Goal: Navigation & Orientation: Find specific page/section

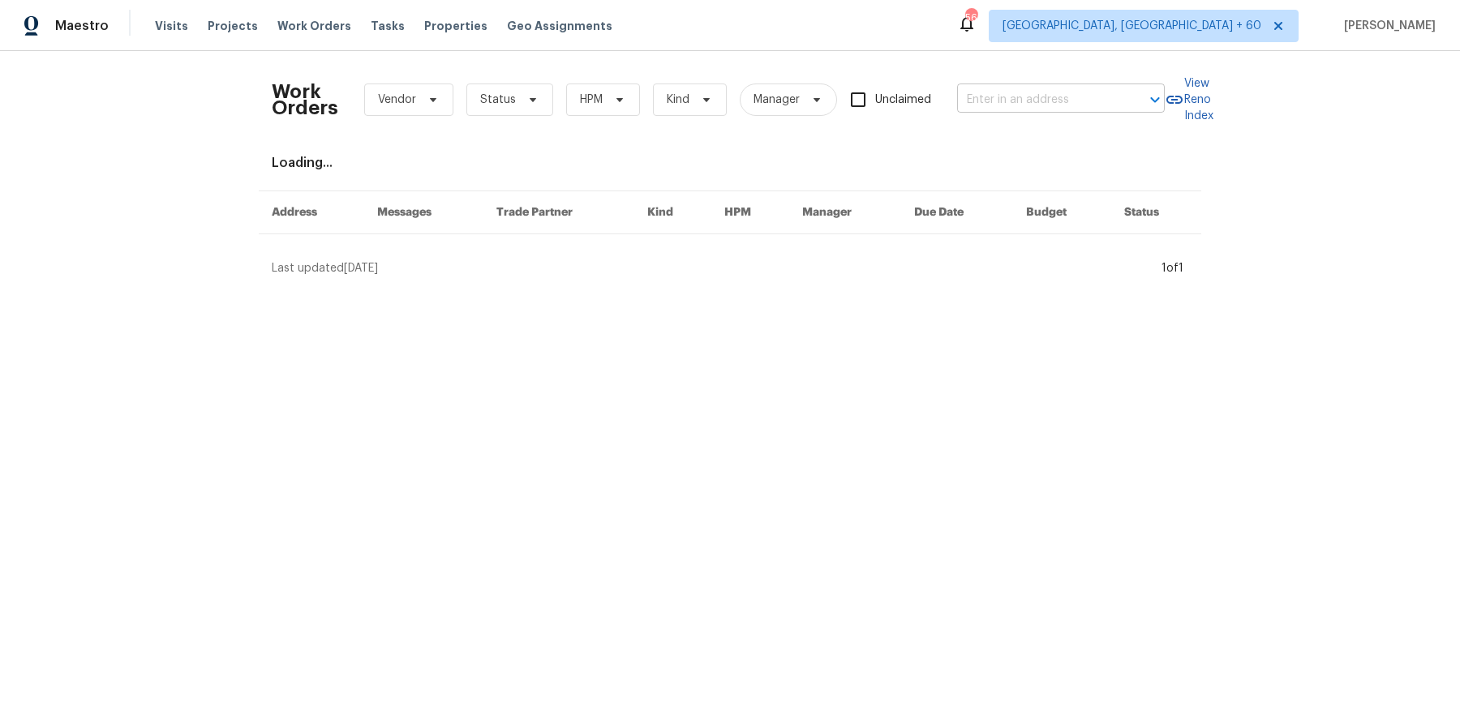
click at [1055, 101] on input "text" at bounding box center [1038, 100] width 162 height 25
paste input "[STREET_ADDRESS][PERSON_NAME]"
type input "[STREET_ADDRESS][PERSON_NAME]"
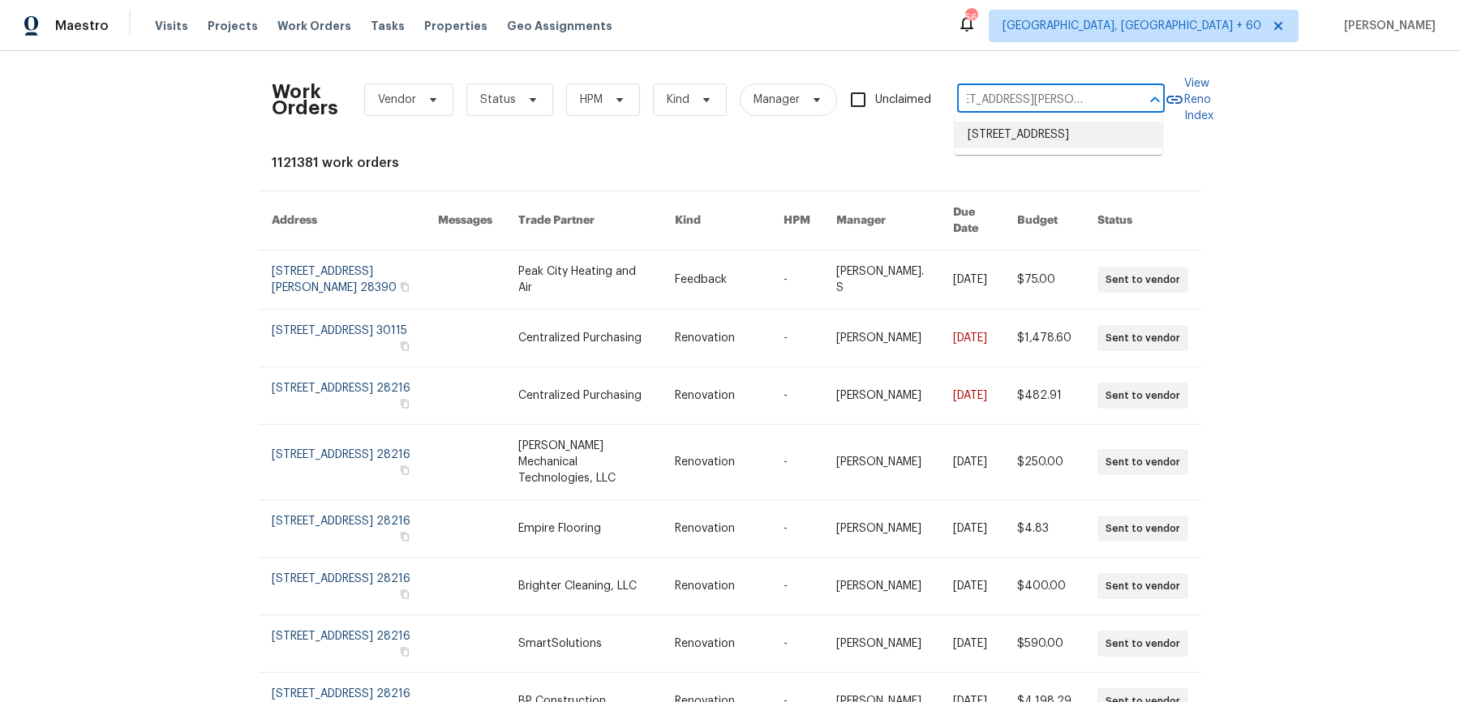
click at [1048, 128] on li "[STREET_ADDRESS]" at bounding box center [1059, 135] width 208 height 27
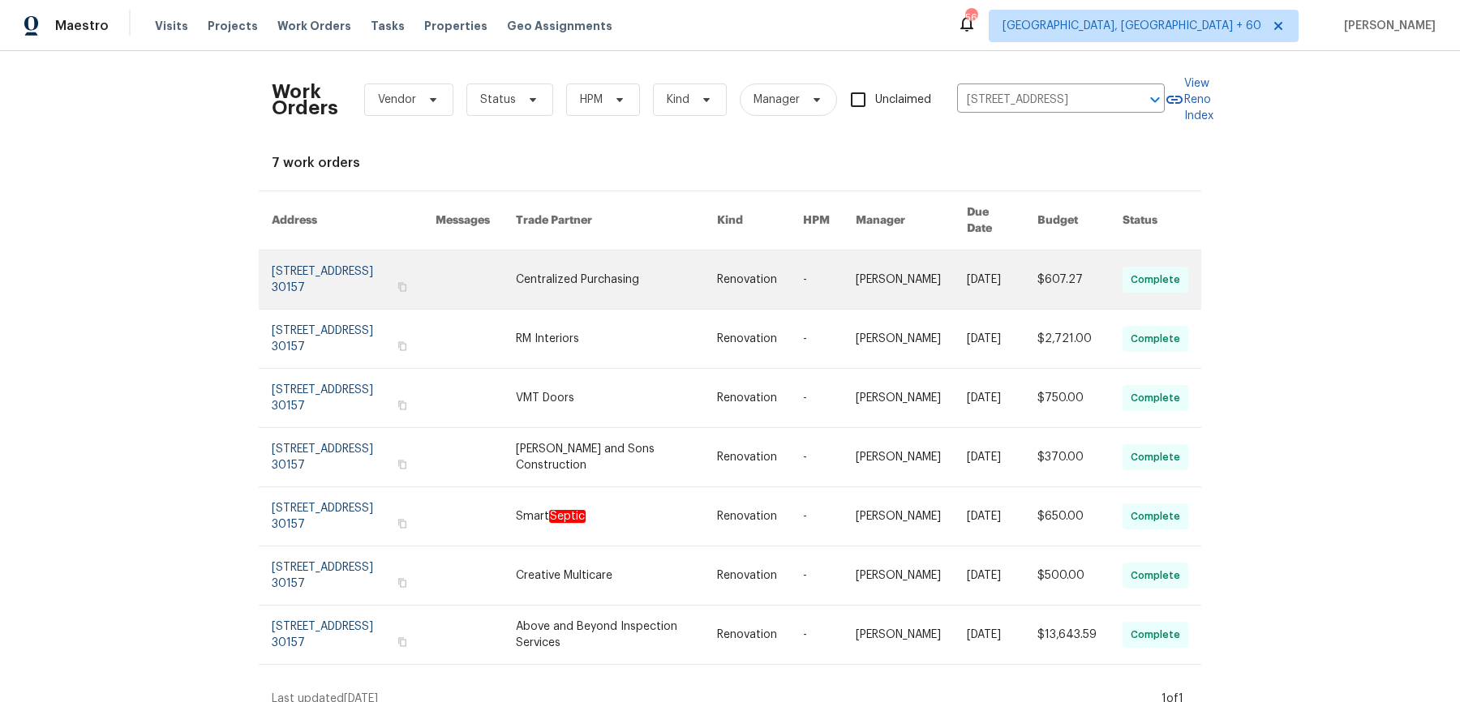
click at [741, 286] on link at bounding box center [760, 280] width 86 height 58
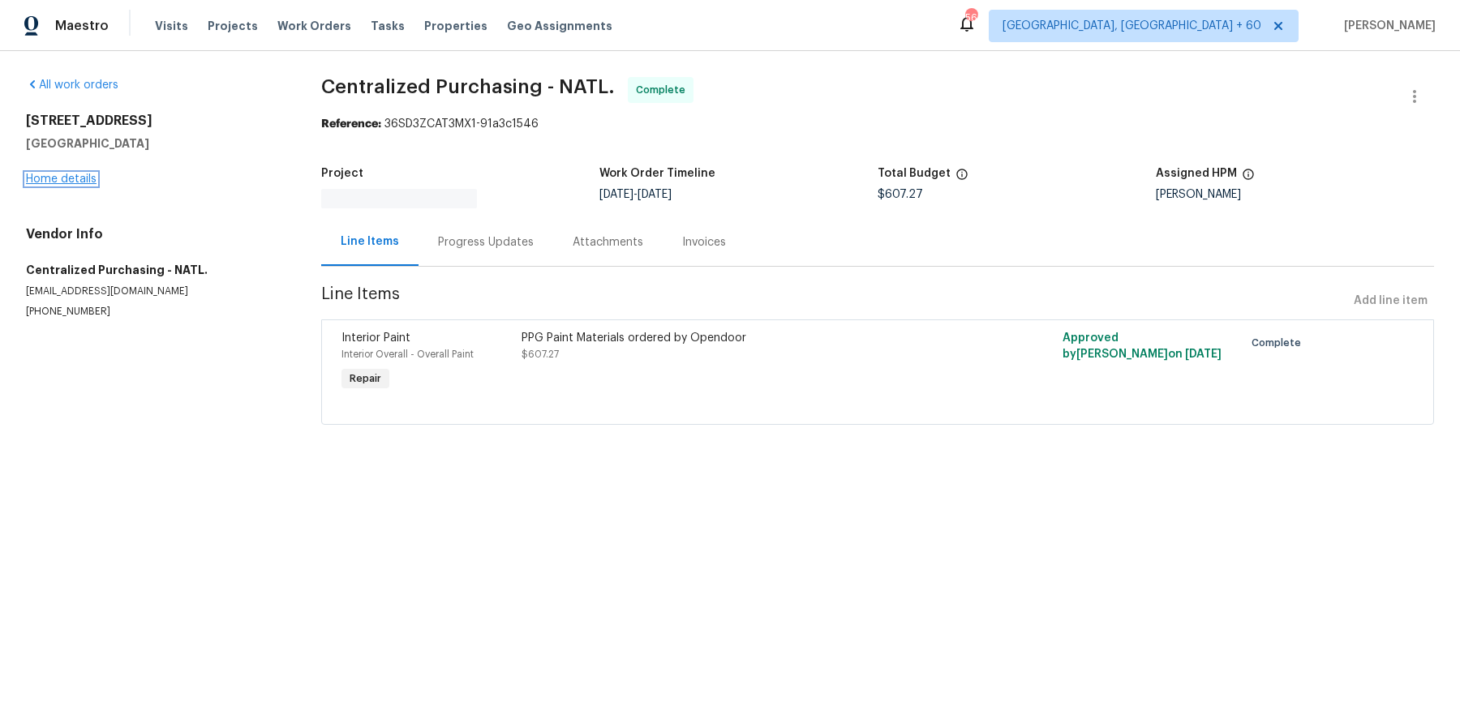
click at [89, 178] on link "Home details" at bounding box center [61, 179] width 71 height 11
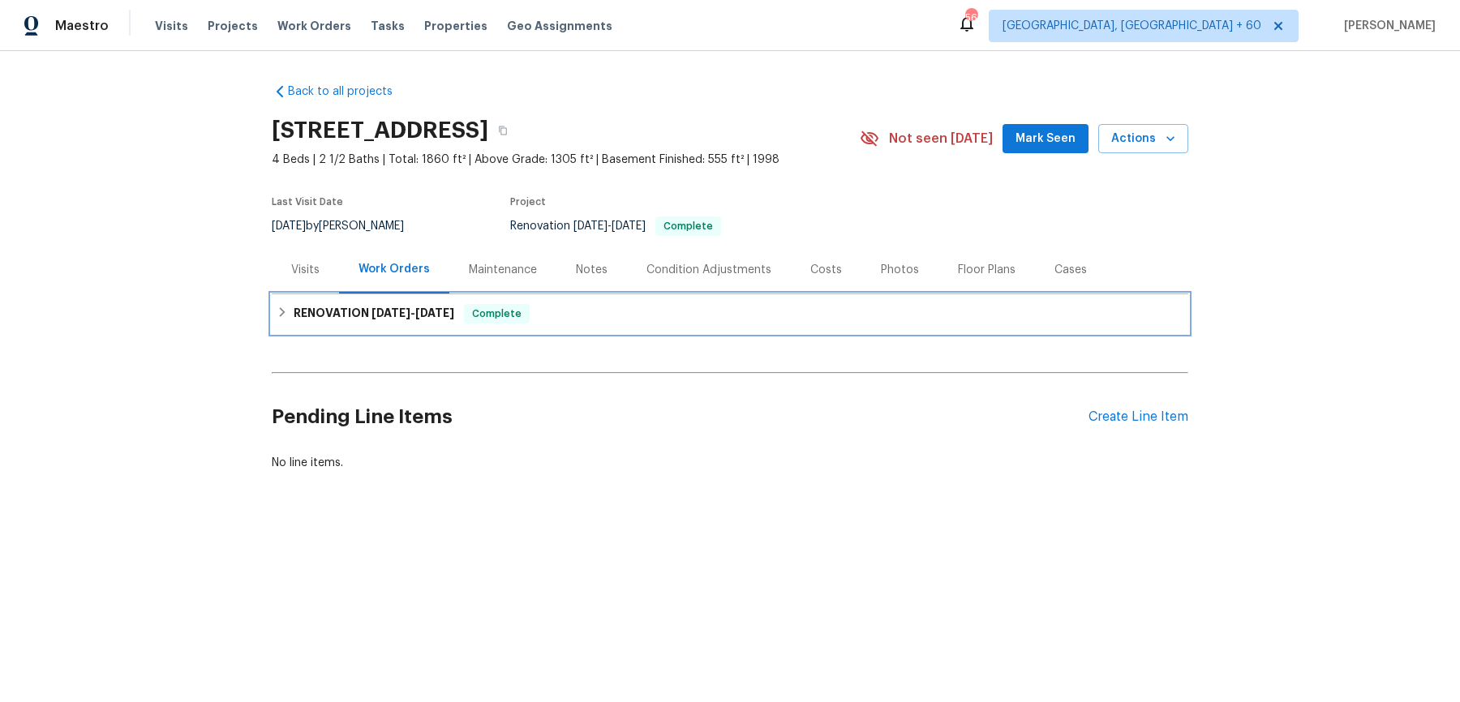
click at [552, 324] on div "RENOVATION [DATE] - [DATE] Complete" at bounding box center [730, 313] width 917 height 39
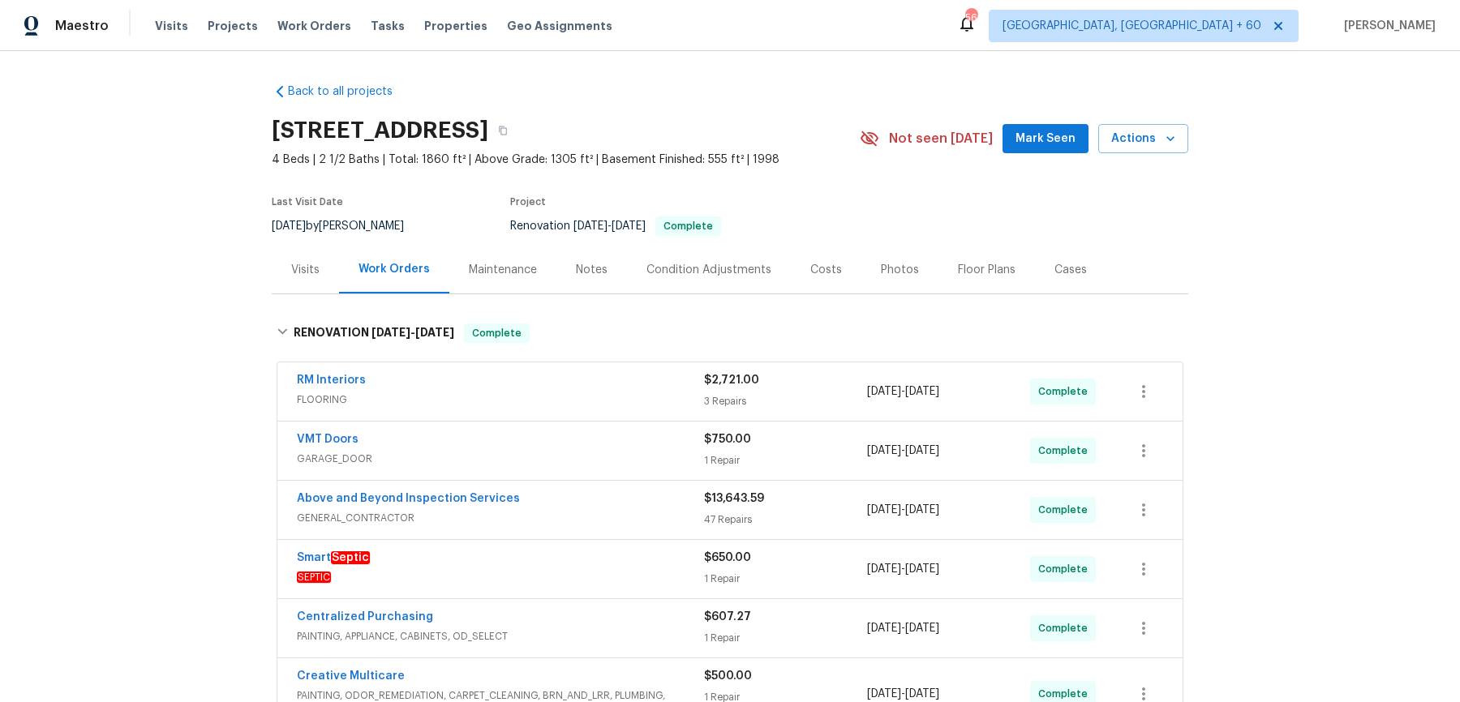
click at [582, 397] on span "FLOORING" at bounding box center [500, 400] width 407 height 16
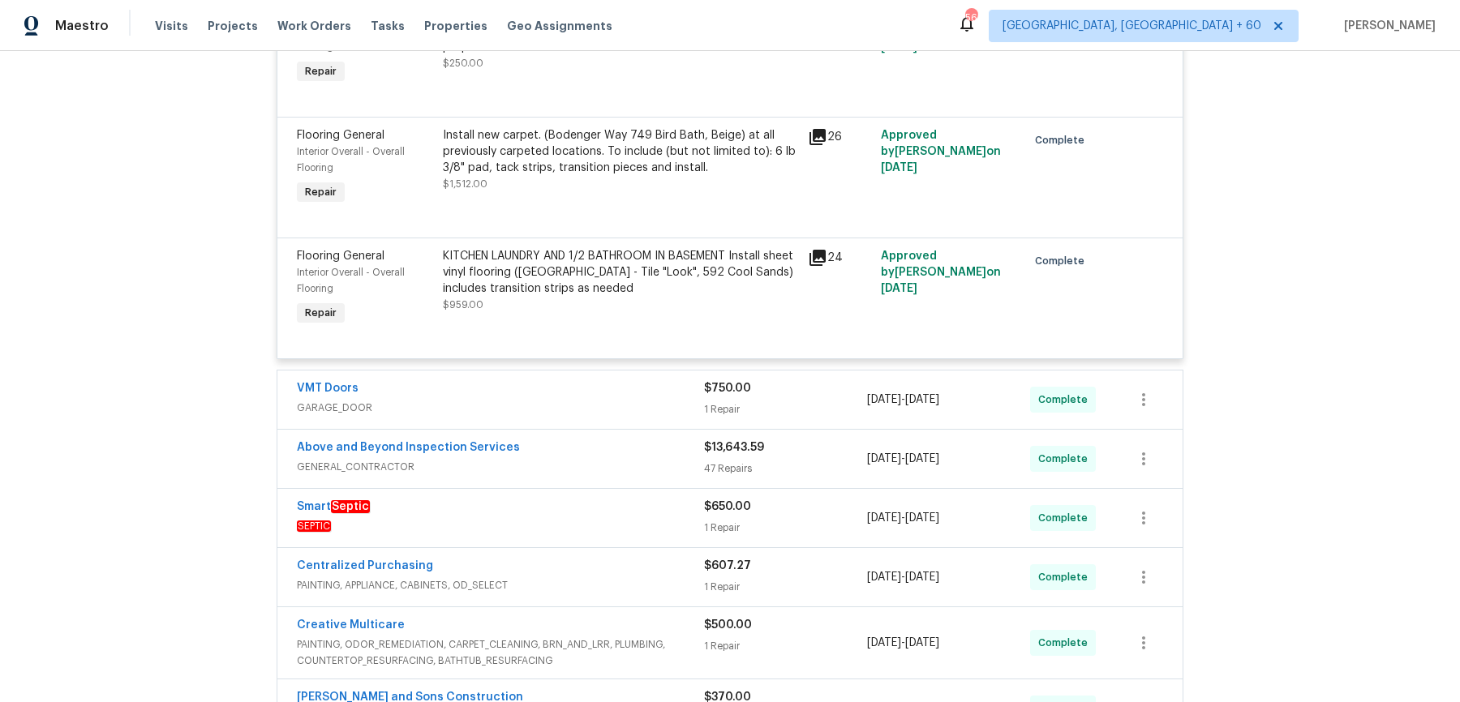
scroll to position [500, 0]
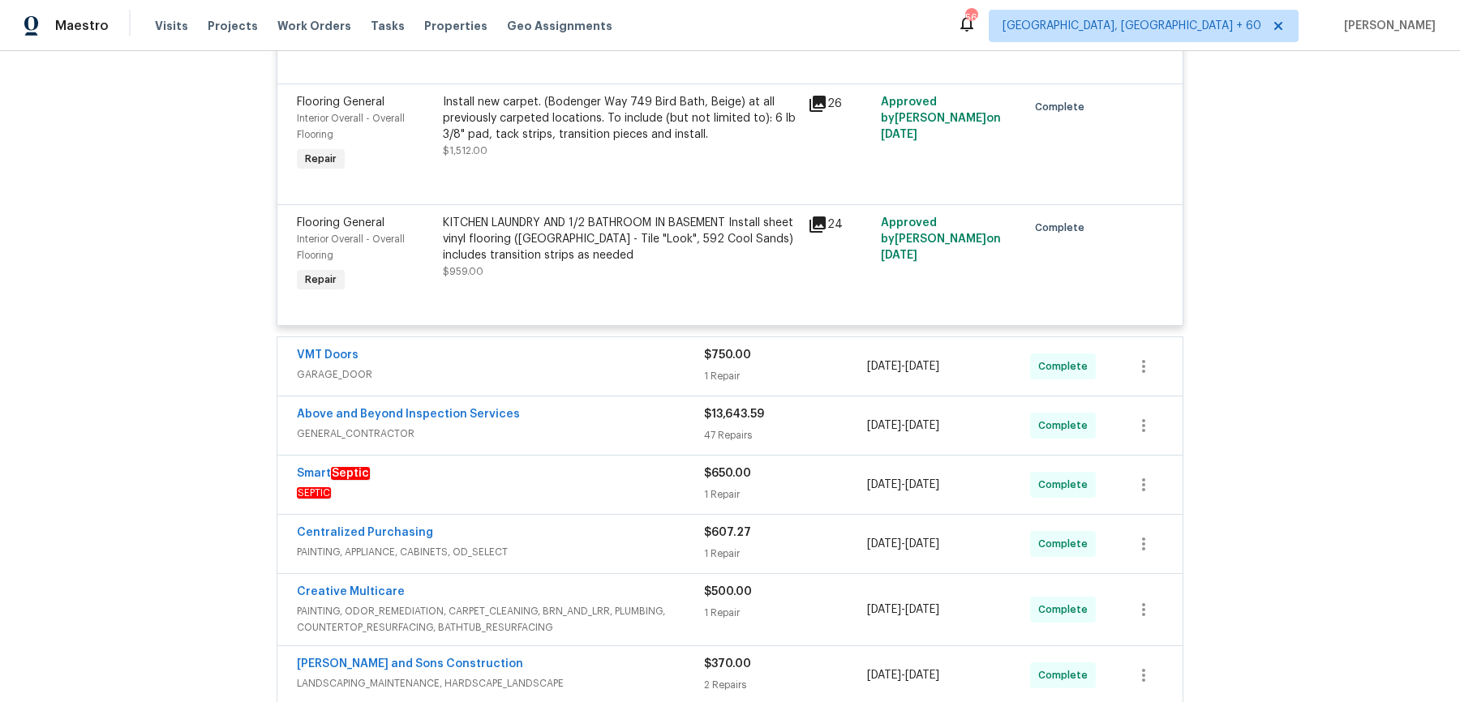
click at [587, 391] on div "VMT Doors GARAGE_DOOR $750.00 1 Repair [DATE] - [DATE] Complete" at bounding box center [729, 366] width 905 height 58
click at [588, 381] on span "GARAGE_DOOR" at bounding box center [500, 375] width 407 height 16
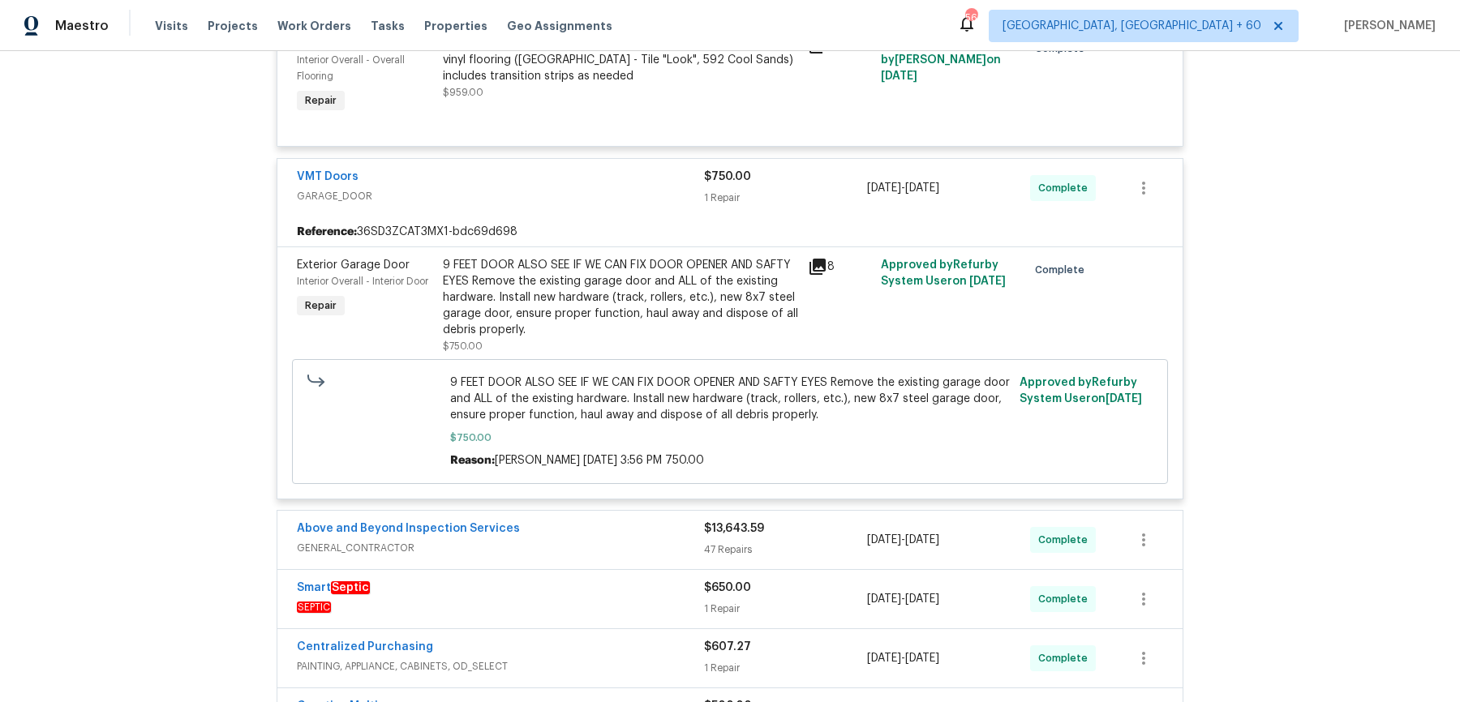
scroll to position [1046, 0]
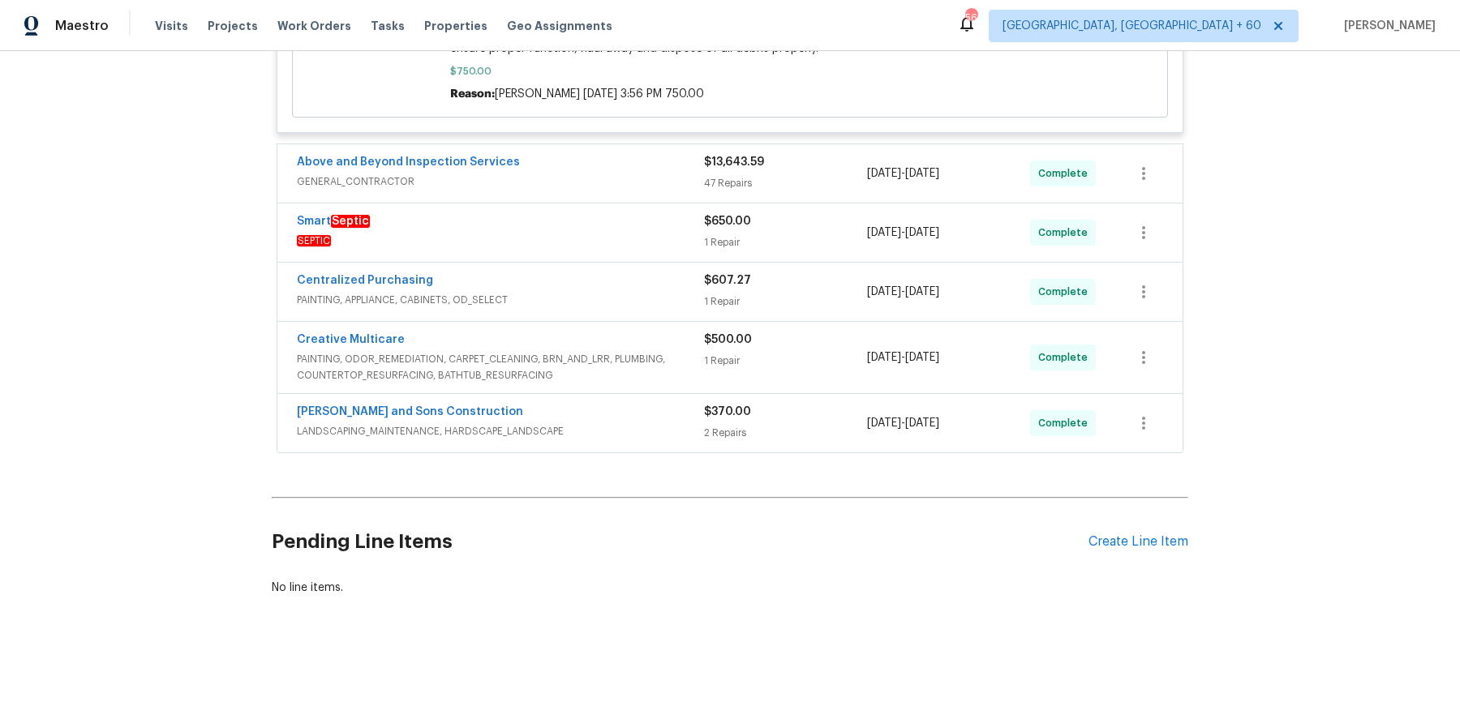
click at [622, 168] on div "Above and Beyond Inspection Services" at bounding box center [500, 163] width 407 height 19
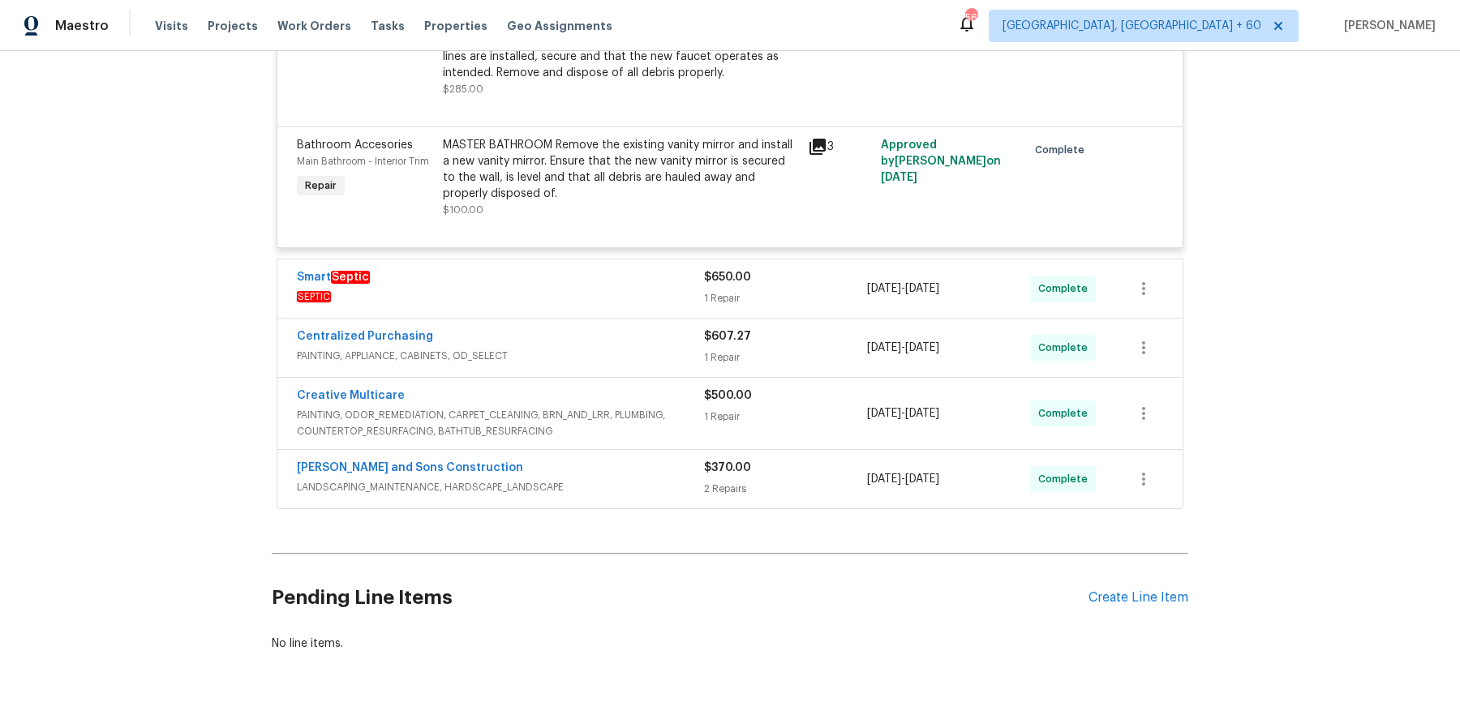
scroll to position [7631, 0]
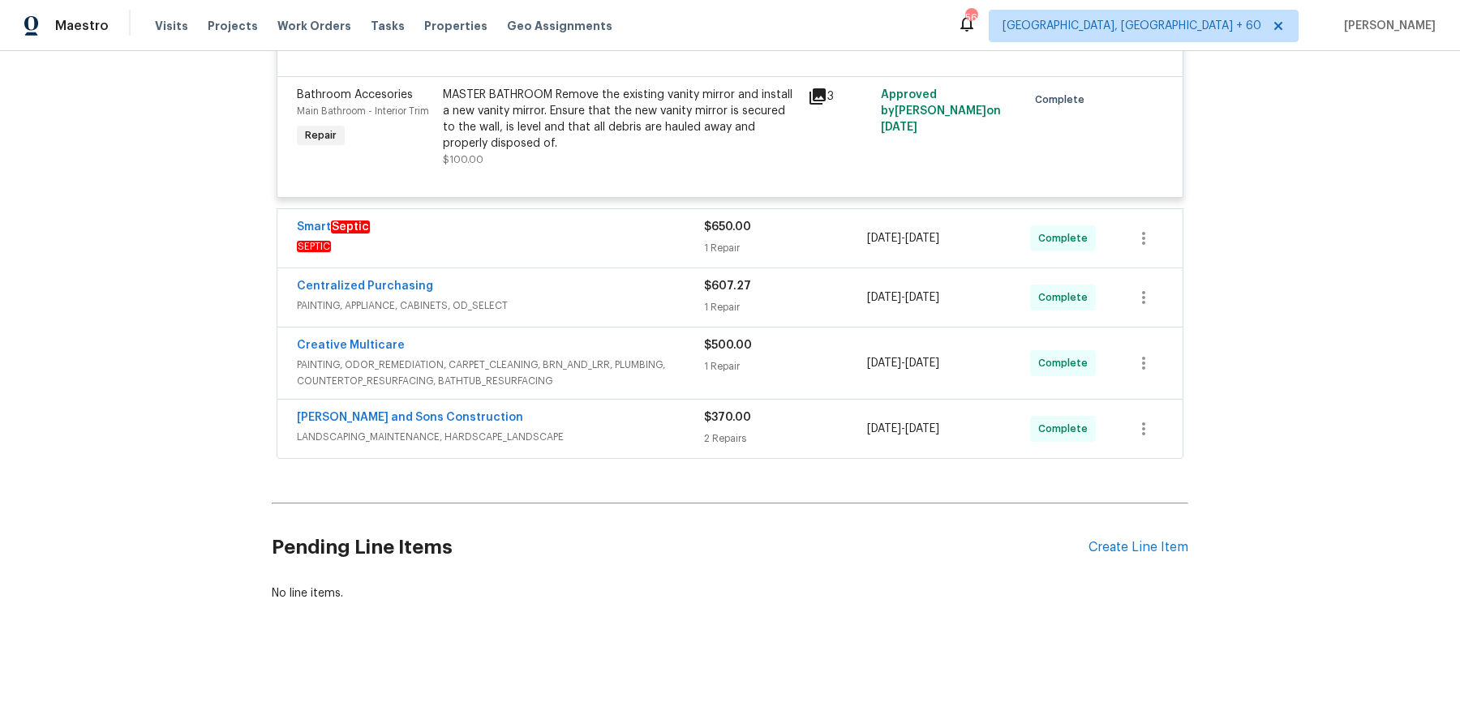
click at [646, 210] on div "Smart Septic SEPTIC $650.00 1 Repair [DATE] - [DATE] Complete" at bounding box center [729, 238] width 905 height 58
click at [636, 238] on span "SEPTIC" at bounding box center [500, 246] width 407 height 16
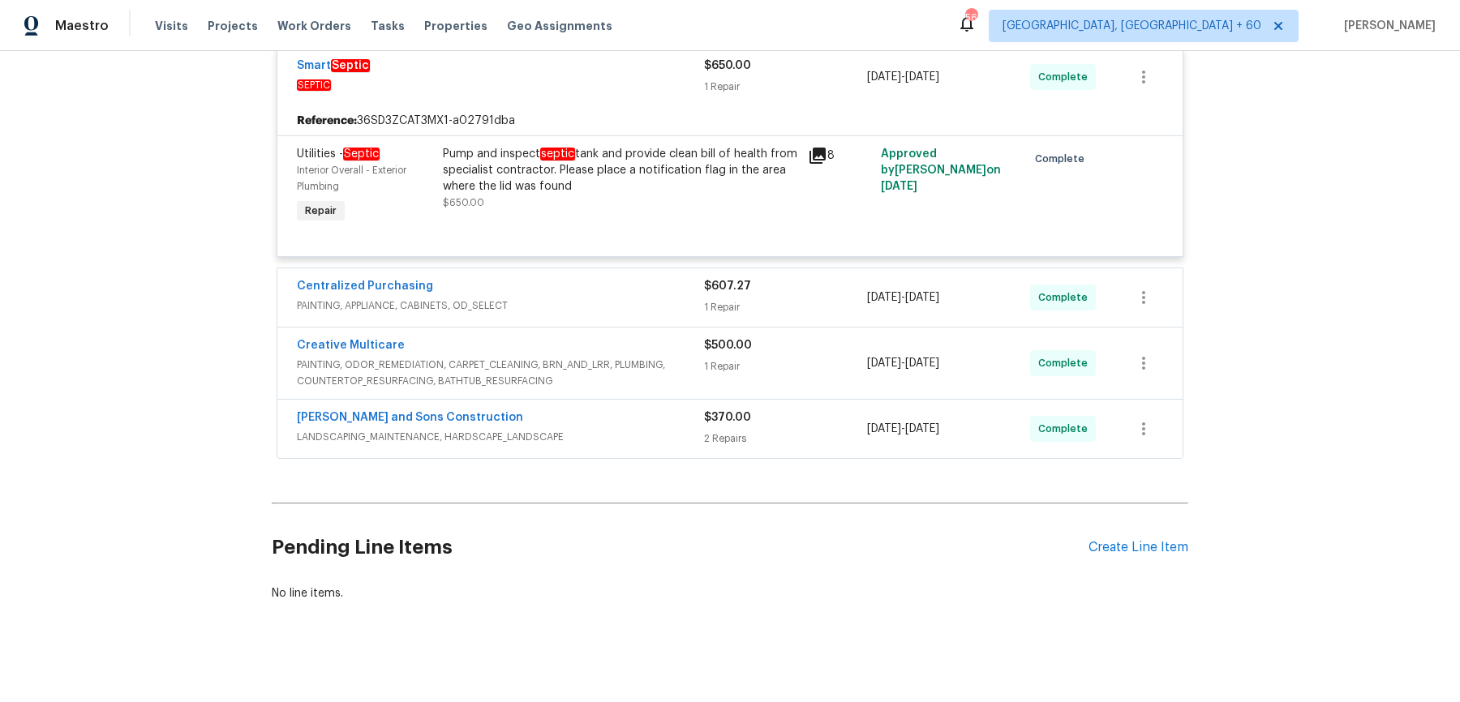
click at [629, 287] on div "Centralized Purchasing" at bounding box center [500, 287] width 407 height 19
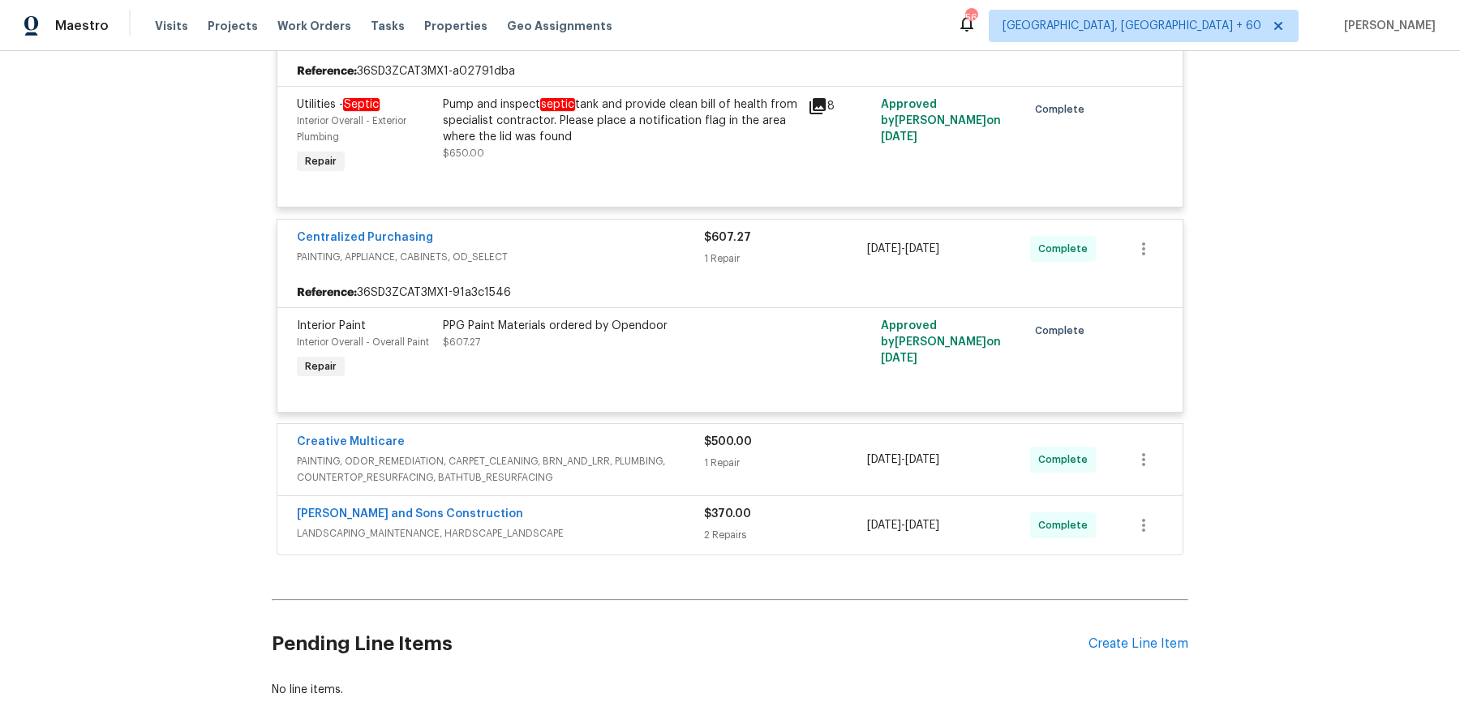
scroll to position [7940, 0]
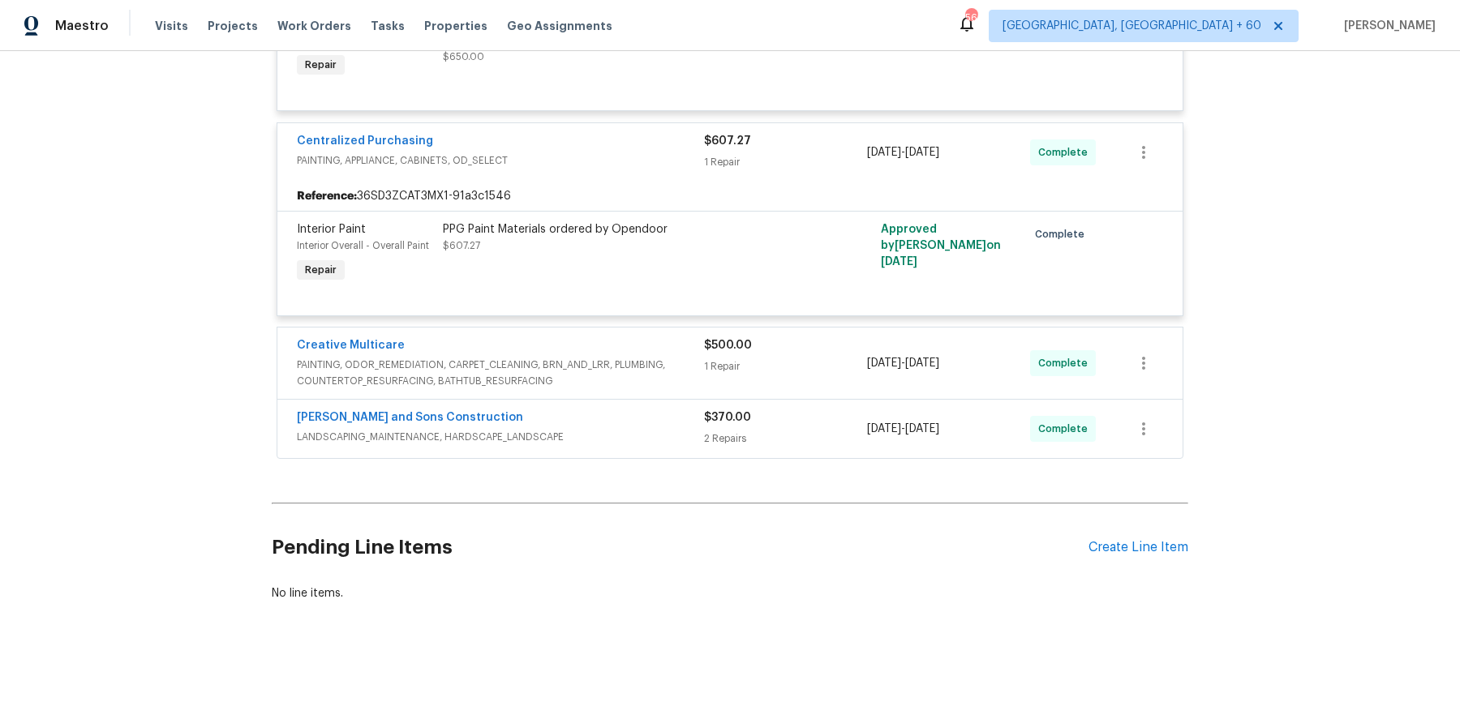
click at [629, 368] on span "PAINTING, ODOR_REMEDIATION, CARPET_CLEANING, BRN_AND_LRR, PLUMBING, COUNTERTOP_…" at bounding box center [500, 373] width 407 height 32
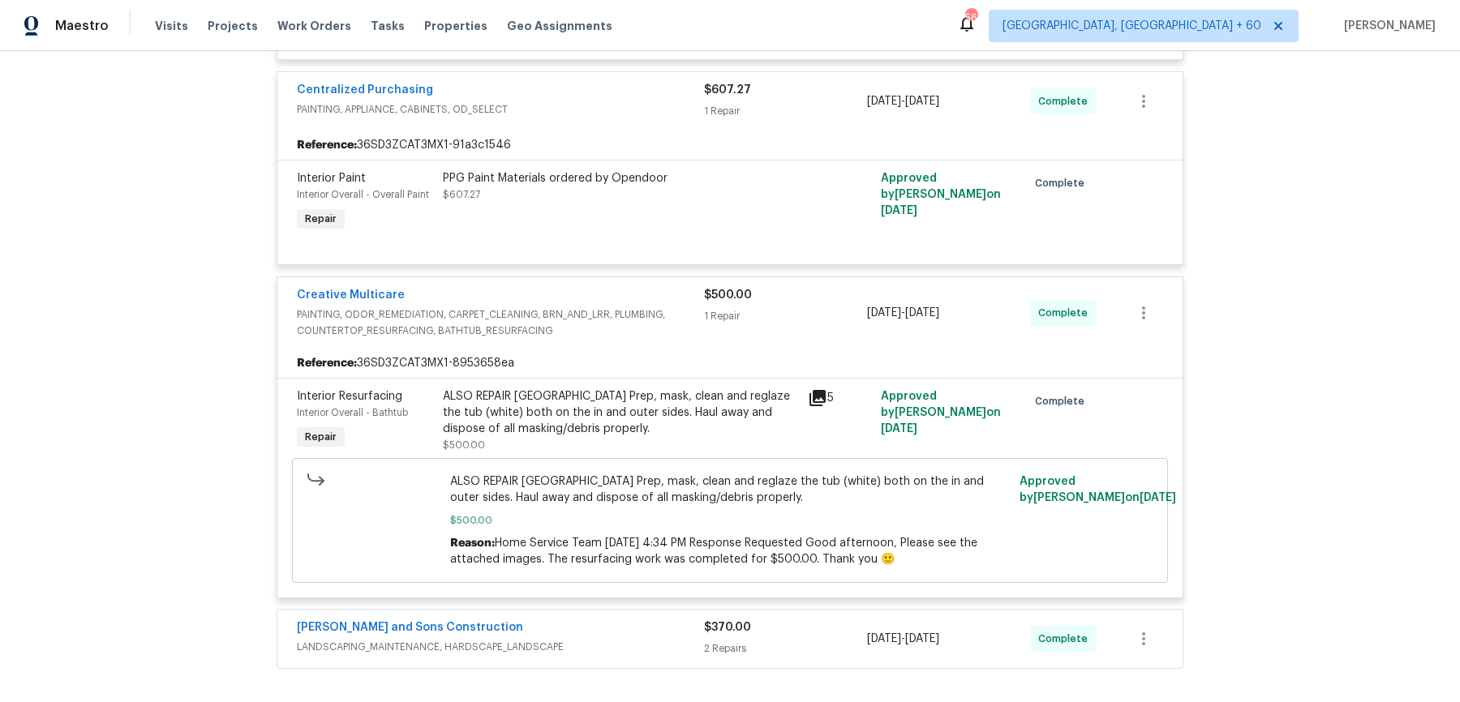
scroll to position [8062, 0]
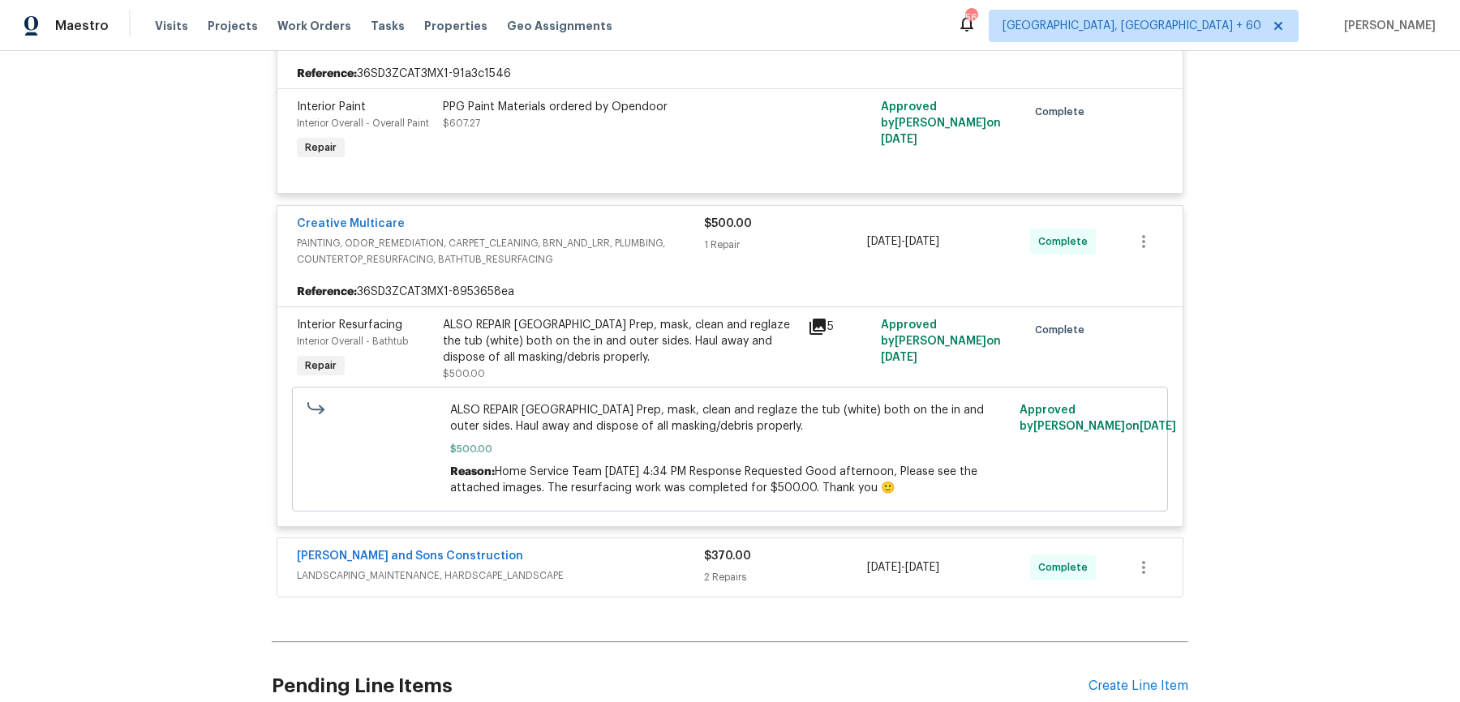
click at [634, 568] on span "LANDSCAPING_MAINTENANCE, HARDSCAPE_LANDSCAPE" at bounding box center [500, 576] width 407 height 16
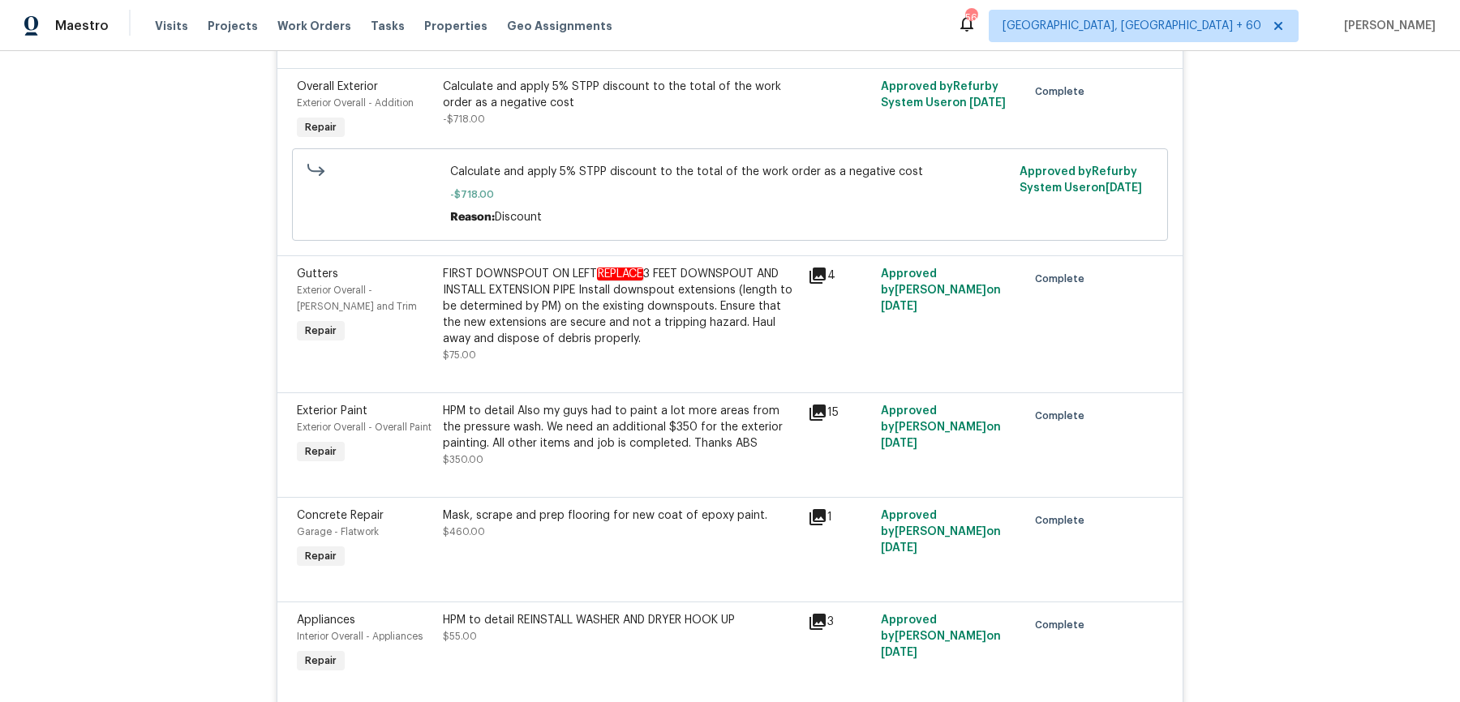
scroll to position [0, 0]
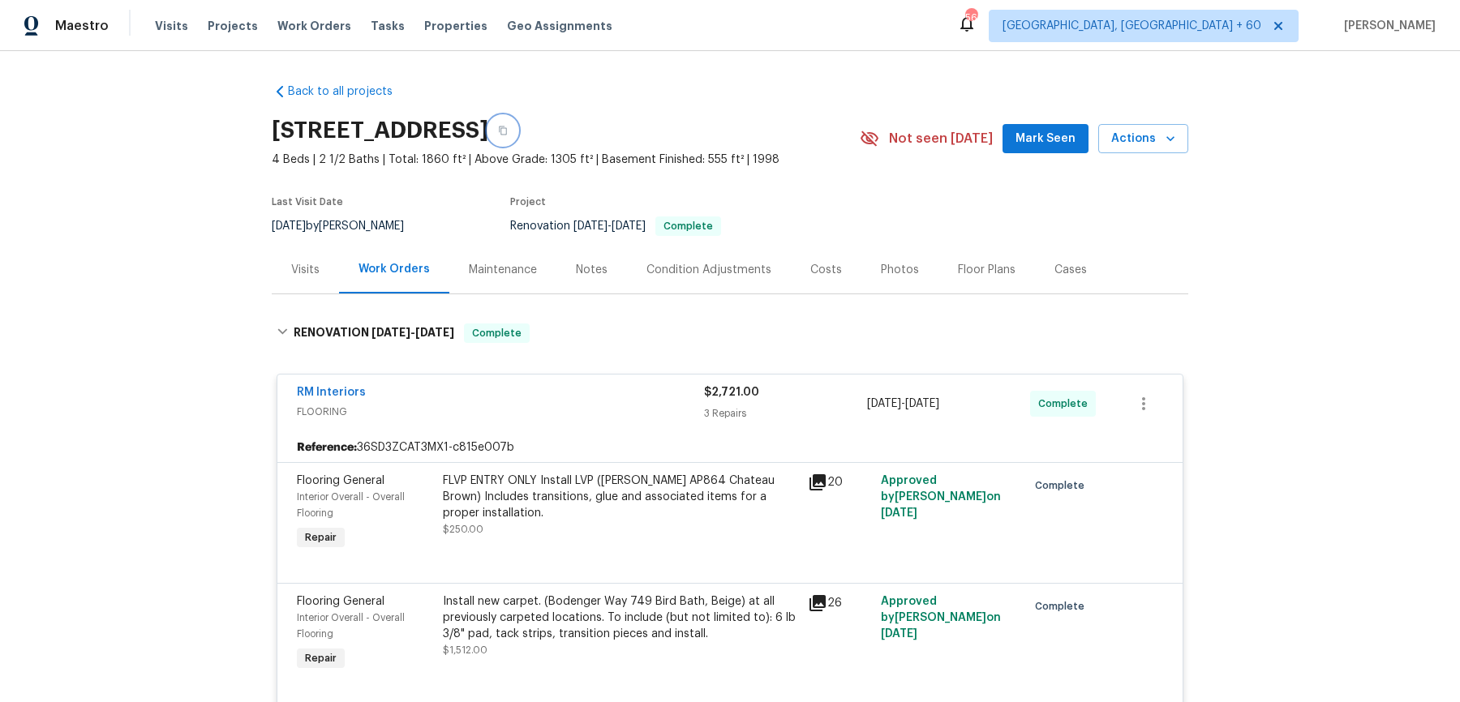
click at [518, 129] on button "button" at bounding box center [502, 130] width 29 height 29
click at [508, 131] on icon "button" at bounding box center [503, 131] width 10 height 10
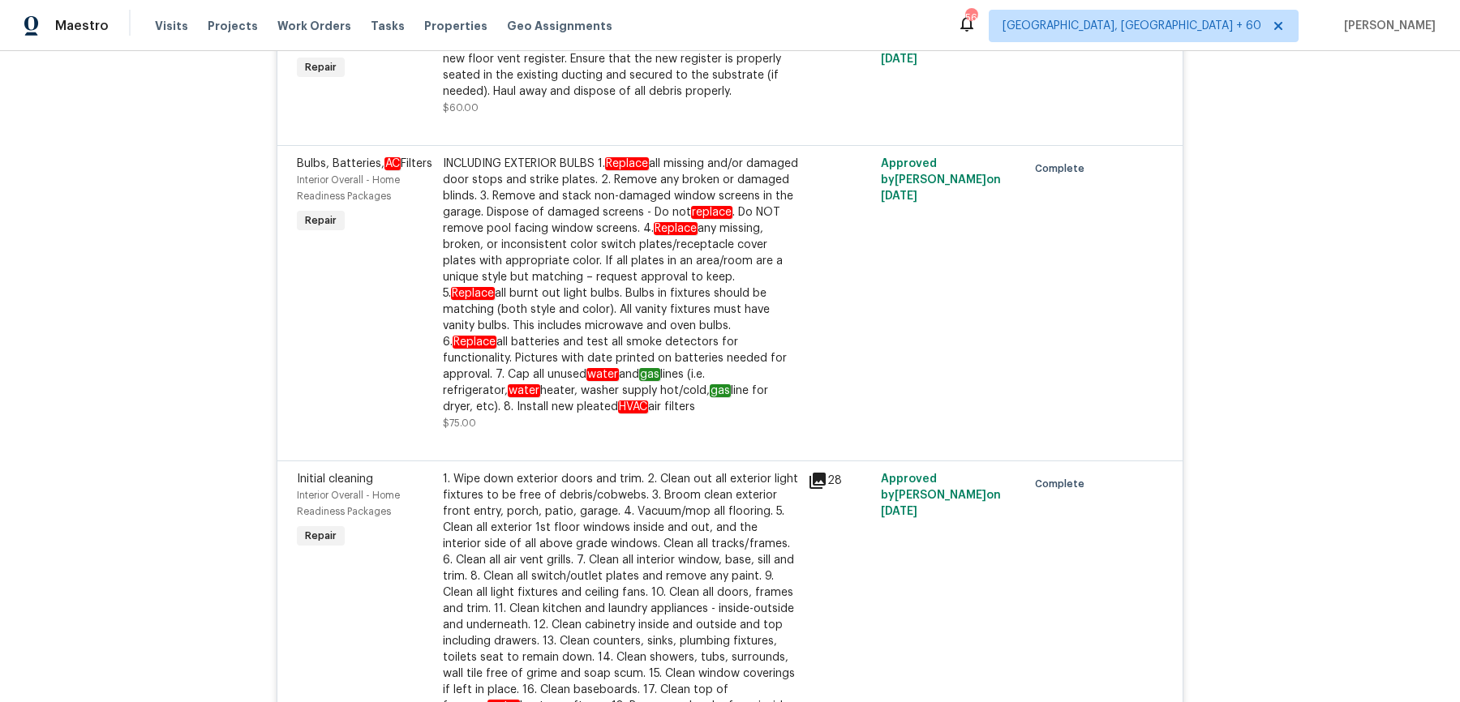
scroll to position [2929, 0]
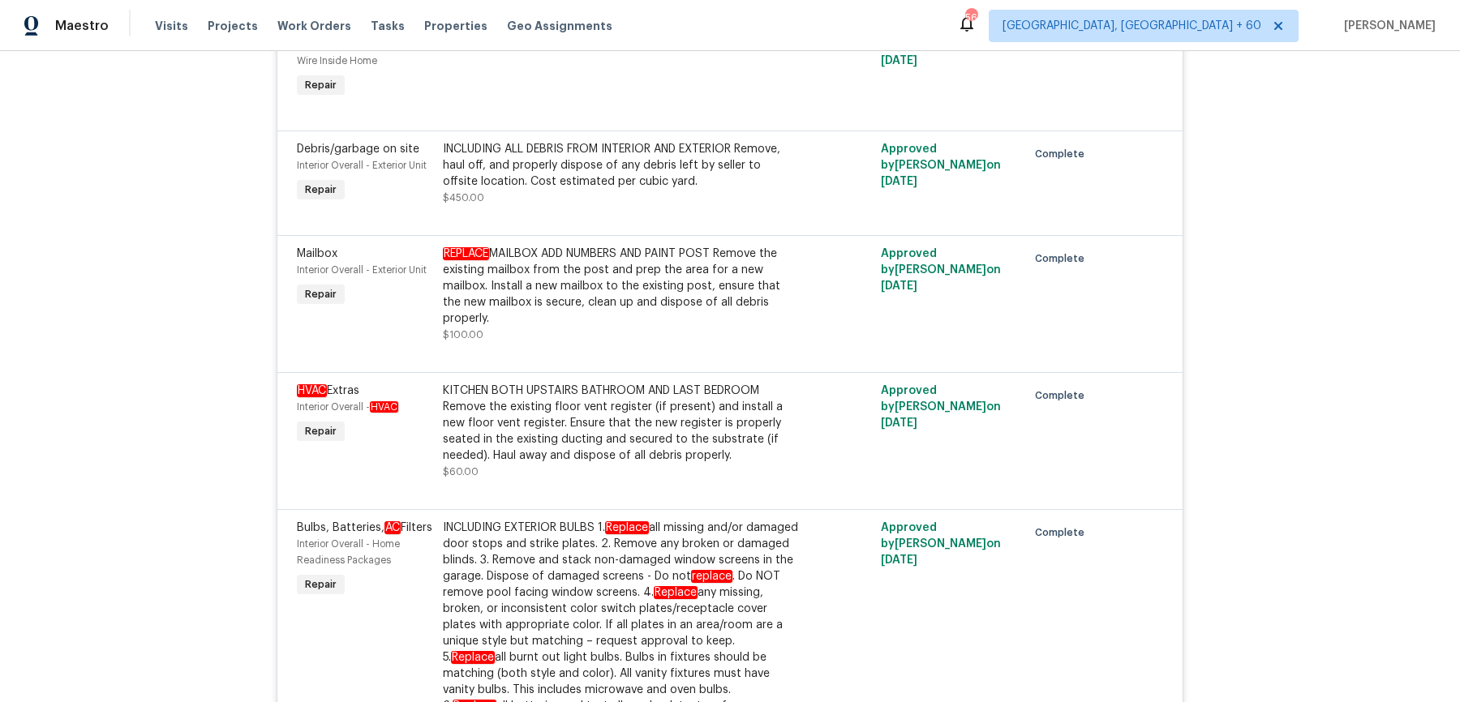
click at [596, 407] on div "KITCHEN BOTH UPSTAIRS BATHROOM AND LAST BEDROOM Remove the existing floor vent …" at bounding box center [620, 423] width 355 height 81
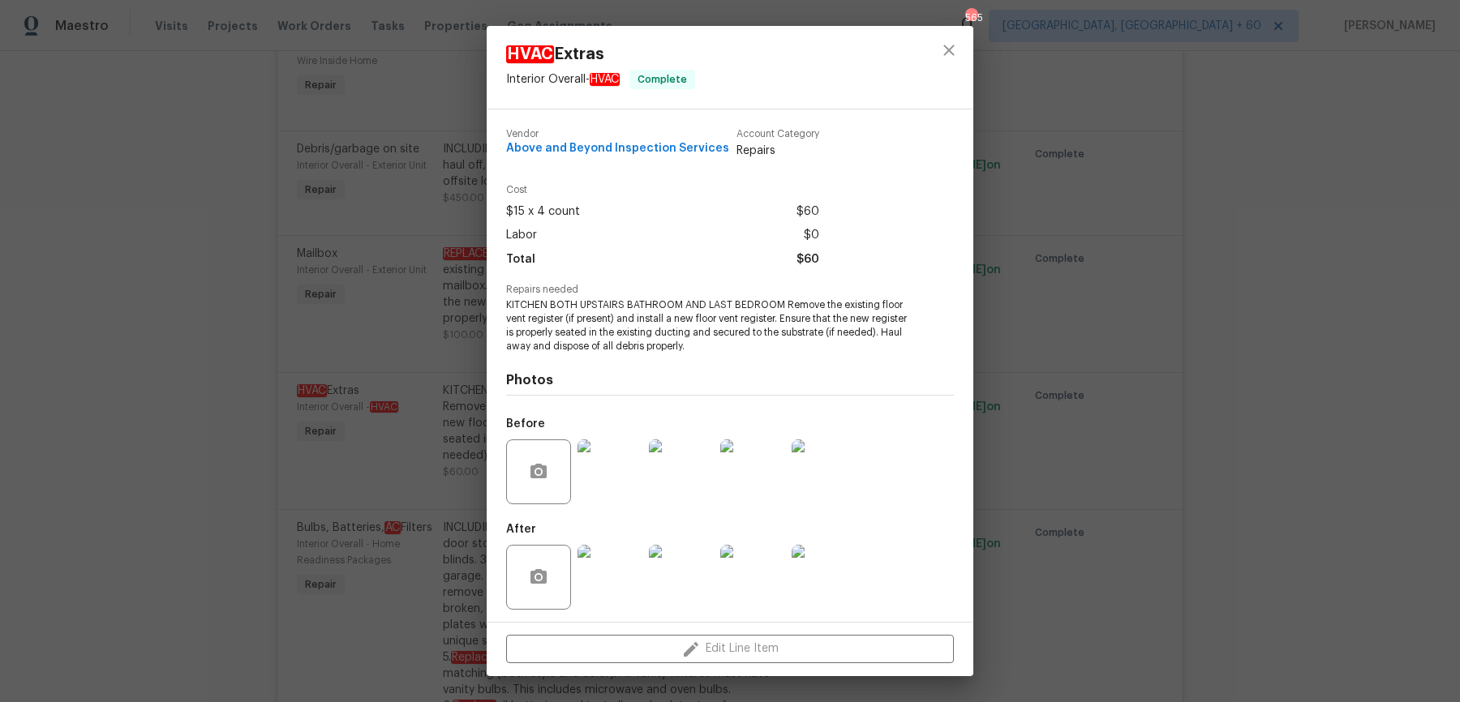
click at [1335, 389] on div "HVAC Extras Interior Overall - HVAC Complete Vendor Above and Beyond Inspection…" at bounding box center [730, 351] width 1460 height 702
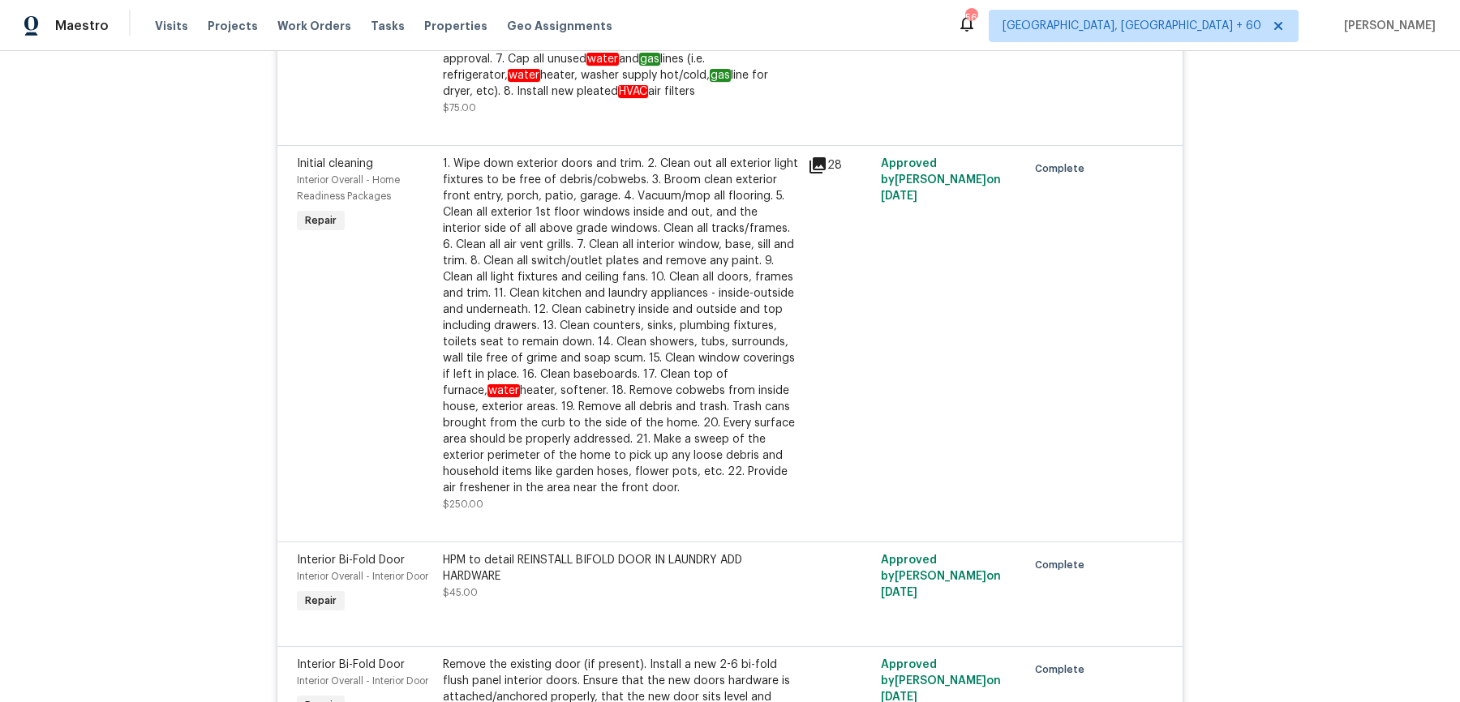
scroll to position [5861, 0]
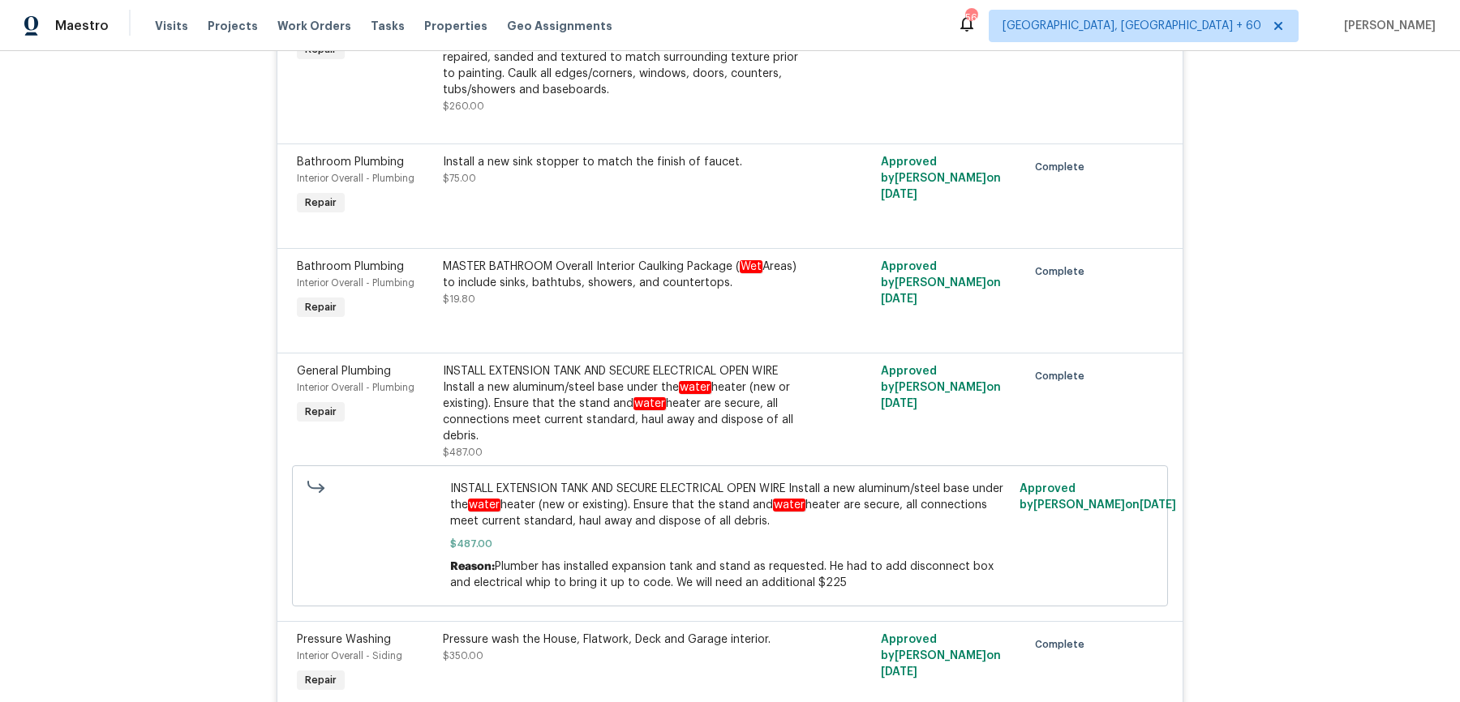
click at [683, 410] on div "INSTALL EXTENSION TANK AND SECURE ELECTRICAL OPEN WIRE Install a new aluminum/s…" at bounding box center [620, 403] width 355 height 81
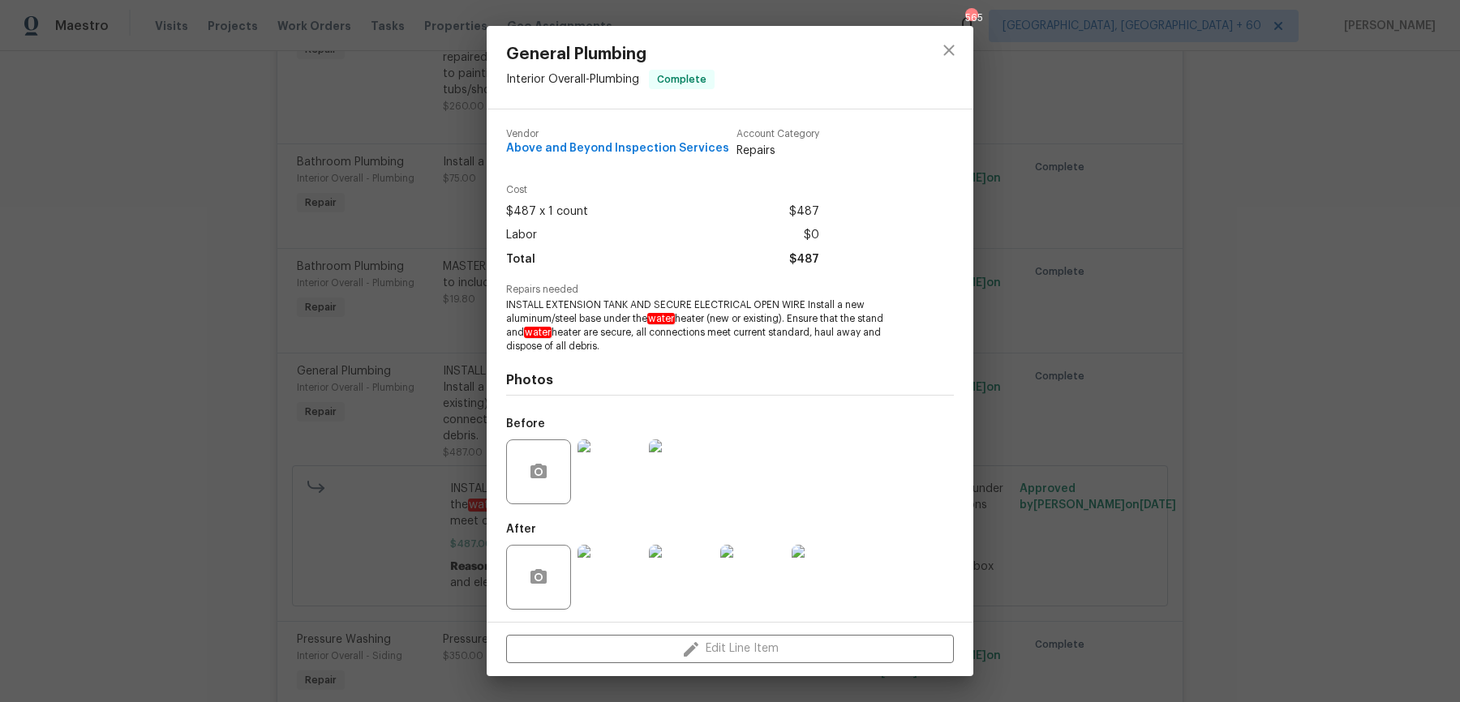
scroll to position [4, 0]
click at [596, 488] on img at bounding box center [610, 468] width 65 height 65
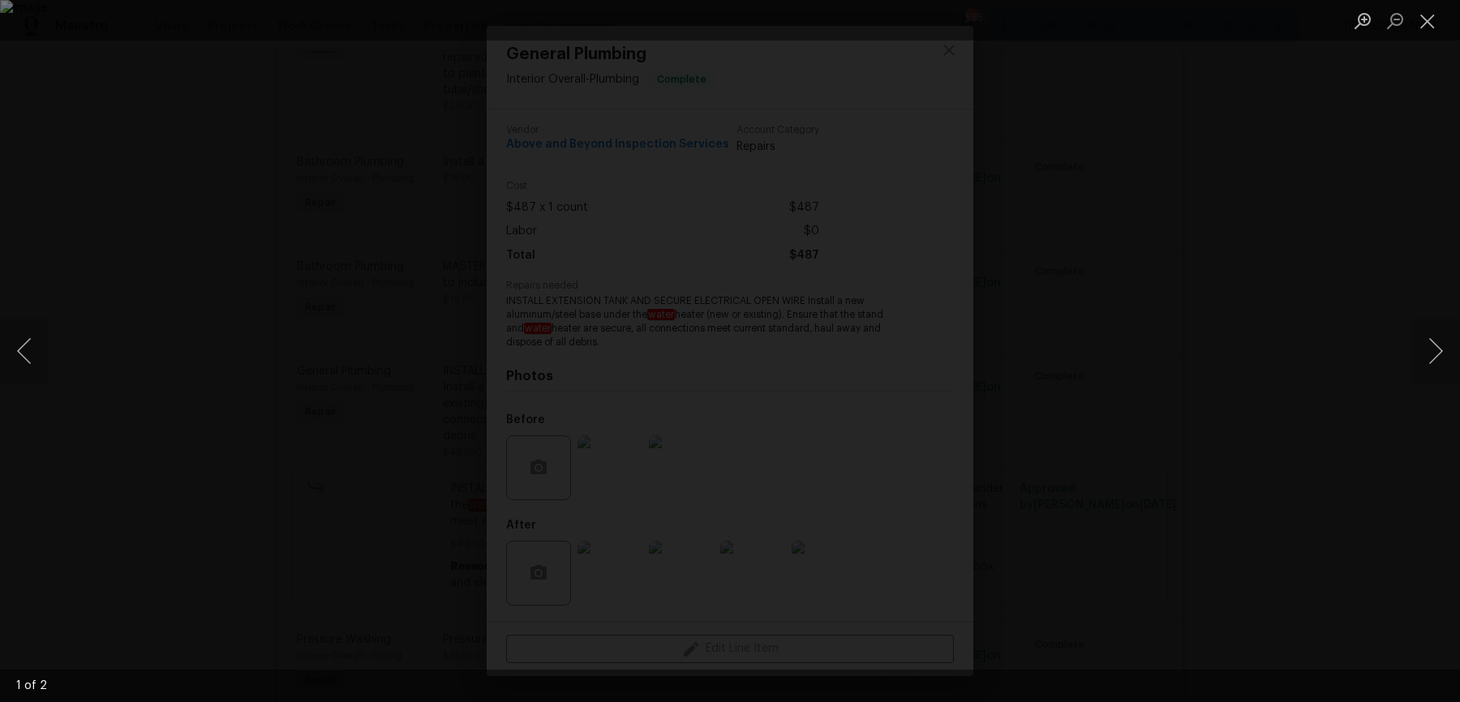
click at [1350, 342] on div "Lightbox" at bounding box center [730, 351] width 1460 height 702
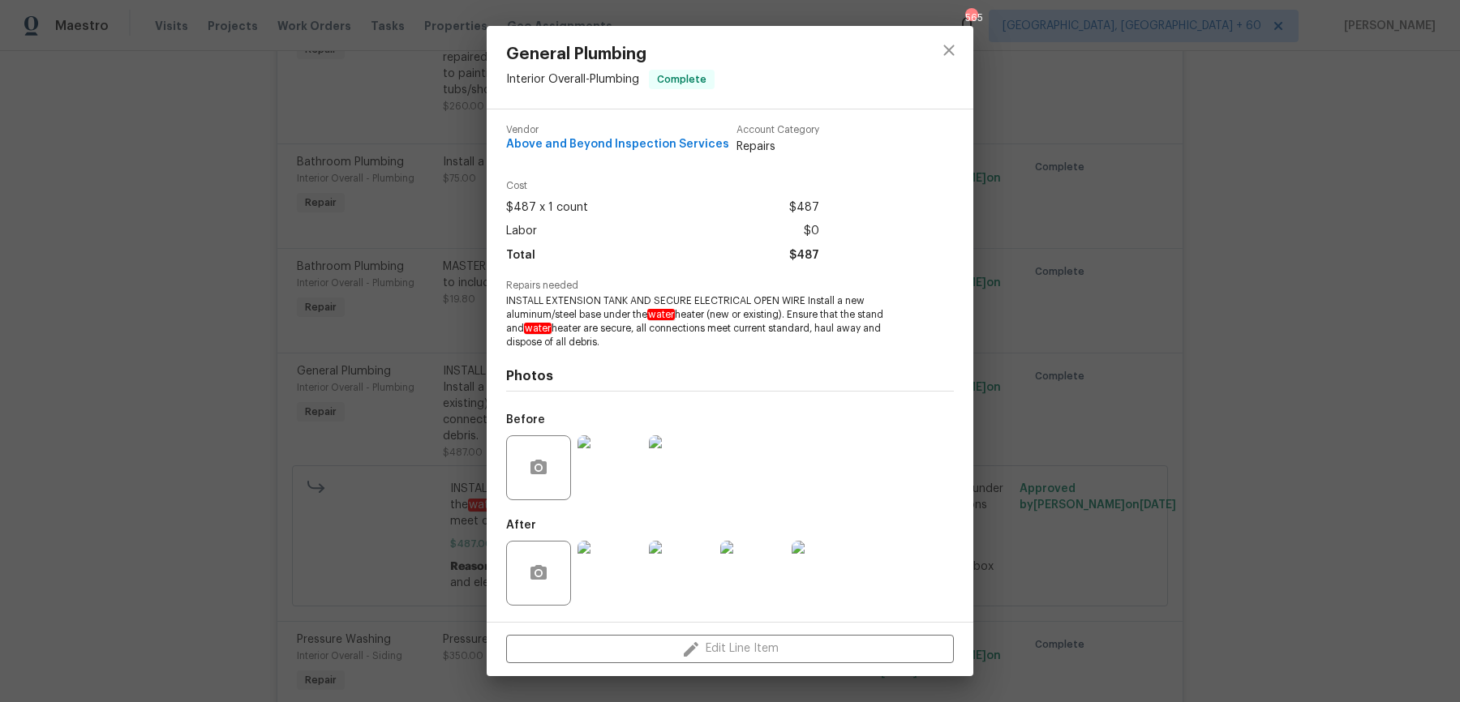
click at [629, 573] on img at bounding box center [610, 573] width 65 height 65
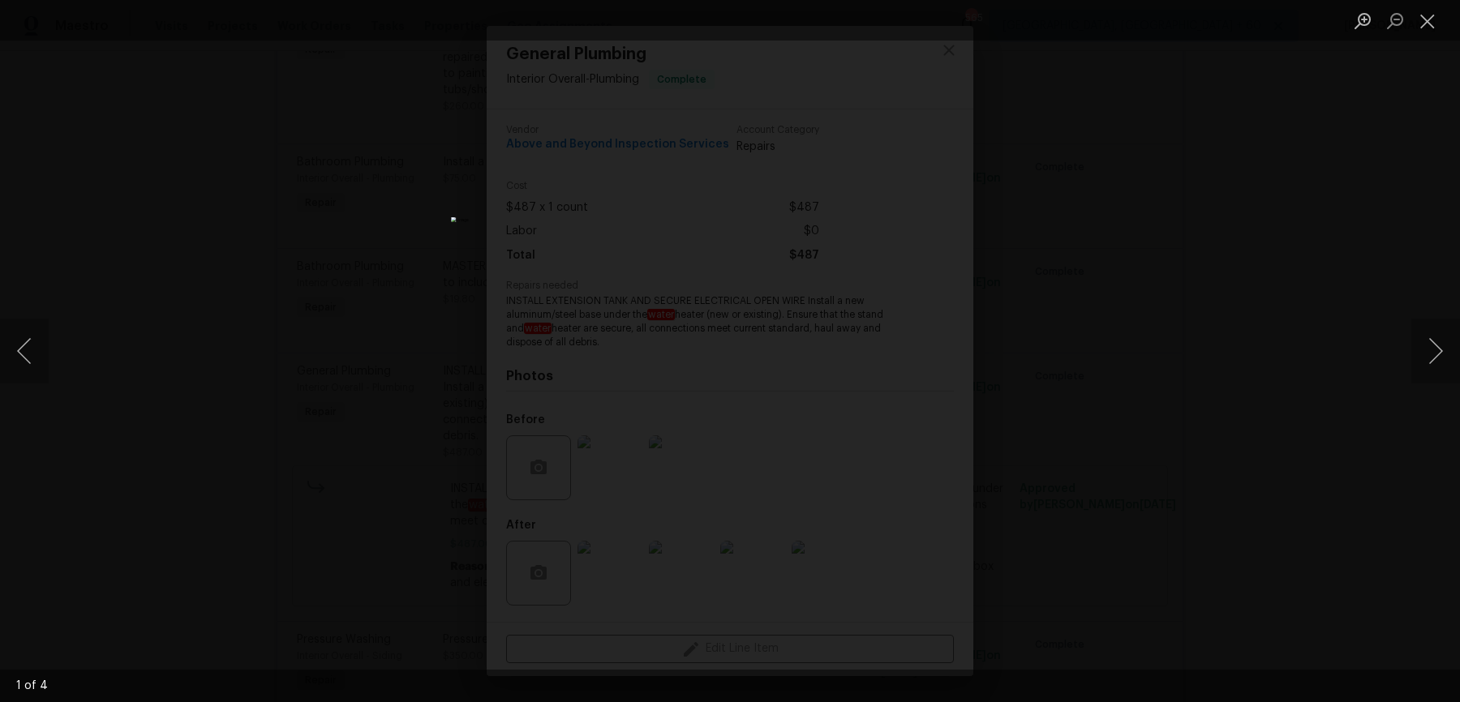
click at [1397, 393] on div "Lightbox" at bounding box center [730, 351] width 1460 height 702
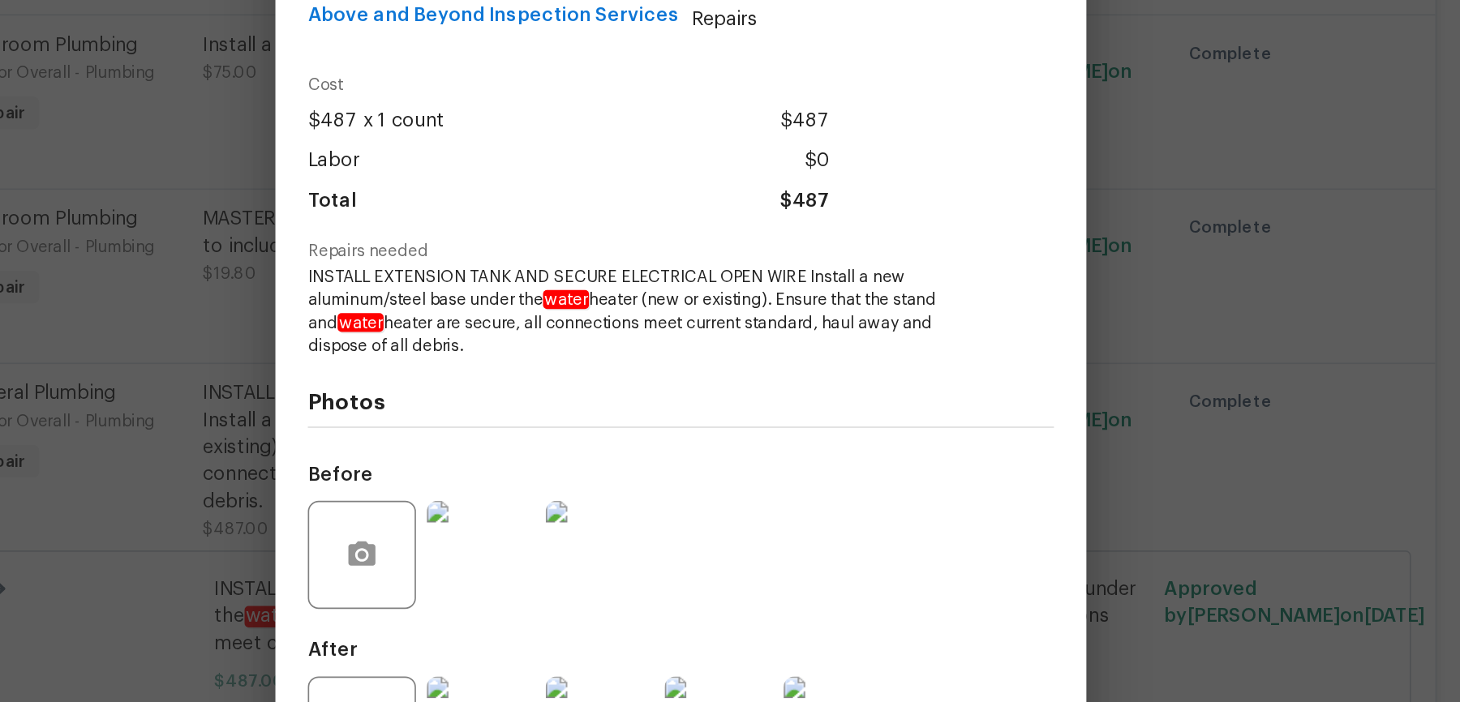
click at [479, 284] on div "General Plumbing Interior Overall - Plumbing Complete Vendor Above and Beyond I…" at bounding box center [730, 351] width 1460 height 702
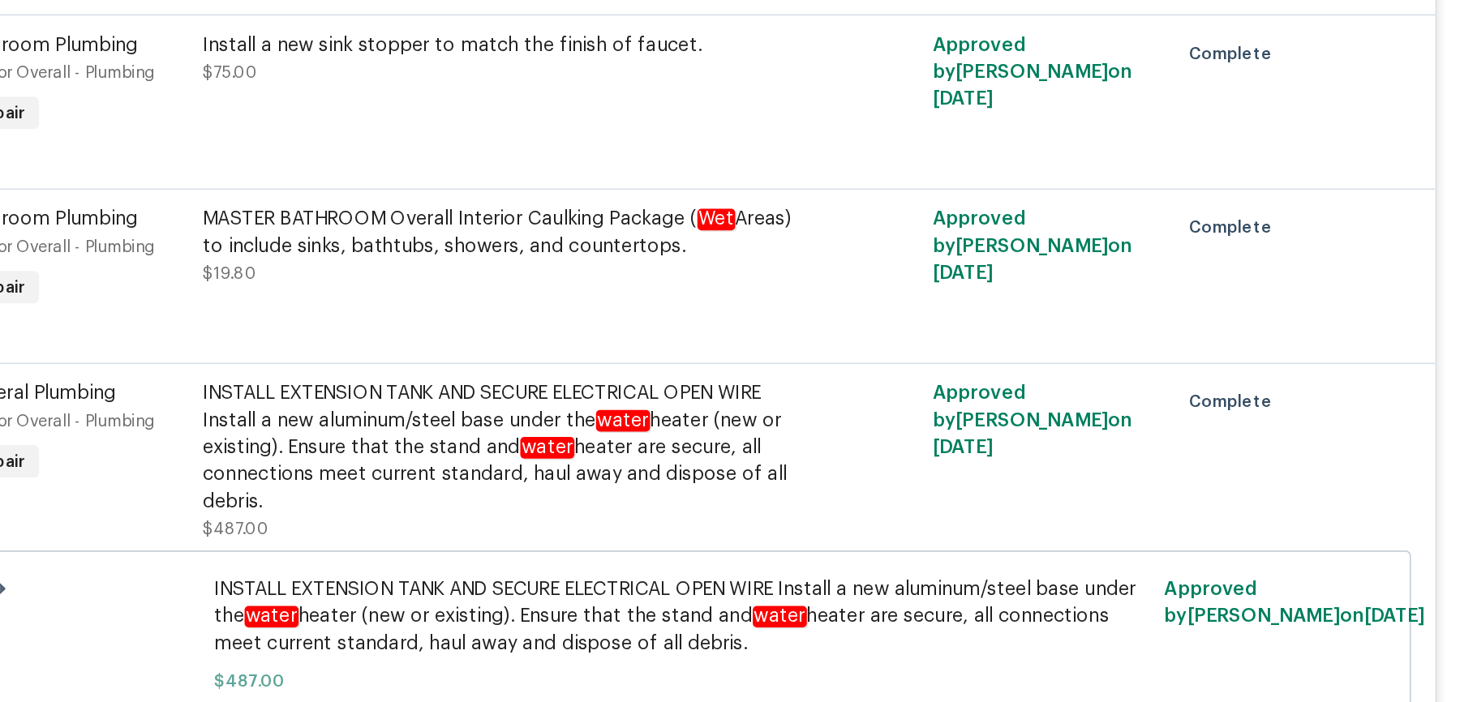
scroll to position [7476, 0]
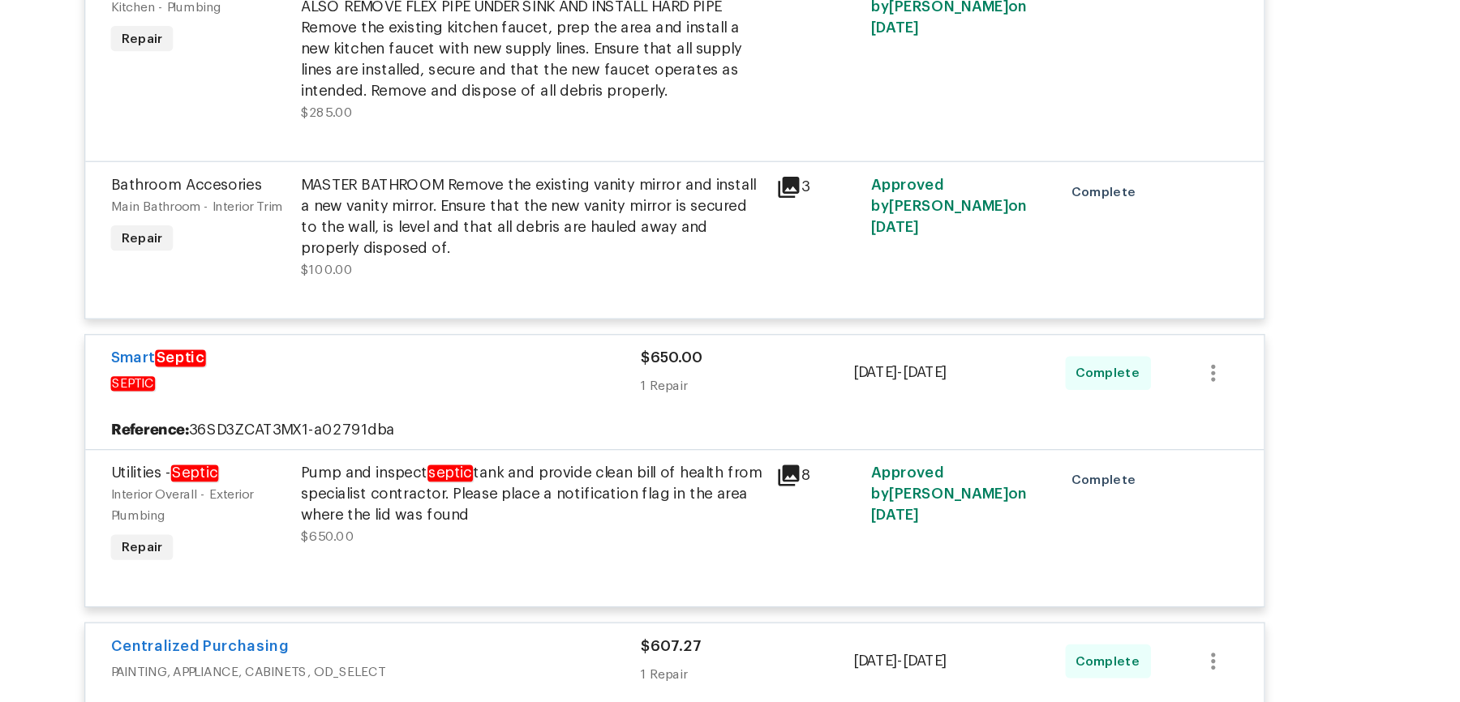
click at [561, 490] on div "Pump and inspect septic tank and provide clean bill of health from specialist c…" at bounding box center [620, 488] width 355 height 49
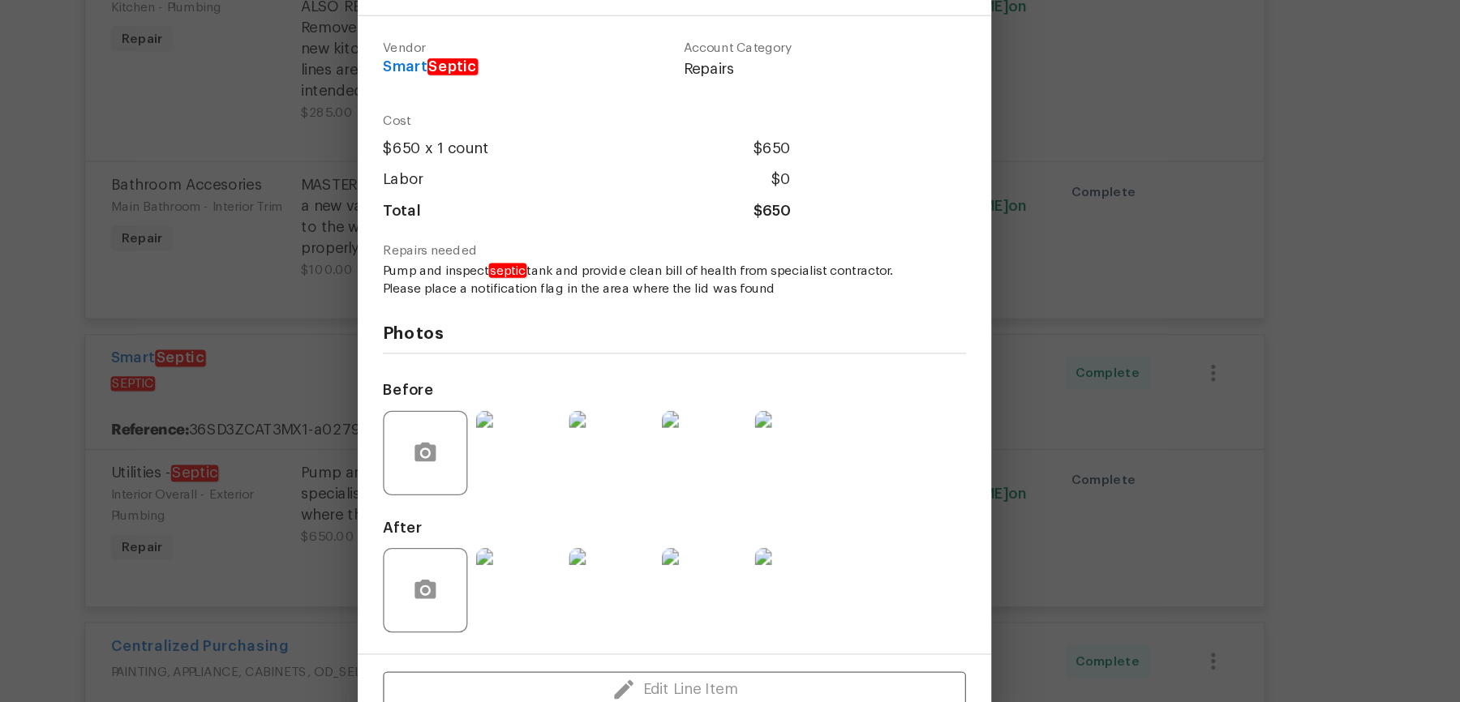
click at [614, 461] on img at bounding box center [610, 456] width 65 height 65
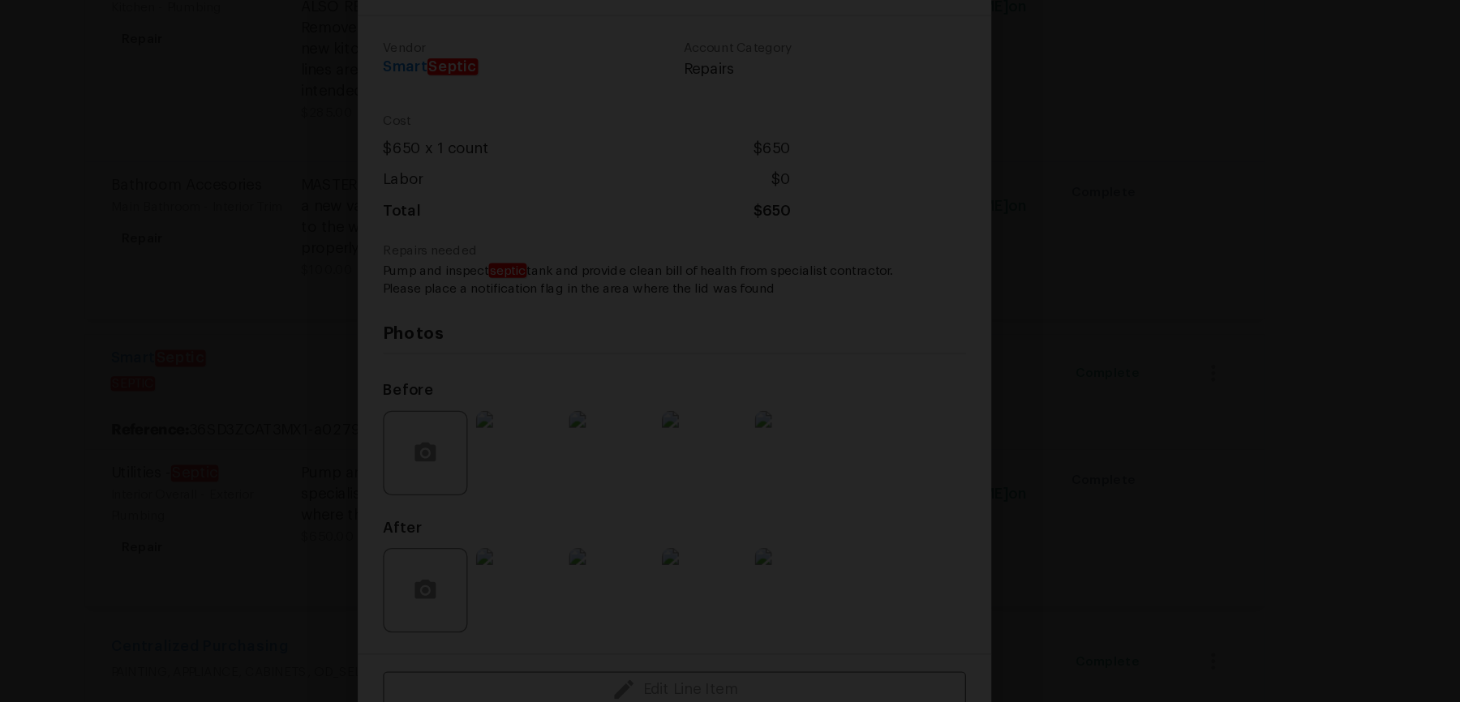
click at [1239, 343] on div "Lightbox" at bounding box center [730, 351] width 1460 height 702
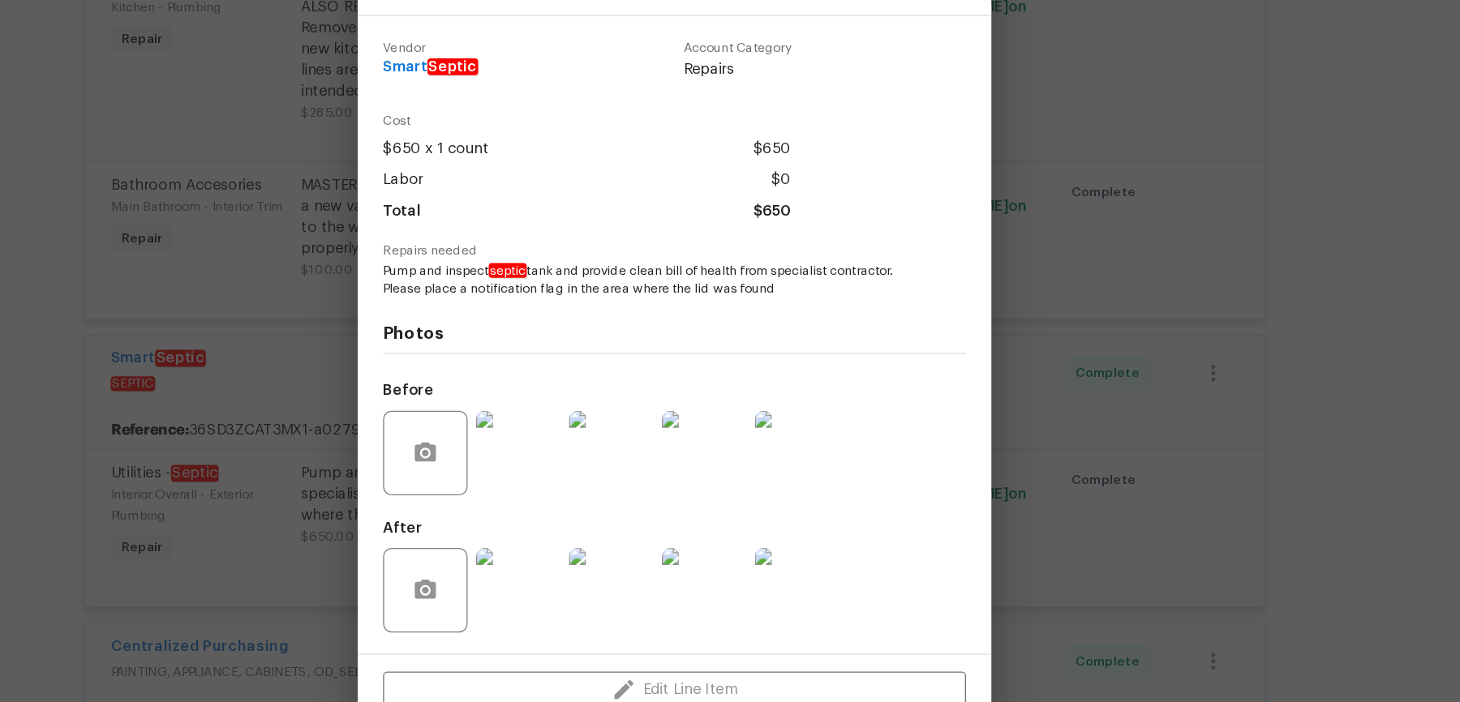
click at [590, 562] on img at bounding box center [610, 562] width 65 height 65
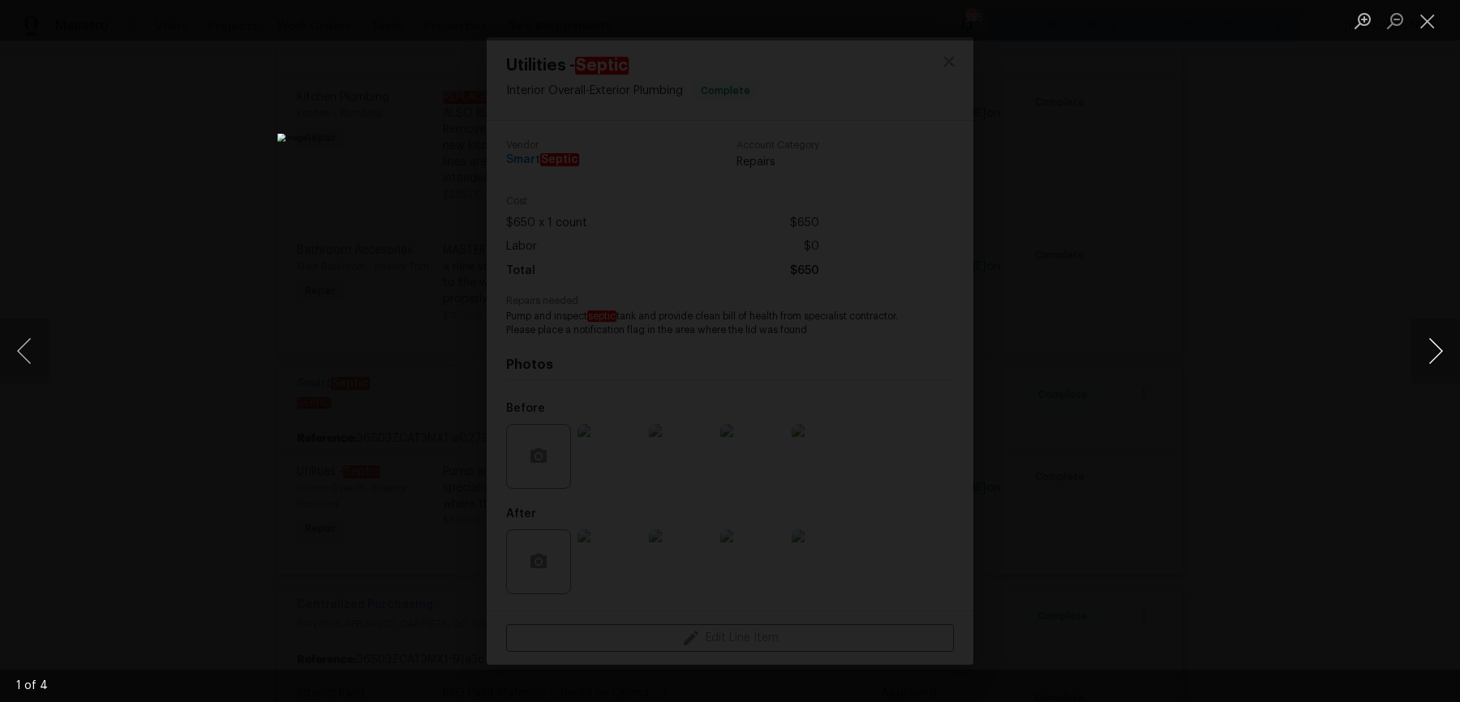
click at [1426, 357] on button "Next image" at bounding box center [1435, 351] width 49 height 65
click at [1427, 357] on button "Next image" at bounding box center [1435, 351] width 49 height 65
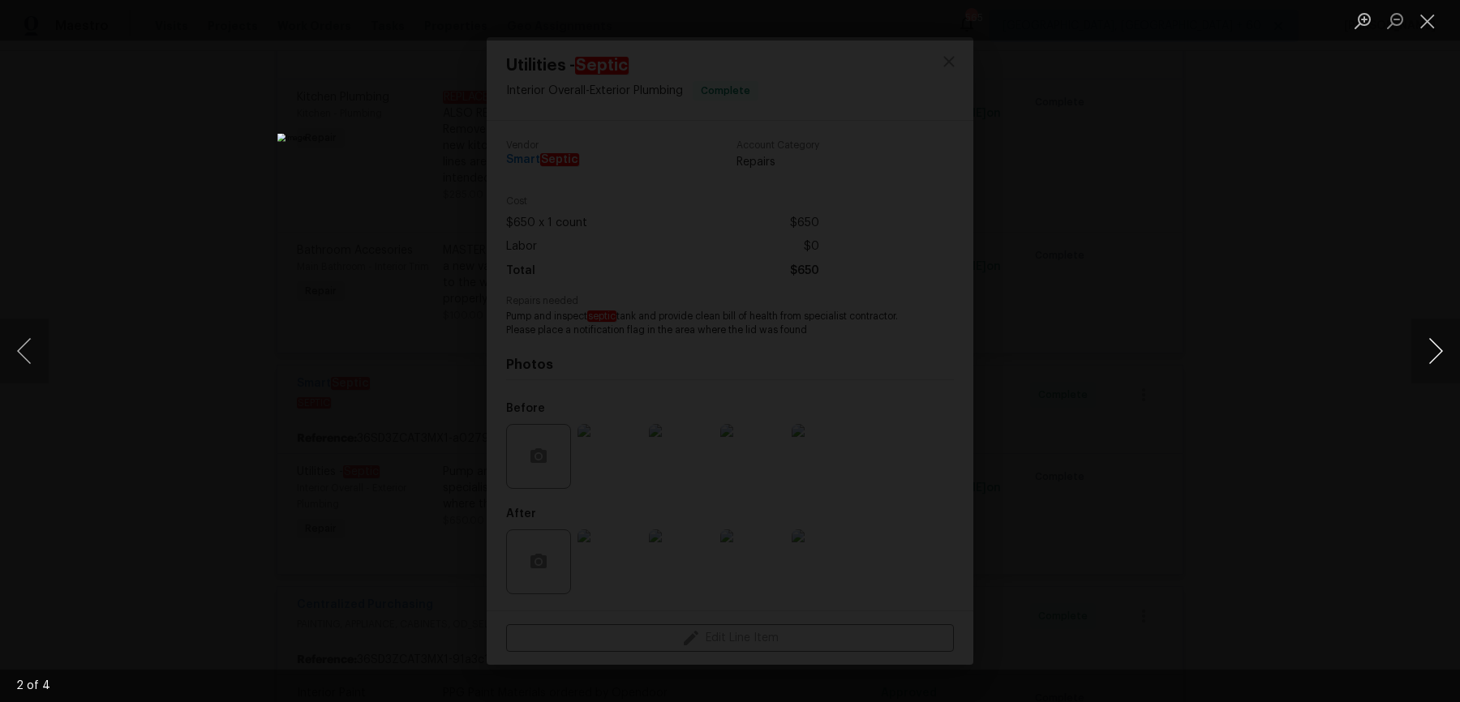
click at [1427, 357] on button "Next image" at bounding box center [1435, 351] width 49 height 65
click at [1375, 209] on div "Lightbox" at bounding box center [730, 351] width 1460 height 702
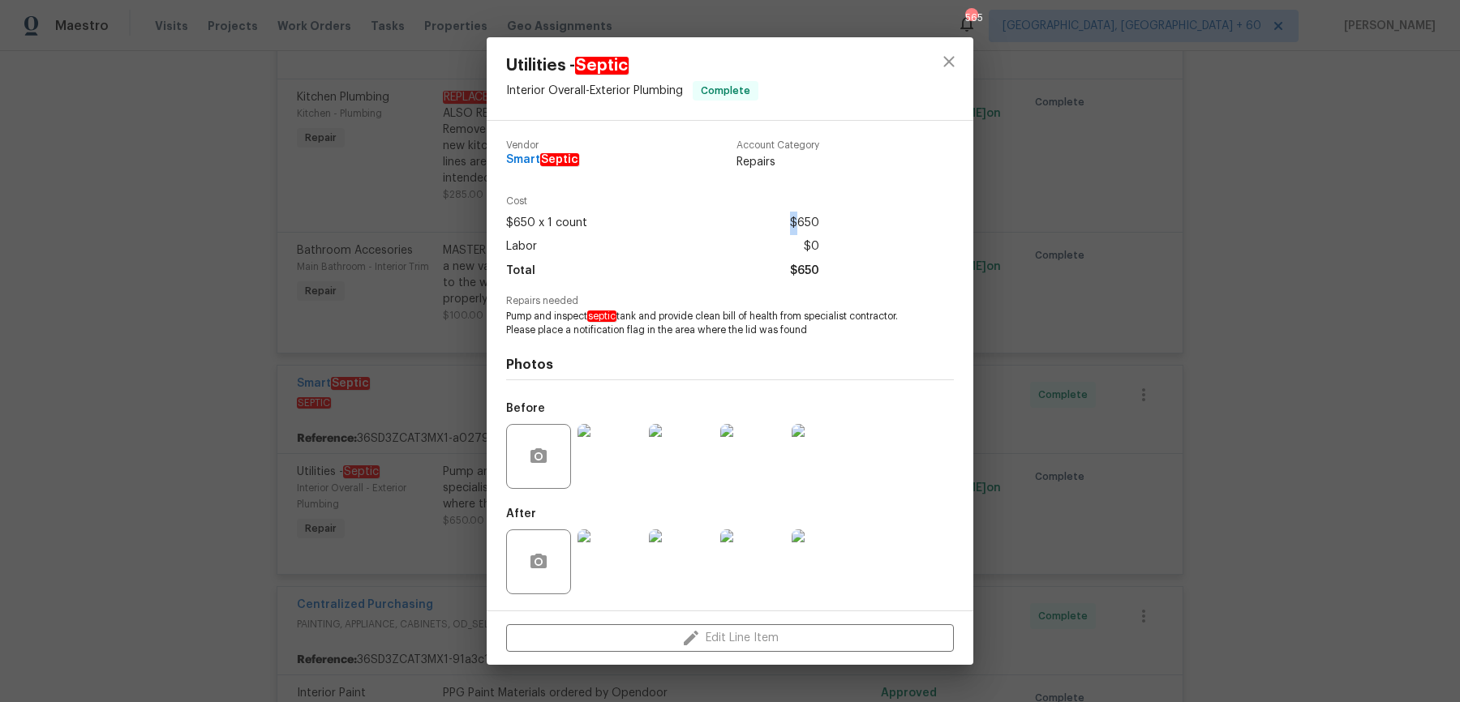
click at [1375, 209] on div "Utilities - Septic Interior Overall - Exterior Plumbing Complete Vendor Smart S…" at bounding box center [730, 351] width 1460 height 702
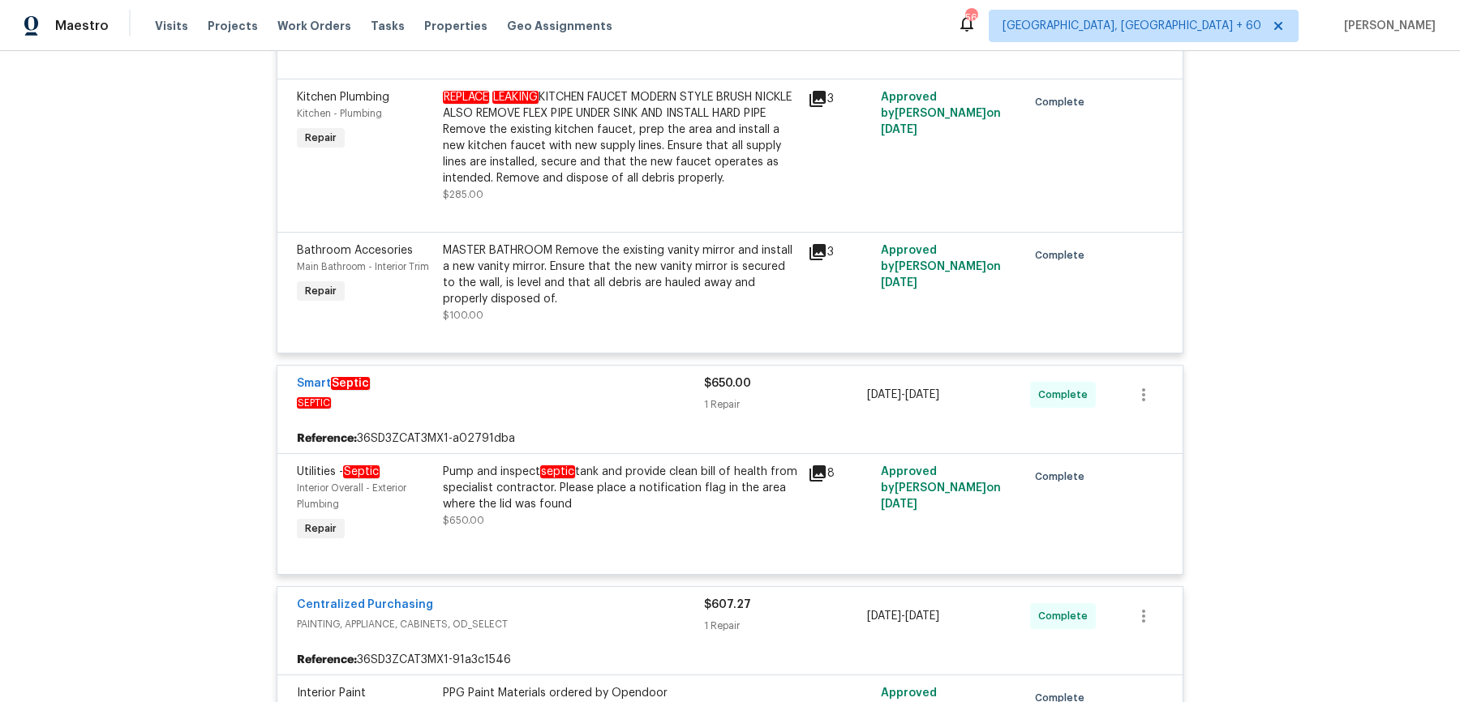
click at [629, 485] on div "Pump and inspect septic tank and provide clean bill of health from specialist c…" at bounding box center [620, 488] width 355 height 49
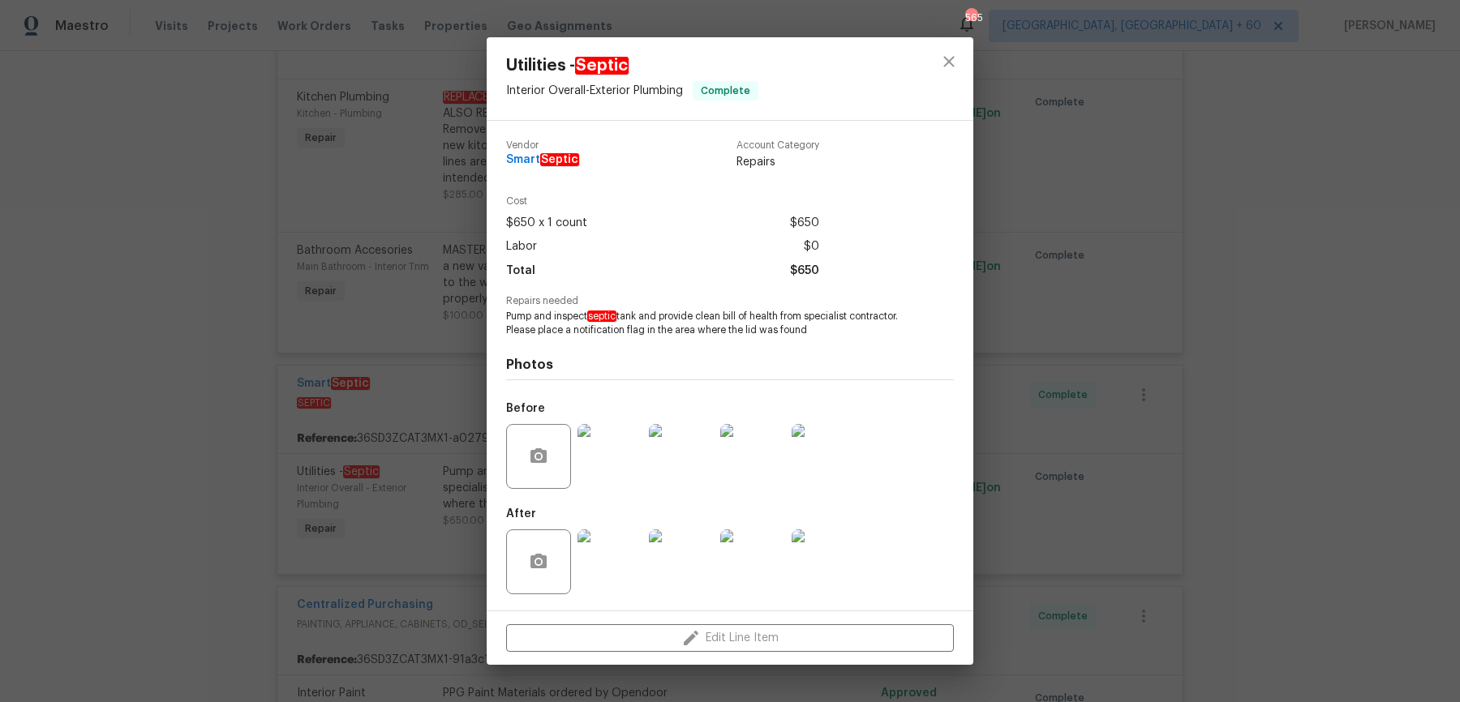
click at [627, 451] on img at bounding box center [610, 456] width 65 height 65
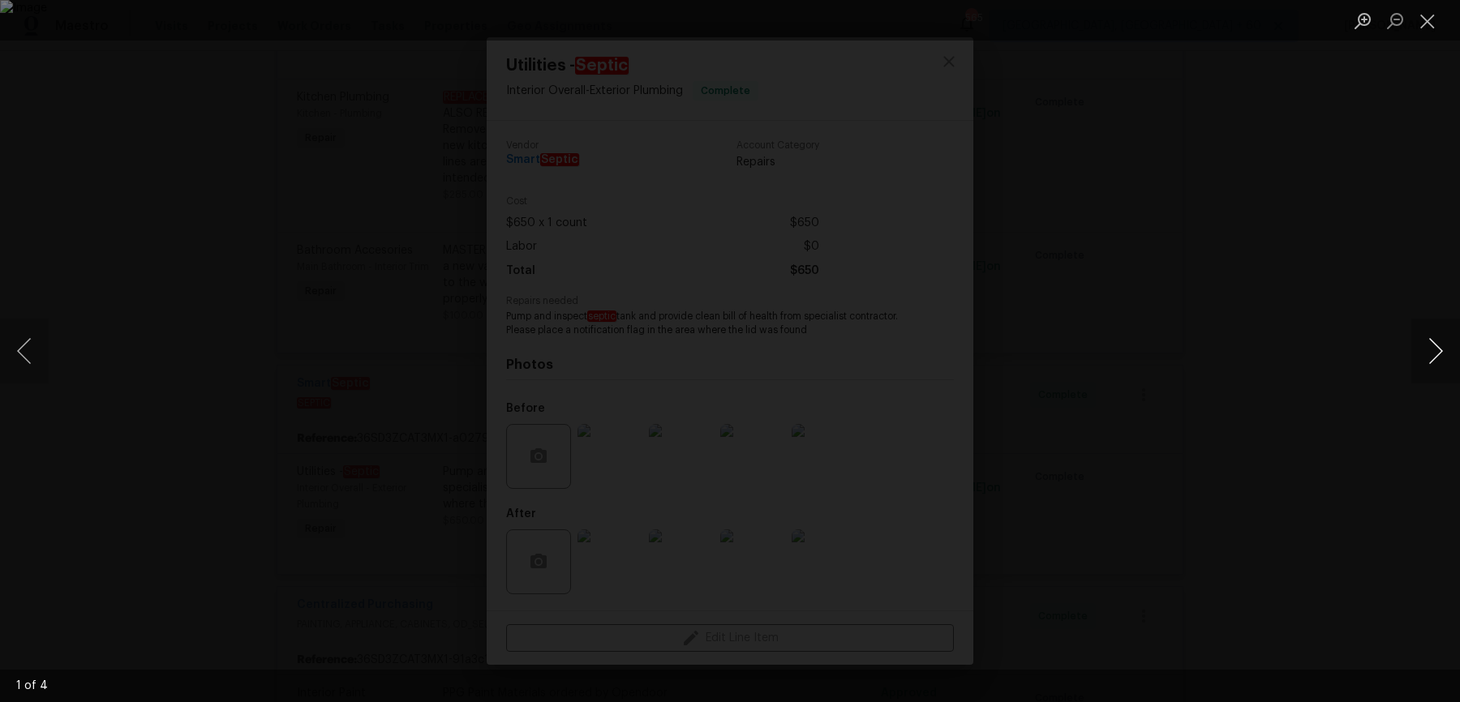
click at [1428, 367] on button "Next image" at bounding box center [1435, 351] width 49 height 65
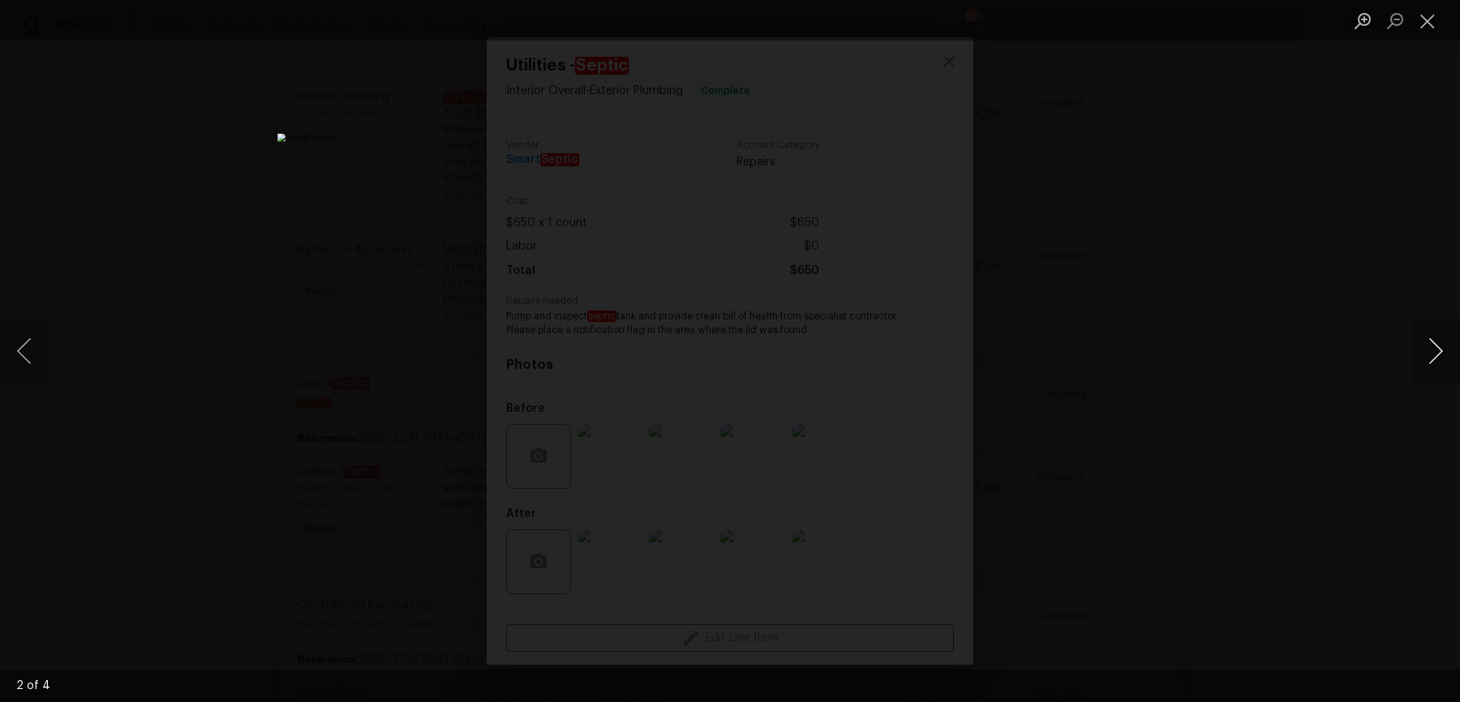
click at [1428, 367] on button "Next image" at bounding box center [1435, 351] width 49 height 65
click at [1381, 200] on div "Lightbox" at bounding box center [730, 351] width 1460 height 702
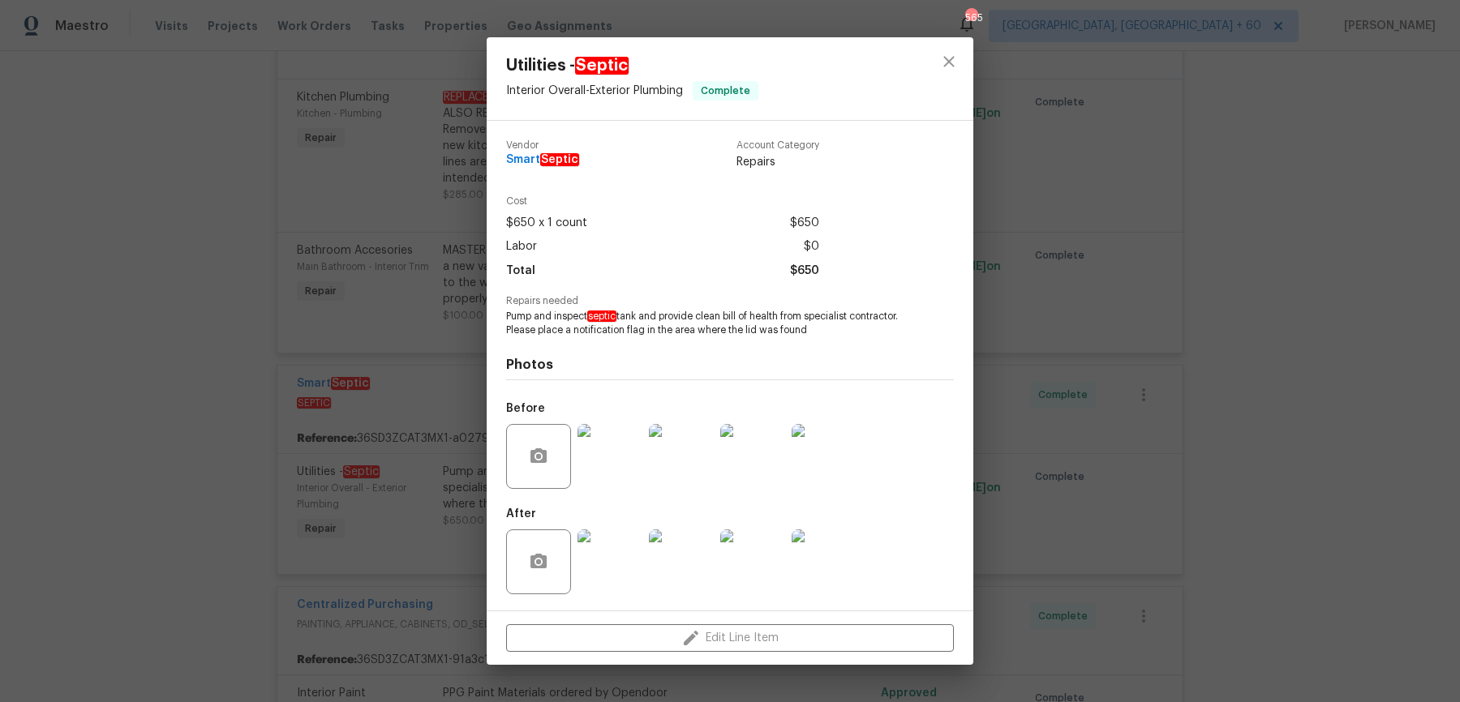
click at [1381, 200] on div "Utilities - Septic Interior Overall - Exterior Plumbing Complete Vendor Smart S…" at bounding box center [730, 351] width 1460 height 702
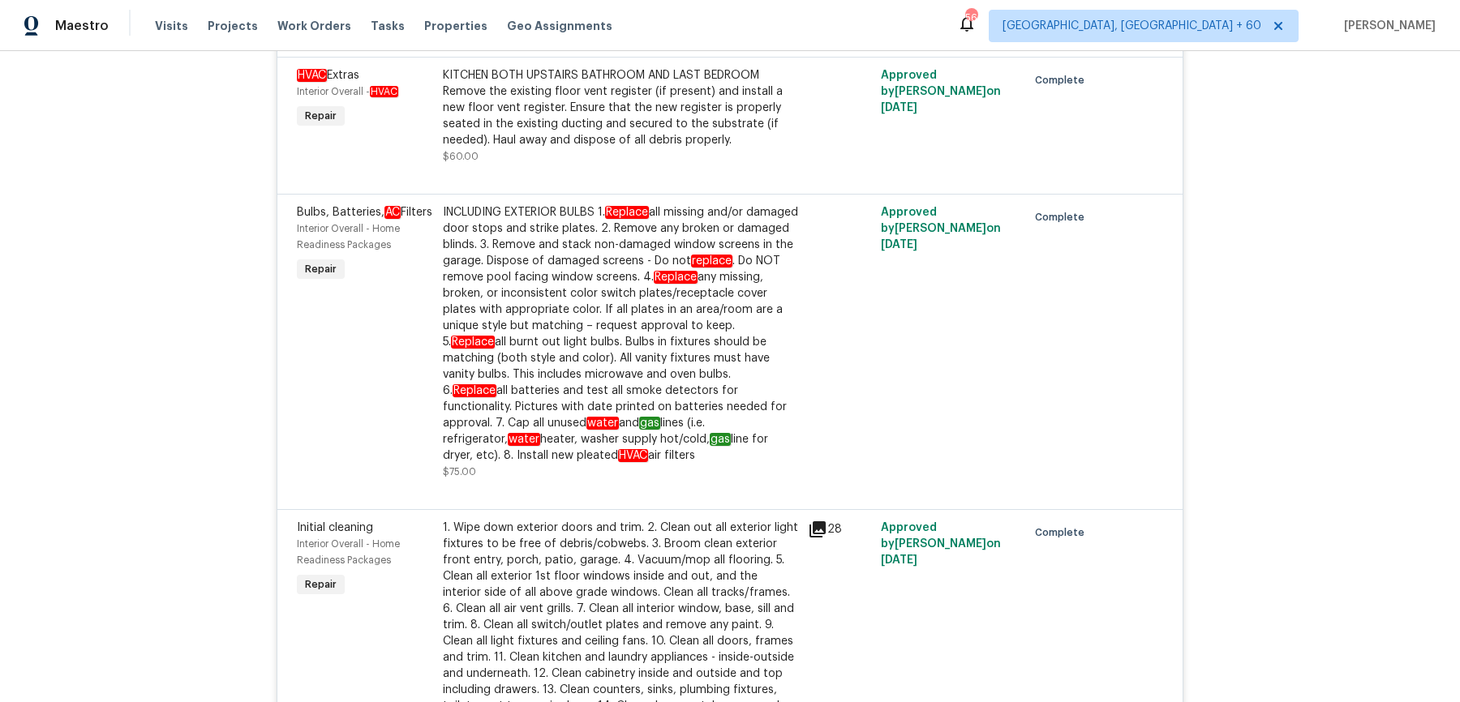
scroll to position [6235, 0]
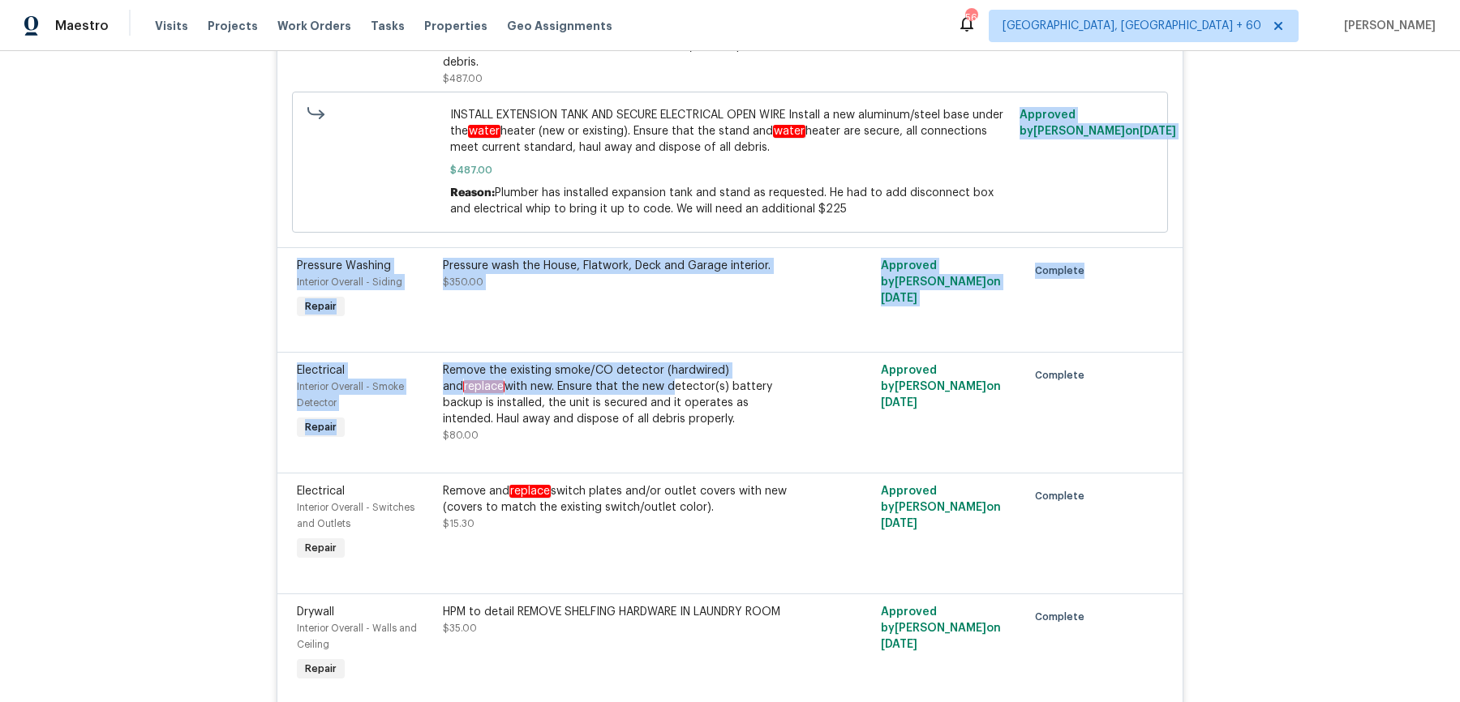
drag, startPoint x: 605, startPoint y: 224, endPoint x: 622, endPoint y: 764, distance: 540.5
click at [622, 702] on html "Maestro Visits Projects Work Orders Tasks Properties Geo Assignments [STREET_AD…" at bounding box center [730, 351] width 1460 height 702
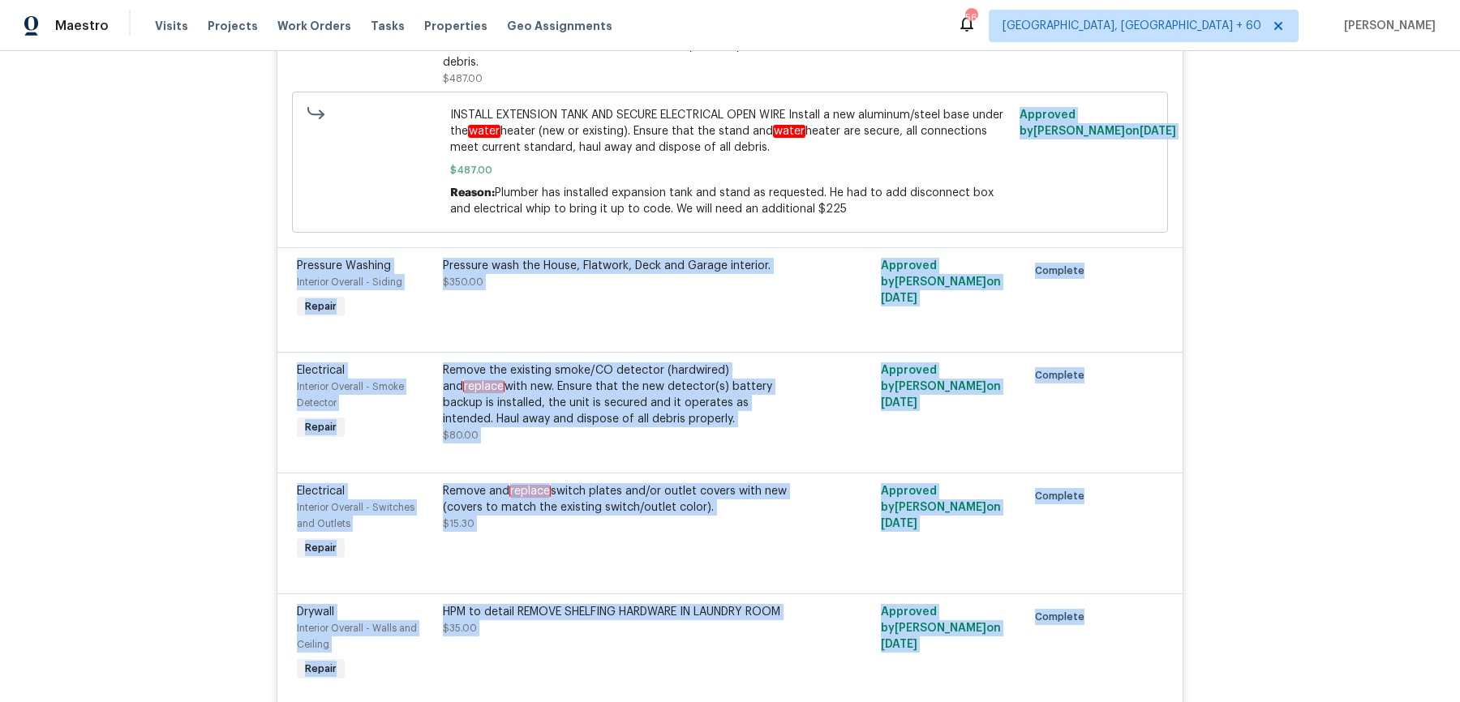
scroll to position [6308, 0]
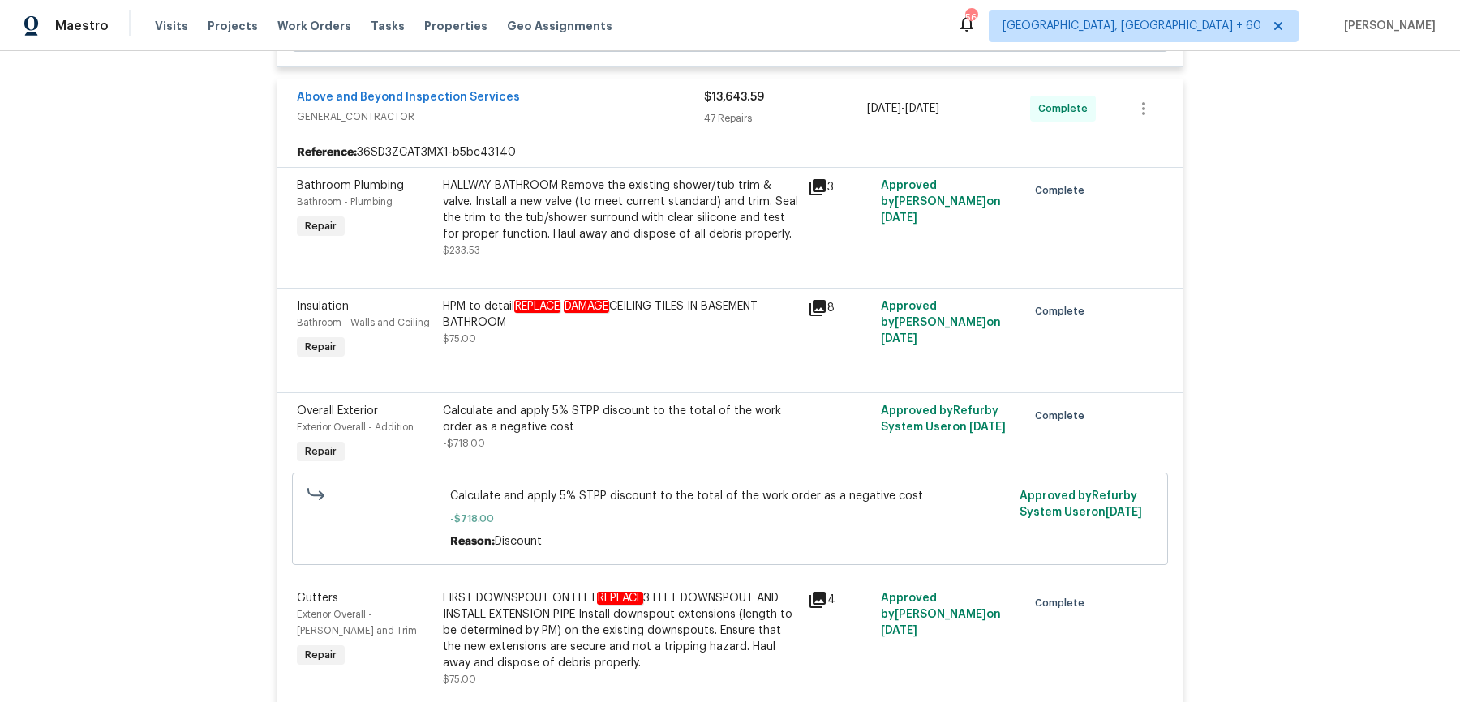
drag, startPoint x: 935, startPoint y: 333, endPoint x: 837, endPoint y: 764, distance: 441.8
click at [837, 702] on html "Maestro Visits Projects Work Orders Tasks Properties Geo Assignments [STREET_AD…" at bounding box center [730, 351] width 1460 height 702
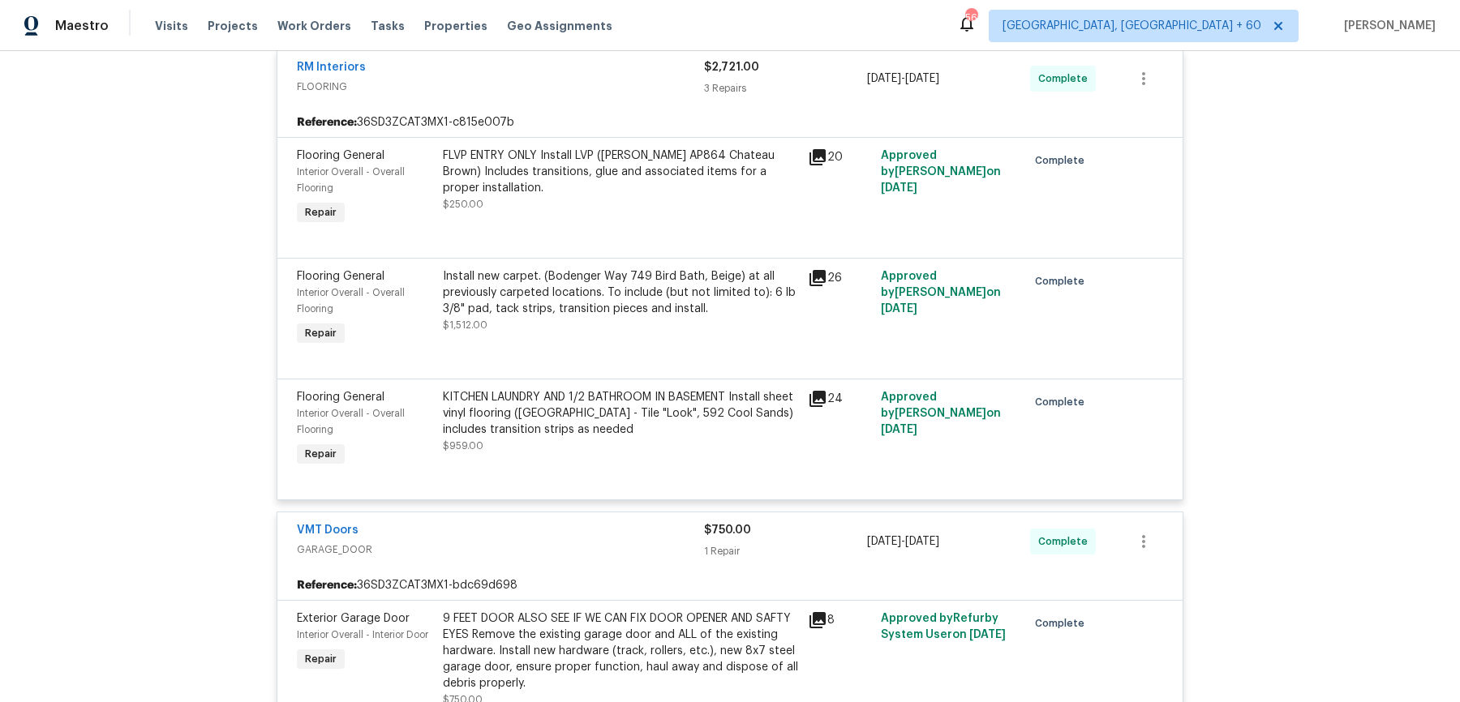
scroll to position [342, 0]
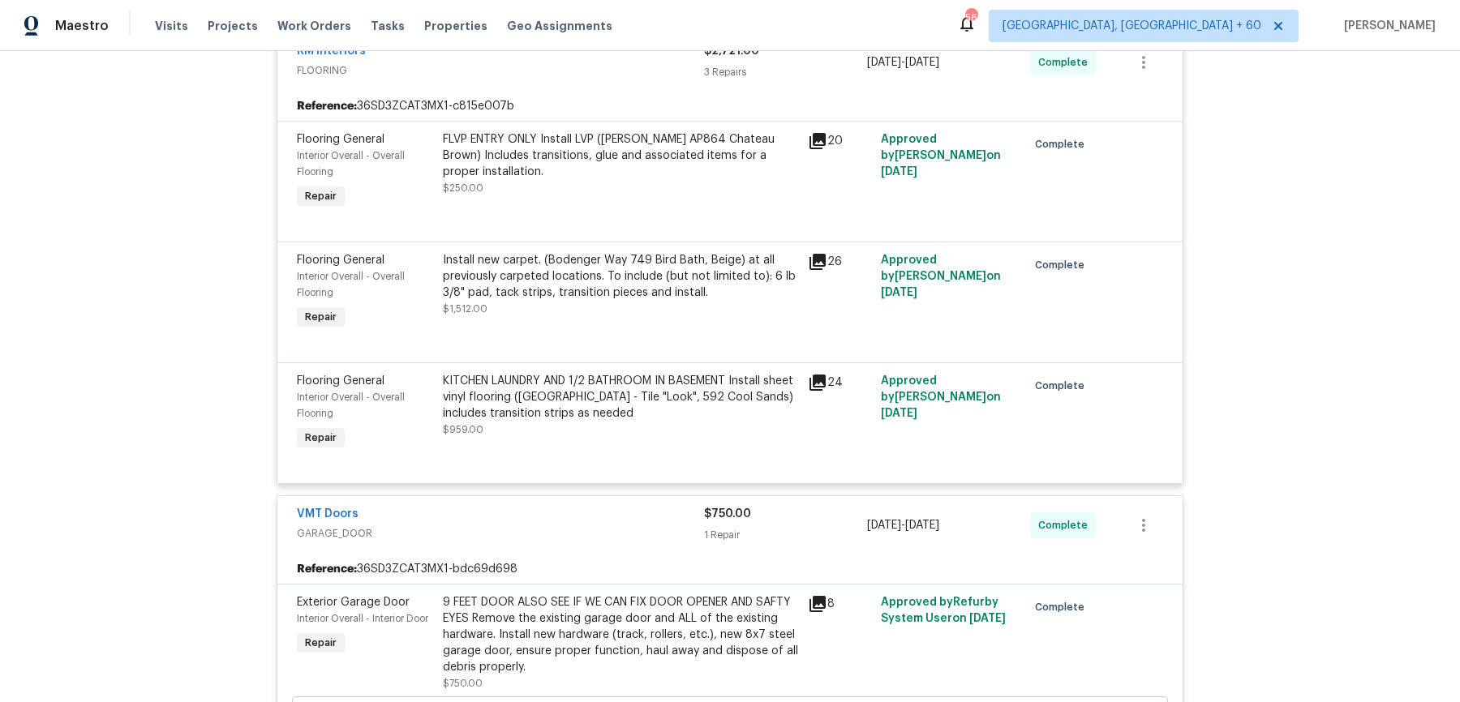
click at [659, 408] on div "KITCHEN LAUNDRY AND 1/2 BATHROOM IN BASEMENT Install sheet vinyl flooring ([GEO…" at bounding box center [620, 397] width 355 height 49
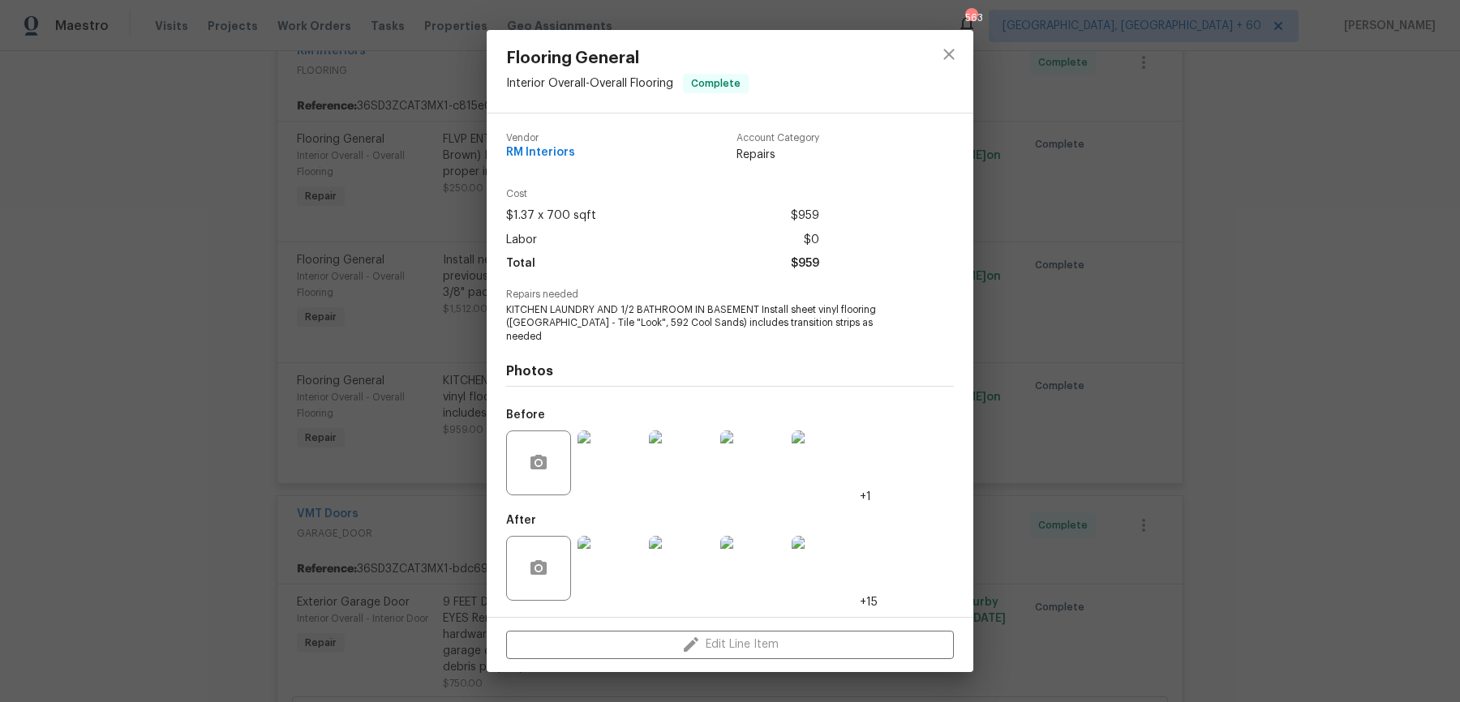
click at [1131, 496] on div "Flooring General Interior Overall - Overall Flooring Complete Vendor RM Interio…" at bounding box center [730, 351] width 1460 height 702
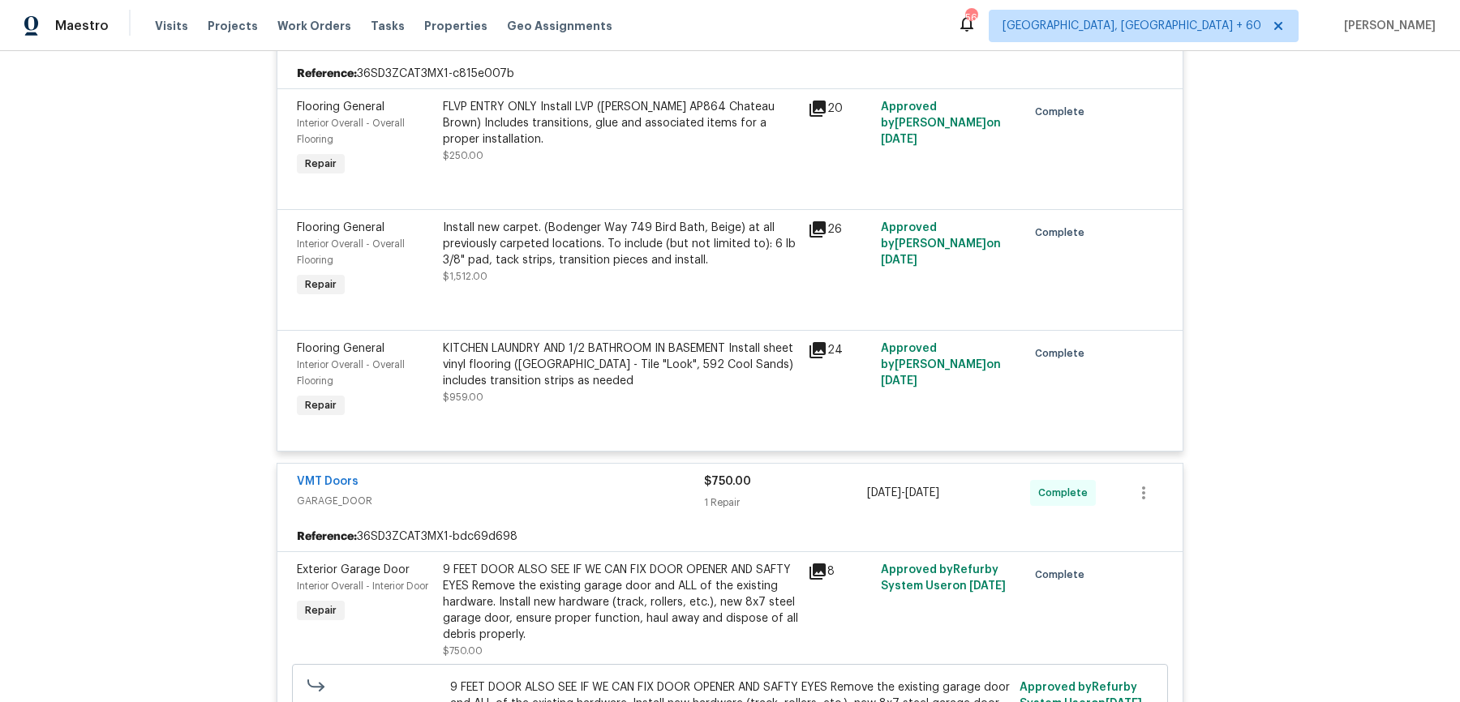
scroll to position [380, 0]
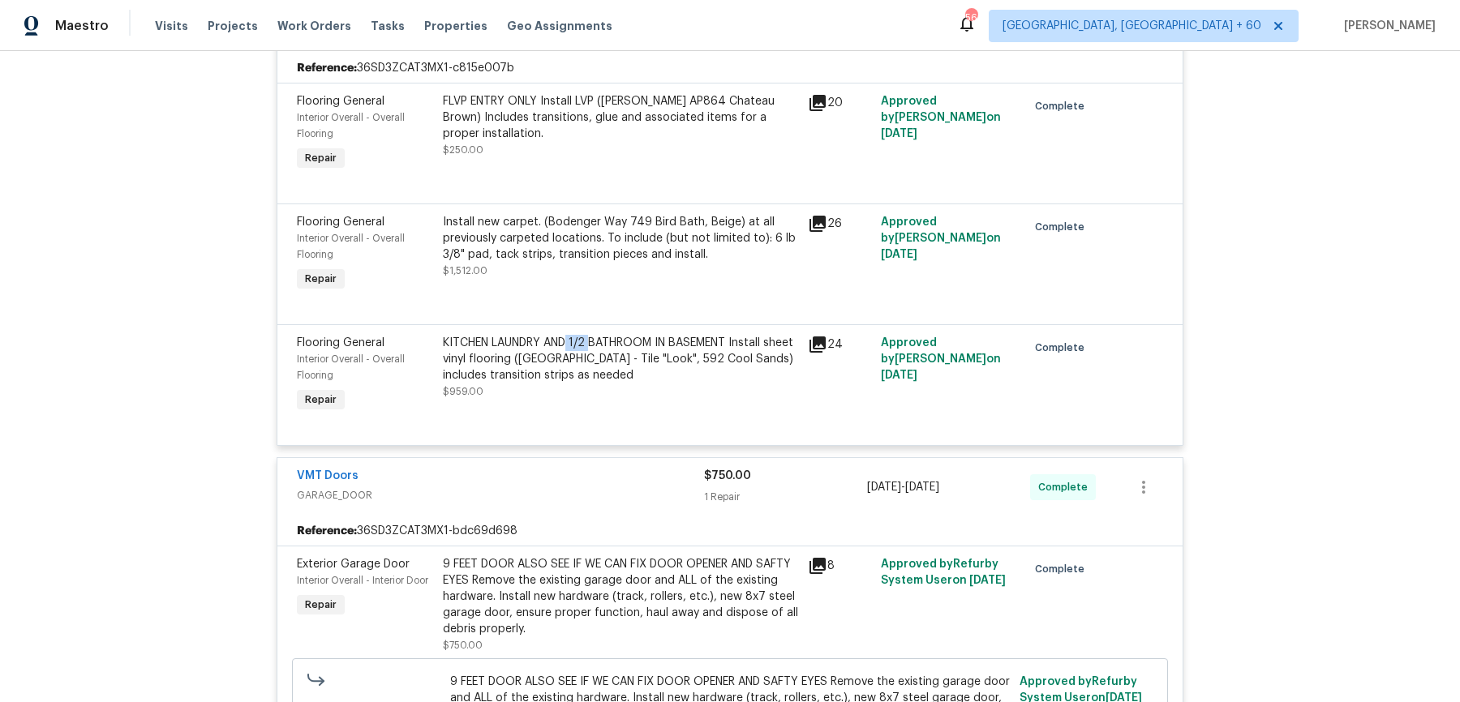
drag, startPoint x: 572, startPoint y: 339, endPoint x: 592, endPoint y: 342, distance: 20.5
click at [592, 342] on div "KITCHEN LAUNDRY AND 1/2 BATHROOM IN BASEMENT Install sheet vinyl flooring ([GEO…" at bounding box center [620, 359] width 355 height 49
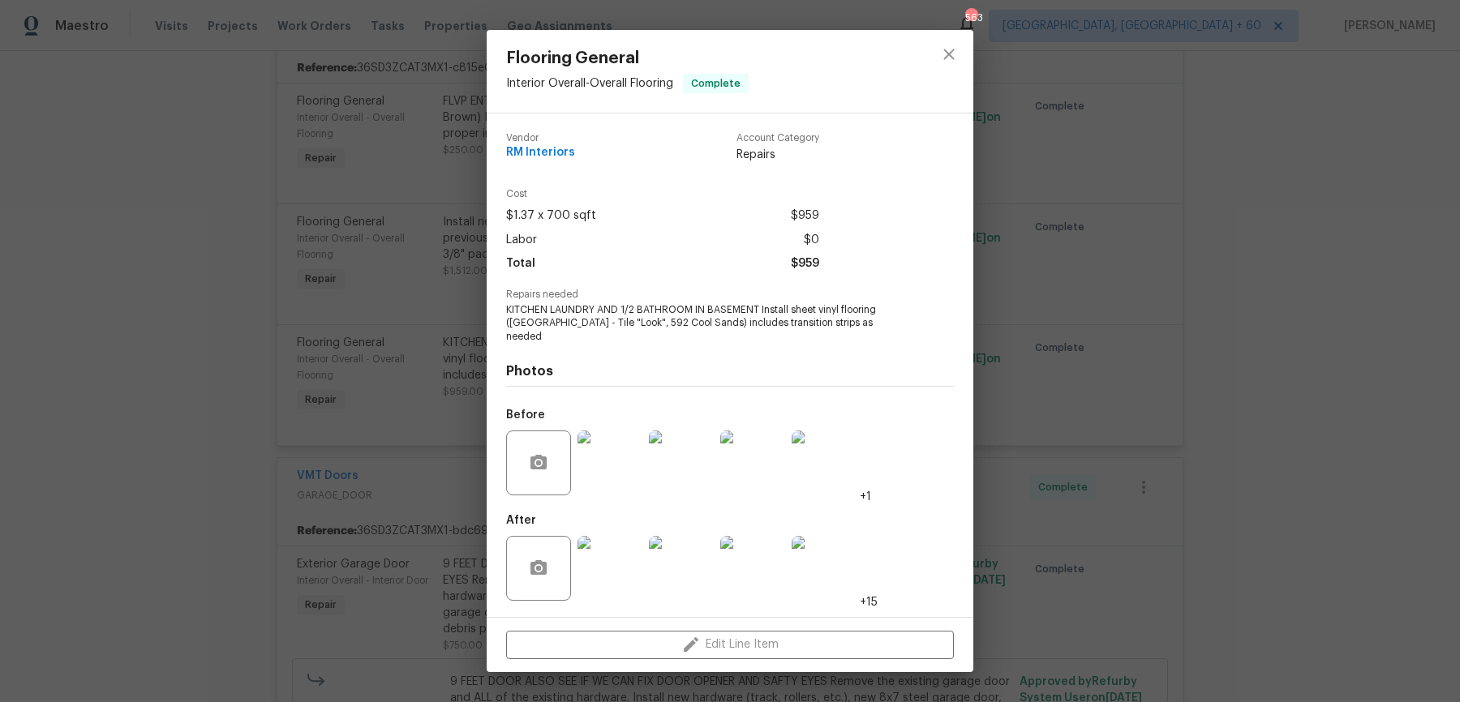
copy div "1/2"
drag, startPoint x: 616, startPoint y: 316, endPoint x: 632, endPoint y: 316, distance: 16.2
click at [632, 316] on span "KITCHEN LAUNDRY AND 1/2 BATHROOM IN BASEMENT Install sheet vinyl flooring ([GEO…" at bounding box center [707, 323] width 403 height 41
copy span "1/2"
click at [357, 221] on div "Flooring General Interior Overall - Overall Flooring Complete Vendor RM Interio…" at bounding box center [730, 351] width 1460 height 702
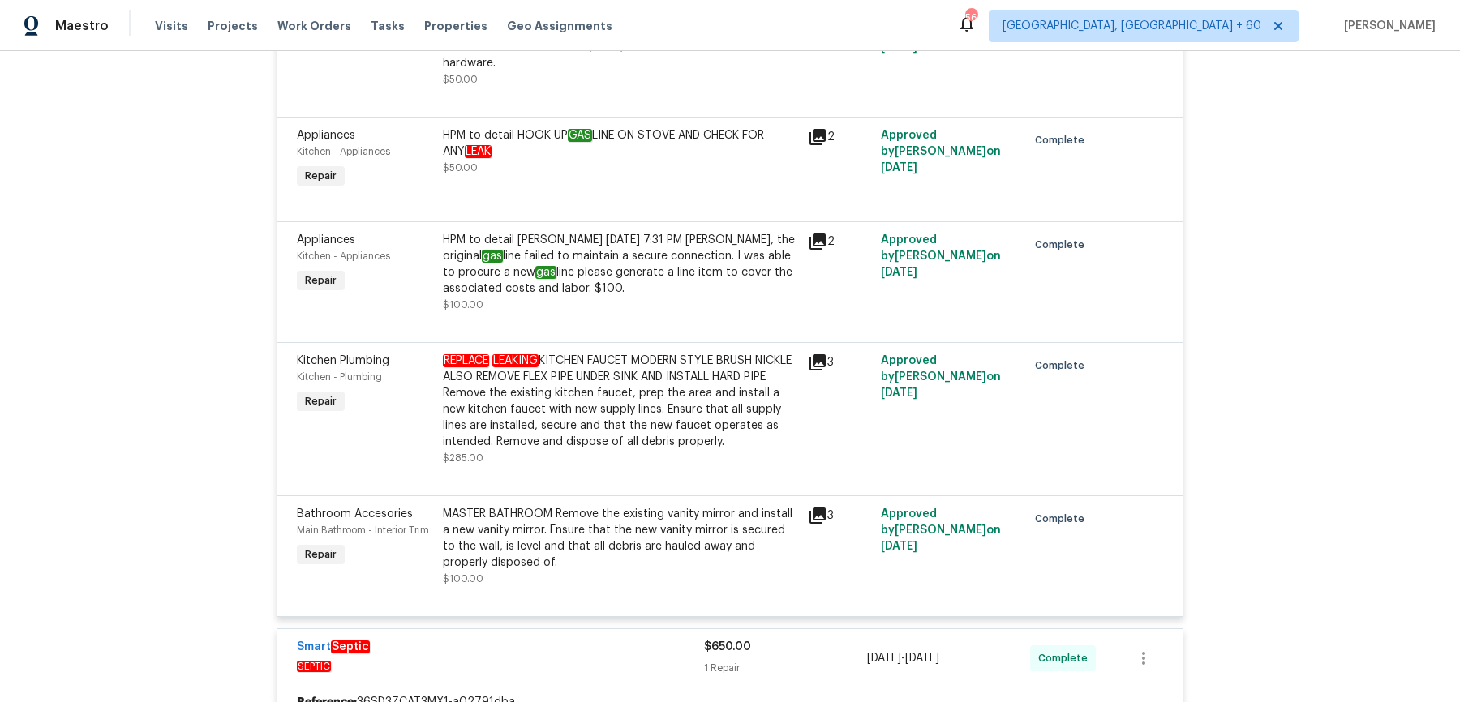
scroll to position [7241, 0]
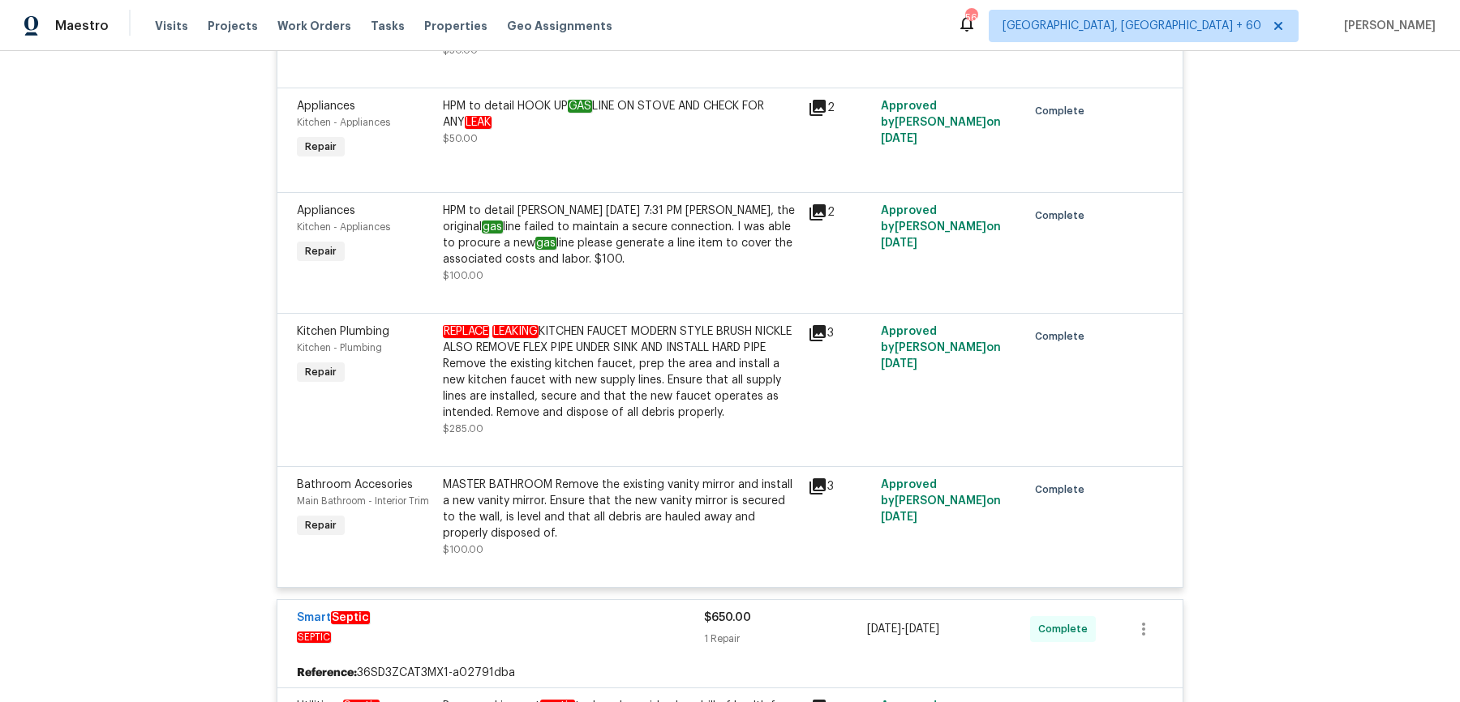
click at [542, 371] on div "REPLACE LEAKING KITCHEN FAUCET MODERN STYLE BRUSH NICKLE ALSO REMOVE FLEX PIPE …" at bounding box center [620, 372] width 355 height 97
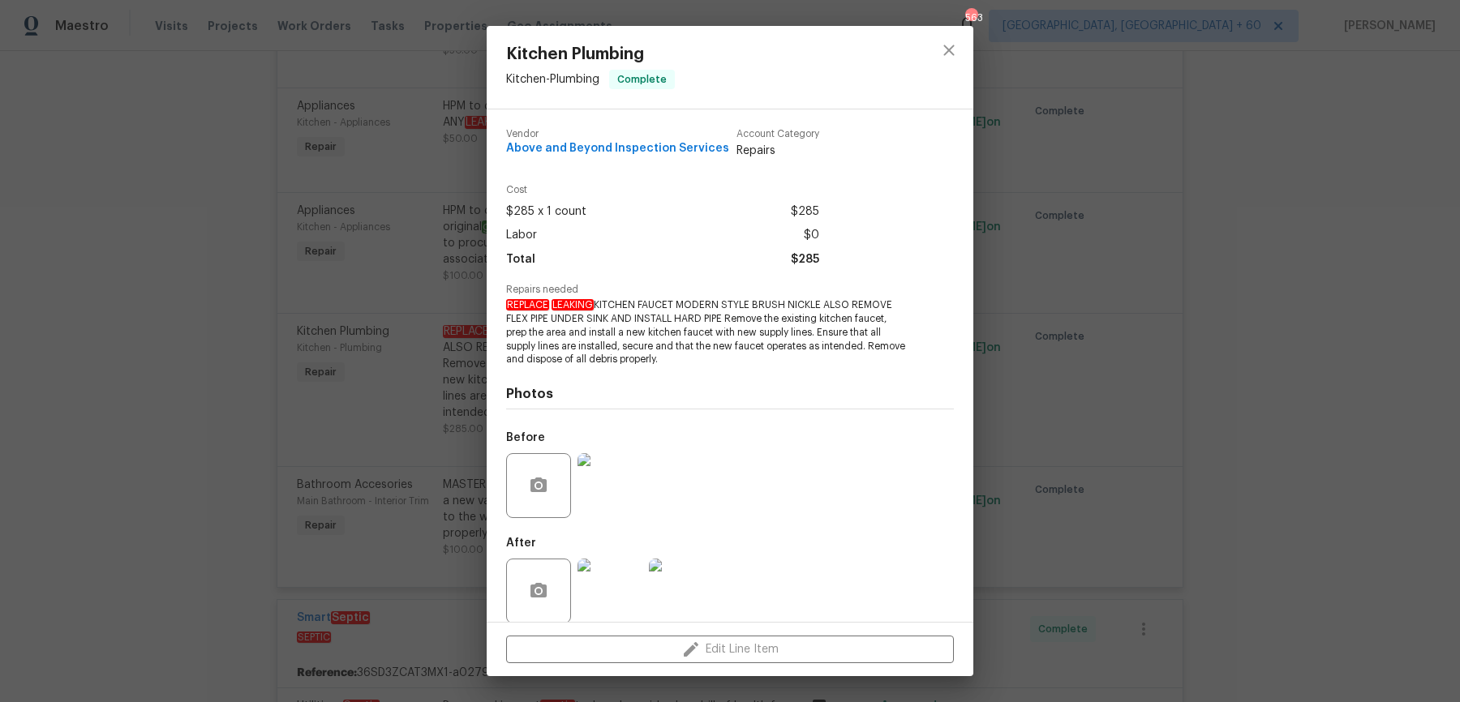
click at [599, 492] on img at bounding box center [610, 485] width 65 height 65
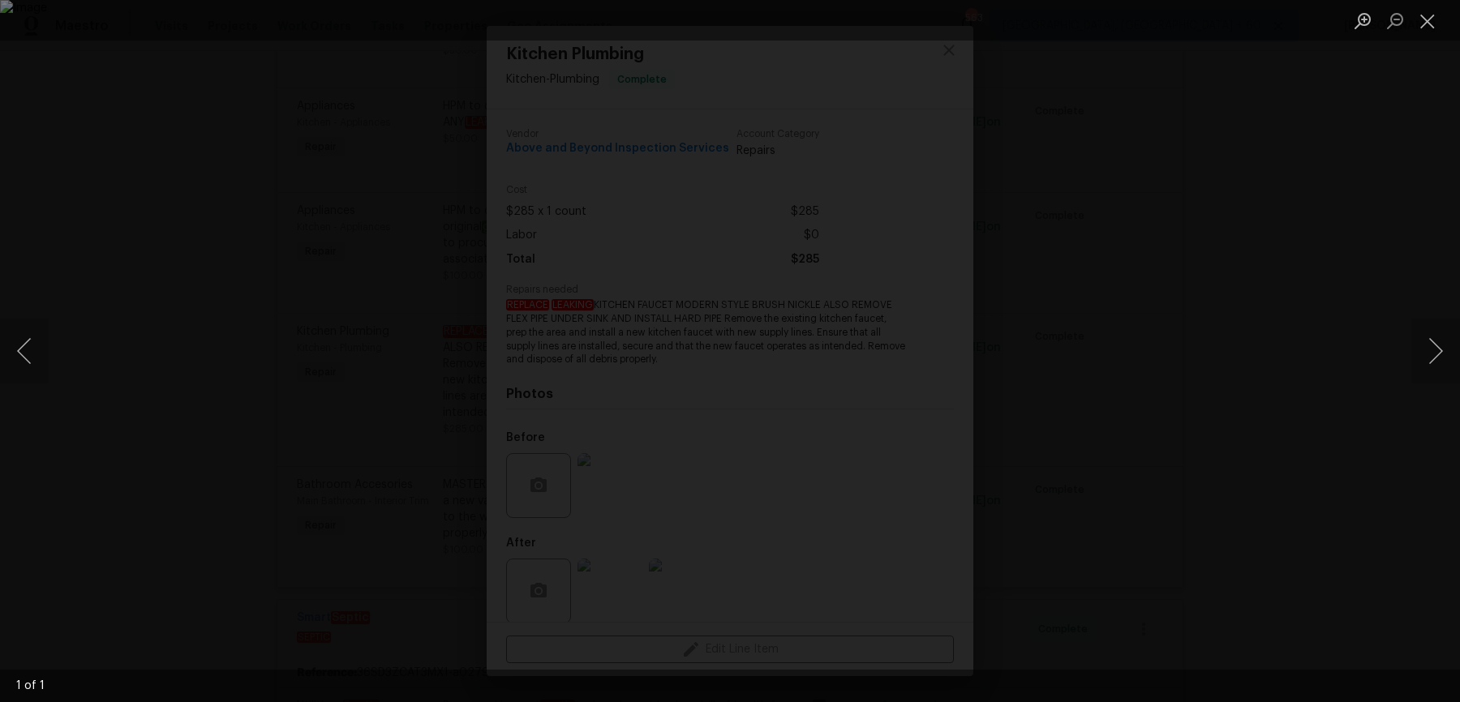
click at [1282, 256] on div "Lightbox" at bounding box center [730, 351] width 1460 height 702
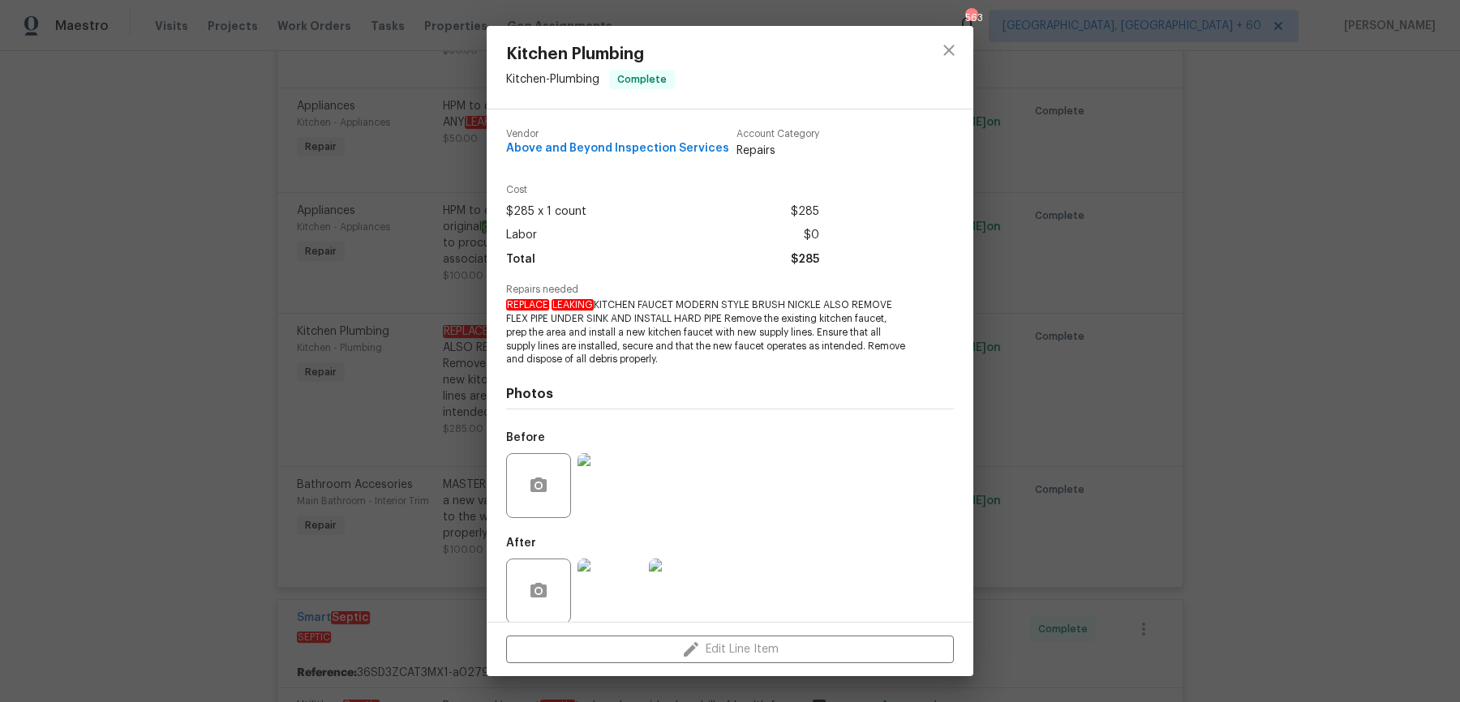
click at [593, 571] on img at bounding box center [610, 591] width 65 height 65
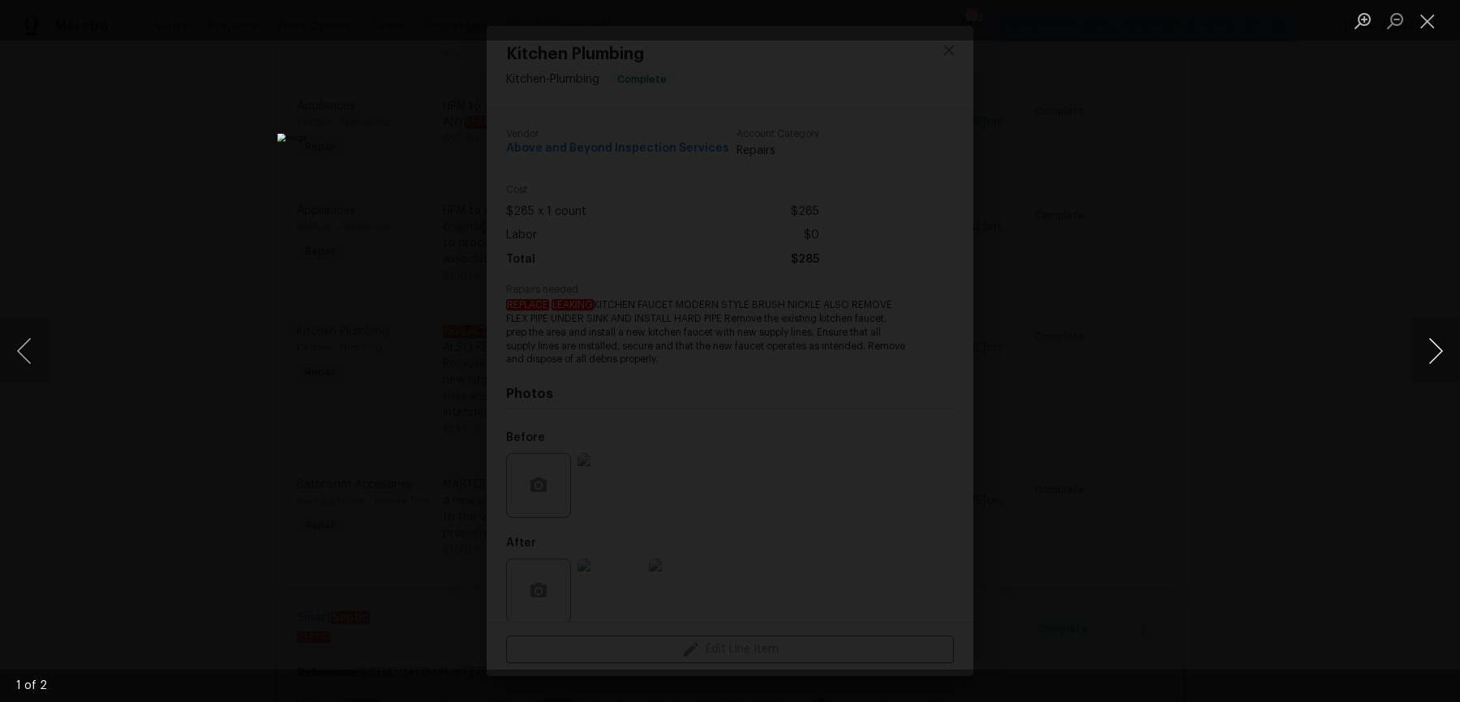
click at [1424, 353] on button "Next image" at bounding box center [1435, 351] width 49 height 65
click at [1318, 320] on div "Lightbox" at bounding box center [730, 351] width 1460 height 702
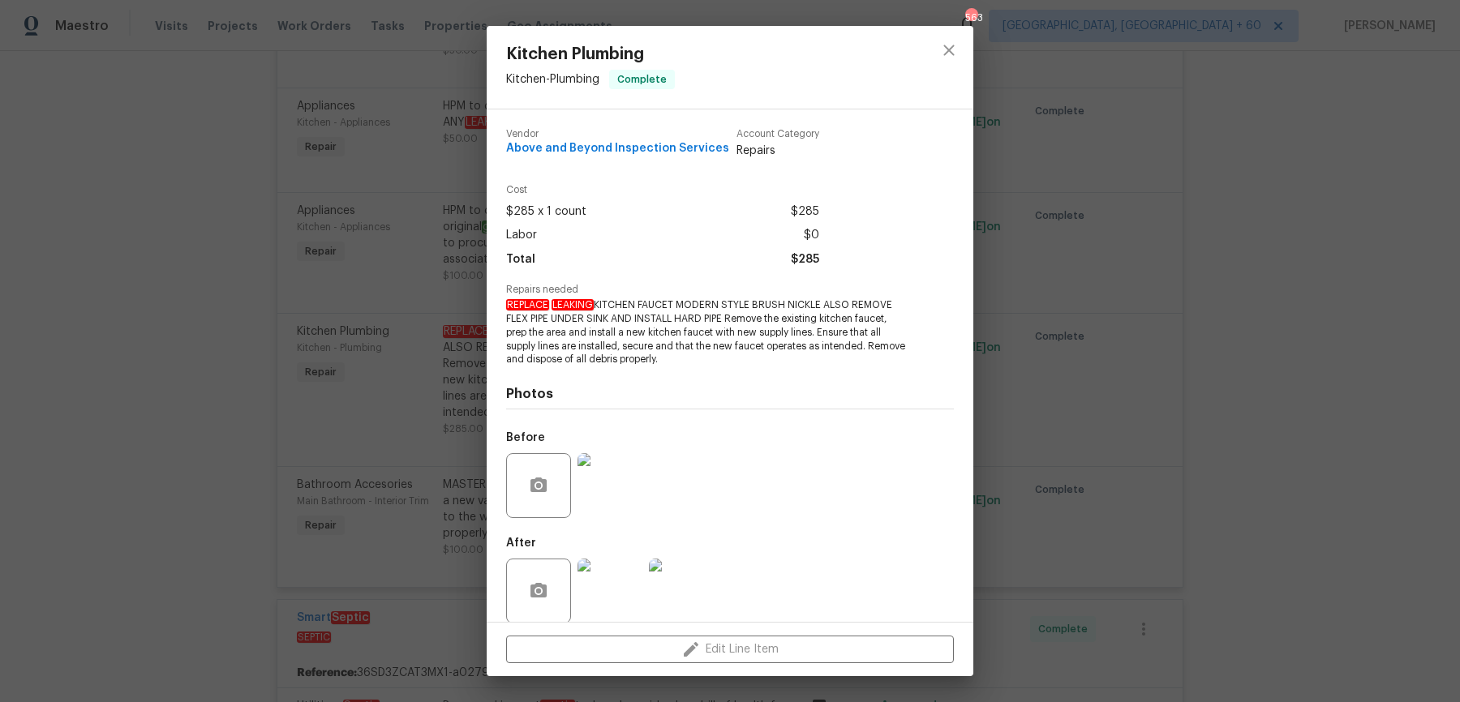
click at [1318, 320] on div "Kitchen Plumbing Kitchen - Plumbing Complete Vendor Above and Beyond Inspection…" at bounding box center [730, 351] width 1460 height 702
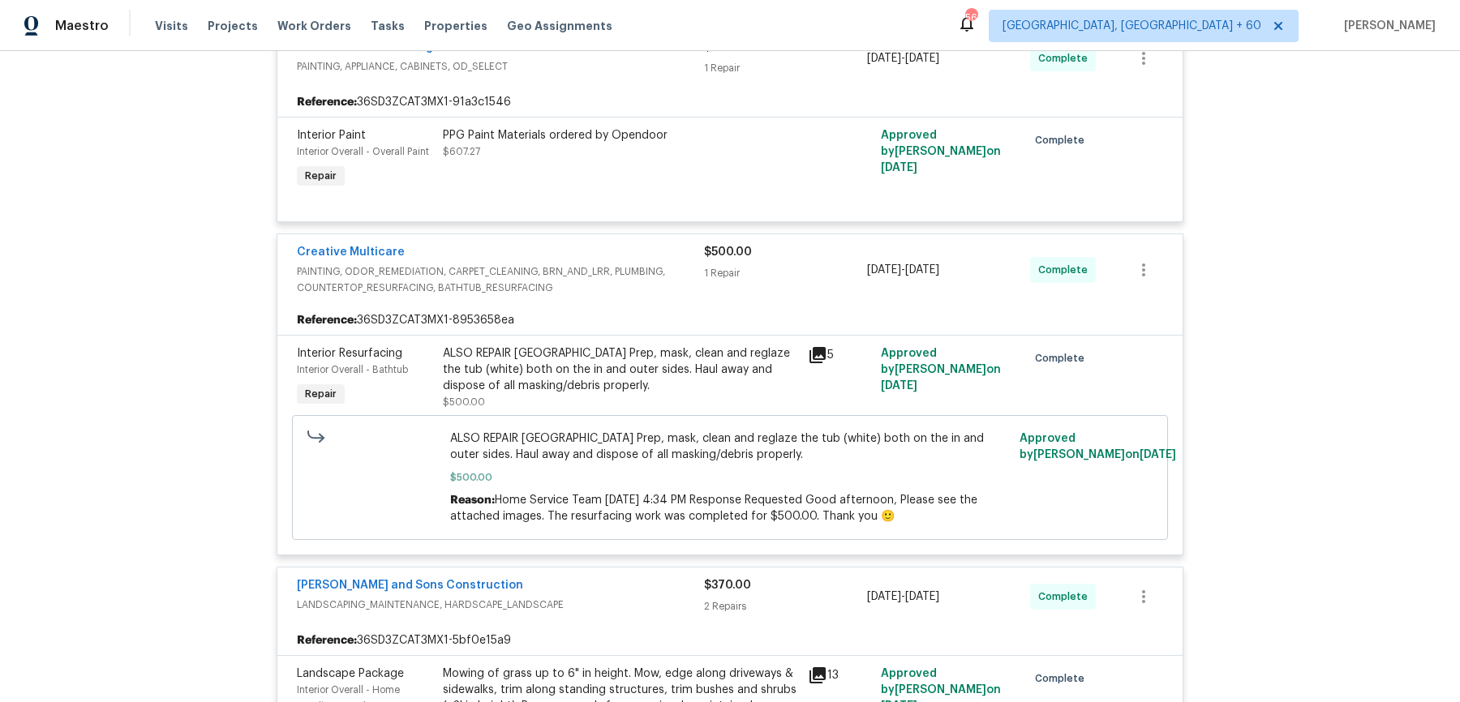
scroll to position [7623, 0]
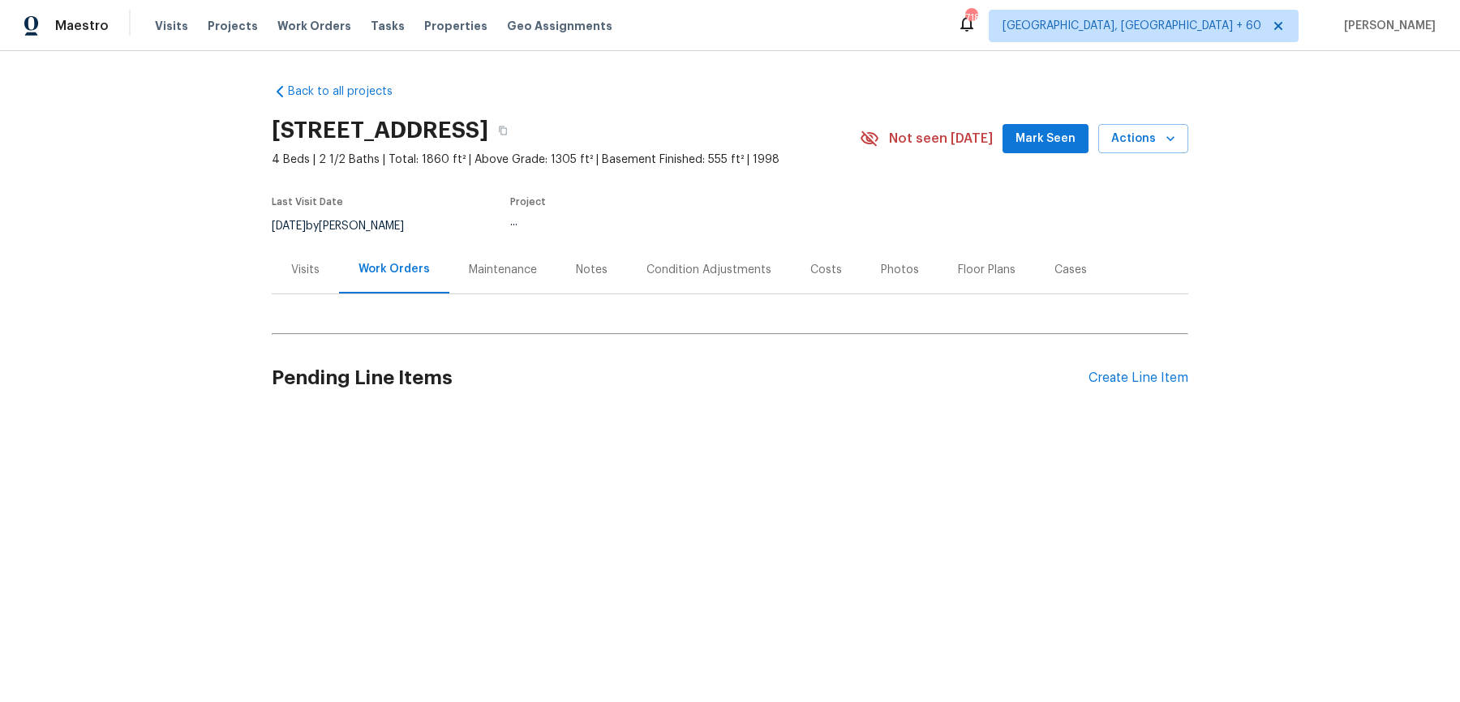
click at [303, 274] on div "Visits" at bounding box center [305, 270] width 28 height 16
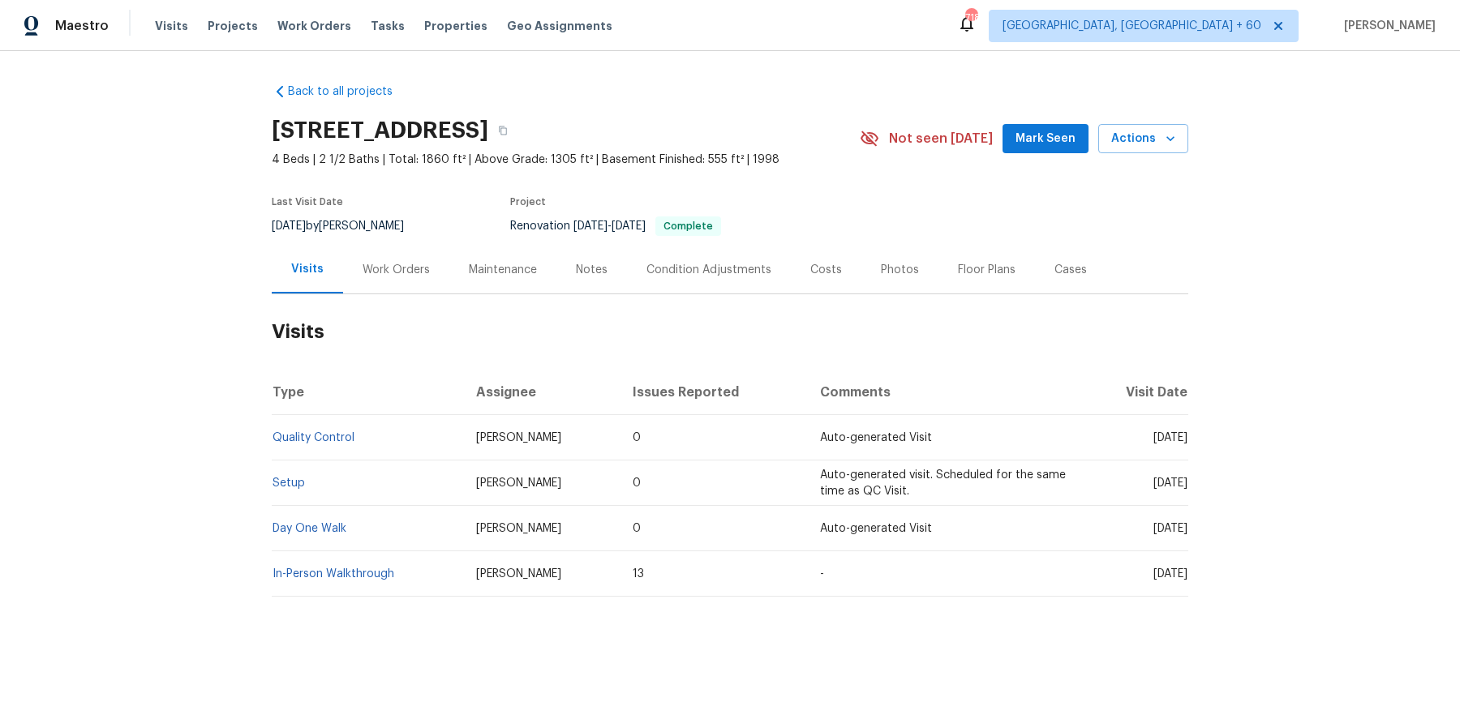
click at [291, 473] on td "Setup" at bounding box center [367, 483] width 191 height 45
click at [290, 478] on span "Setup" at bounding box center [289, 483] width 32 height 11
click at [300, 473] on td "Setup" at bounding box center [367, 483] width 191 height 45
click at [292, 492] on td "Setup" at bounding box center [367, 483] width 191 height 45
click at [293, 483] on link "Setup" at bounding box center [289, 483] width 32 height 11
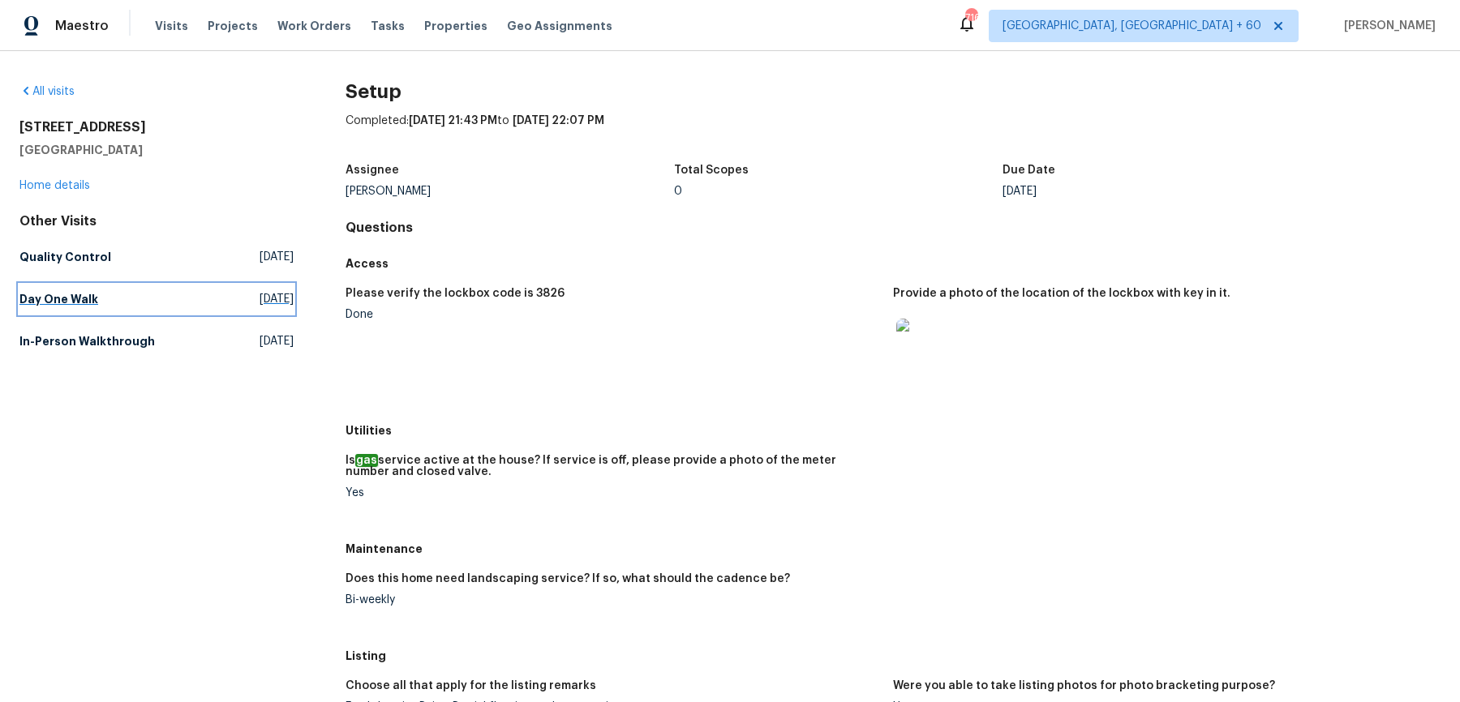
click at [49, 301] on h5 "Day One Walk" at bounding box center [58, 299] width 79 height 16
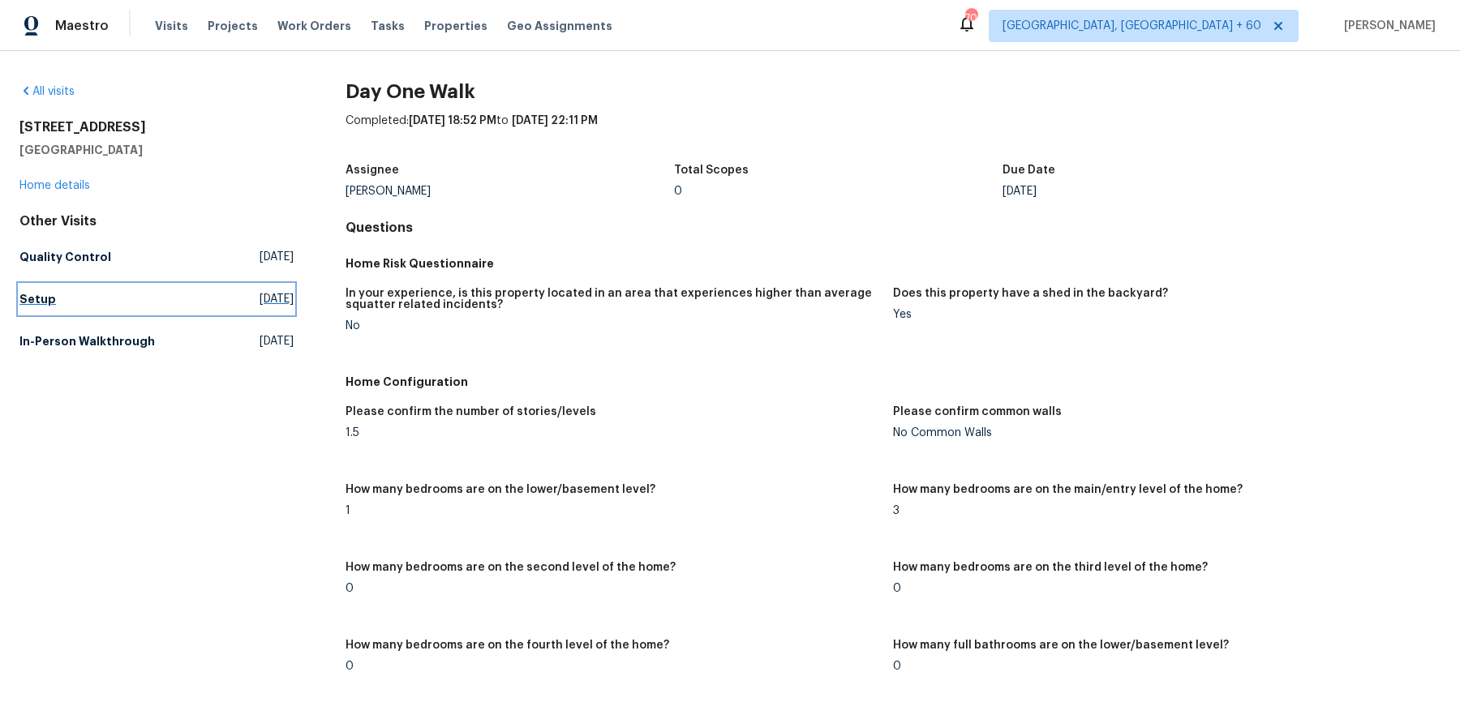
click at [58, 303] on link "Setup Fri, Sep 19 2025" at bounding box center [156, 299] width 274 height 29
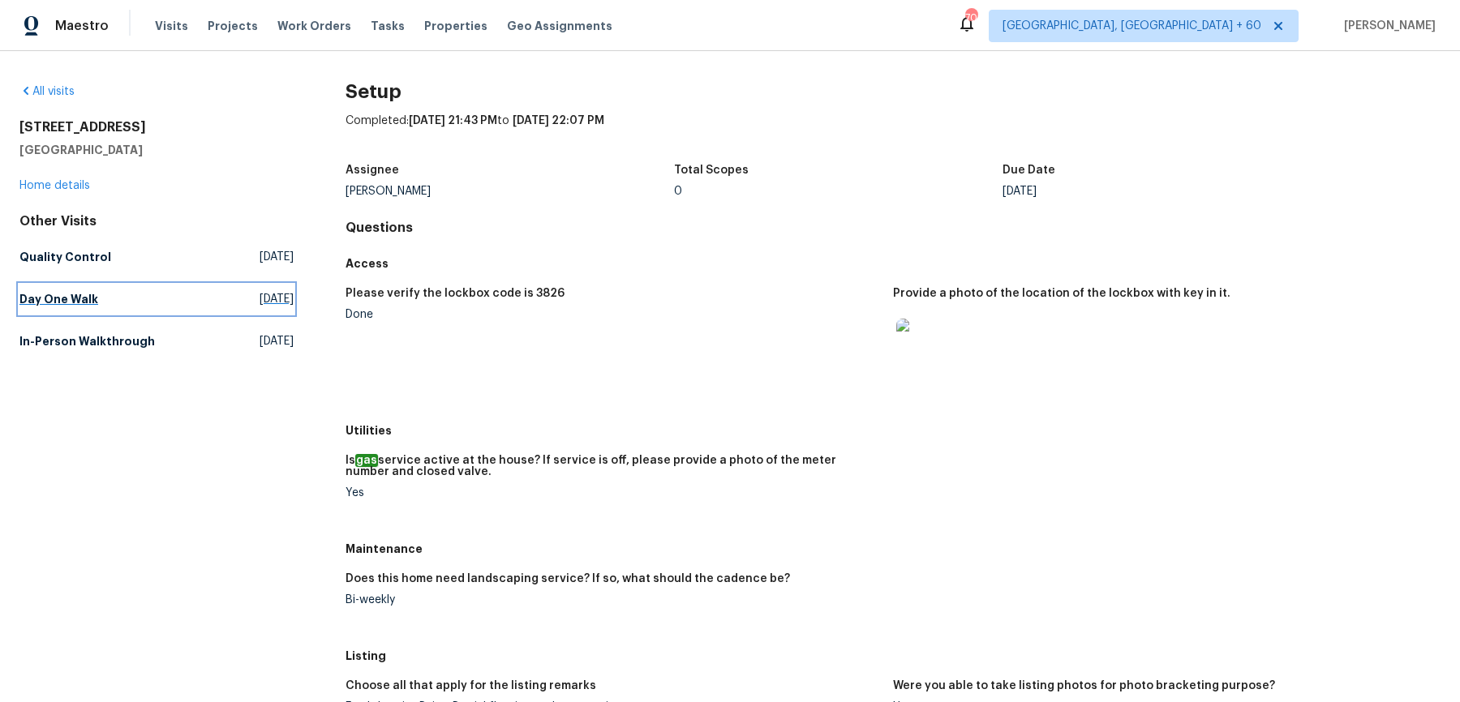
click at [67, 303] on h5 "Day One Walk" at bounding box center [58, 299] width 79 height 16
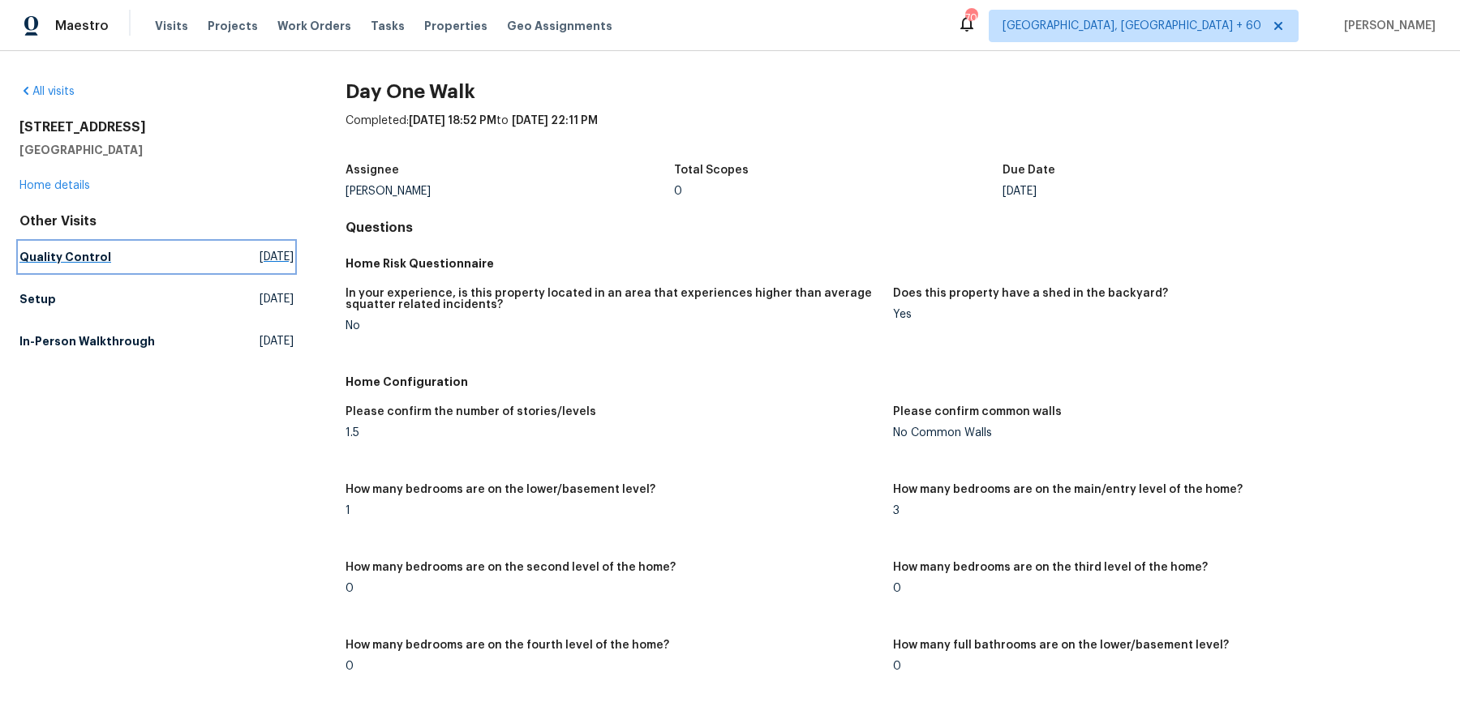
click at [84, 256] on h5 "Quality Control" at bounding box center [65, 257] width 92 height 16
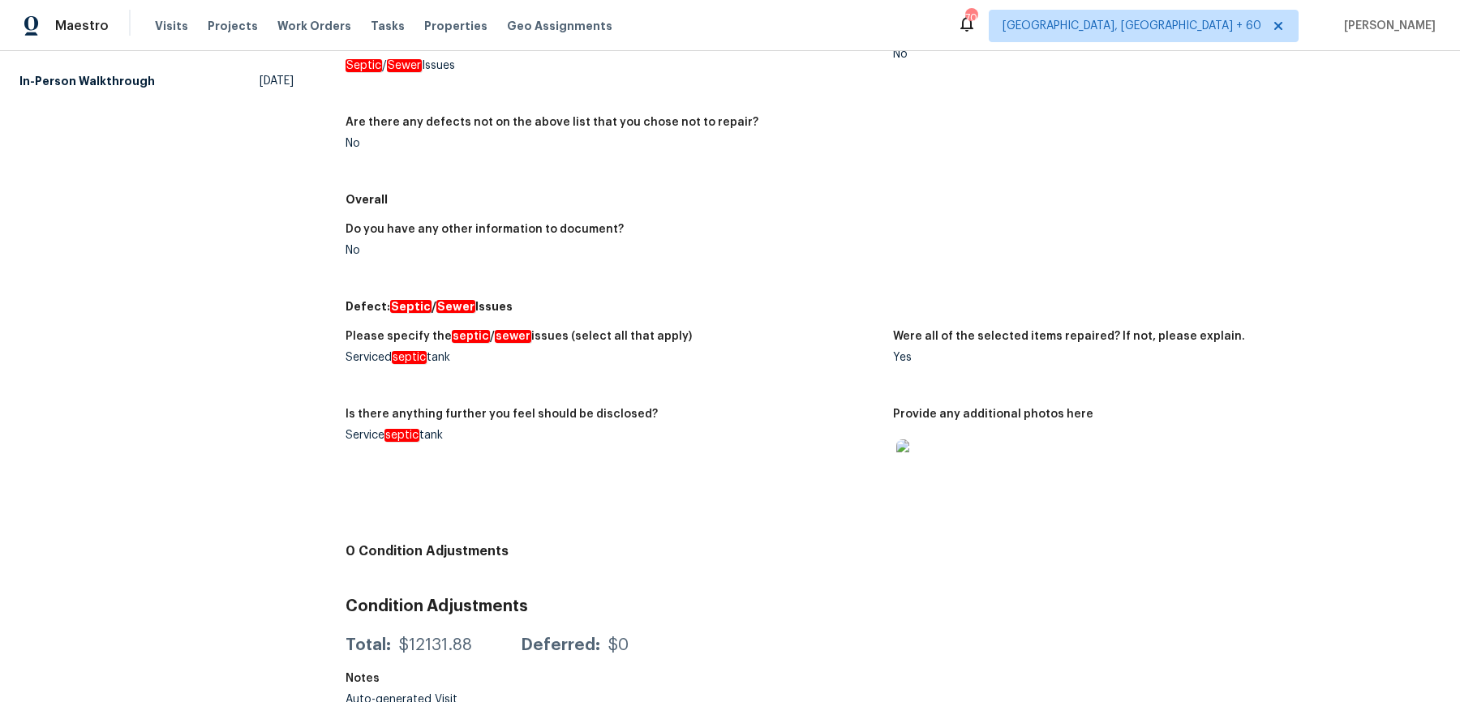
scroll to position [120, 0]
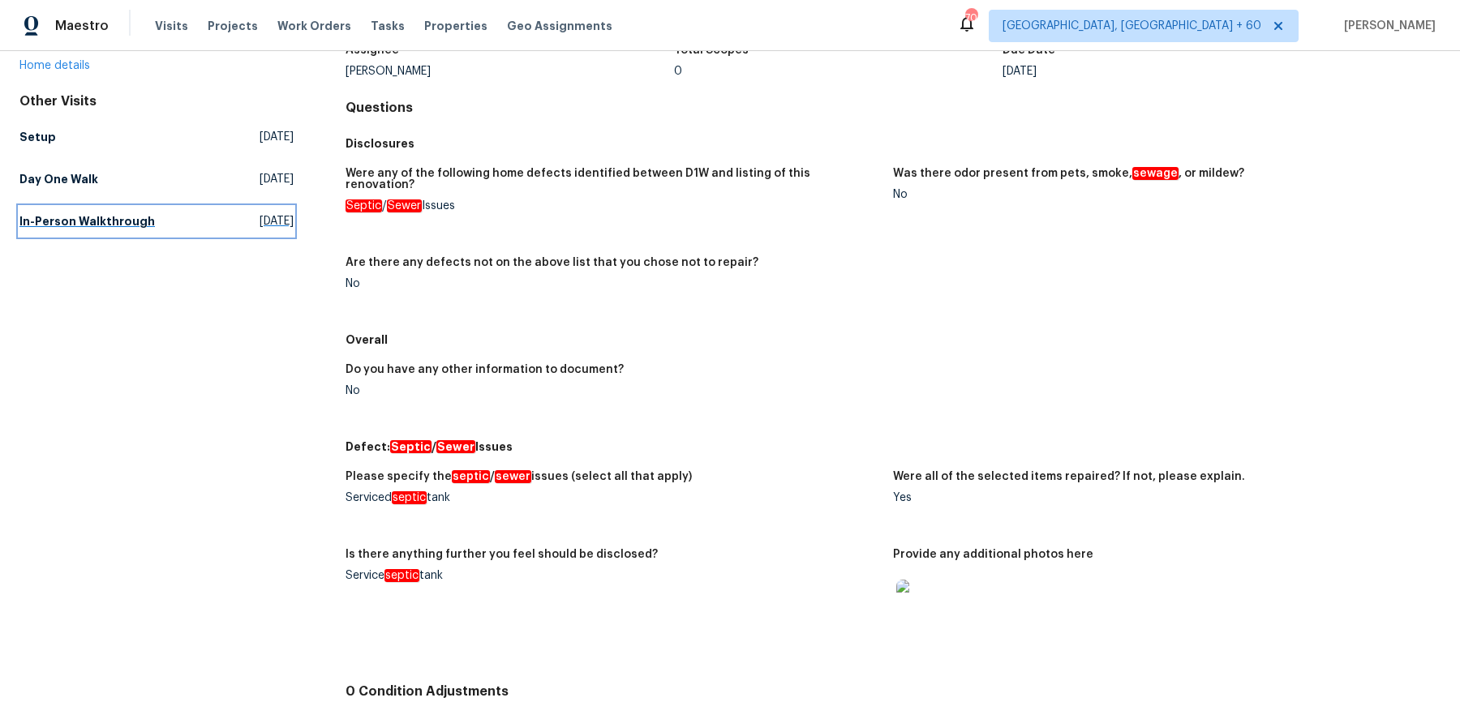
click at [79, 234] on link "In-Person Walkthrough Sat, Aug 02 2025" at bounding box center [156, 221] width 274 height 29
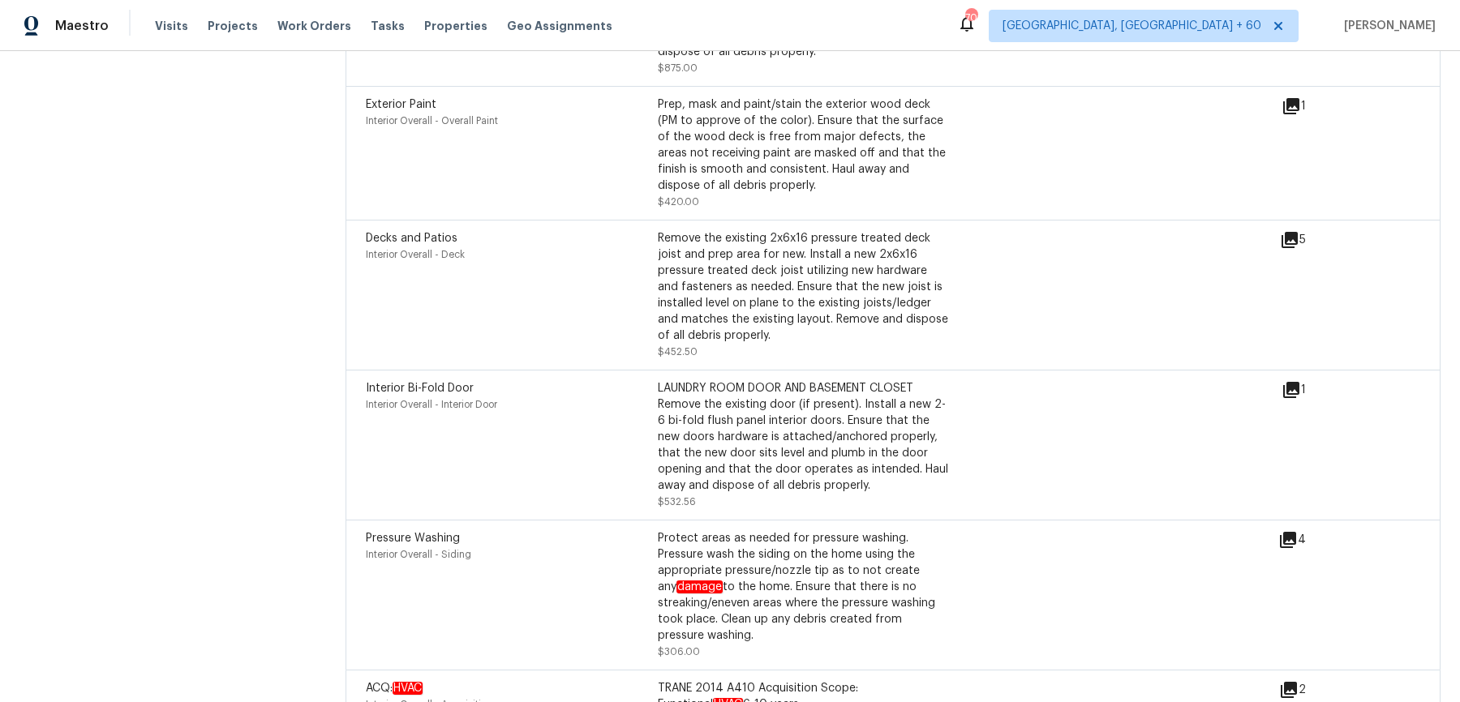
scroll to position [401, 0]
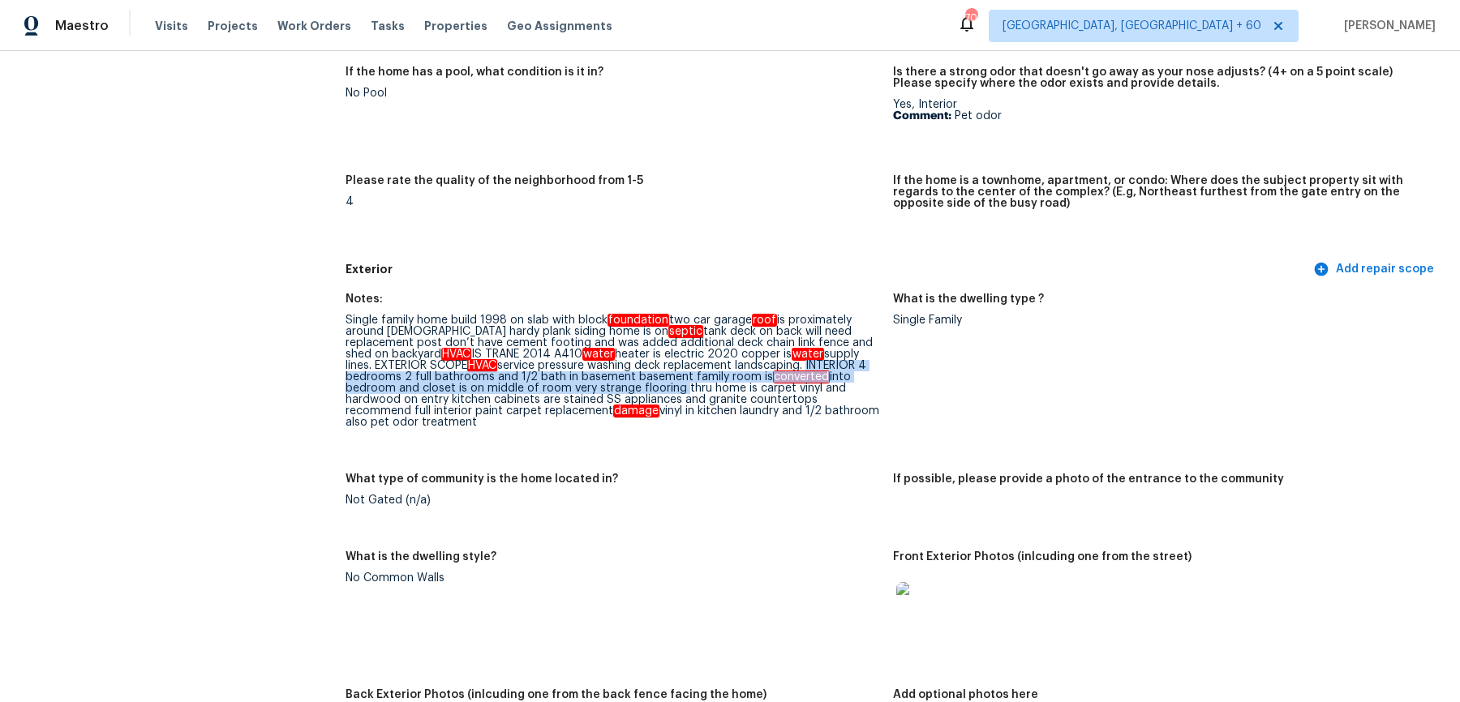
drag, startPoint x: 781, startPoint y: 366, endPoint x: 680, endPoint y: 384, distance: 103.1
click at [680, 385] on div "Single family home build 1998 on slab with block foundation two car garage roof…" at bounding box center [613, 372] width 535 height 114
copy div "INTERIOR 4 bedrooms 2 full bathrooms and 1/2 bath in basement basement family r…"
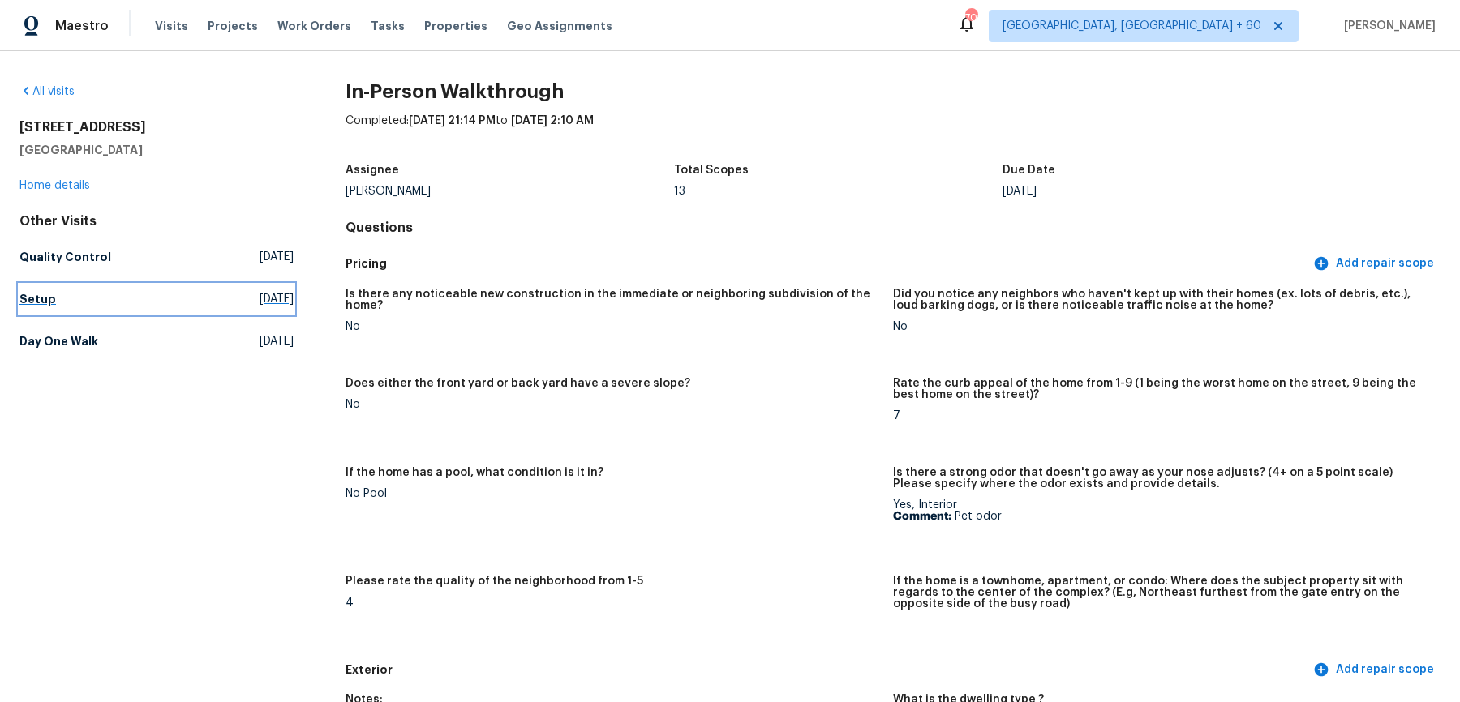
click at [28, 311] on link "Setup Fri, Sep 19 2025" at bounding box center [156, 299] width 274 height 29
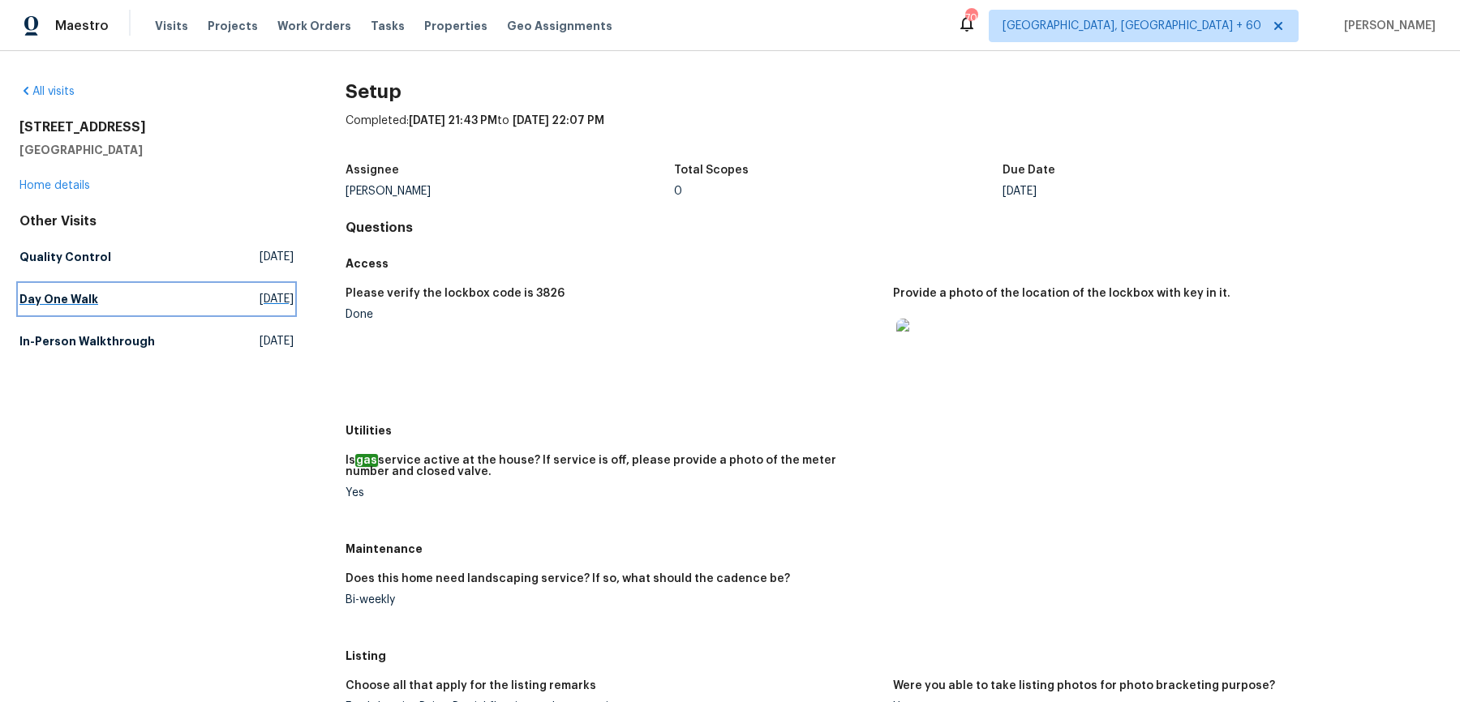
click at [79, 298] on h5 "Day One Walk" at bounding box center [58, 299] width 79 height 16
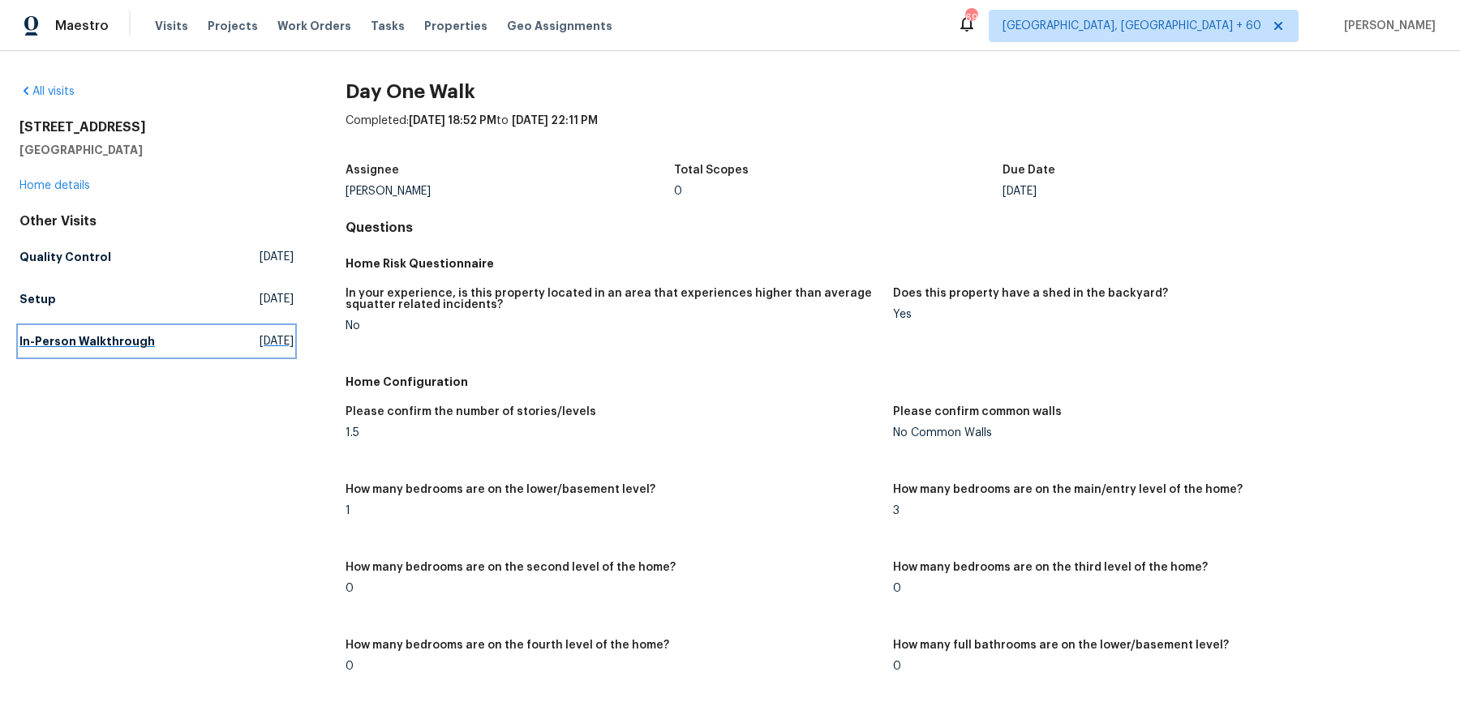
click at [118, 341] on h5 "In-Person Walkthrough" at bounding box center [86, 341] width 135 height 16
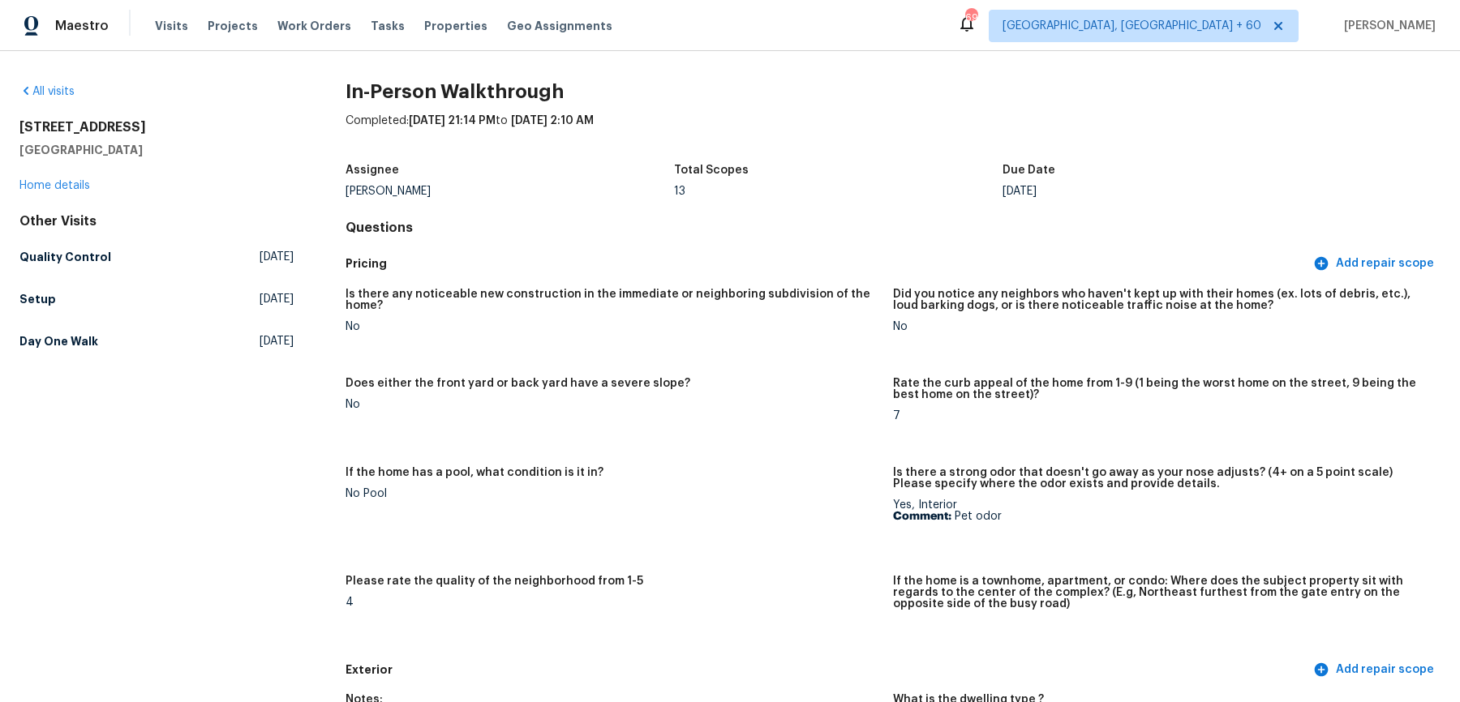
scroll to position [367, 0]
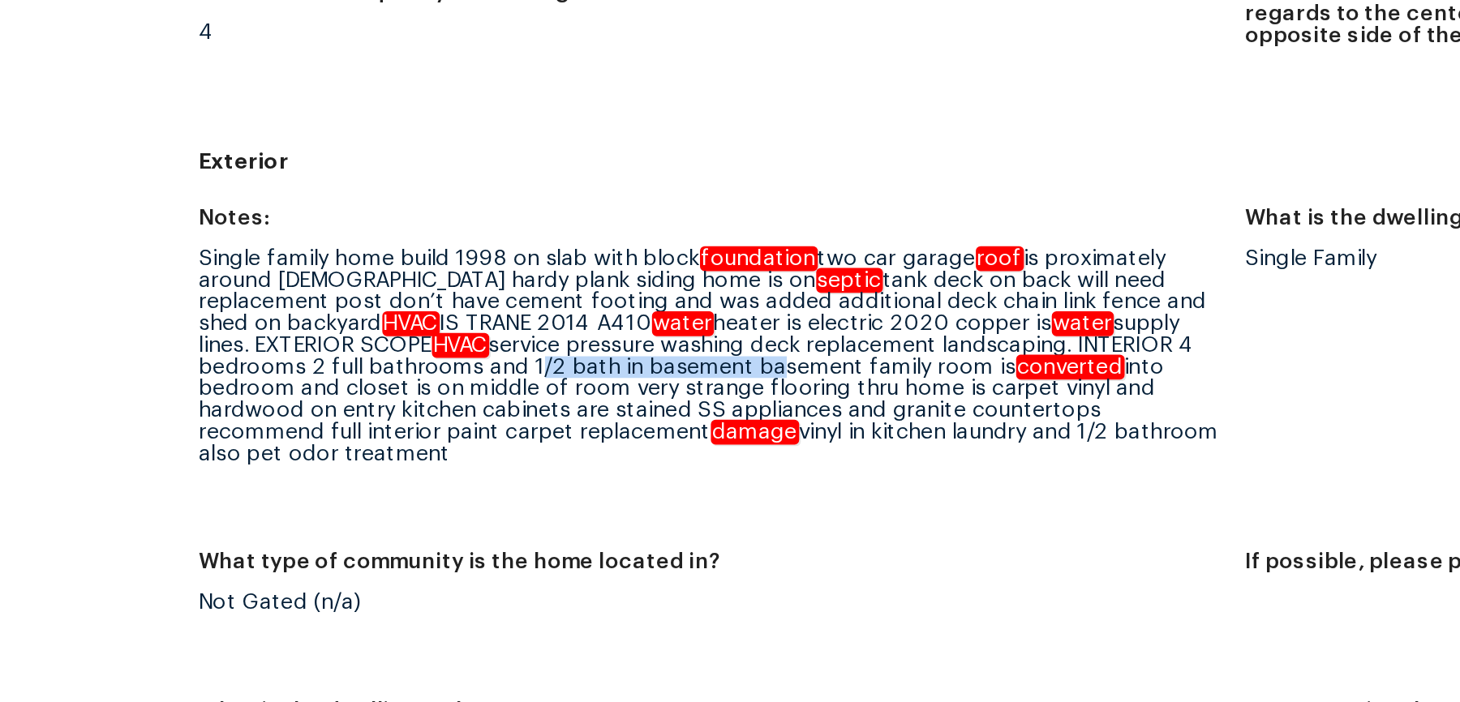
drag, startPoint x: 514, startPoint y: 411, endPoint x: 634, endPoint y: 411, distance: 119.2
click at [634, 411] on div "Single family home build 1998 on slab with block foundation two car garage roof…" at bounding box center [613, 406] width 535 height 114
click at [657, 473] on figure "Notes: Single family home build 1998 on slab with block foundation two car gara…" at bounding box center [620, 408] width 548 height 161
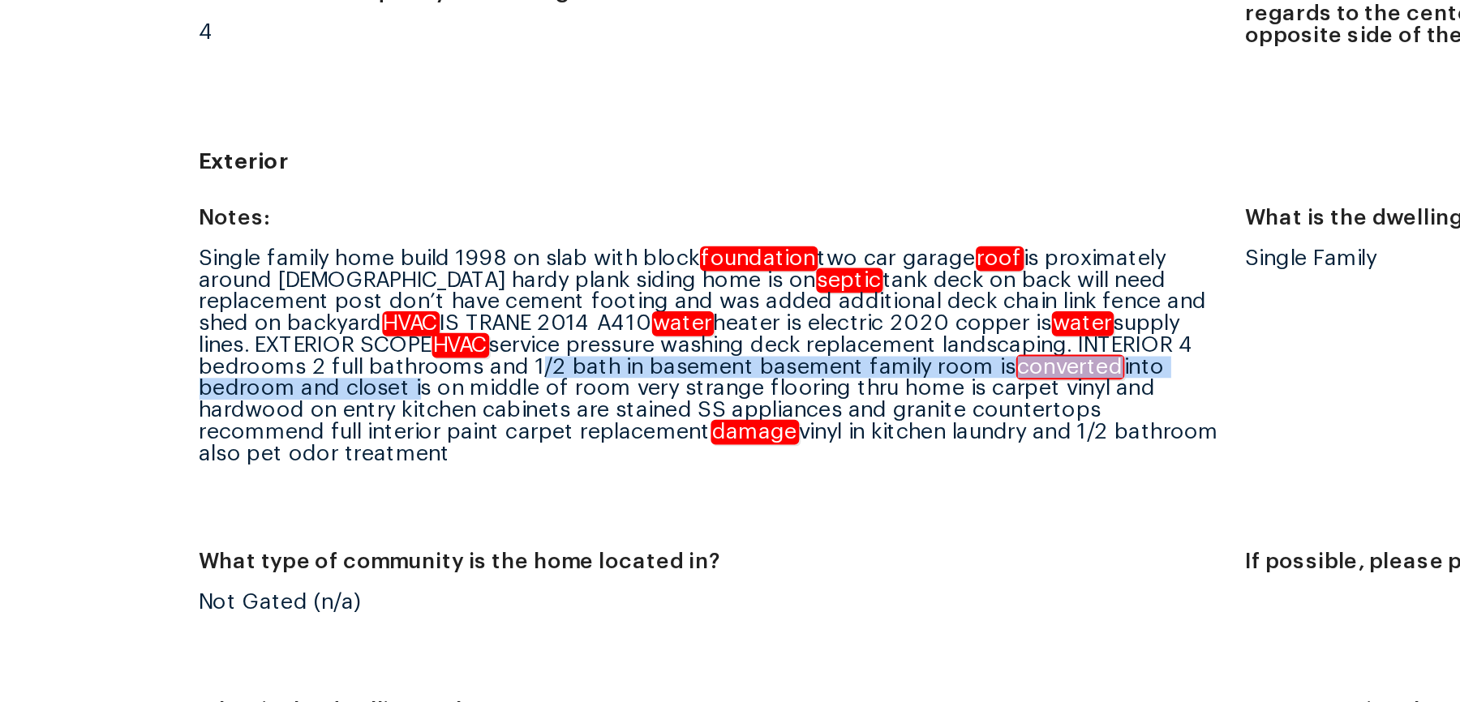
drag, startPoint x: 515, startPoint y: 414, endPoint x: 454, endPoint y: 421, distance: 61.3
click at [454, 421] on div "Single family home build 1998 on slab with block foundation two car garage roof…" at bounding box center [613, 406] width 535 height 114
copy div "1/2 bath in basement basement family room is converted into bedroom and closet"
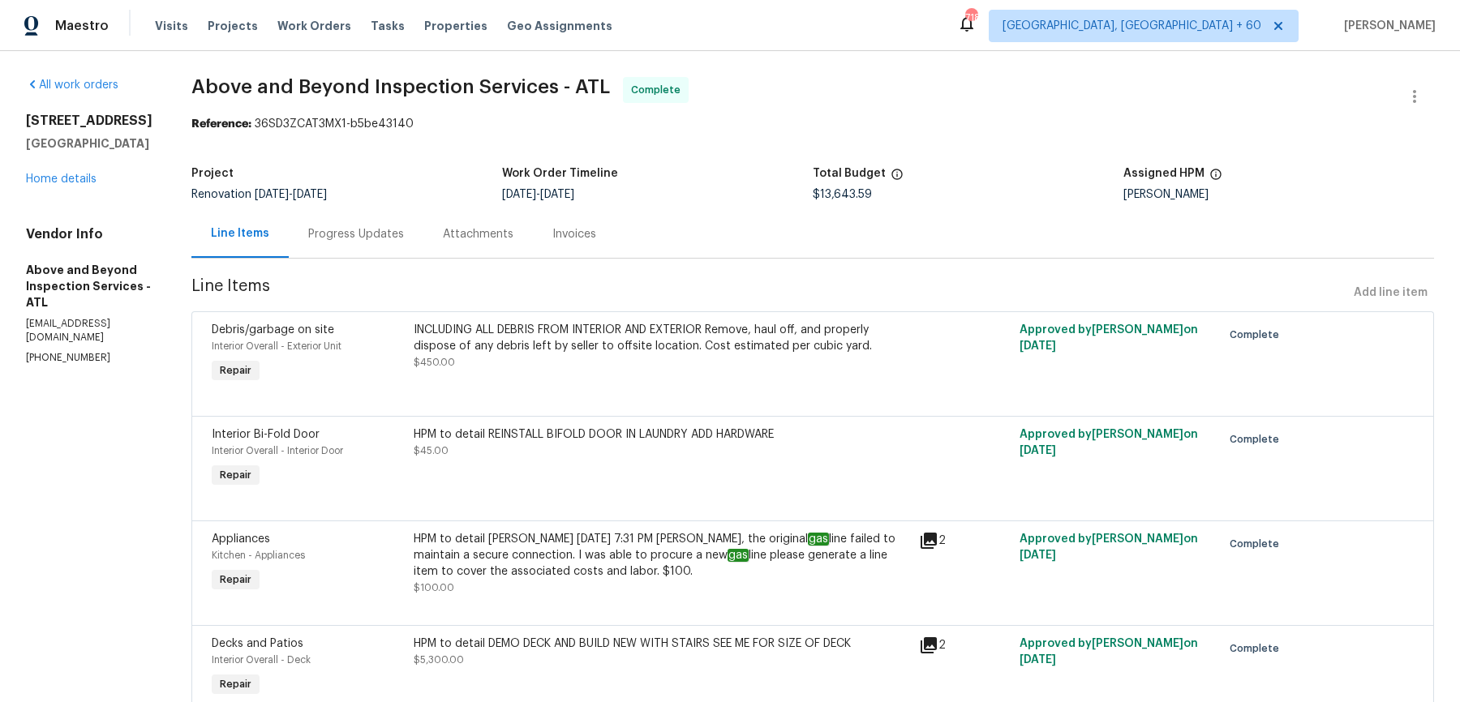
click at [423, 247] on div "Progress Updates" at bounding box center [356, 234] width 135 height 48
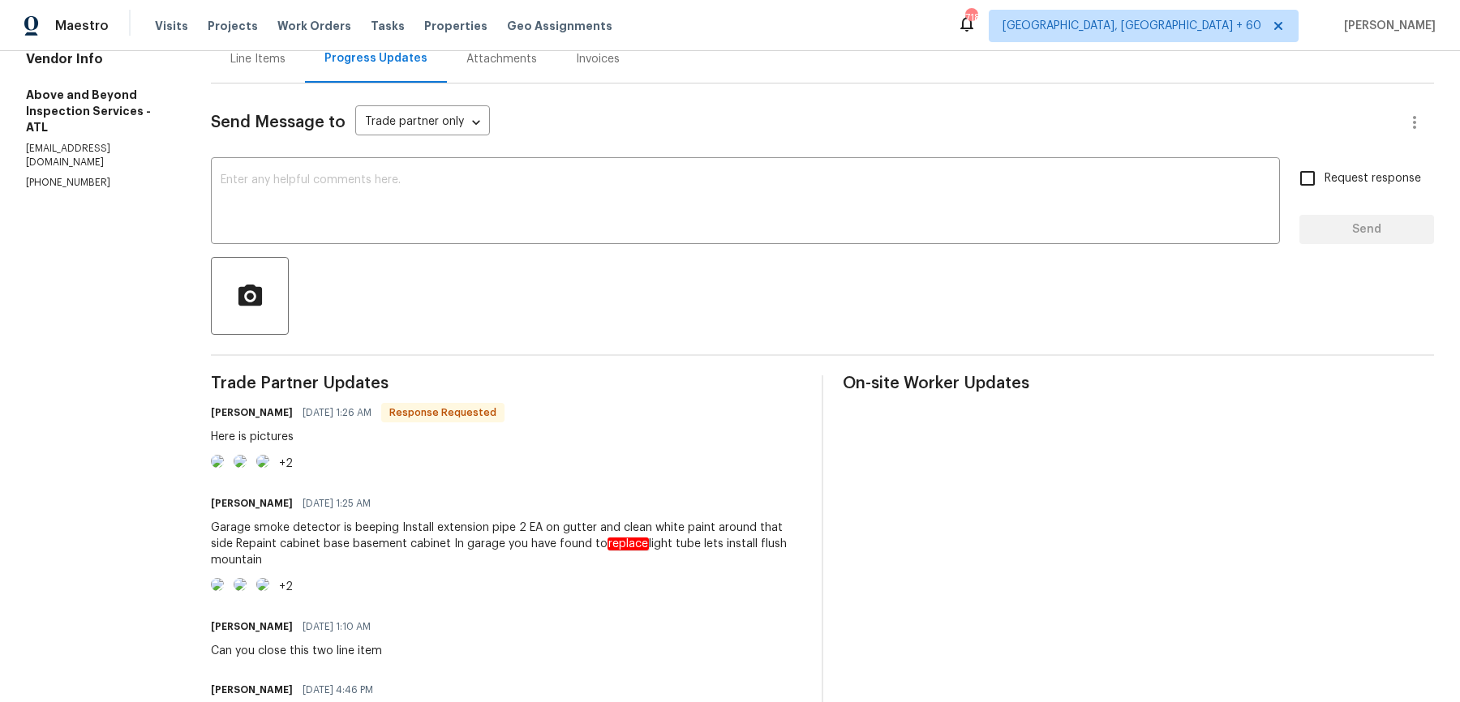
scroll to position [148, 0]
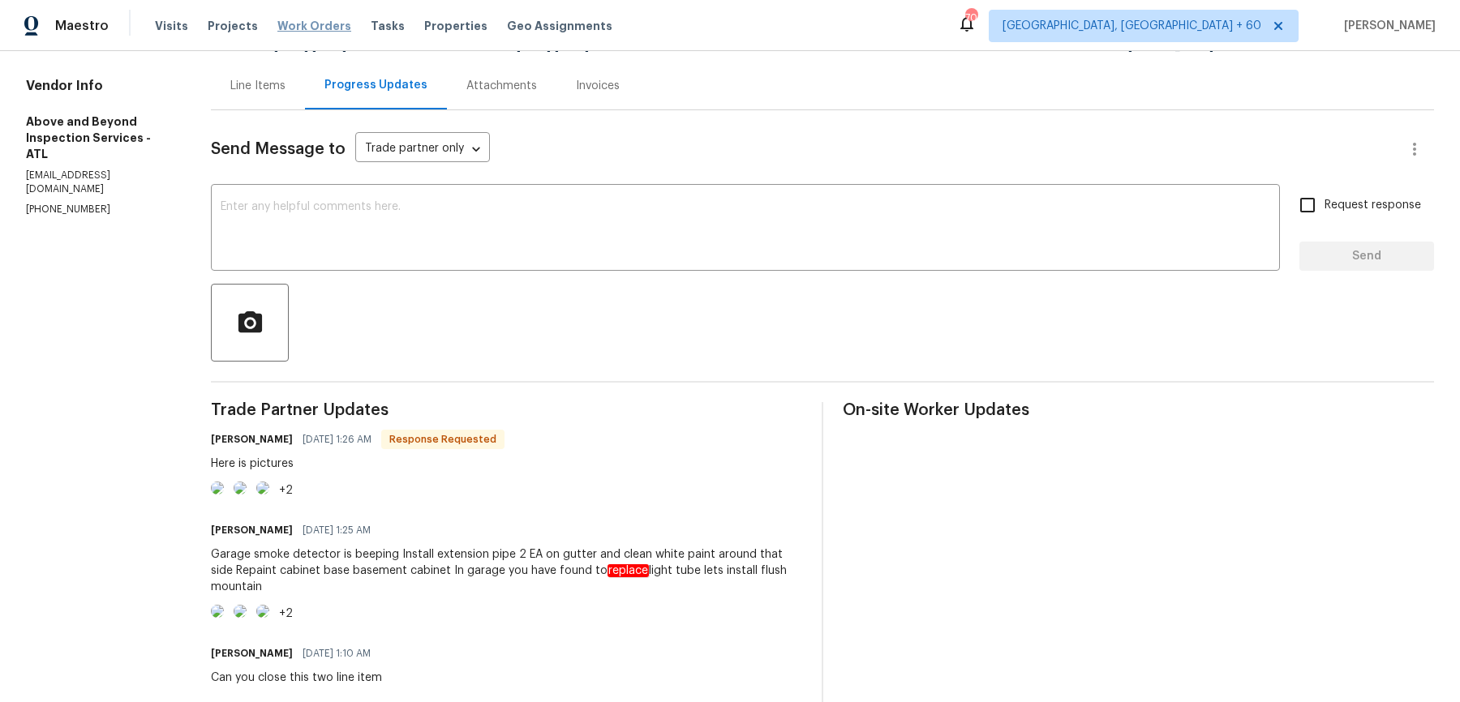
click at [277, 32] on span "Work Orders" at bounding box center [314, 26] width 74 height 16
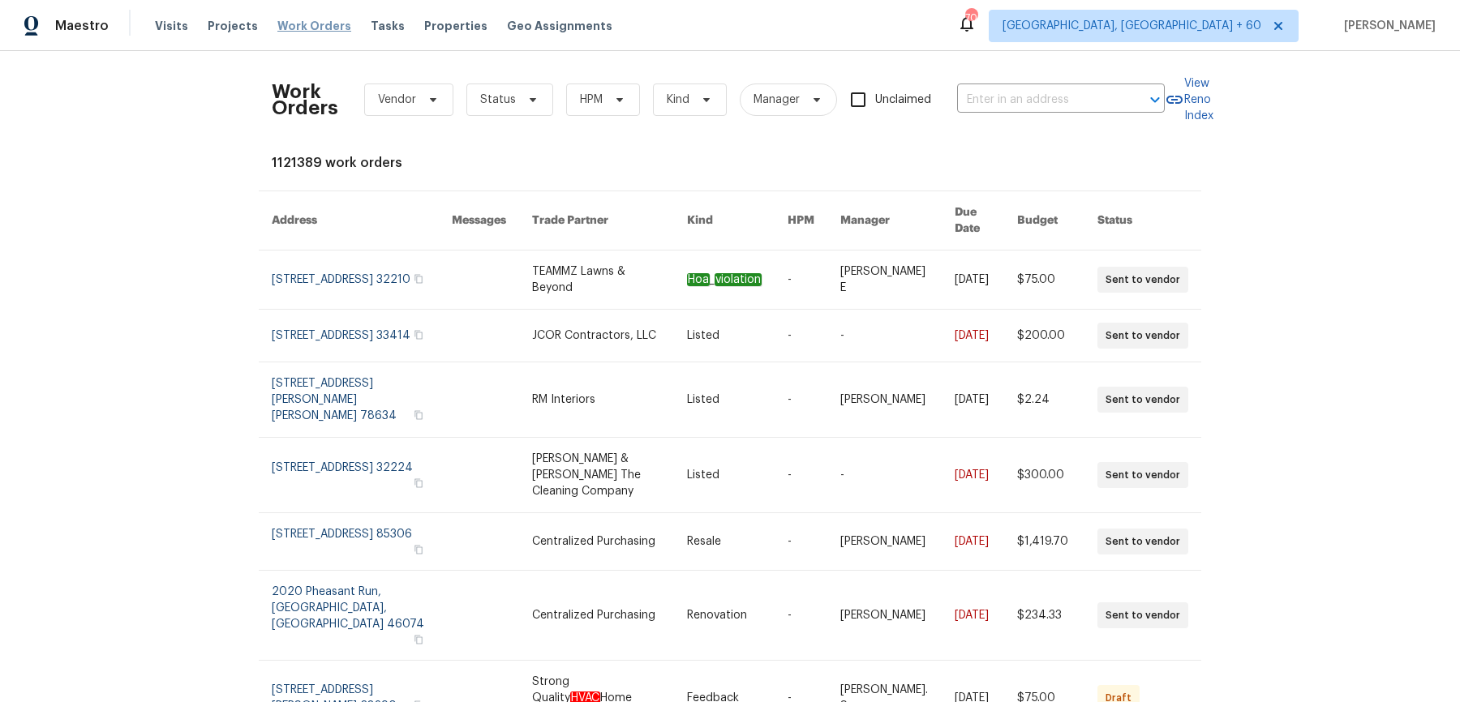
click at [314, 27] on span "Work Orders" at bounding box center [314, 26] width 74 height 16
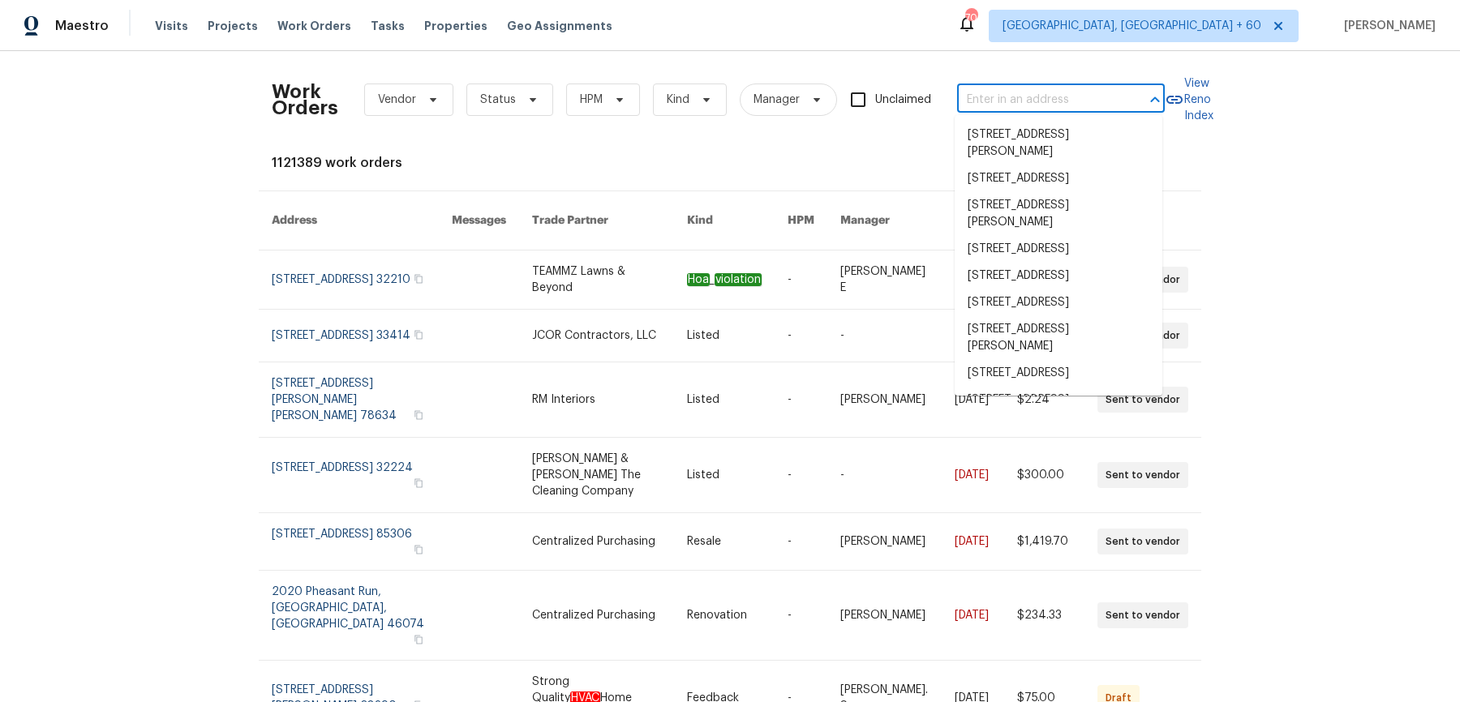
click at [1053, 99] on input "text" at bounding box center [1038, 100] width 162 height 25
paste input "6305 Christman Dr North Olmsted, OH 44070"
type input "6305 Christman Dr North Olmsted, OH 44070"
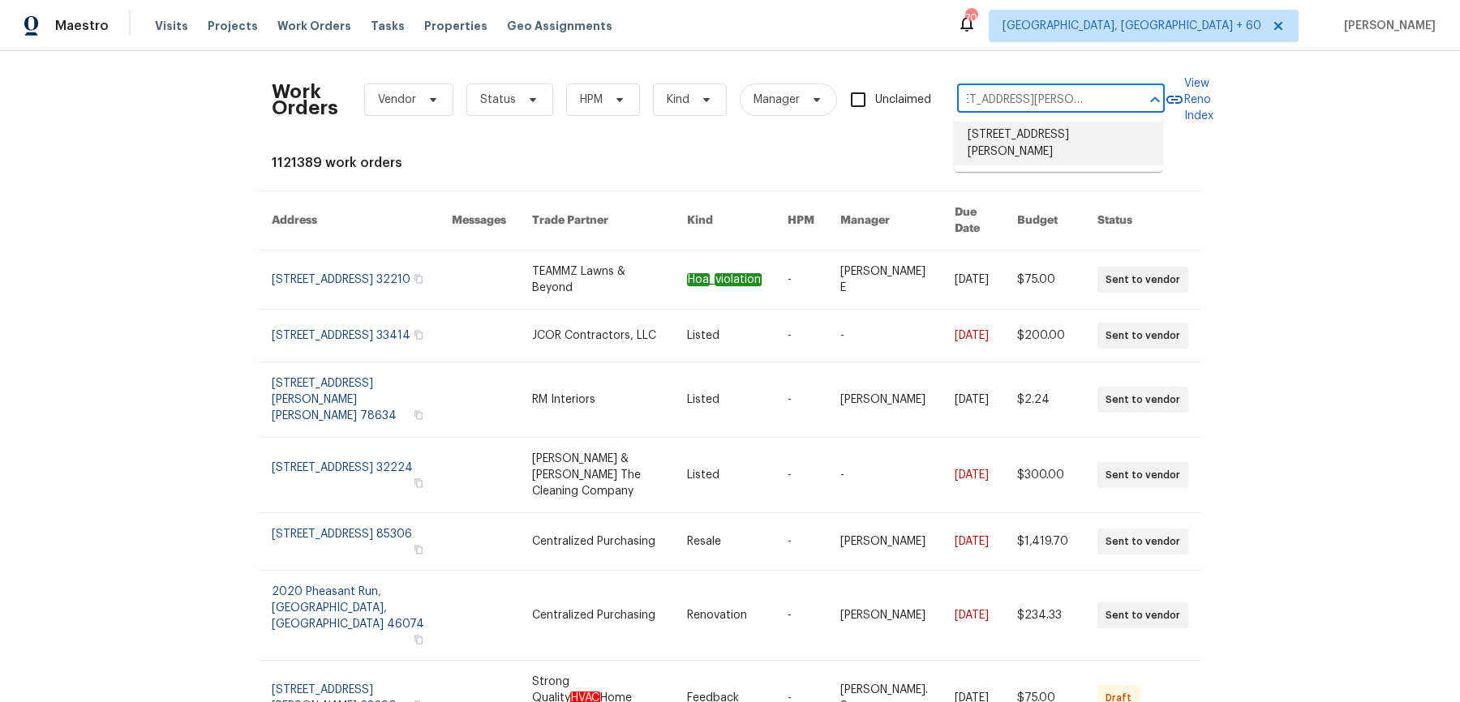
click at [1039, 127] on li "6305 Christman Dr, North Olmsted, OH 44070" at bounding box center [1059, 144] width 208 height 44
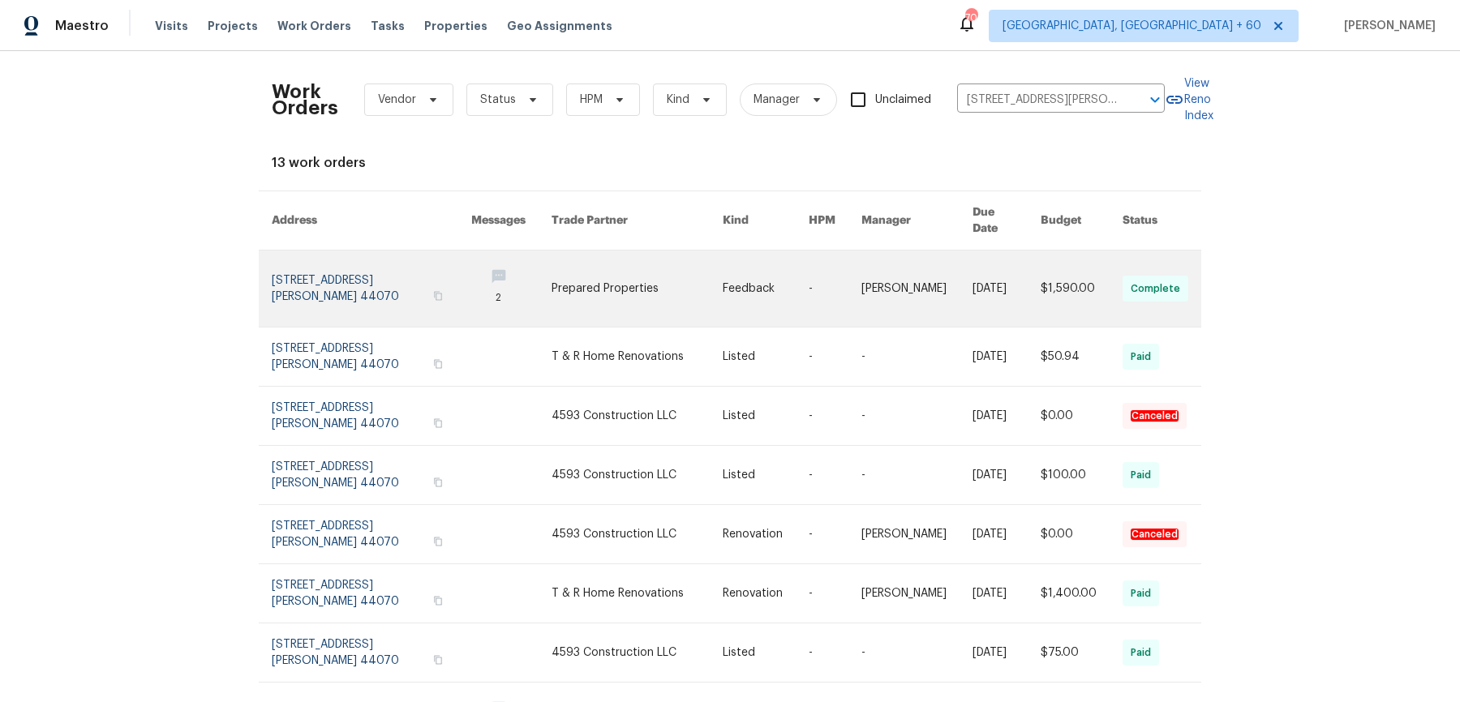
click at [674, 277] on link at bounding box center [638, 289] width 172 height 76
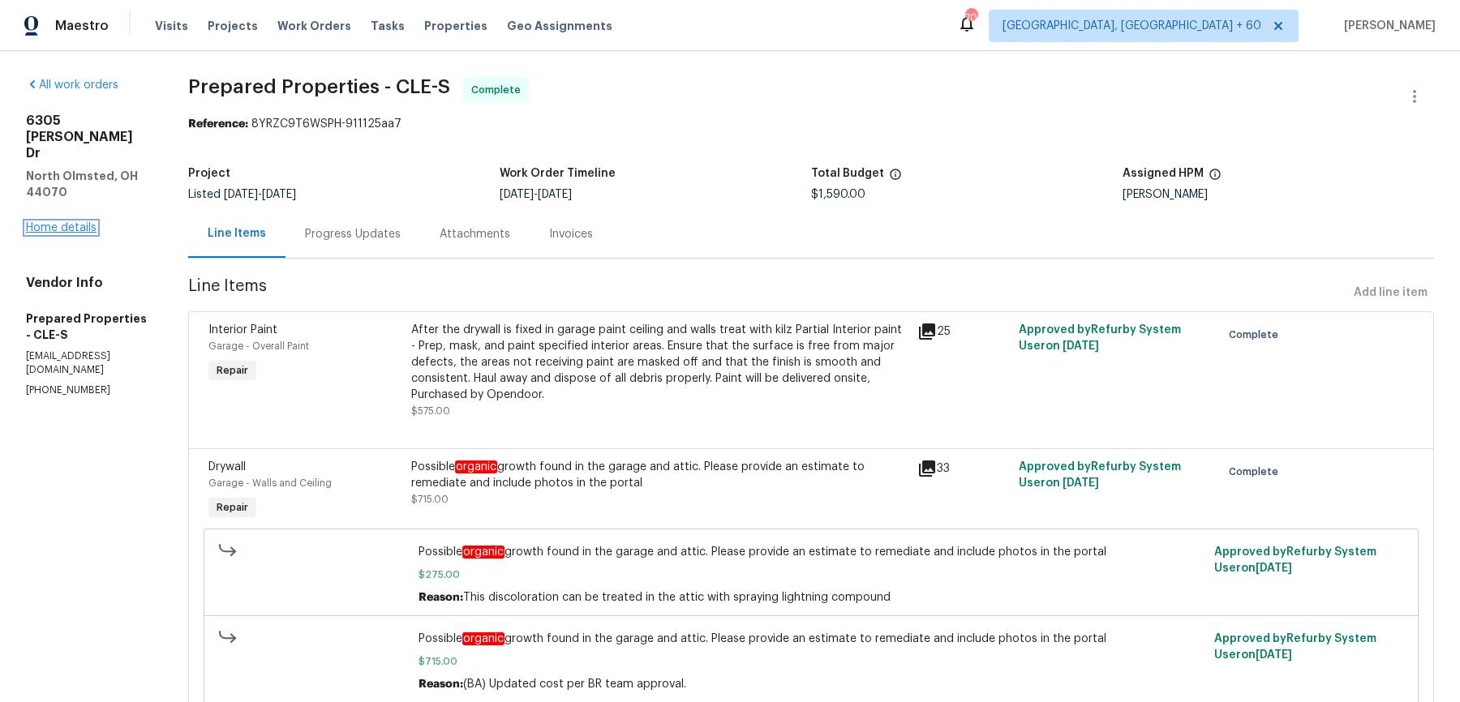
click at [74, 222] on link "Home details" at bounding box center [61, 227] width 71 height 11
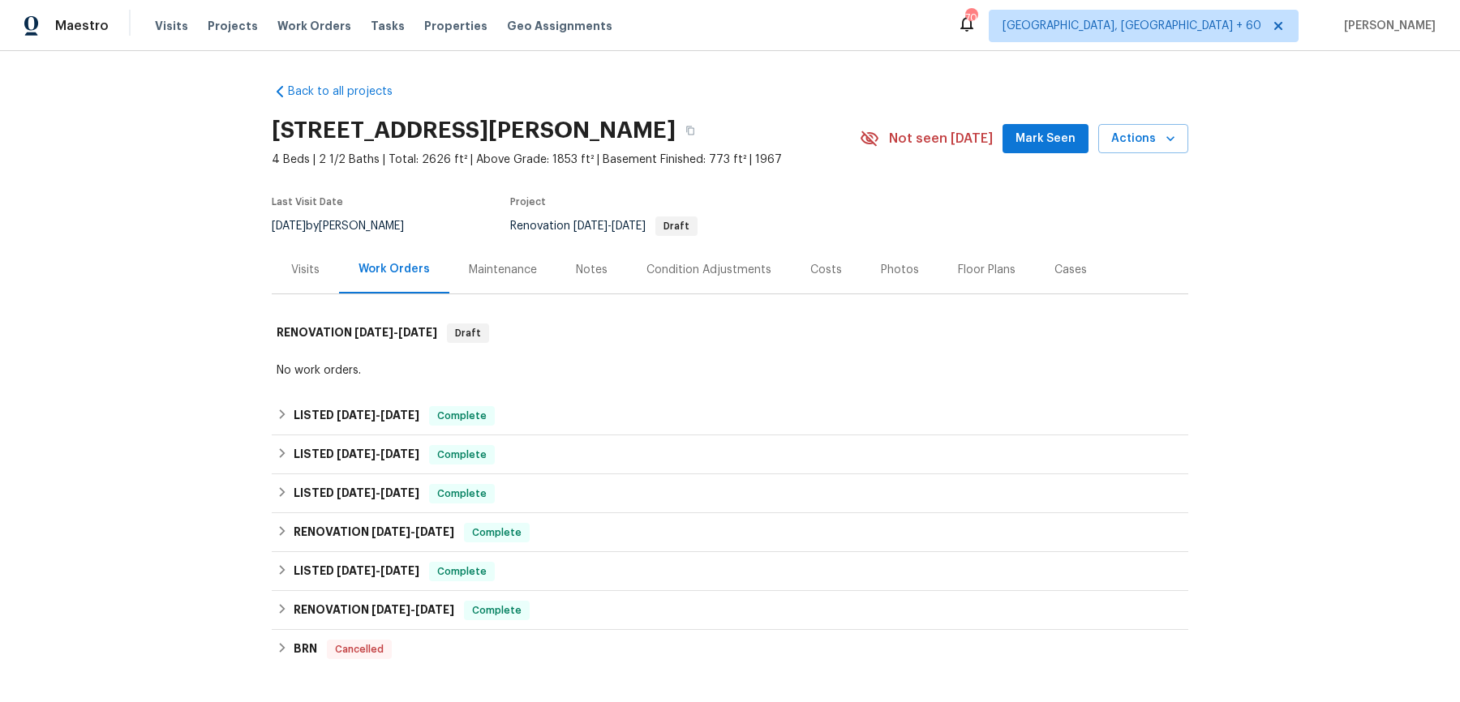
click at [466, 389] on div "Back to all projects 6305 Christman Dr, North Olmsted, OH 44070 4 Beds | 2 1/2 …" at bounding box center [730, 446] width 917 height 750
click at [545, 406] on div "LISTED 9/17/25 - 9/23/25 Complete" at bounding box center [730, 415] width 907 height 19
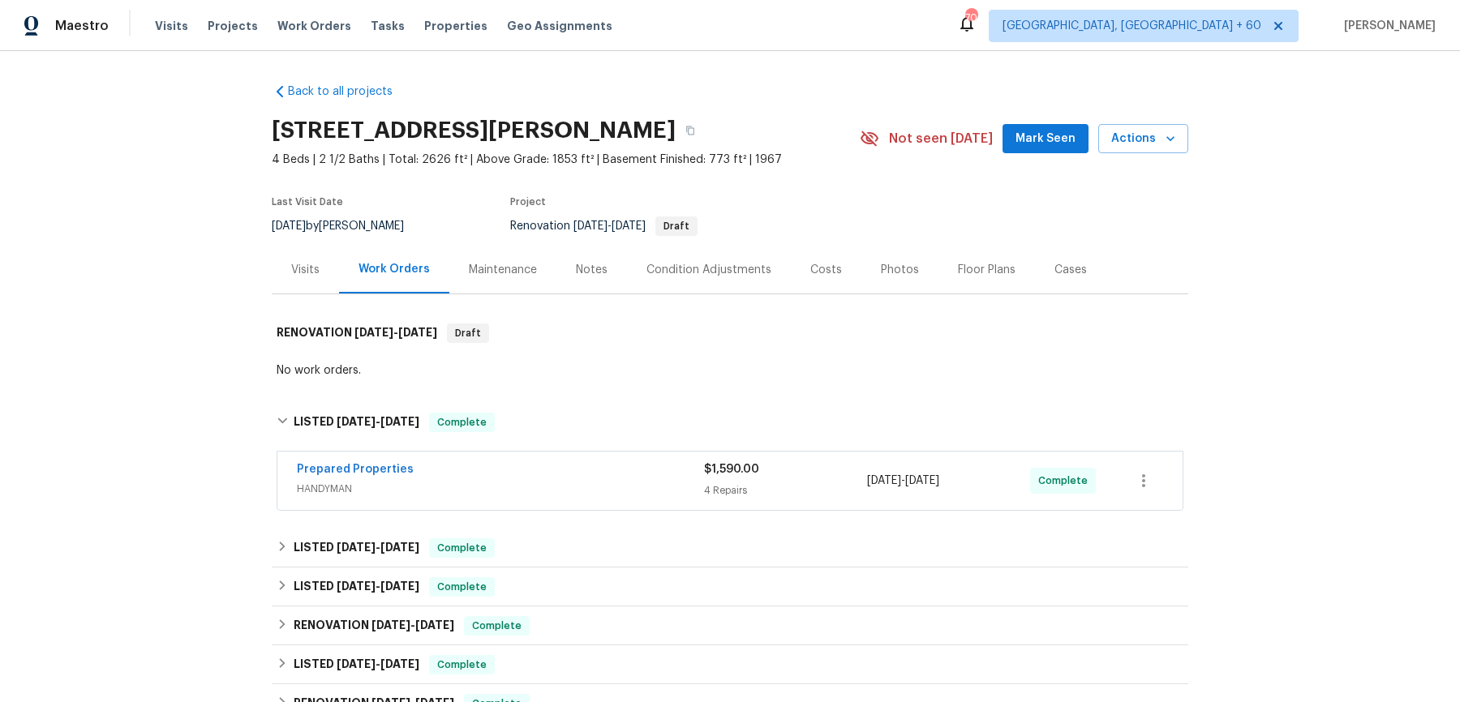
click at [543, 473] on div "Prepared Properties" at bounding box center [500, 471] width 407 height 19
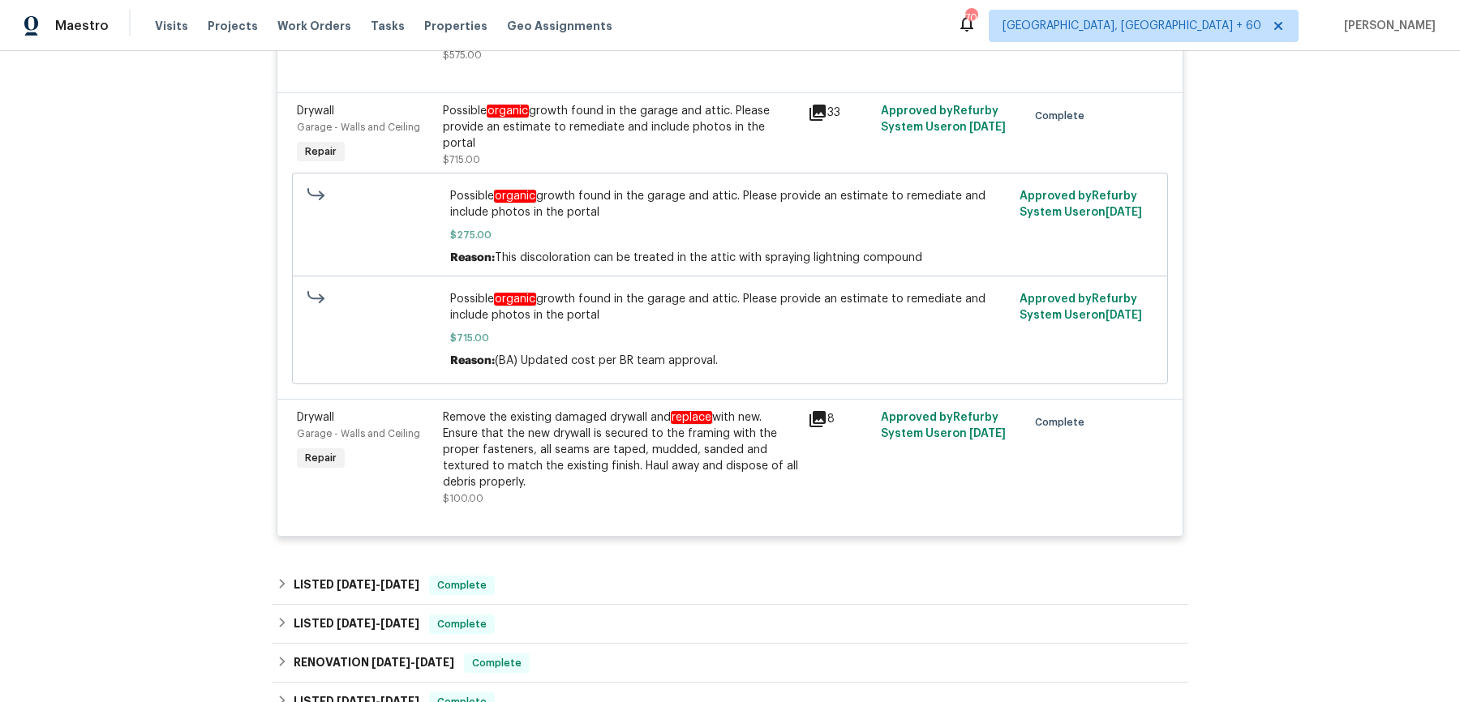
scroll to position [840, 0]
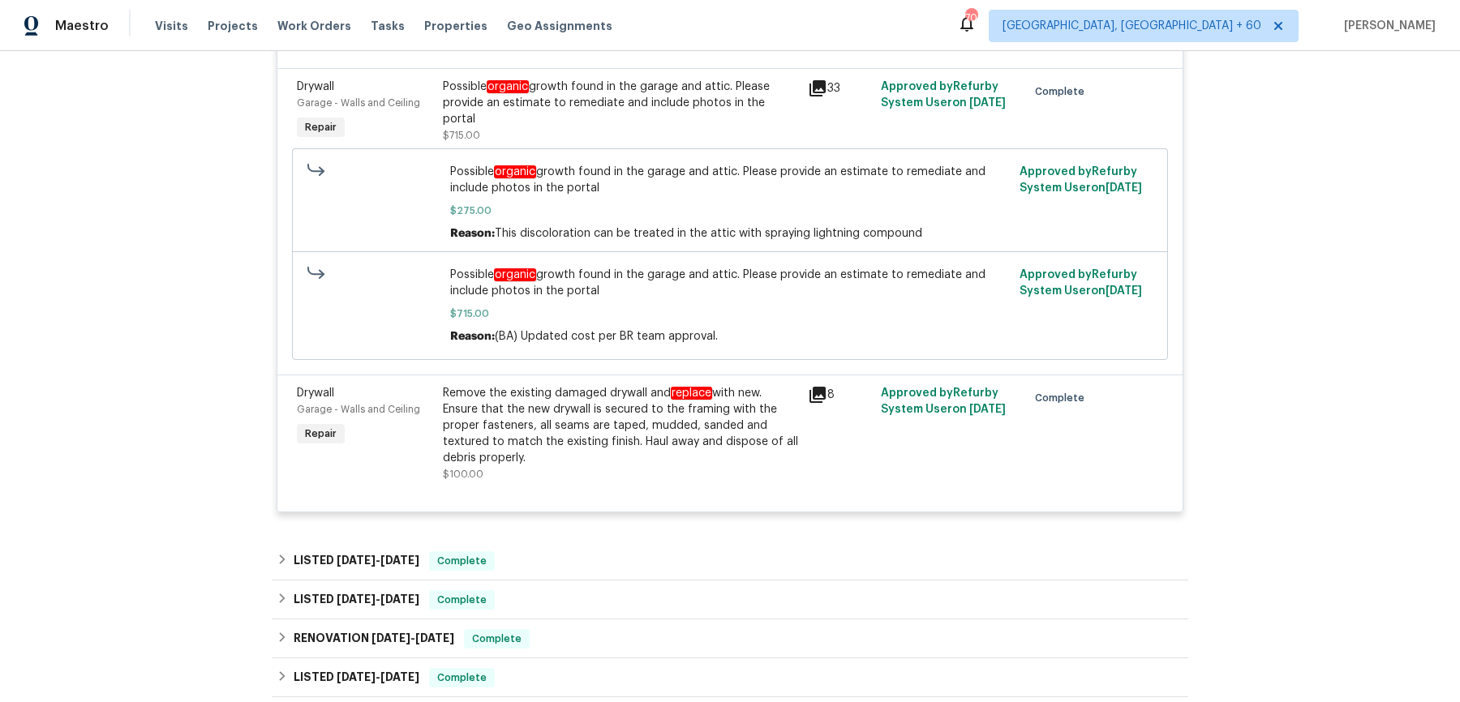
click at [575, 99] on div "Possible organic growth found in the garage and attic. Please provide an estima…" at bounding box center [620, 103] width 355 height 49
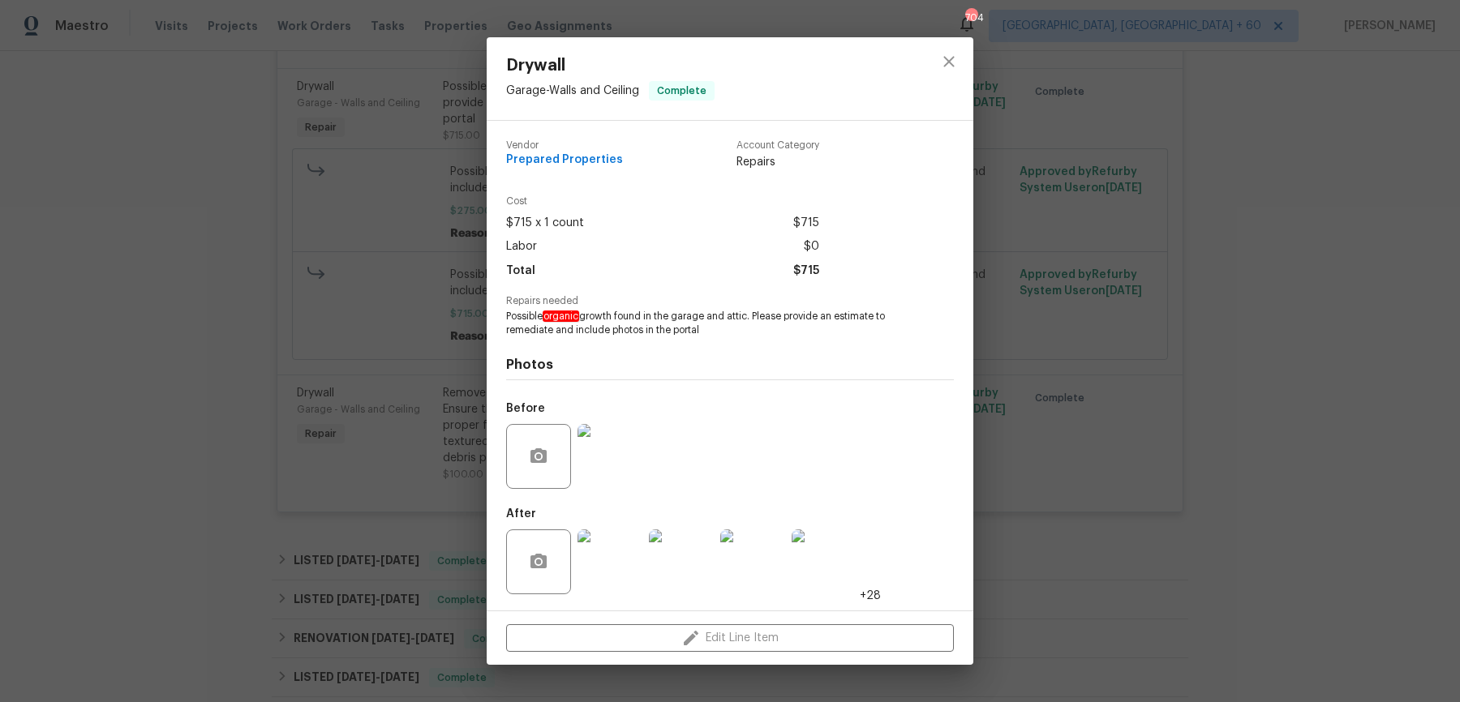
click at [1046, 479] on div "Drywall Garage - Walls and Ceiling Complete Vendor Prepared Properties Account …" at bounding box center [730, 351] width 1460 height 702
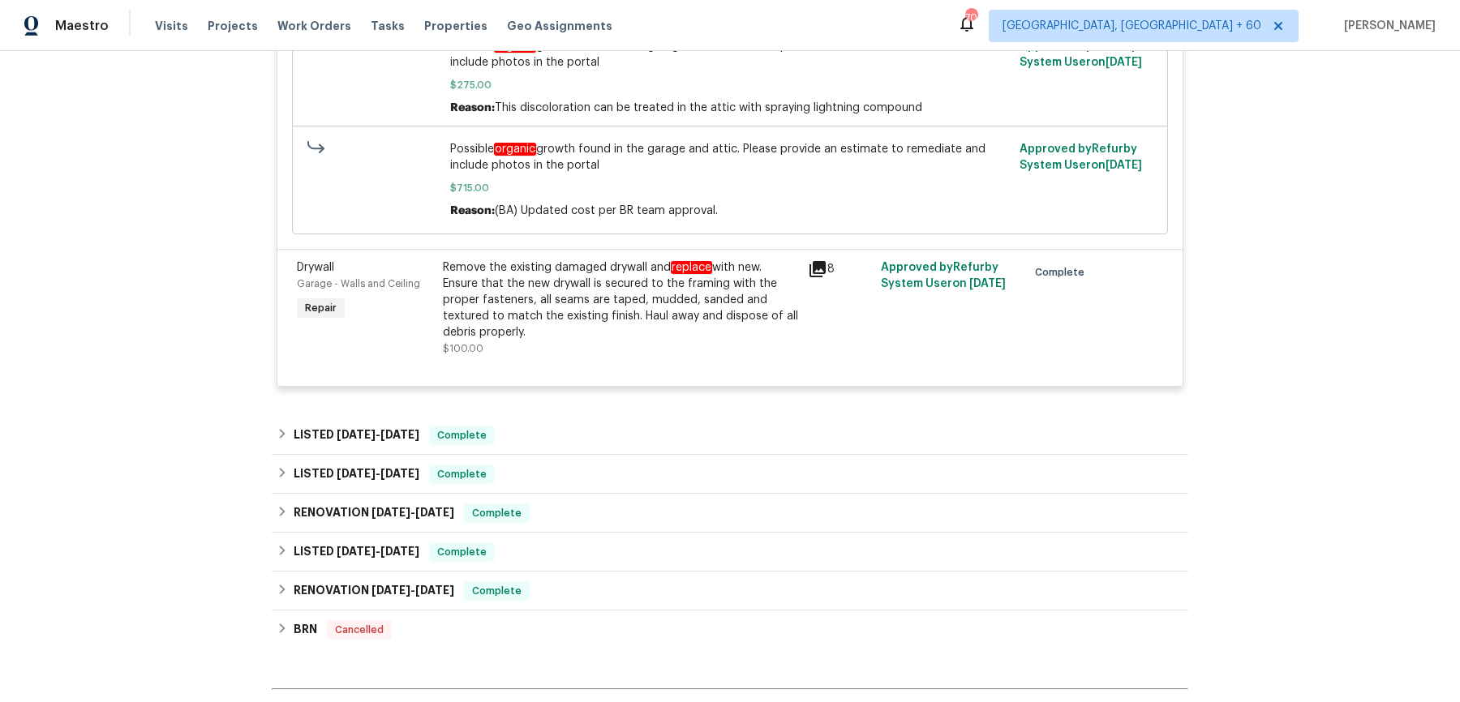
scroll to position [980, 0]
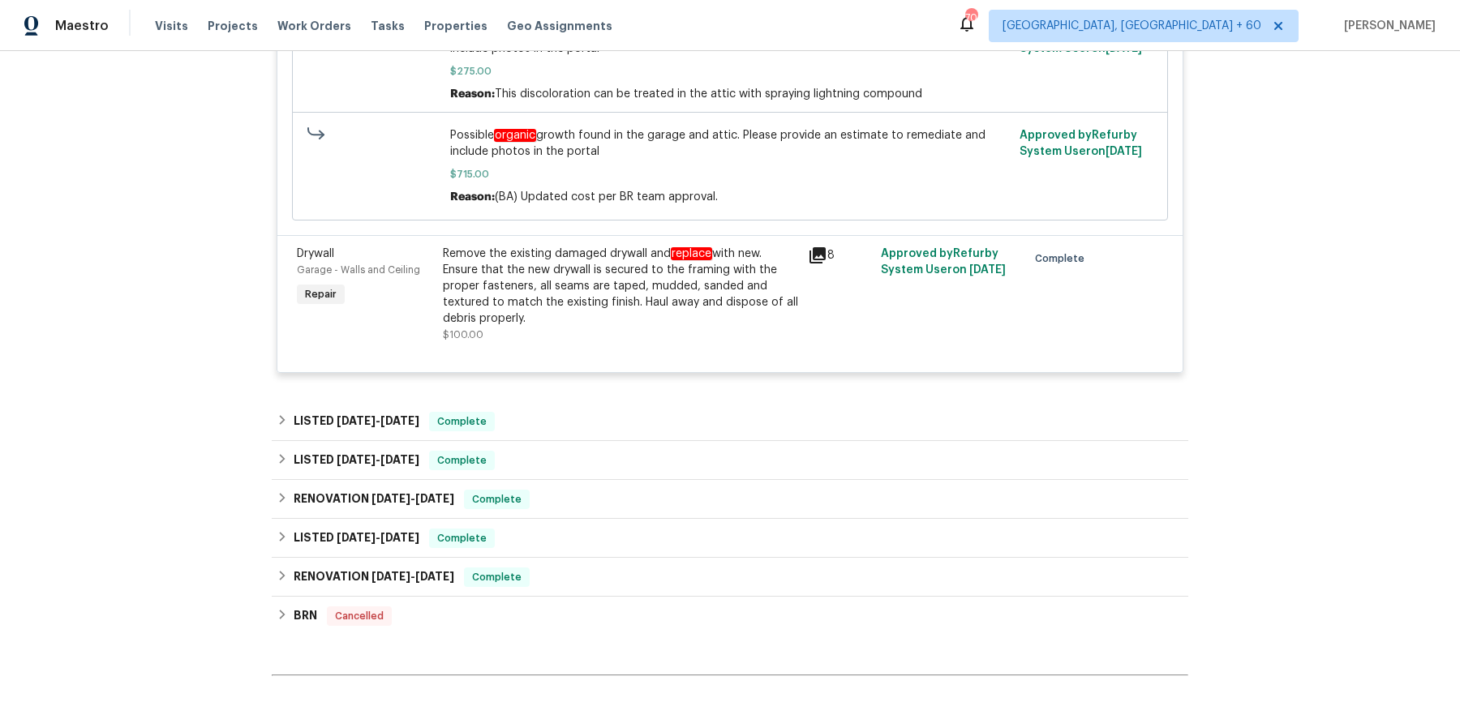
click at [586, 417] on div "LISTED 8/12/25 - 8/12/25 Complete" at bounding box center [730, 421] width 907 height 19
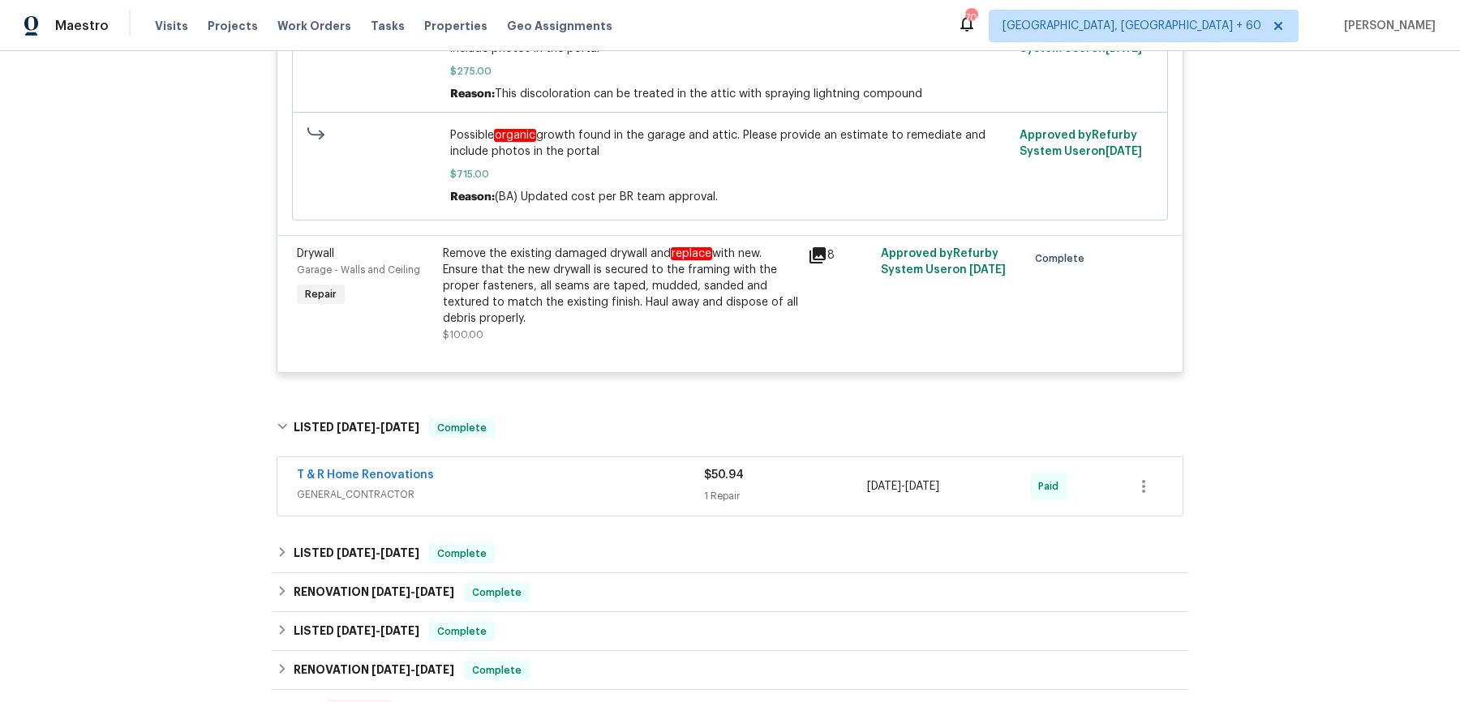
click at [572, 480] on div "T & R Home Renovations" at bounding box center [500, 476] width 407 height 19
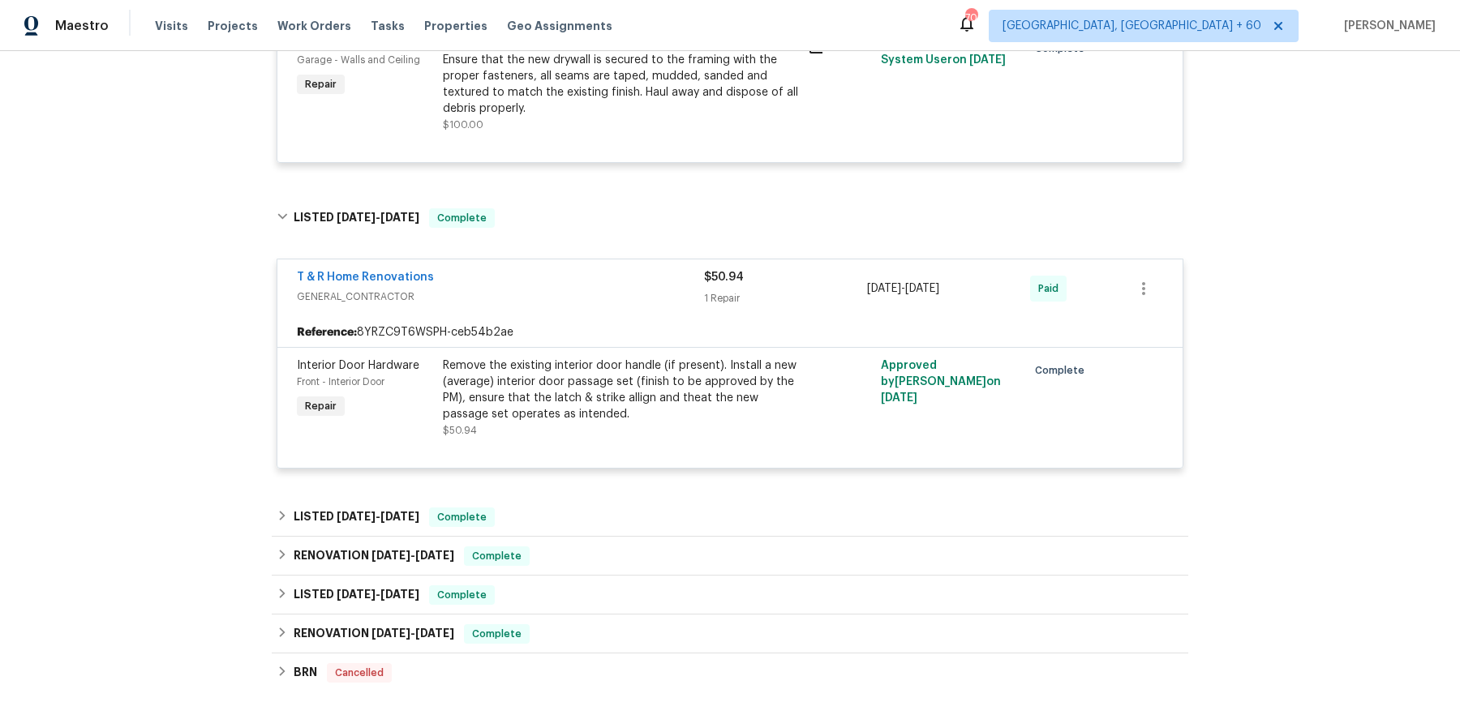
scroll to position [1207, 0]
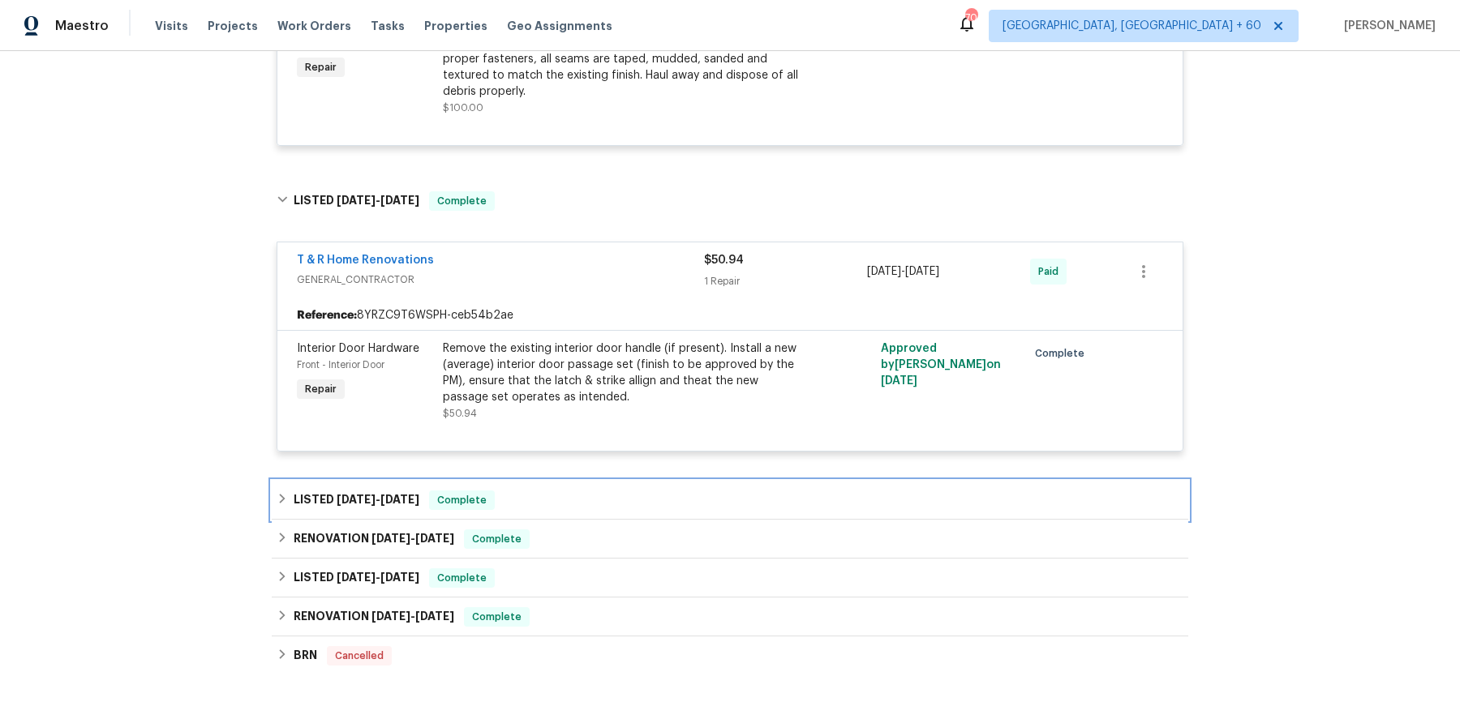
click at [565, 493] on div "LISTED 7/22/25 - 7/22/25 Complete" at bounding box center [730, 500] width 907 height 19
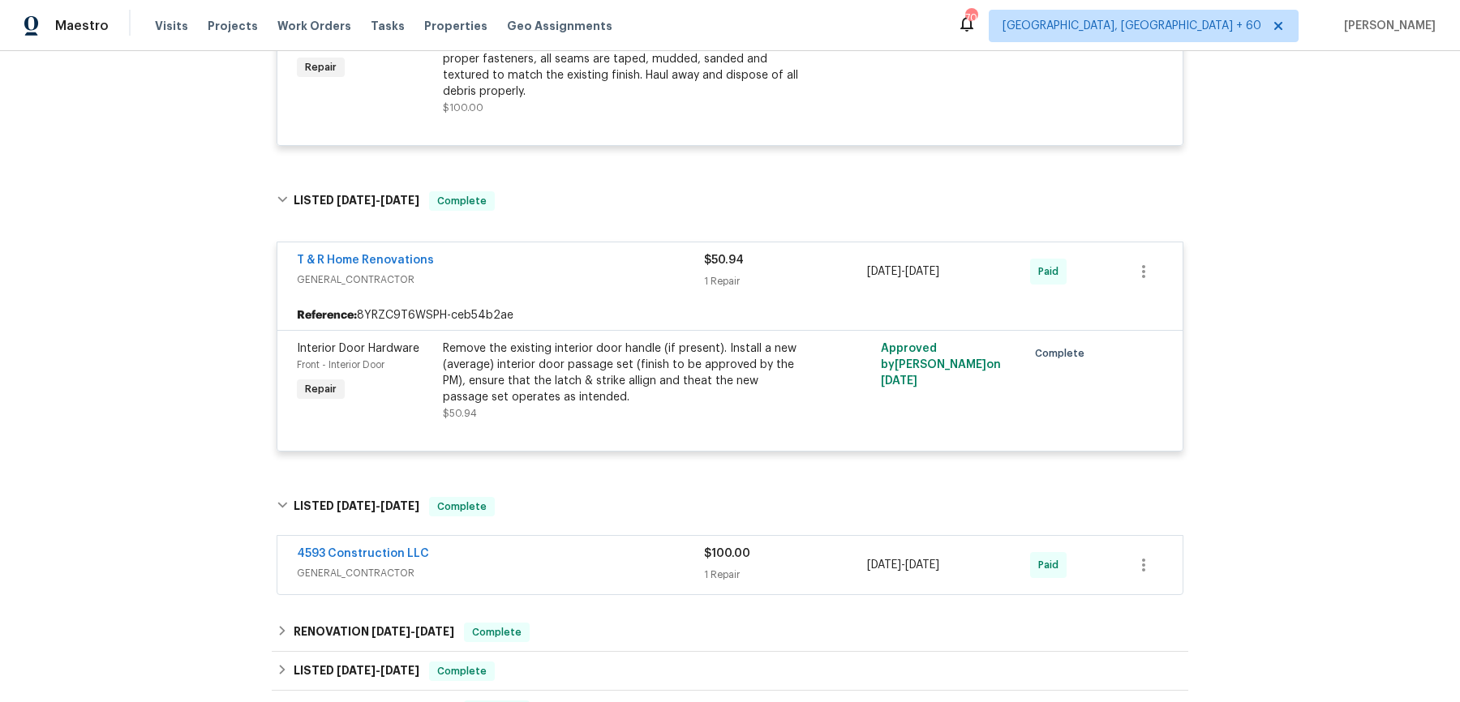
click at [559, 575] on span "GENERAL_CONTRACTOR" at bounding box center [500, 573] width 407 height 16
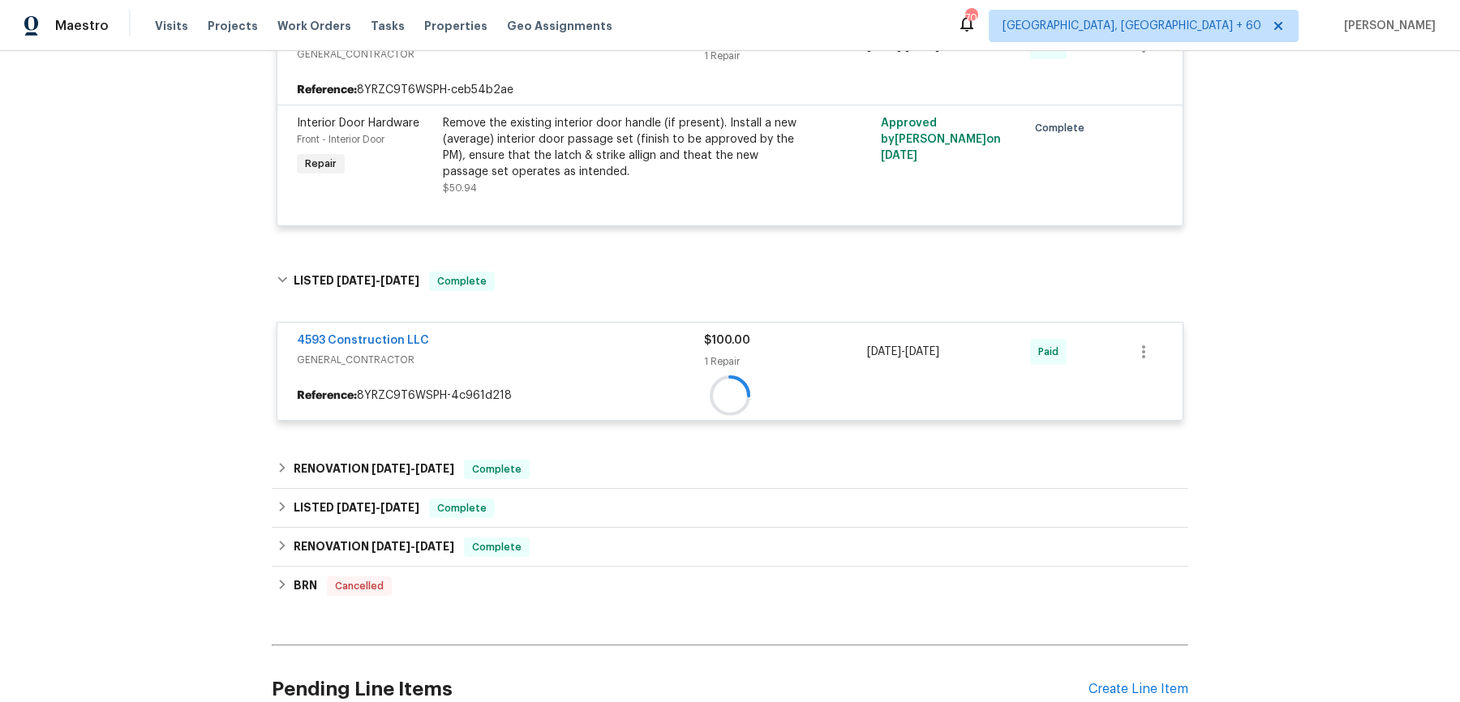
scroll to position [1489, 0]
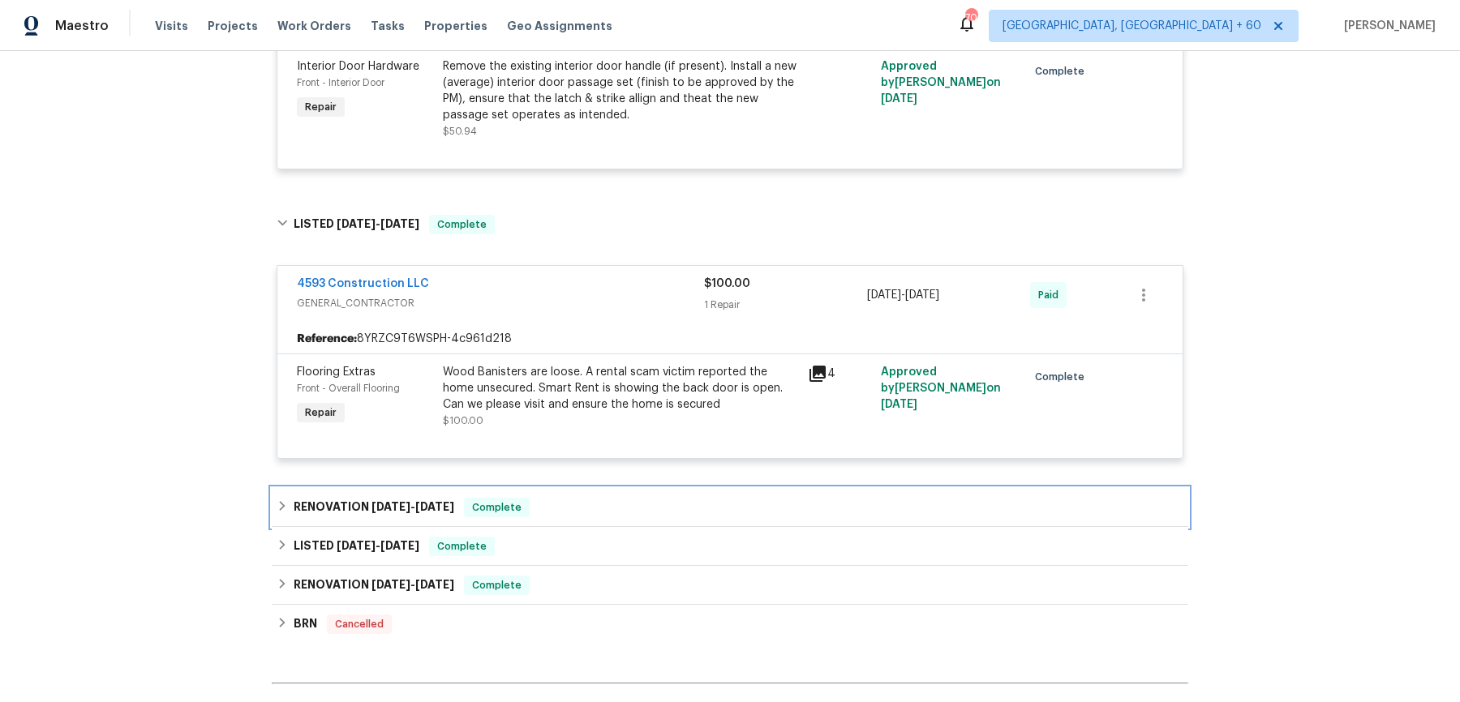
click at [591, 513] on div "RENOVATION 7/16/25 - 7/16/25 Complete" at bounding box center [730, 507] width 907 height 19
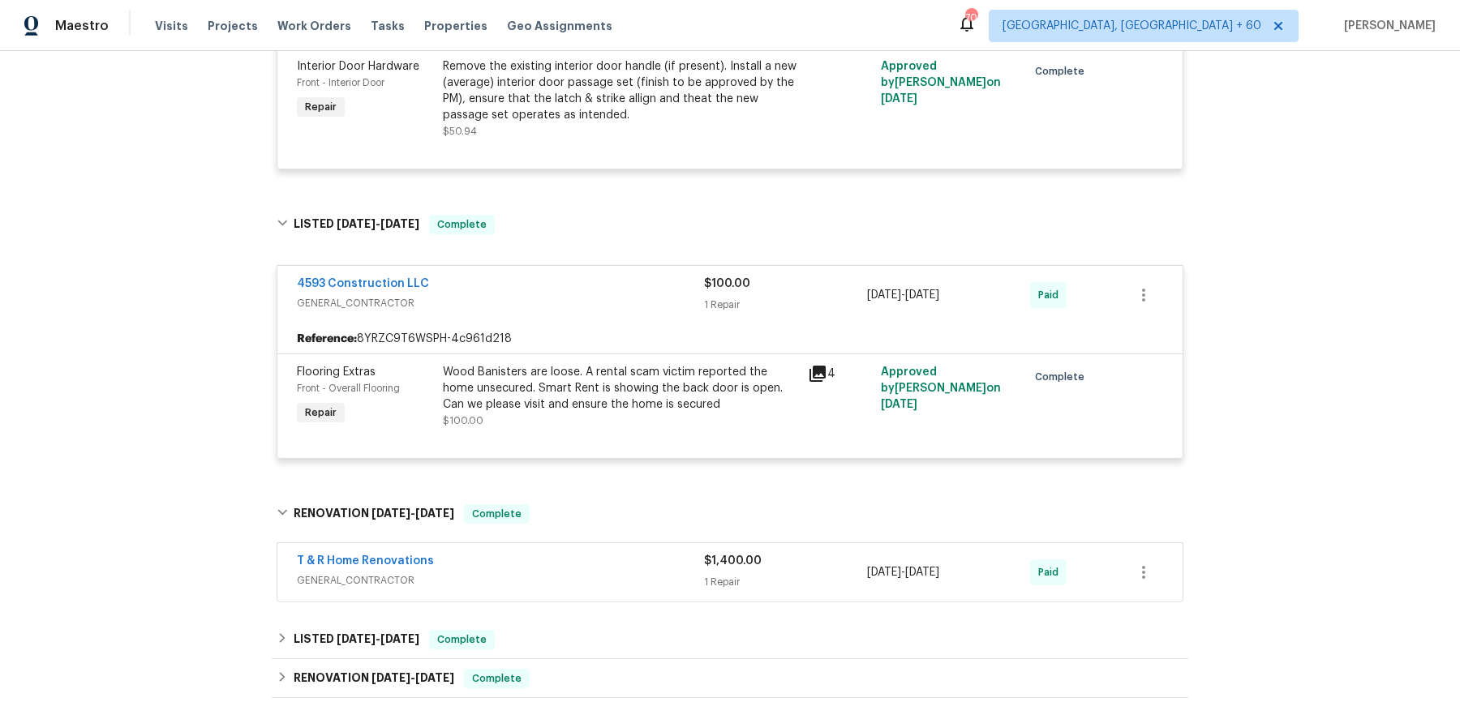
click at [595, 575] on span "GENERAL_CONTRACTOR" at bounding box center [500, 581] width 407 height 16
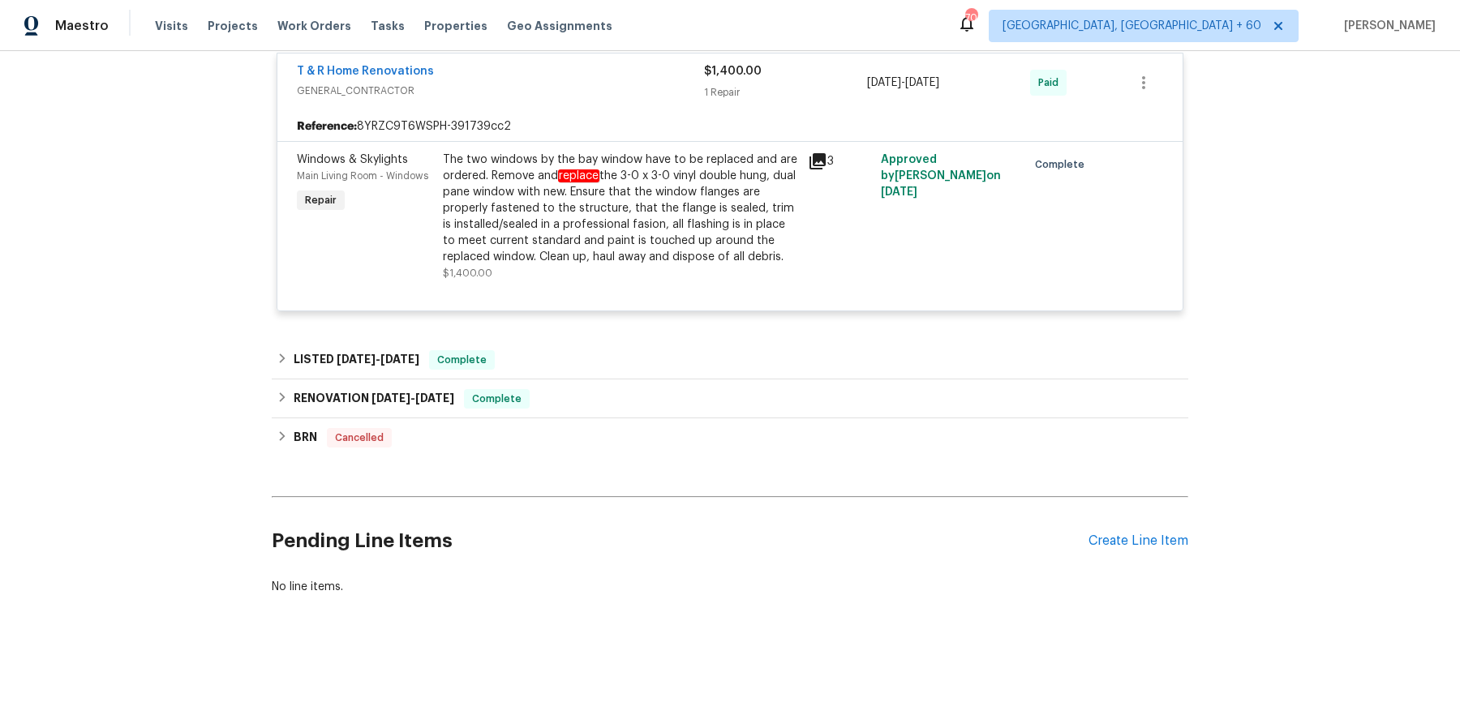
scroll to position [0, 0]
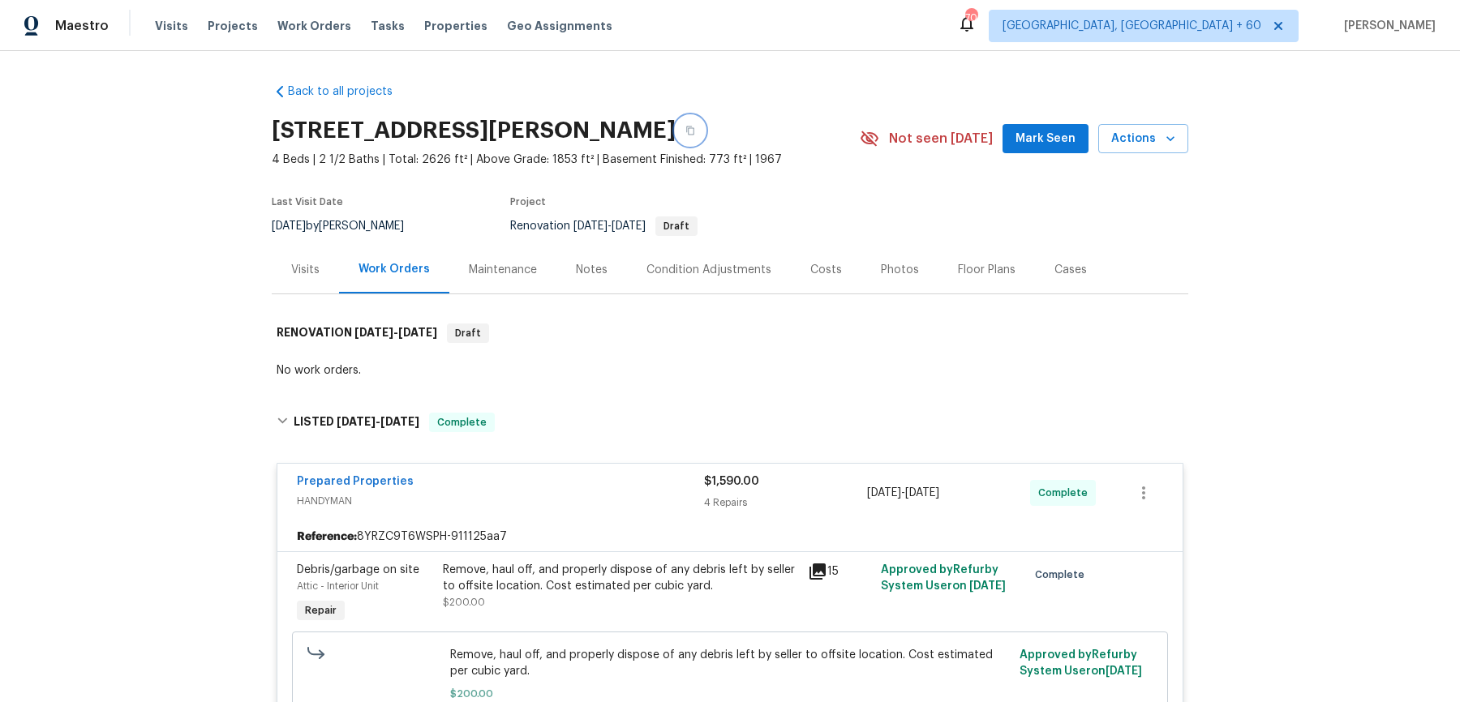
click at [705, 122] on button "button" at bounding box center [690, 130] width 29 height 29
click at [294, 32] on span "Work Orders" at bounding box center [314, 26] width 74 height 16
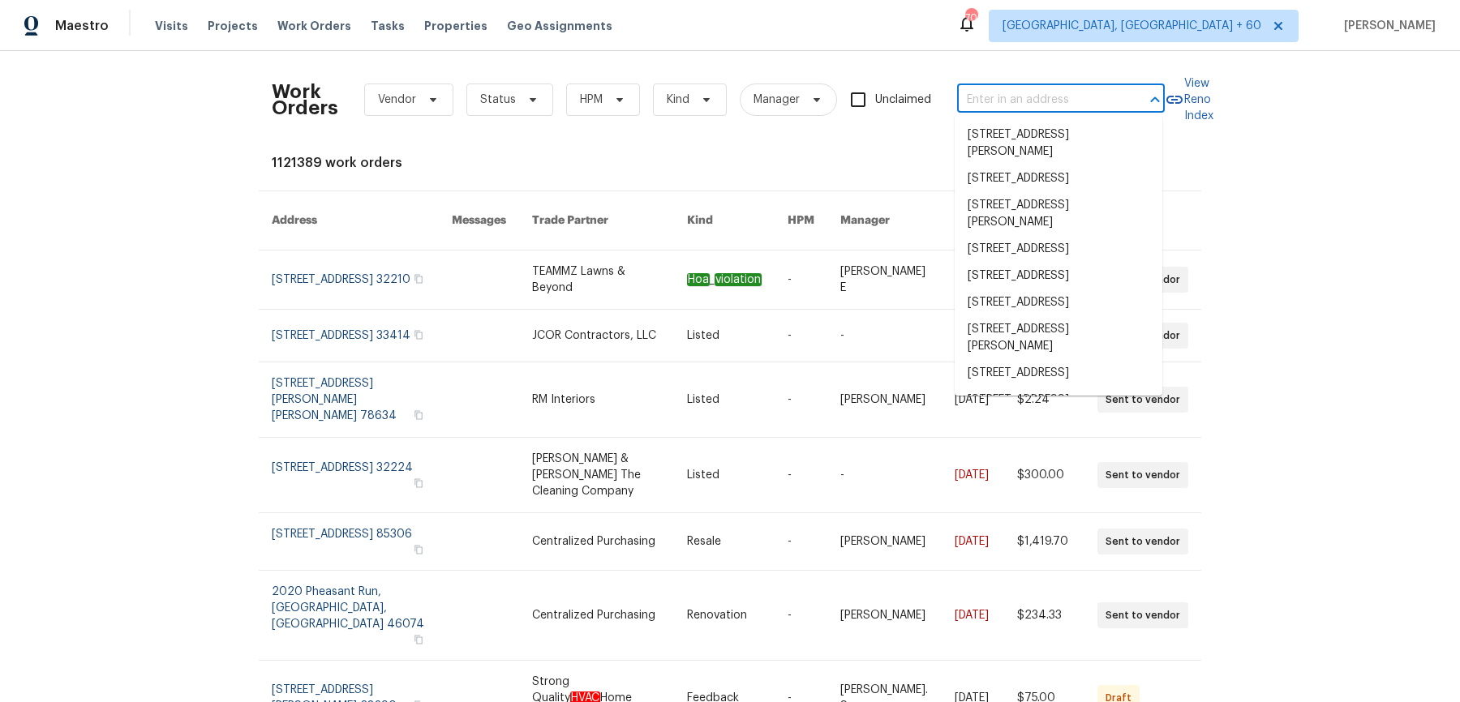
click at [1115, 103] on input "text" at bounding box center [1038, 100] width 162 height 25
paste input "3471 Marlin Dr Columbus, OH 43232"
type input "3471 Marlin Dr Columbus, OH 43232"
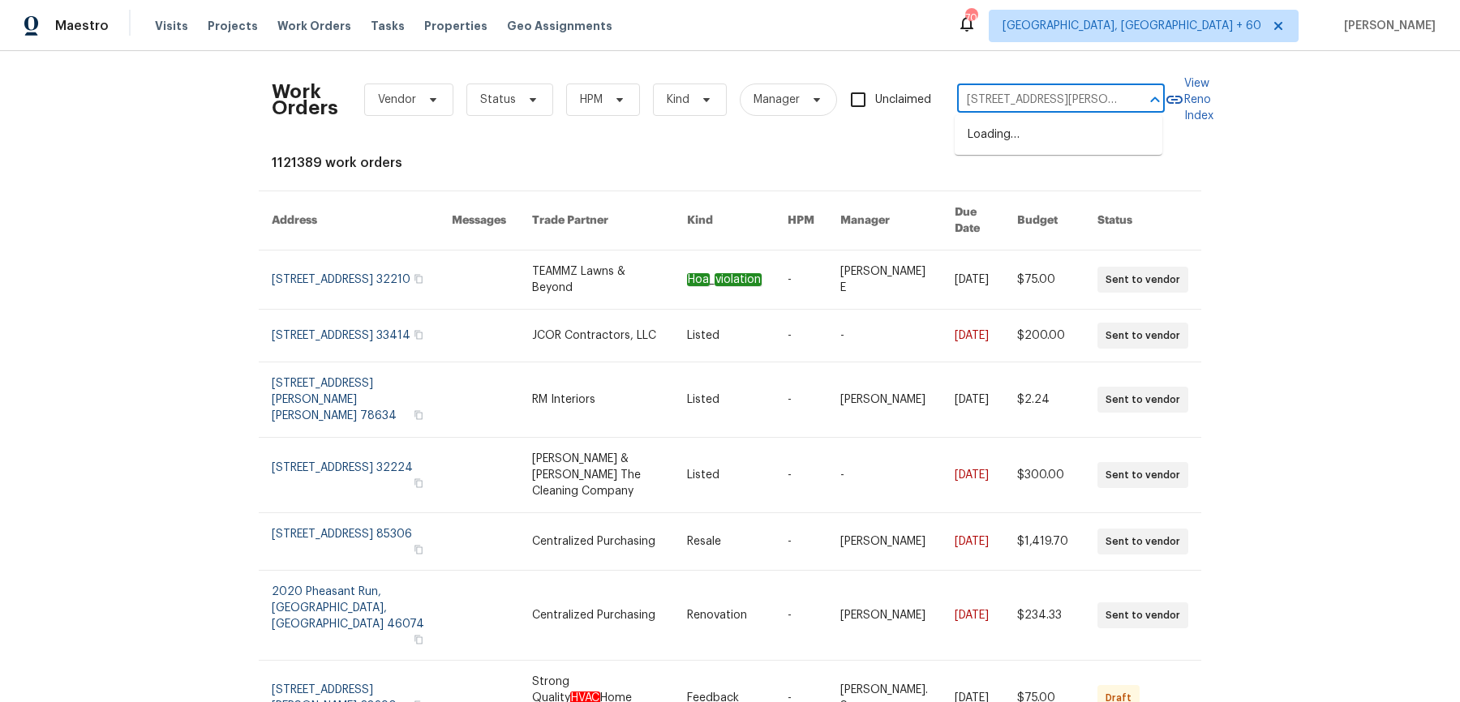
scroll to position [0, 39]
click at [1065, 143] on li "3471 Marlin Dr, Columbus, OH 43232" at bounding box center [1059, 144] width 208 height 44
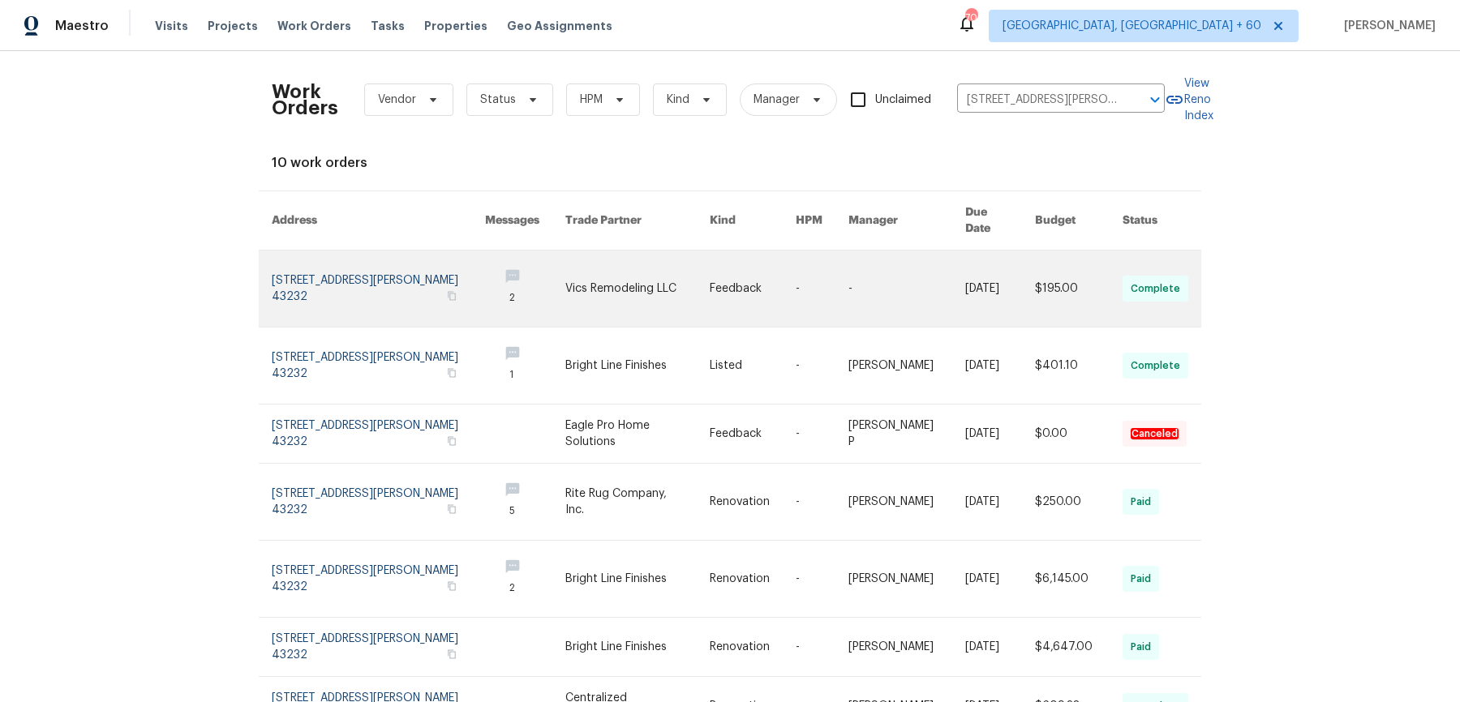
click at [643, 291] on link at bounding box center [637, 289] width 144 height 76
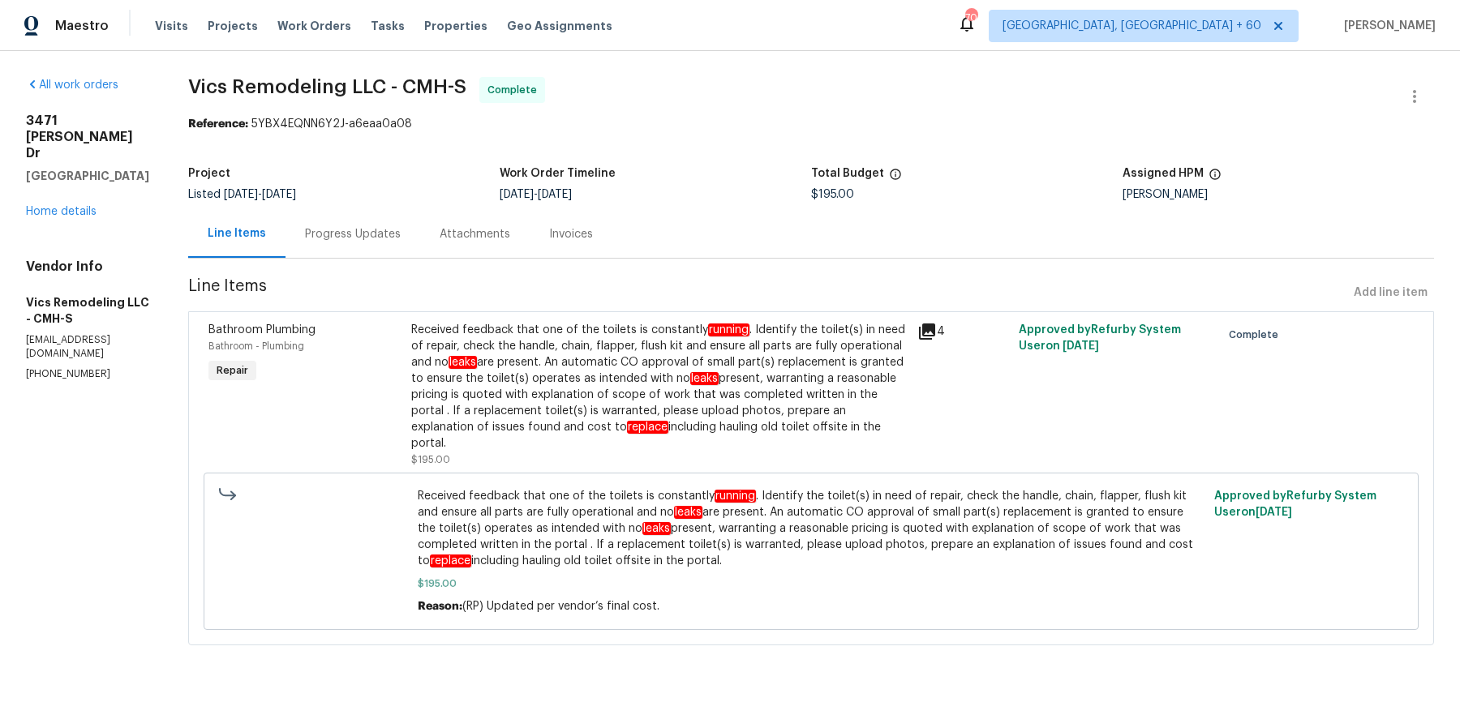
click at [88, 208] on div "All work orders 3471 Marlin Dr Columbus, OH 43232 Home details Vendor Info Vics…" at bounding box center [87, 229] width 123 height 304
click at [71, 205] on div "All work orders 3471 Marlin Dr Columbus, OH 43232 Home details Vendor Info Vics…" at bounding box center [87, 229] width 123 height 304
click at [63, 205] on div "All work orders 3471 Marlin Dr Columbus, OH 43232 Home details Vendor Info Vics…" at bounding box center [87, 229] width 123 height 304
click at [59, 206] on link "Home details" at bounding box center [61, 211] width 71 height 11
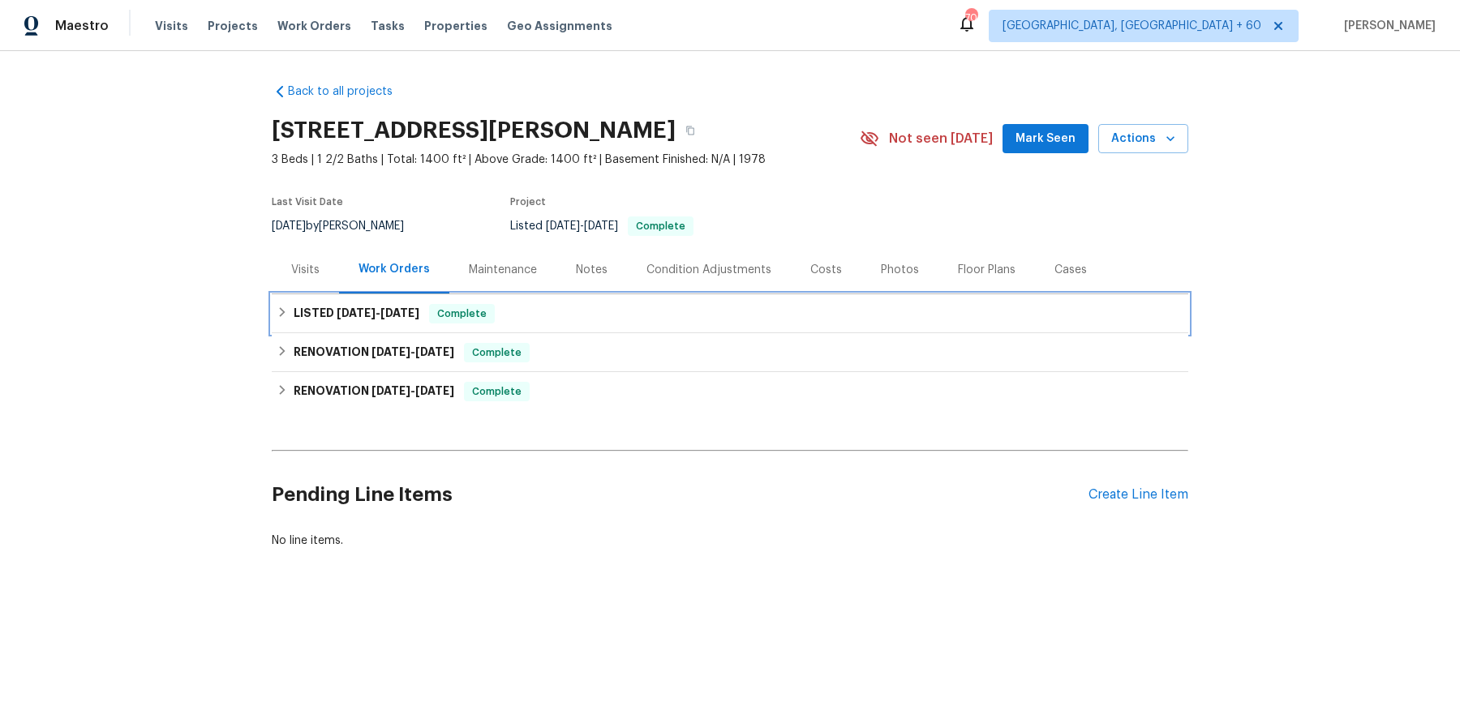
click at [527, 329] on div "LISTED 9/16/25 - 9/19/25 Complete" at bounding box center [730, 313] width 917 height 39
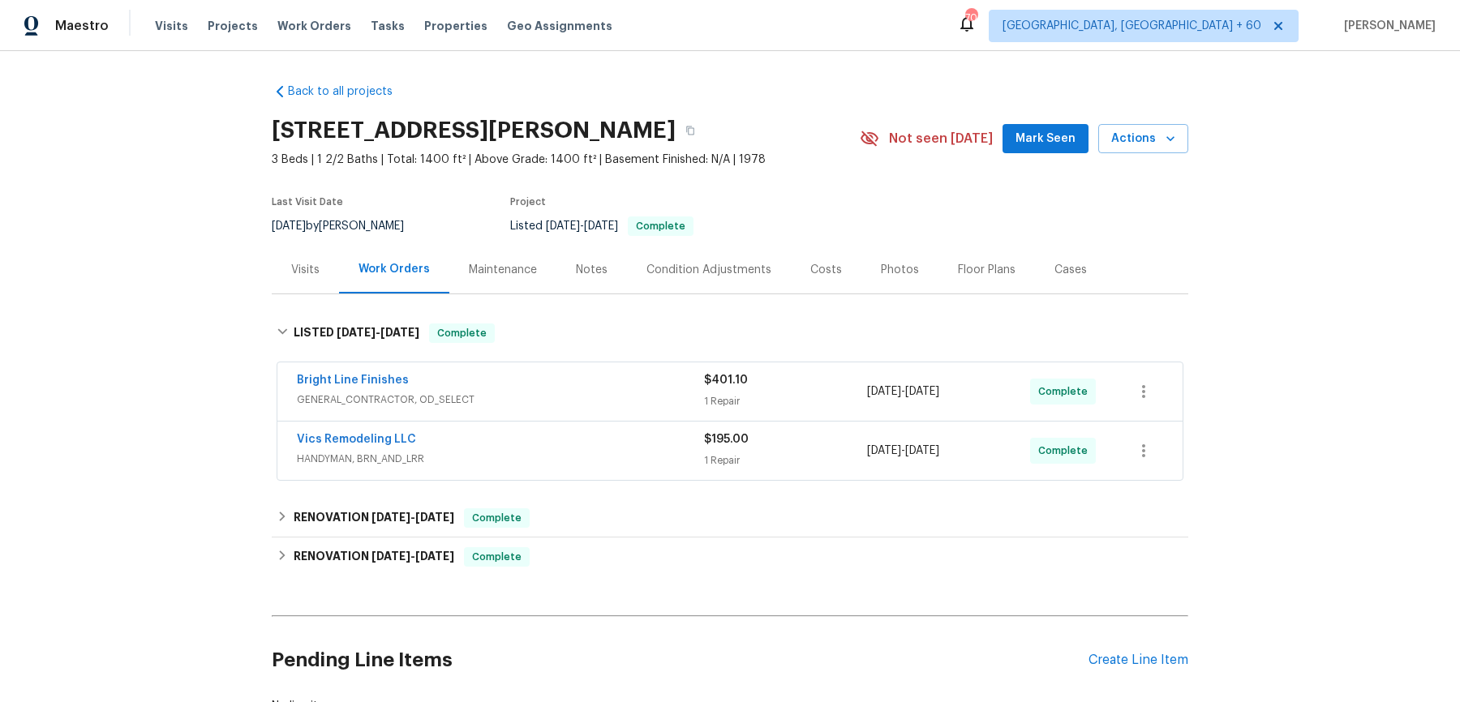
click at [551, 414] on div "Bright Line Finishes GENERAL_CONTRACTOR, OD_SELECT $401.10 1 Repair 9/17/2025 -…" at bounding box center [729, 392] width 905 height 58
click at [569, 384] on div "Bright Line Finishes" at bounding box center [500, 381] width 407 height 19
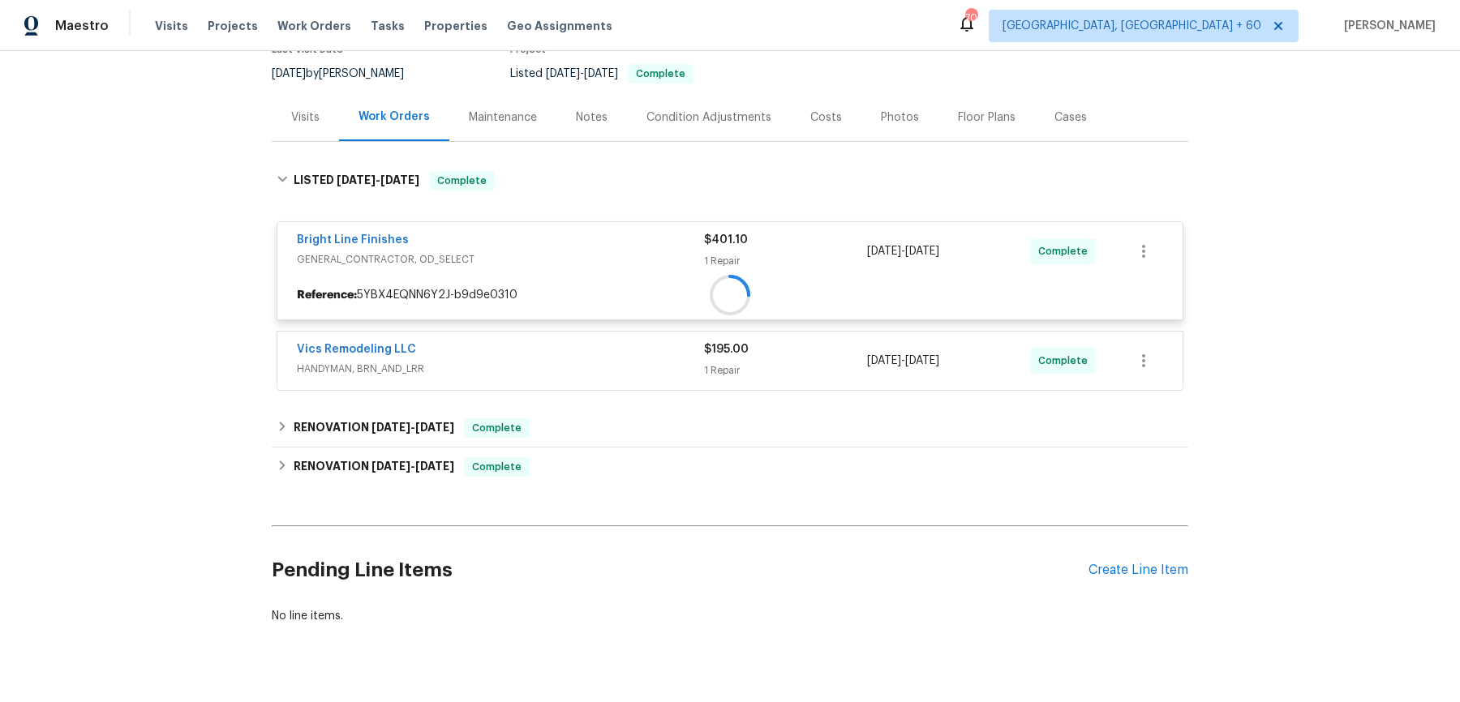
scroll to position [182, 0]
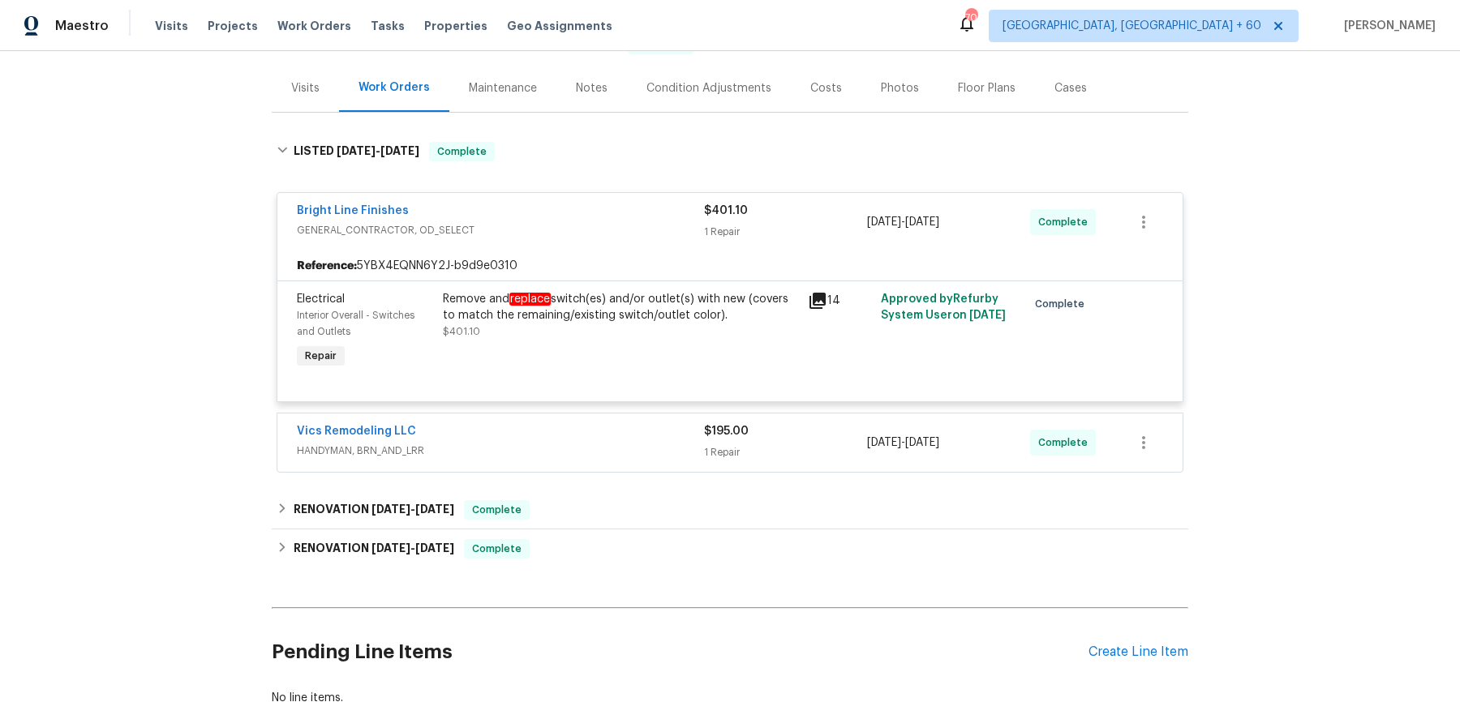
click at [570, 430] on div "Vics Remodeling LLC" at bounding box center [500, 432] width 407 height 19
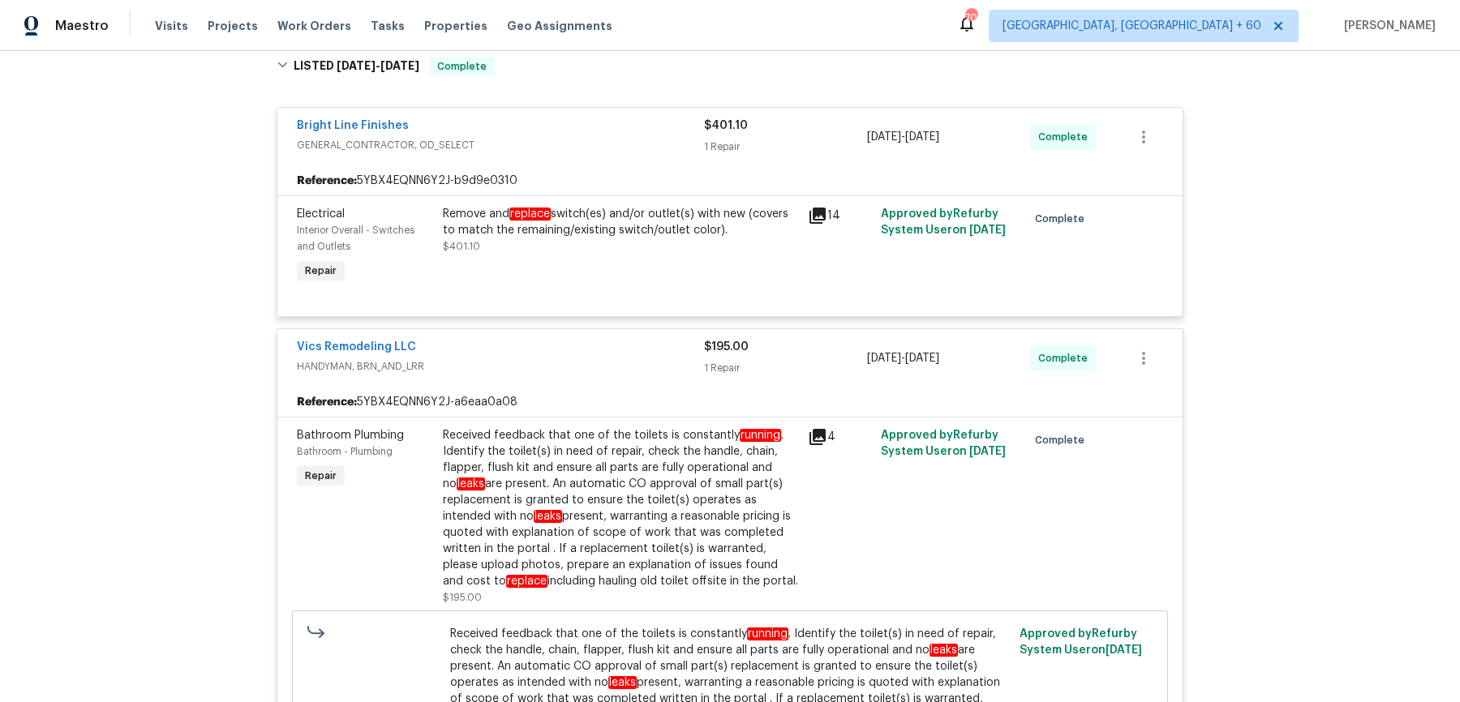
scroll to position [355, 0]
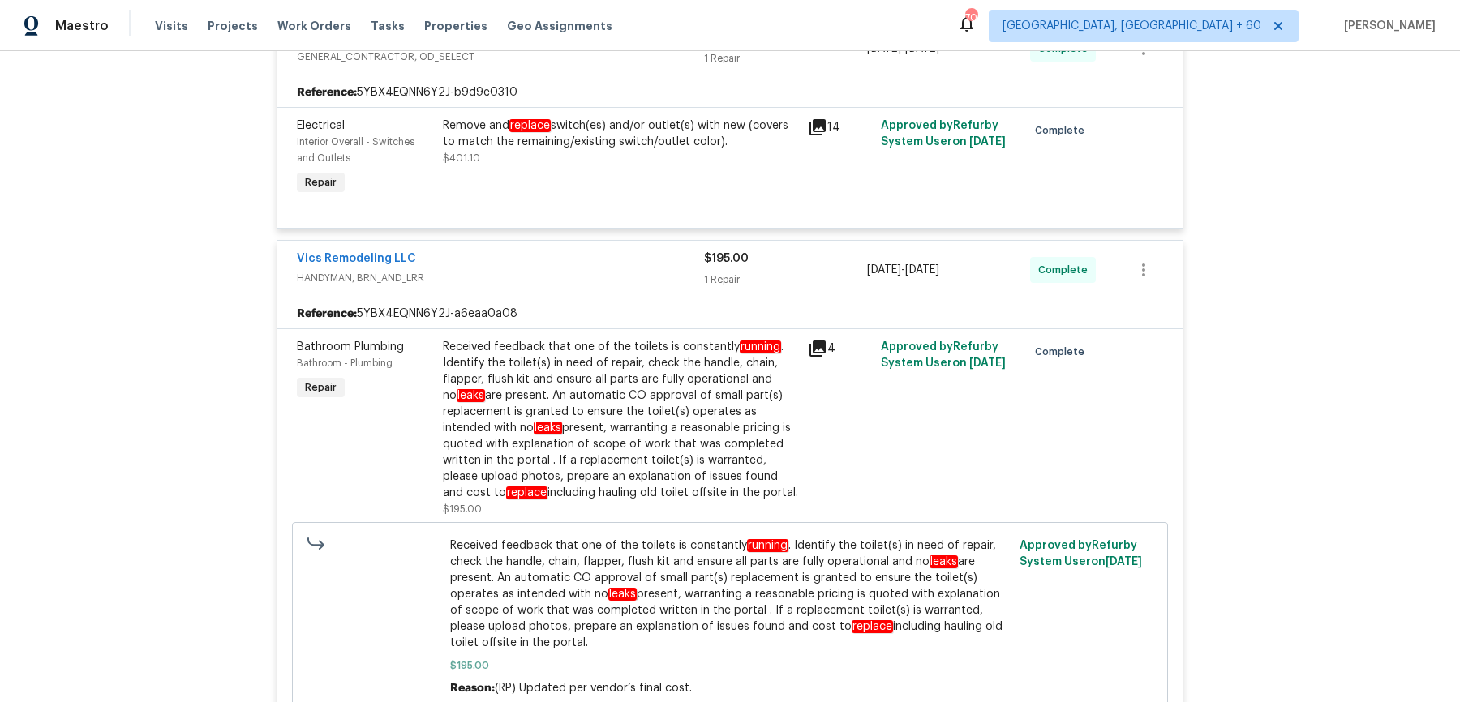
click at [570, 430] on div "Received feedback that one of the toilets is constantly running . Identify the …" at bounding box center [620, 420] width 355 height 162
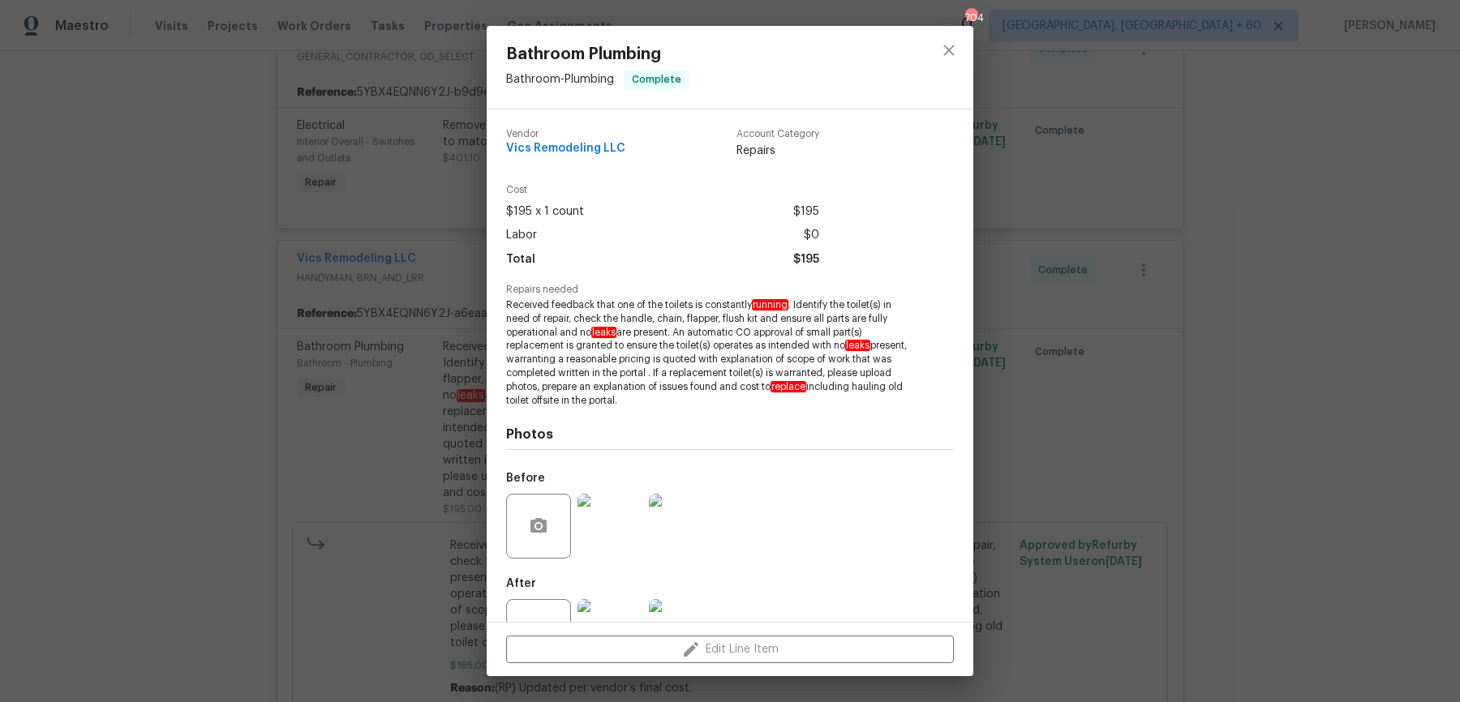
click at [330, 273] on div "Bathroom Plumbing Bathroom - Plumbing Complete Vendor Vics Remodeling LLC Accou…" at bounding box center [730, 351] width 1460 height 702
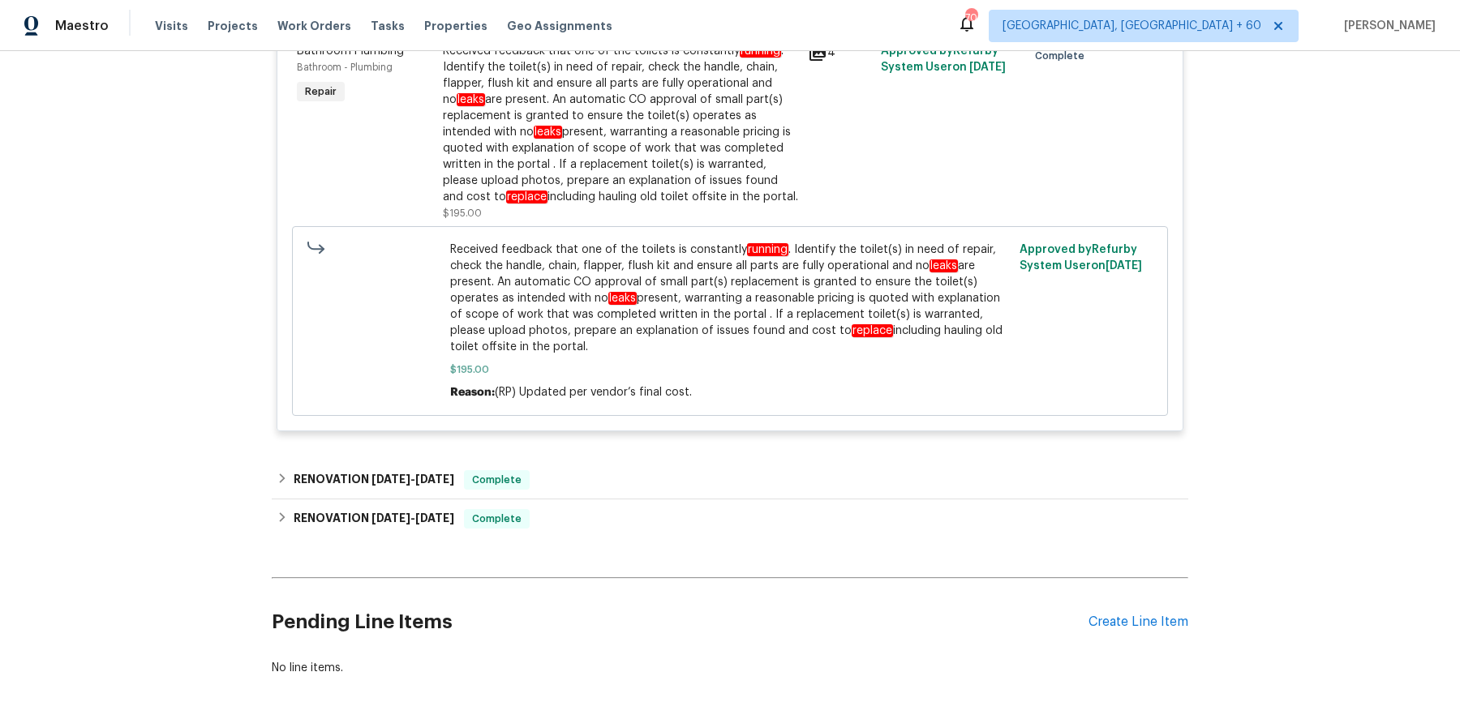
scroll to position [733, 0]
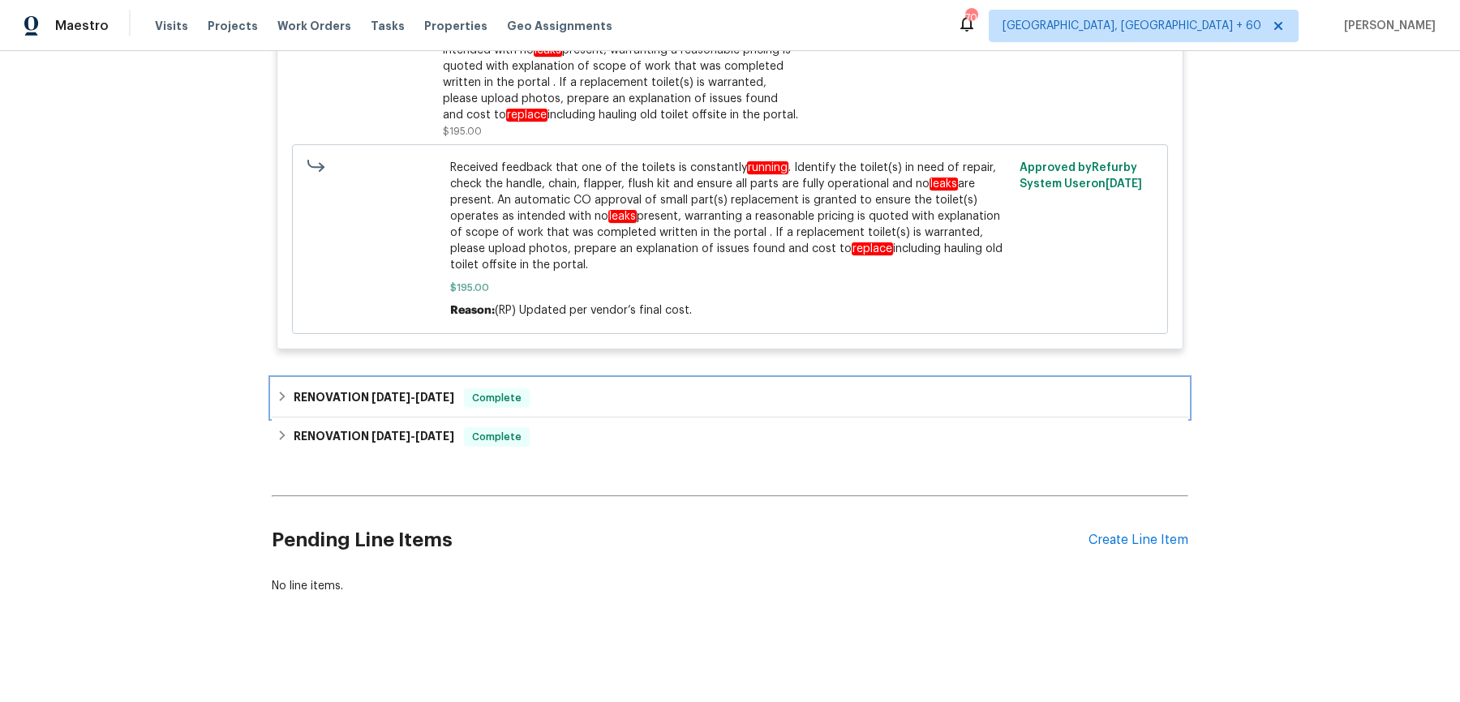
click at [522, 397] on span "Complete" at bounding box center [497, 398] width 62 height 16
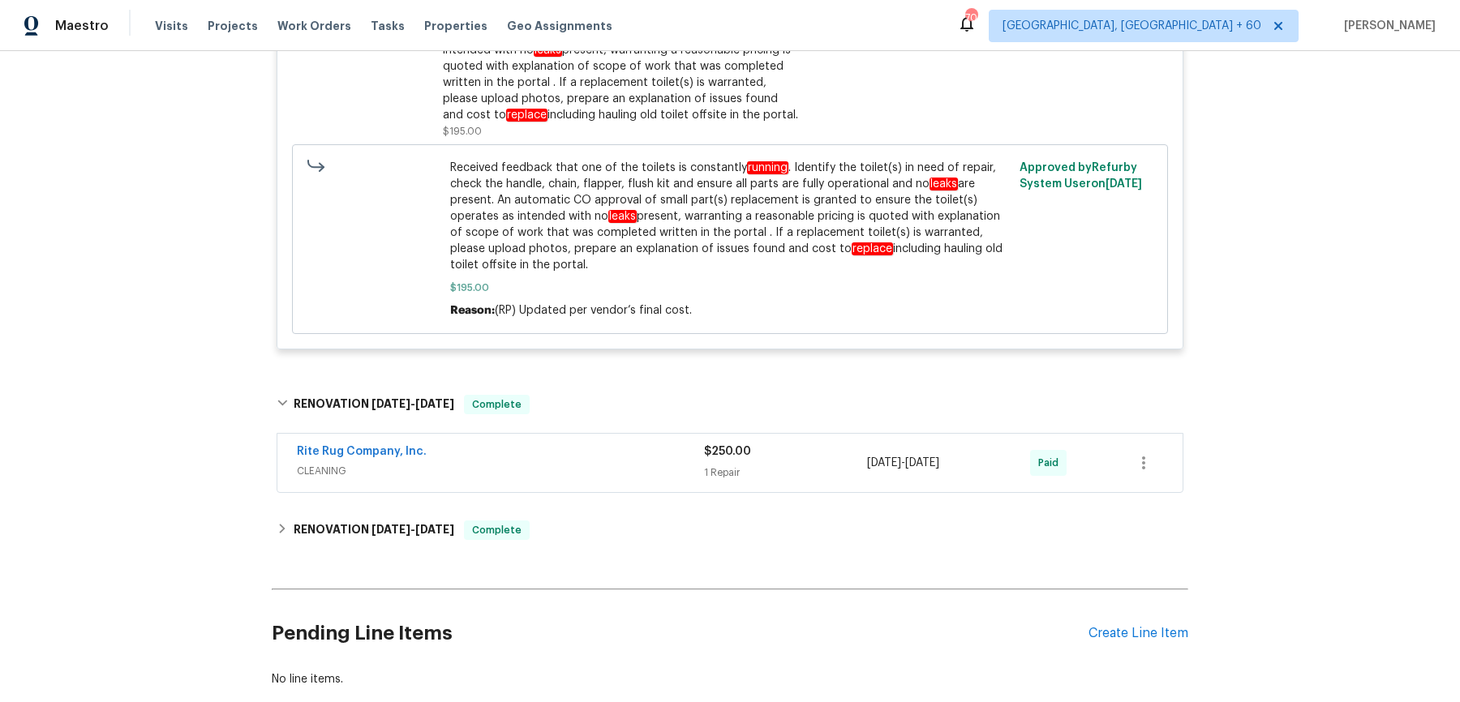
click at [556, 475] on span "CLEANING" at bounding box center [500, 471] width 407 height 16
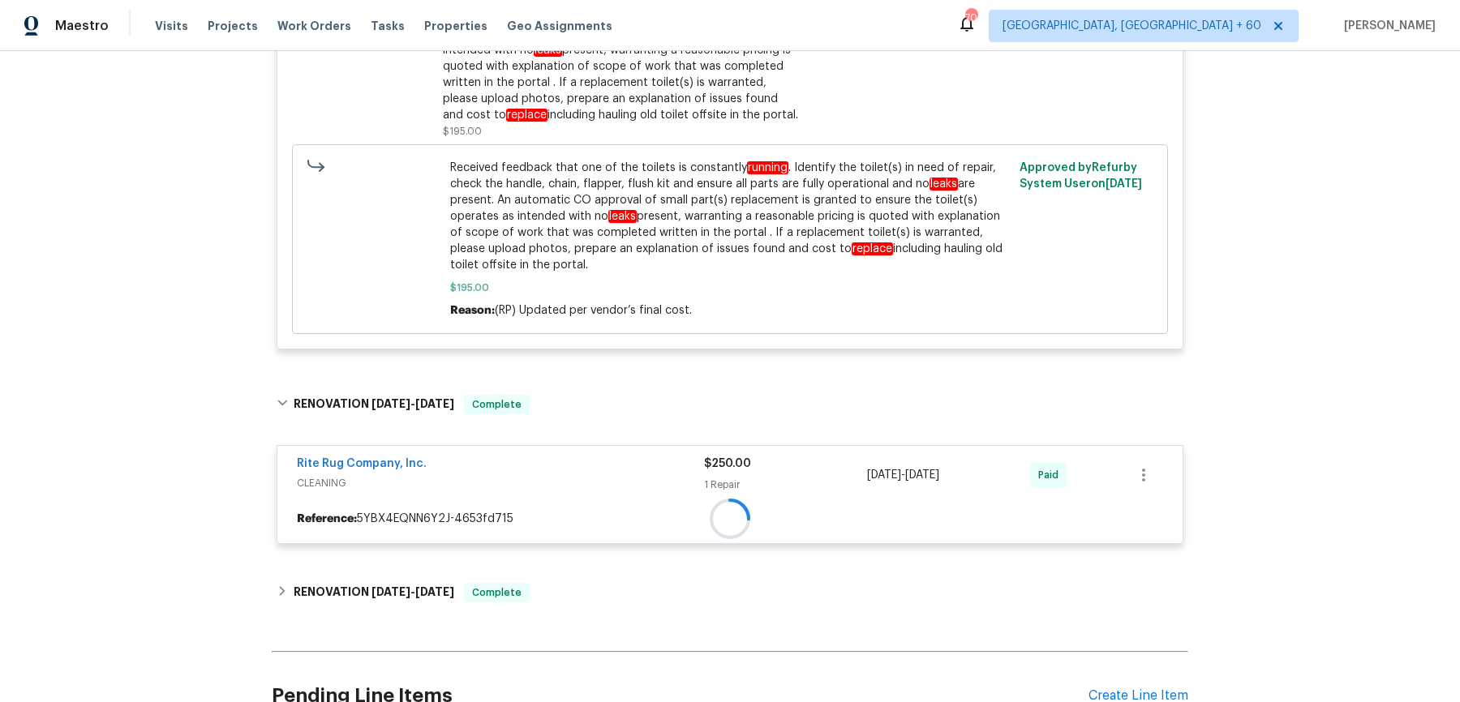
click at [518, 558] on div "Rite Rug Company, Inc. CLEANING $250.00 1 Repair 9/8/2025 - 9/9/2025 Paid Refer…" at bounding box center [730, 496] width 917 height 130
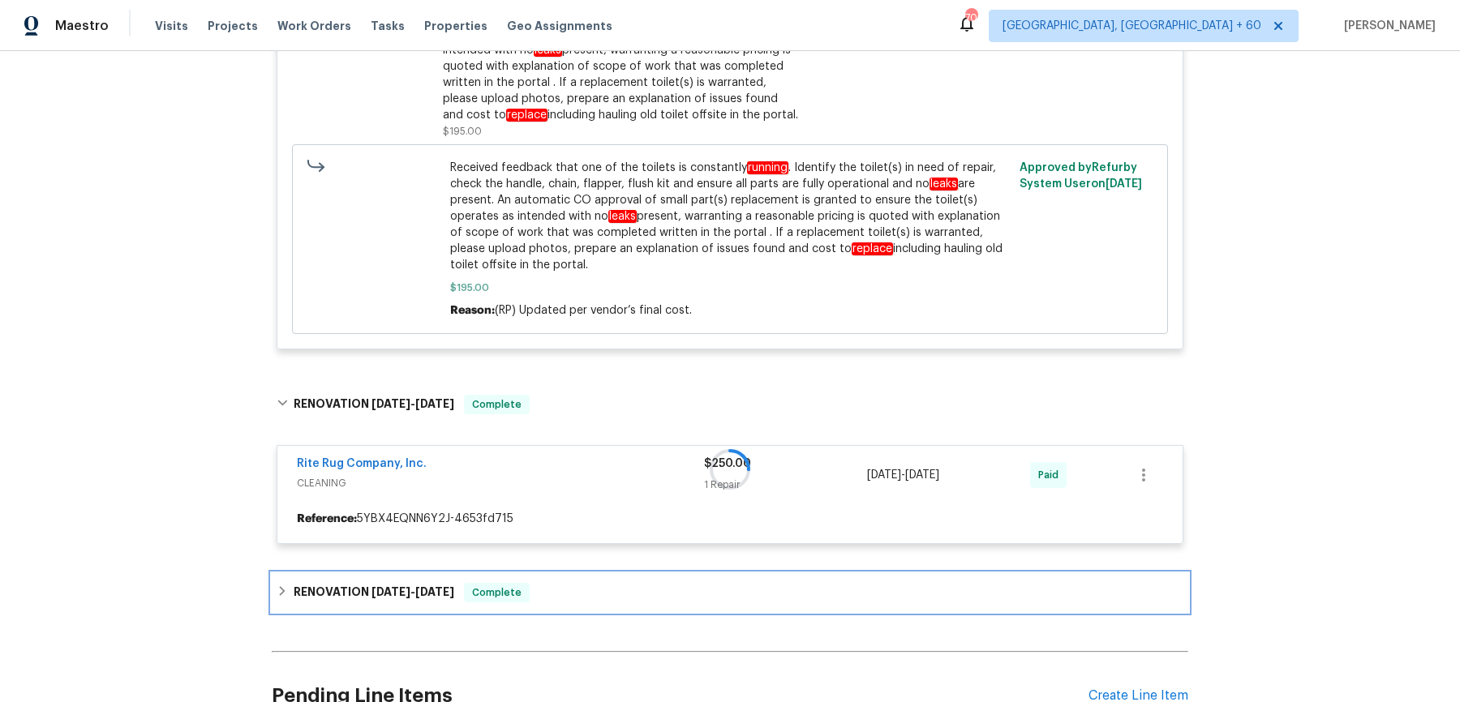
click at [502, 600] on div "Complete" at bounding box center [497, 592] width 66 height 19
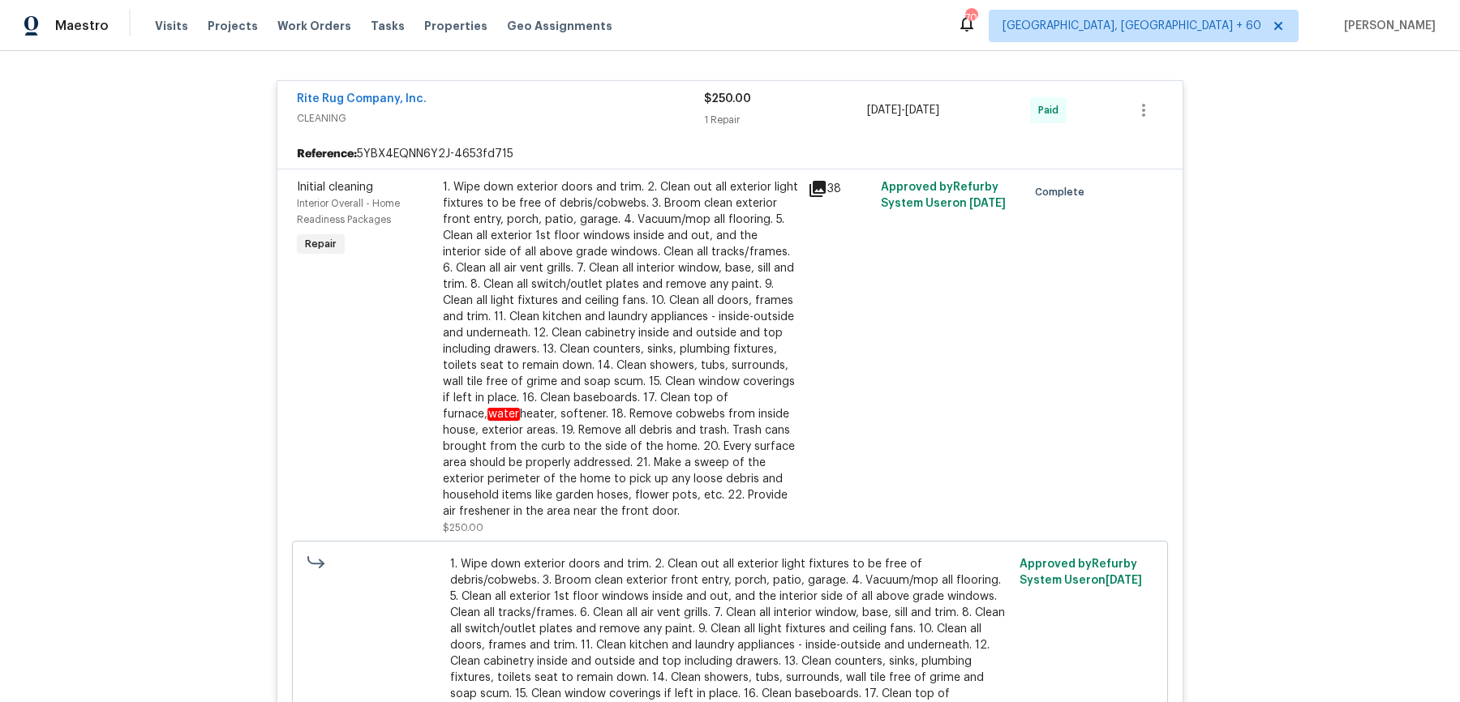
scroll to position [682, 0]
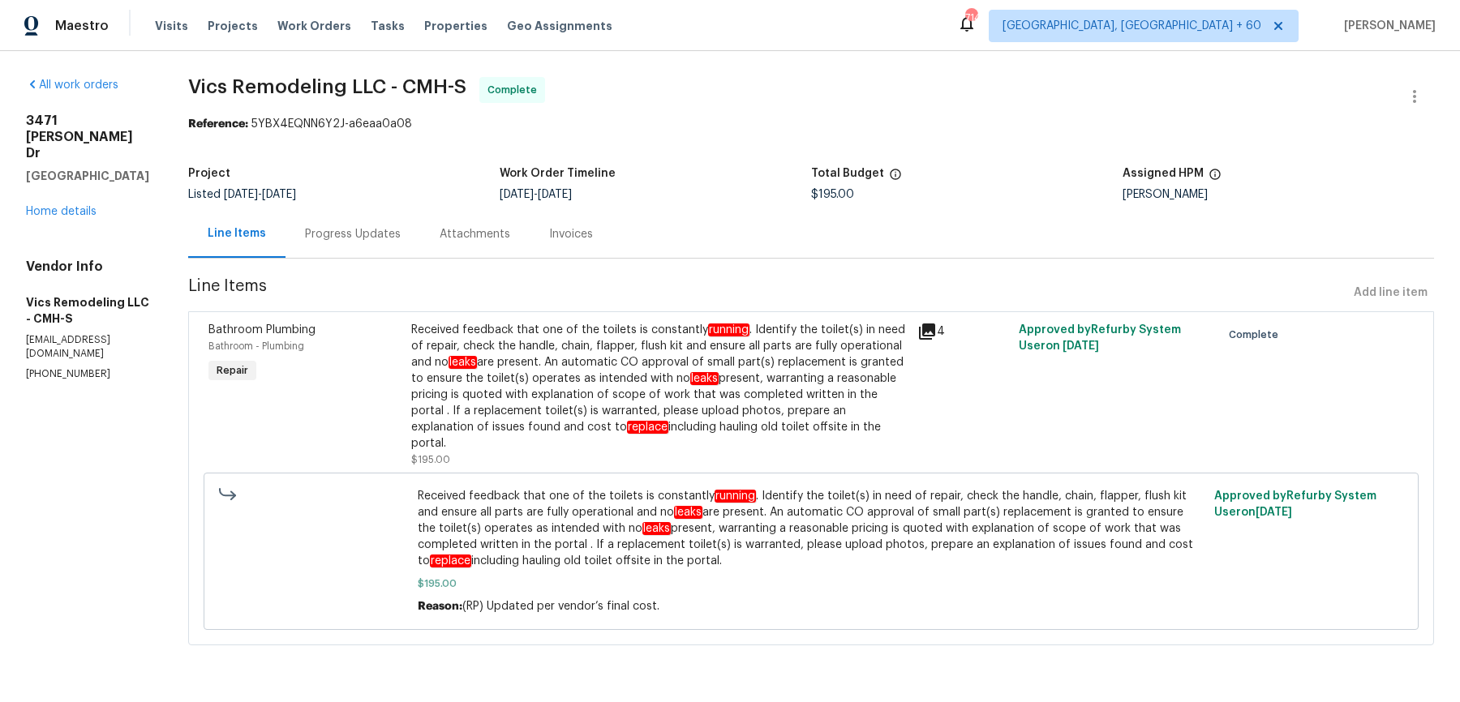
click at [339, 242] on div "Progress Updates" at bounding box center [353, 234] width 135 height 48
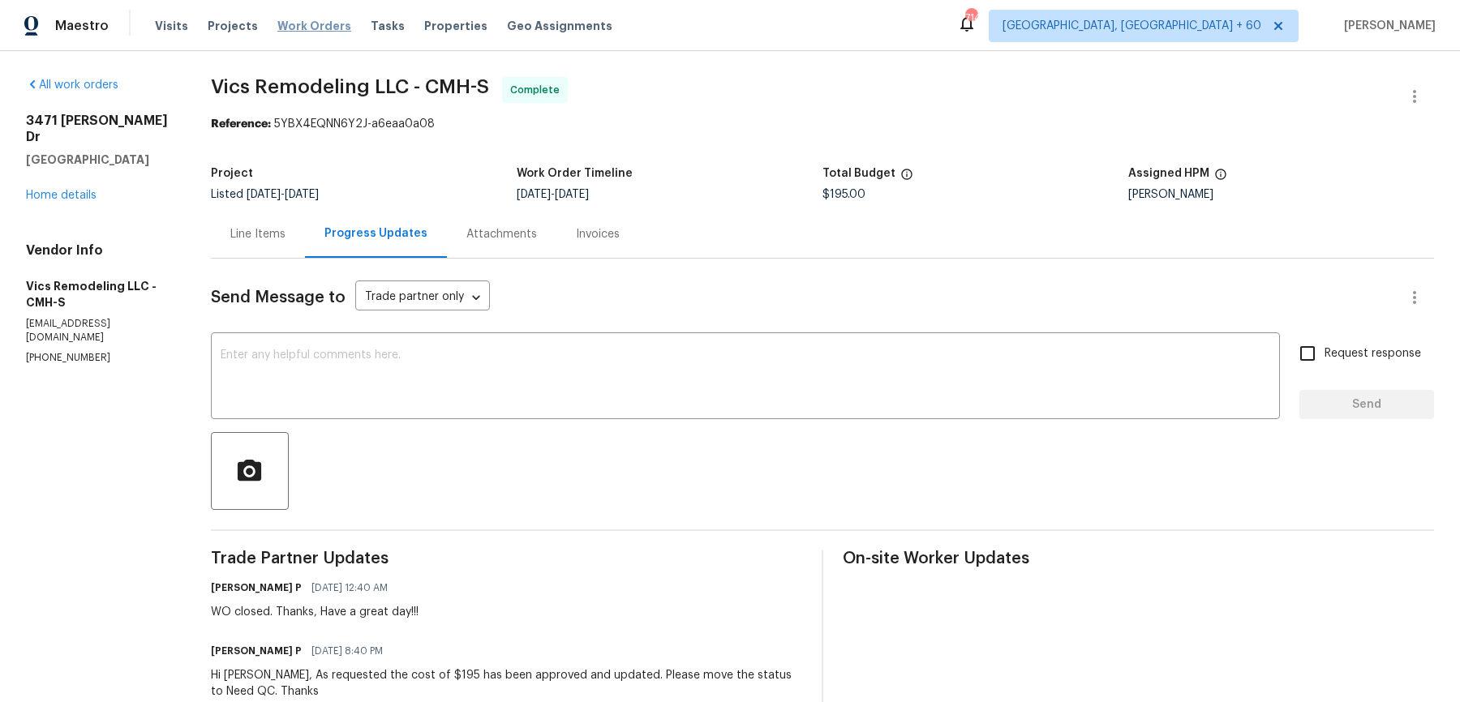
click at [277, 31] on span "Work Orders" at bounding box center [314, 26] width 74 height 16
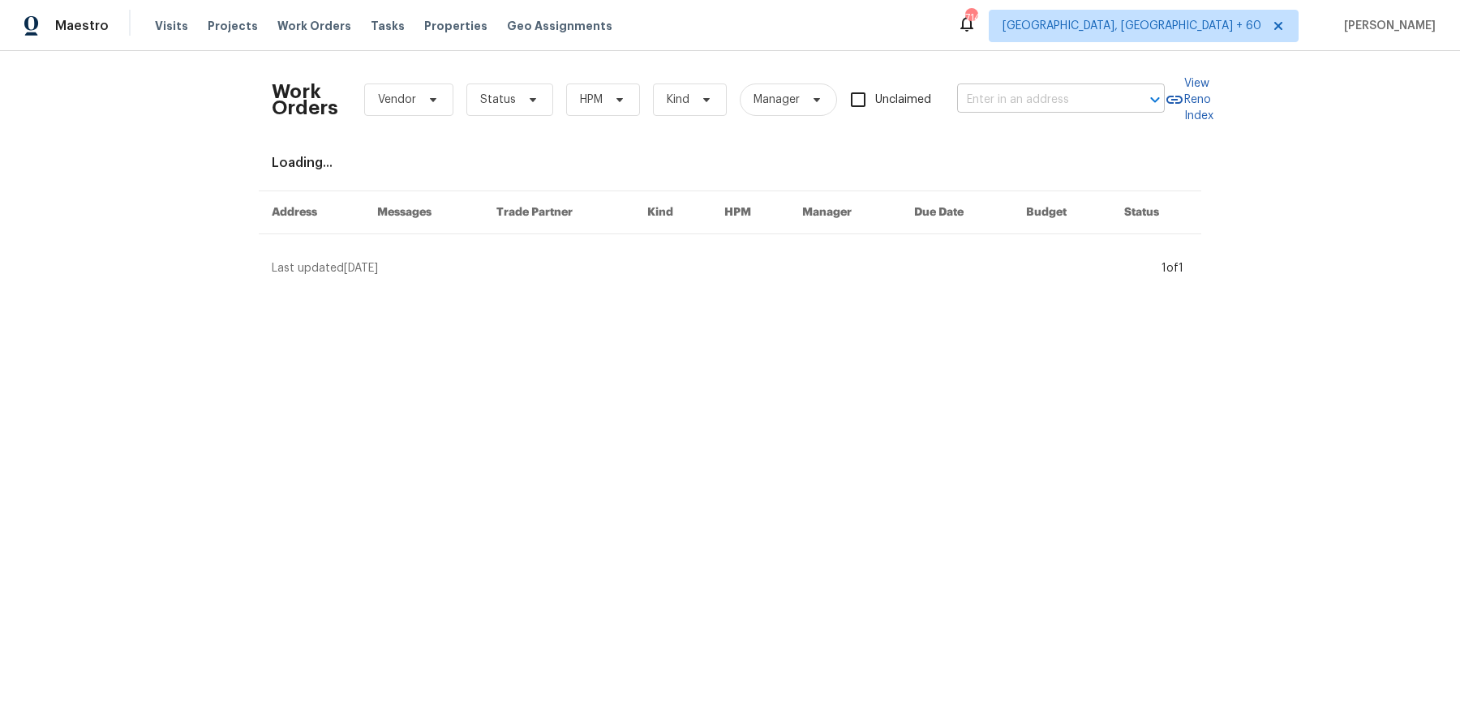
click at [1021, 95] on input "text" at bounding box center [1038, 100] width 162 height 25
paste input "15633 Aviary Orchard Way Charlotte, NC 28278"
type input "15633 Aviary Orchard Way Charlotte, NC 28278"
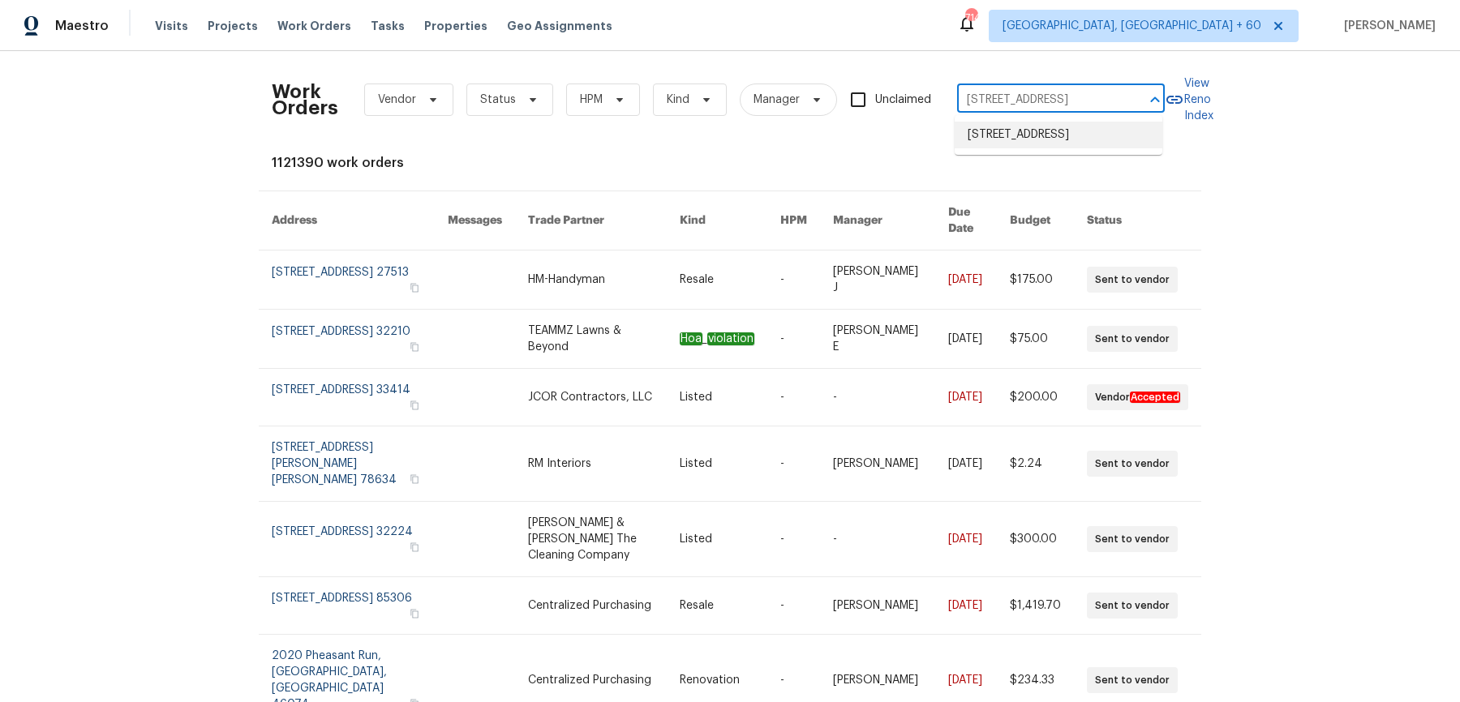
click at [1010, 140] on li "15633 Aviary Orchard Way, Charlotte, NC 28278" at bounding box center [1059, 135] width 208 height 27
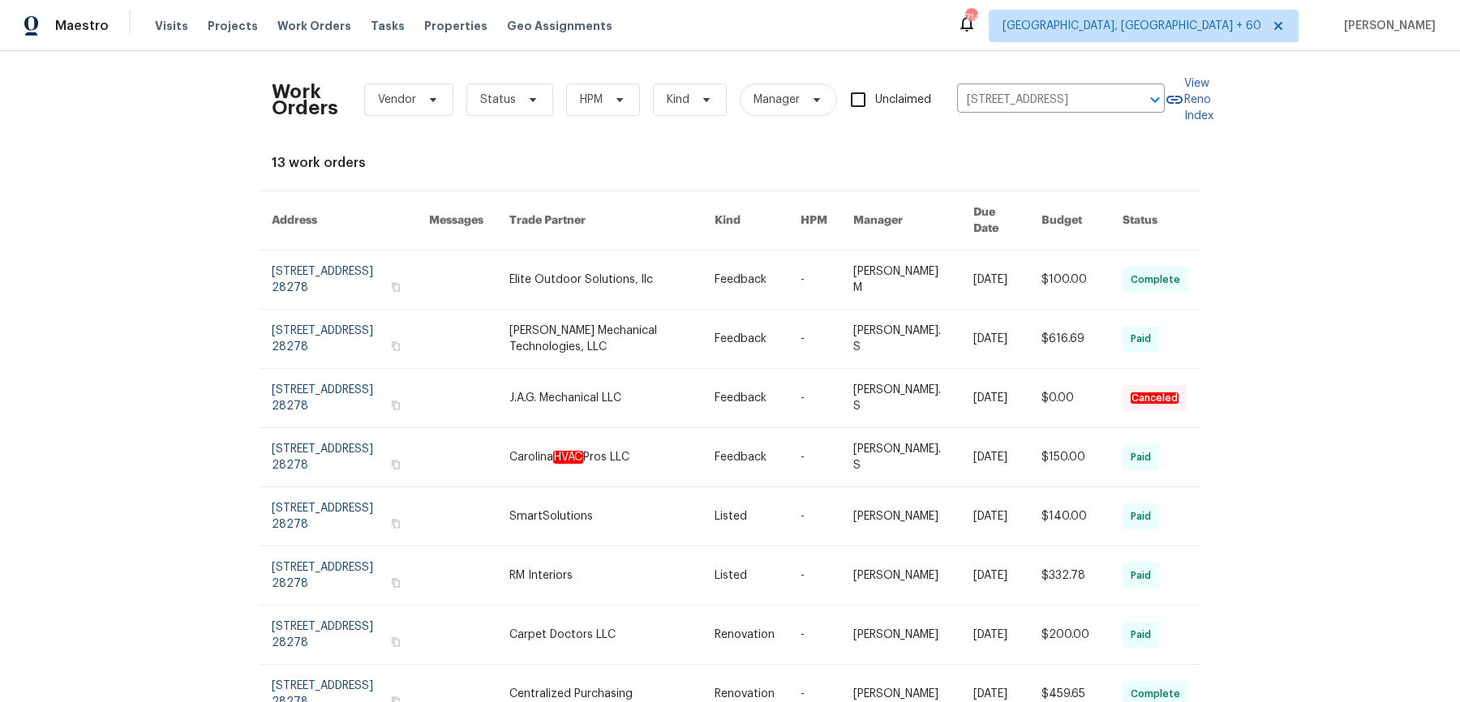
click at [570, 277] on link at bounding box center [612, 280] width 206 height 58
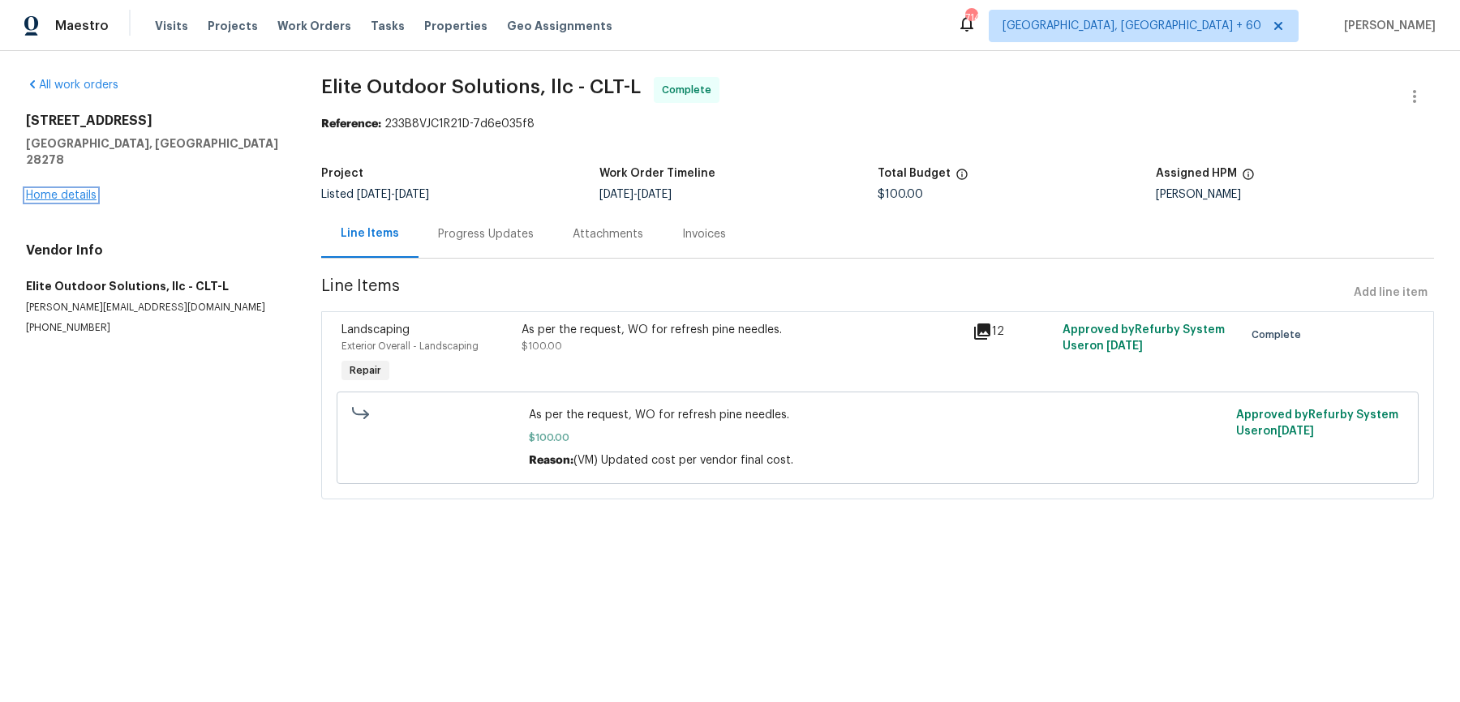
click at [45, 190] on link "Home details" at bounding box center [61, 195] width 71 height 11
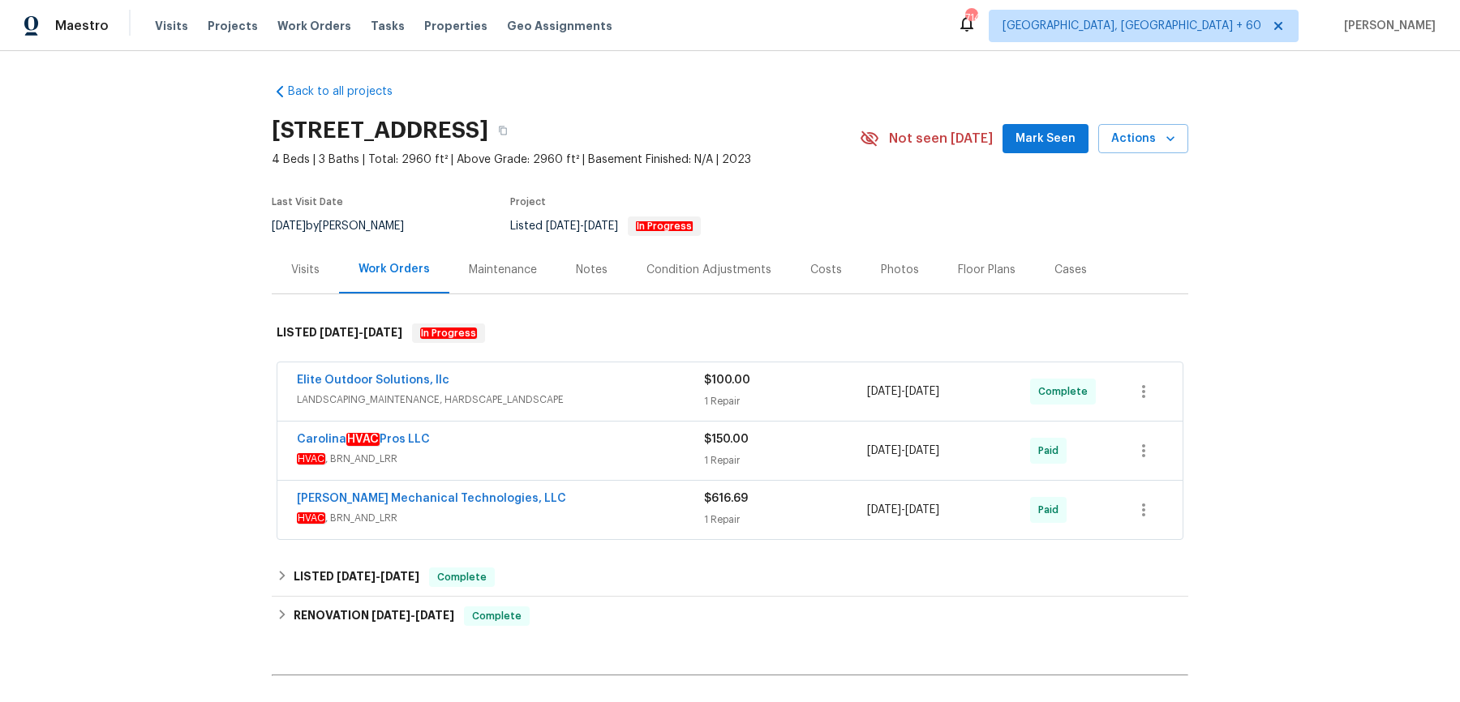
click at [570, 373] on div "Elite Outdoor Solutions, llc" at bounding box center [500, 381] width 407 height 19
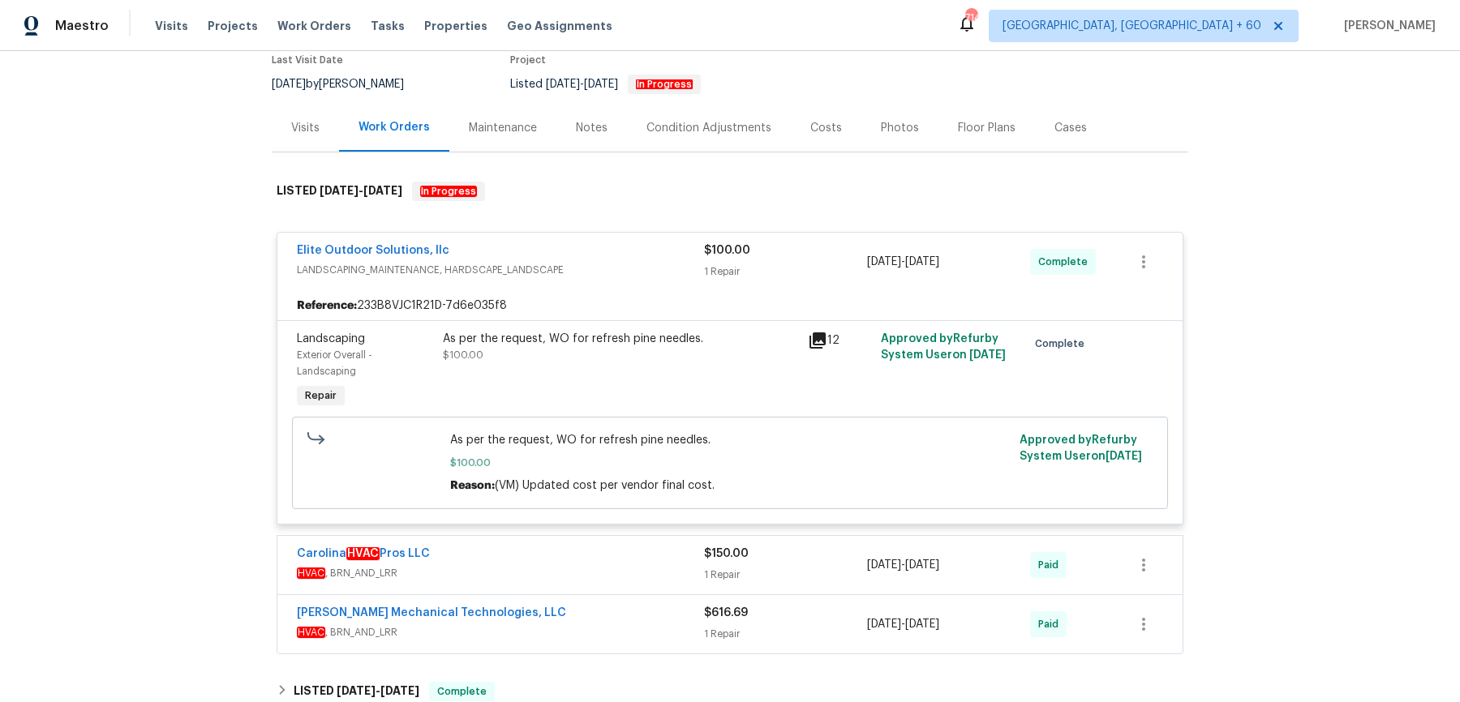
scroll to position [223, 0]
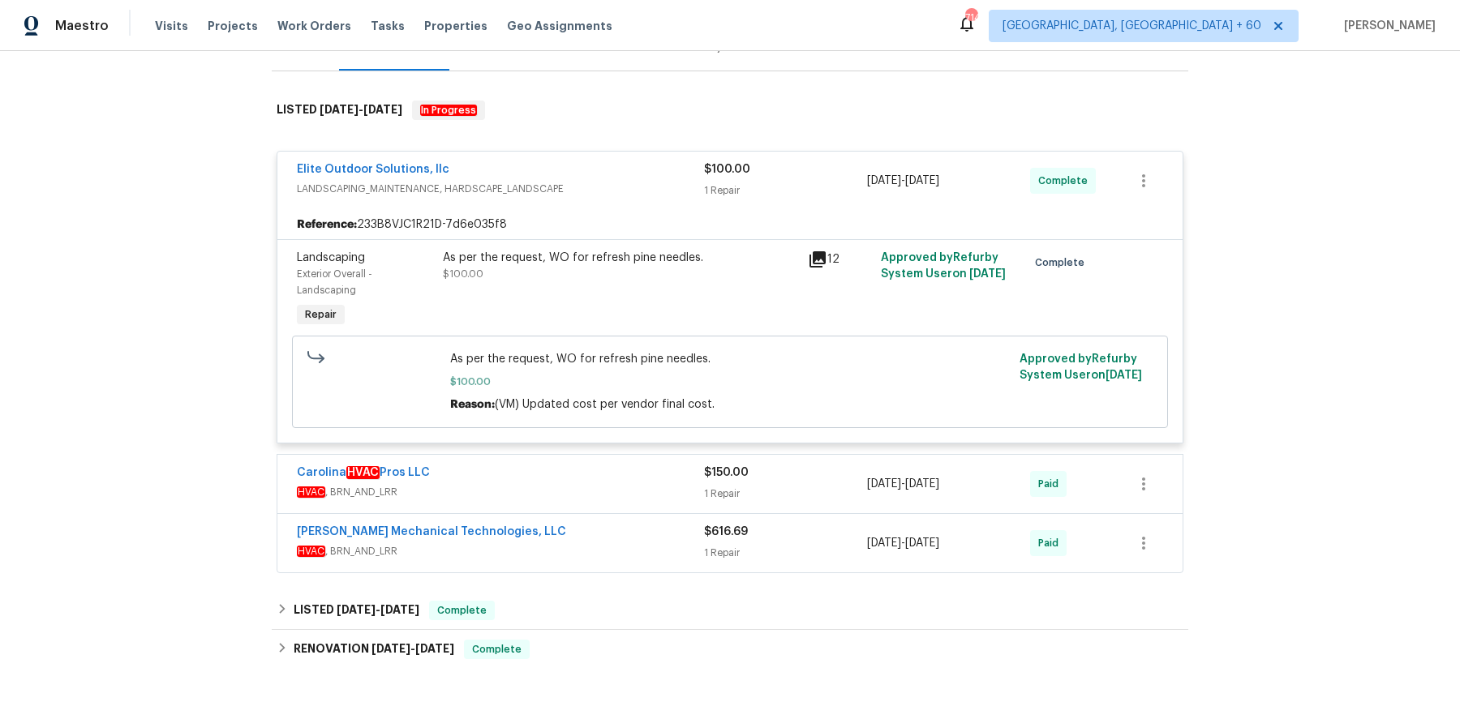
click at [650, 510] on div "Carolina HVAC Pros LLC HVAC , BRN_AND_LRR $150.00 1 Repair 7/24/2025 - 7/29/202…" at bounding box center [729, 484] width 905 height 58
click at [652, 500] on div "Carolina HVAC Pros LLC HVAC , BRN_AND_LRR" at bounding box center [500, 484] width 407 height 39
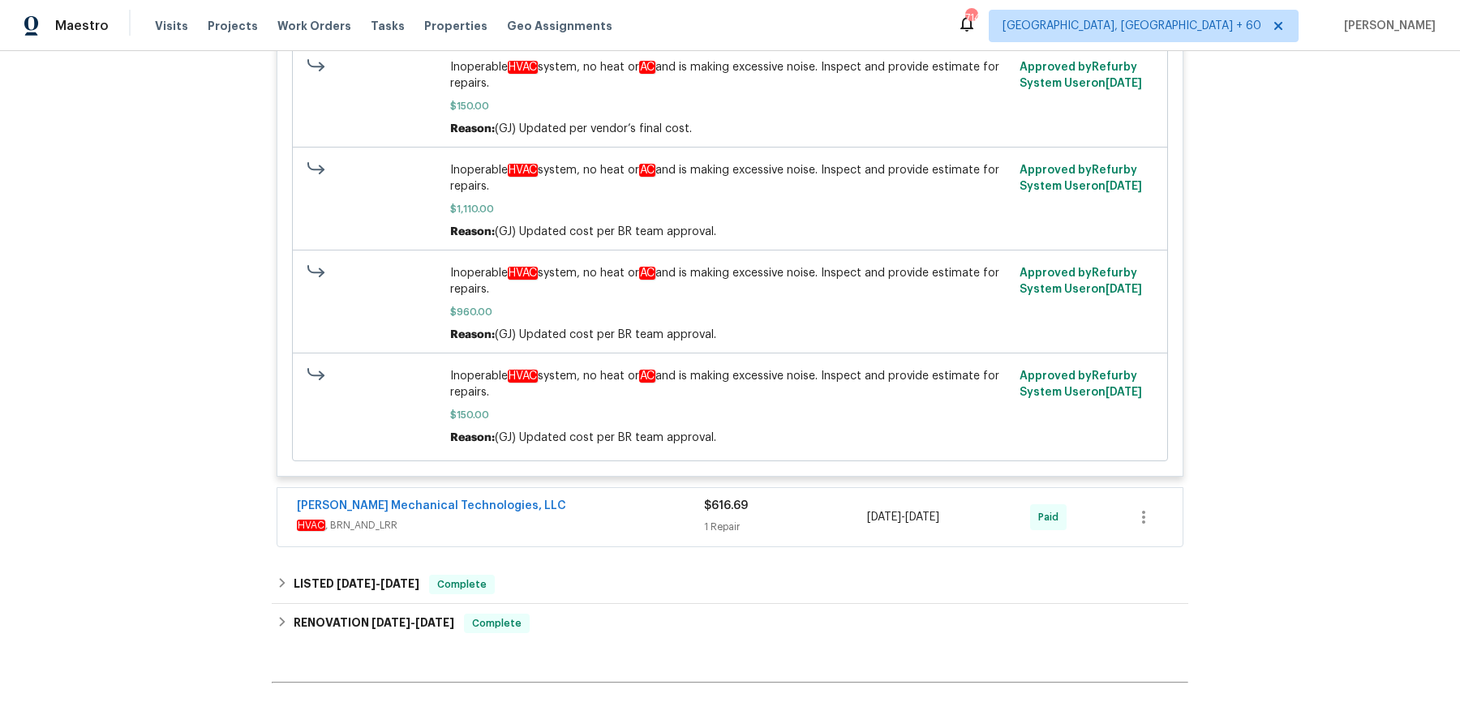
scroll to position [810, 0]
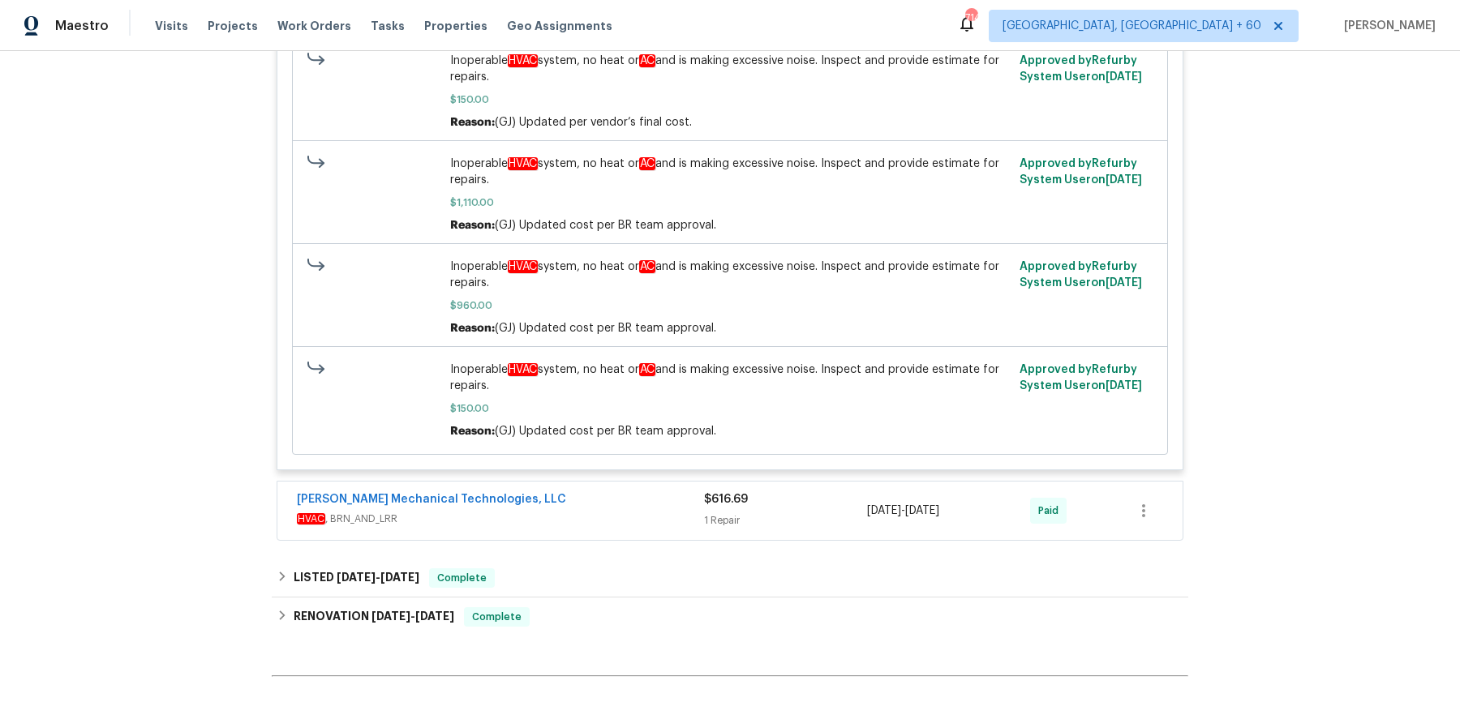
click at [646, 522] on span "HVAC , BRN_AND_LRR" at bounding box center [500, 519] width 407 height 16
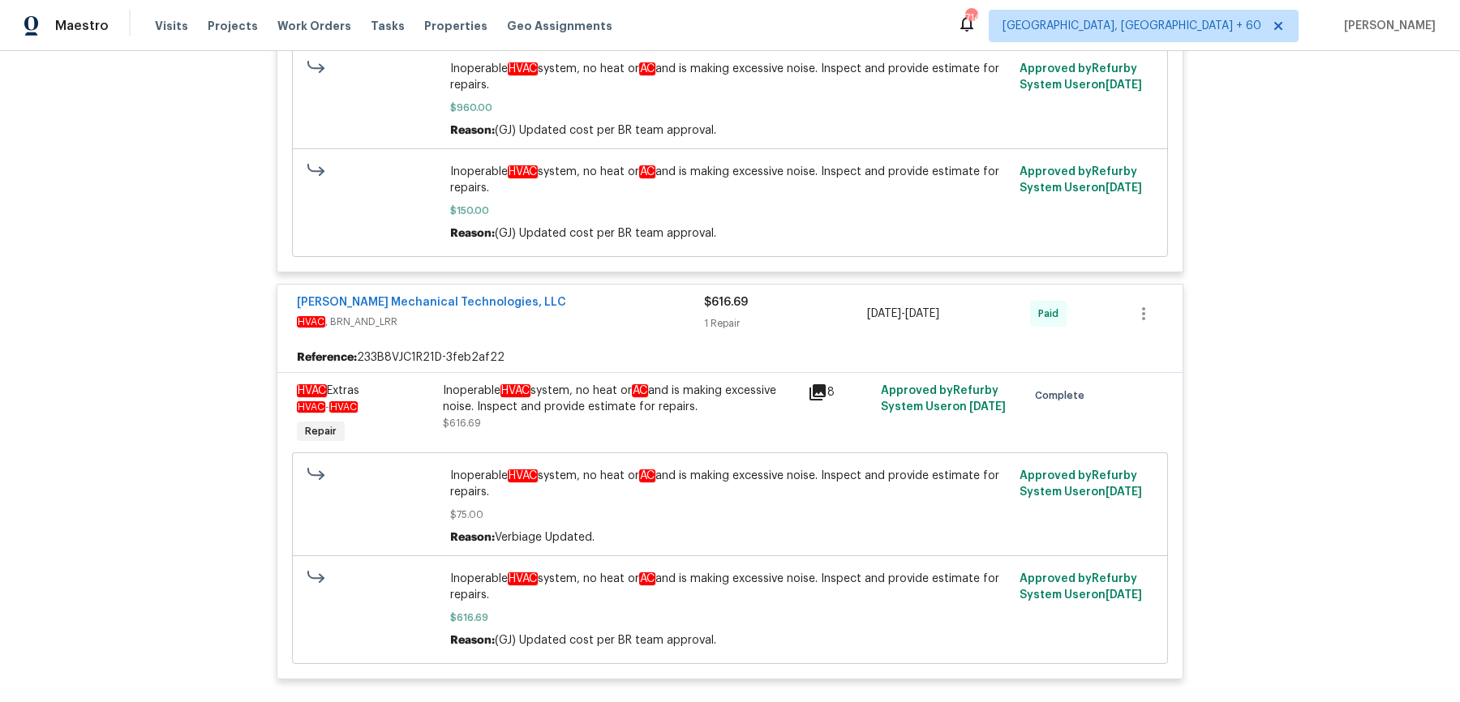
scroll to position [0, 0]
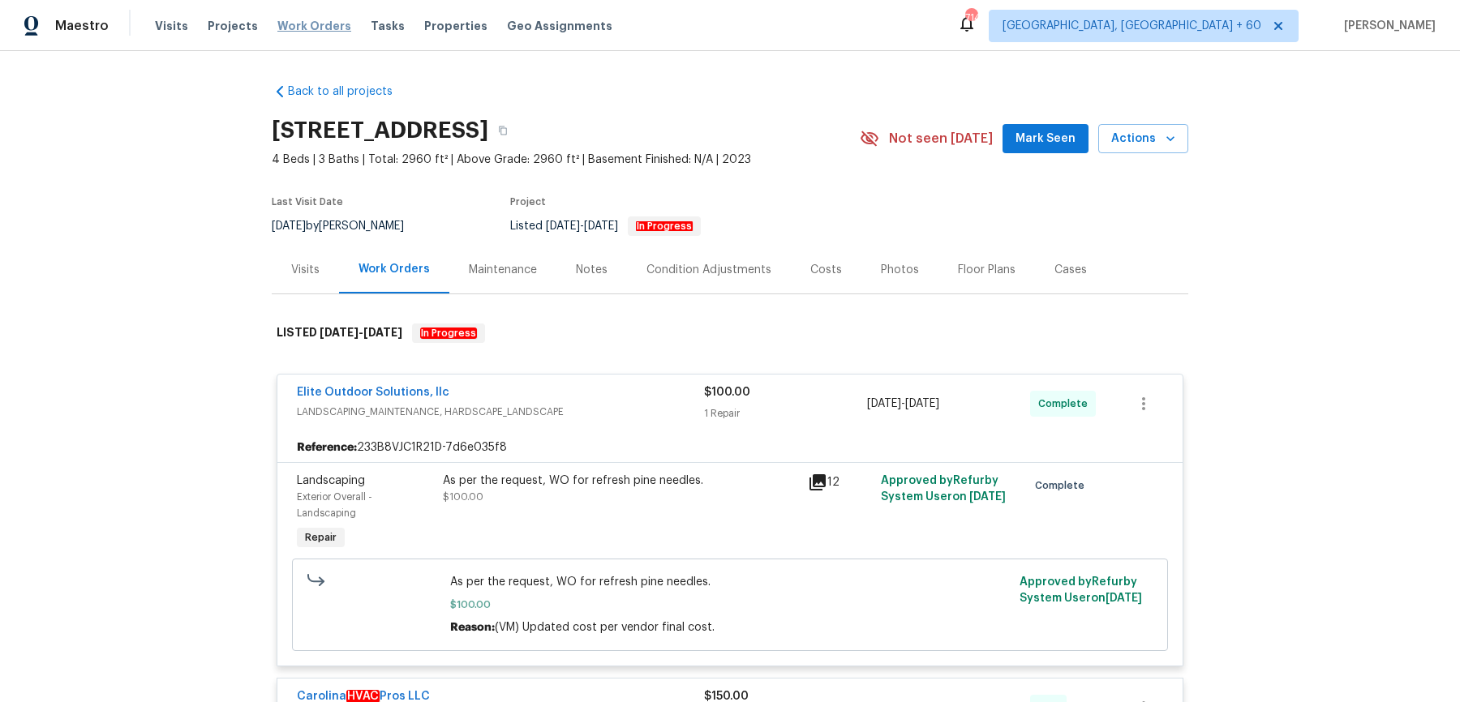
click at [311, 29] on span "Work Orders" at bounding box center [314, 26] width 74 height 16
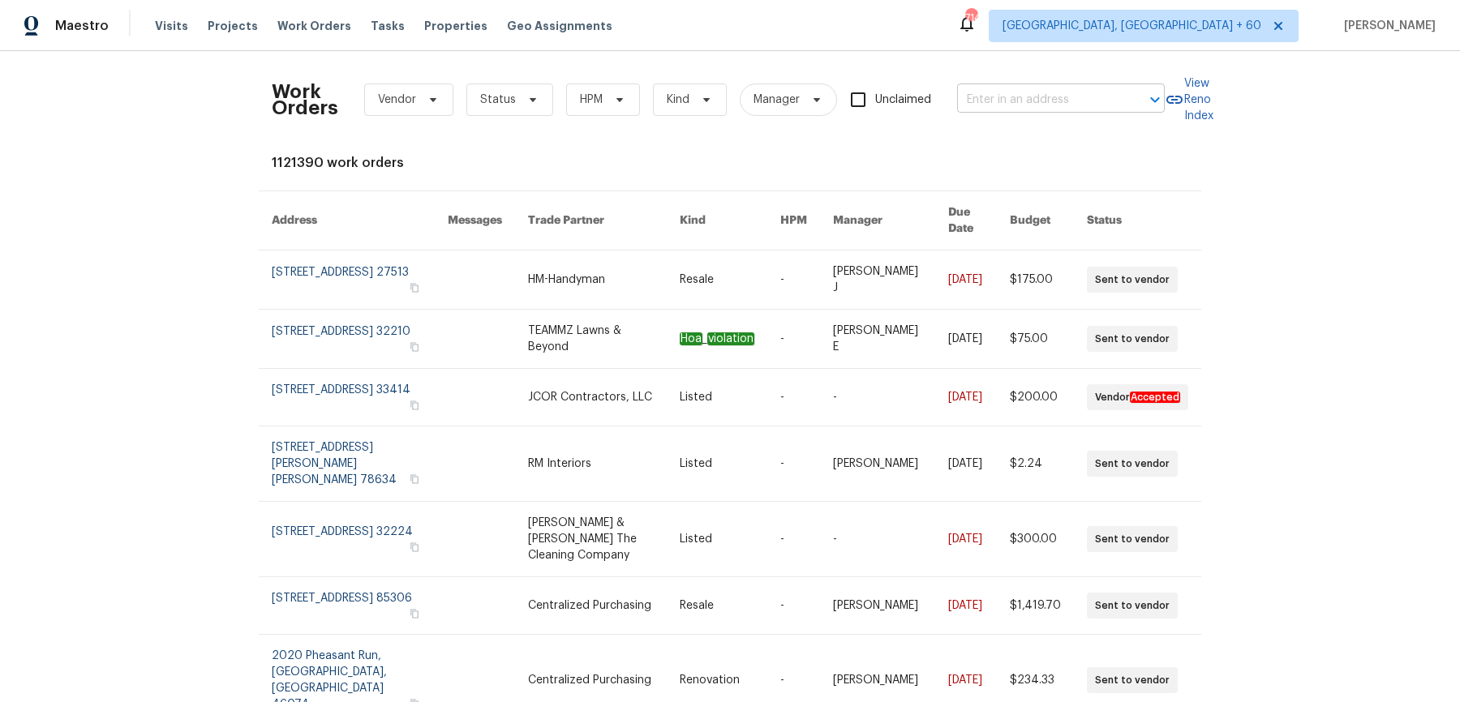
click at [1033, 101] on input "text" at bounding box center [1038, 100] width 162 height 25
paste input "32 Welbeck Ct Montgomery Village, MD 20886"
type input "32 Welbeck Ct Montgomery Village, MD 20886"
click at [1026, 137] on li "32 Welbeck Ct, Montgomery Village, MD 20886" at bounding box center [1059, 135] width 208 height 27
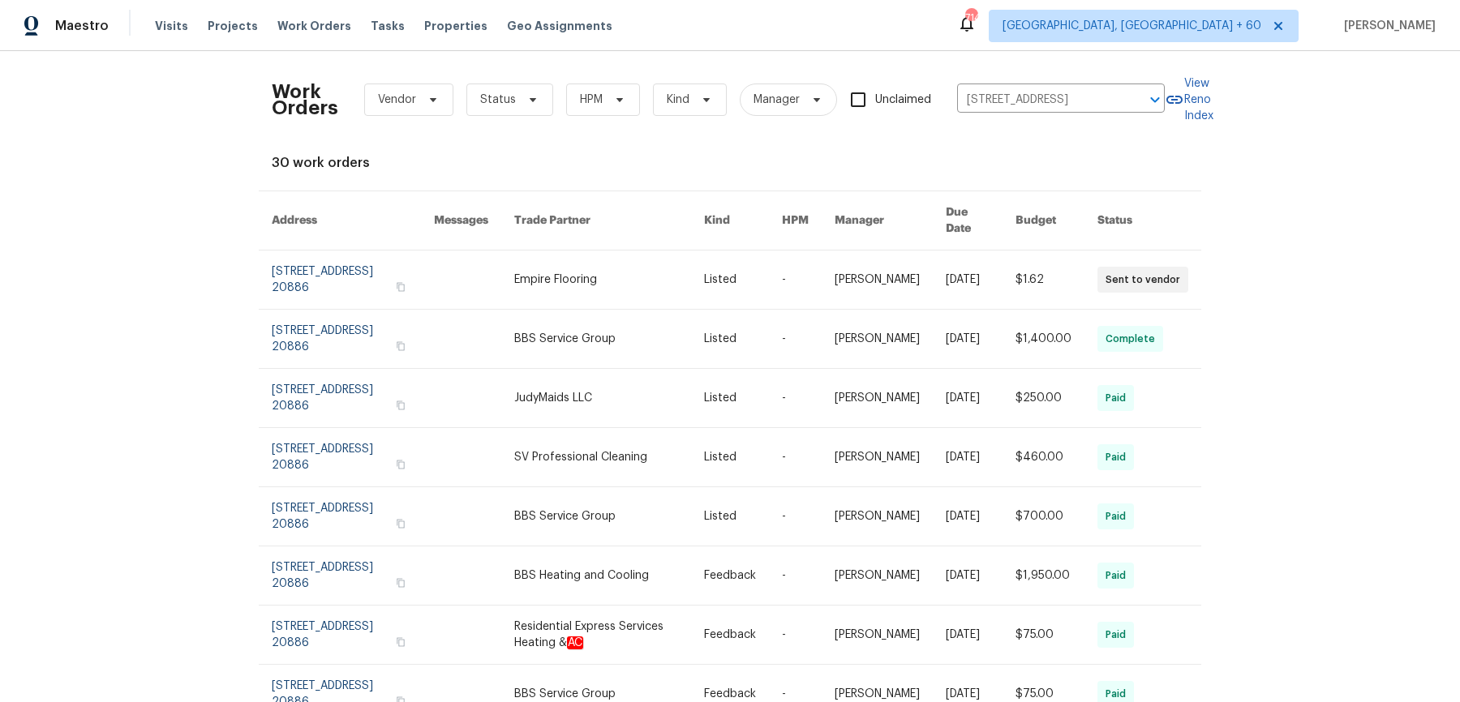
click at [580, 278] on link at bounding box center [609, 280] width 190 height 58
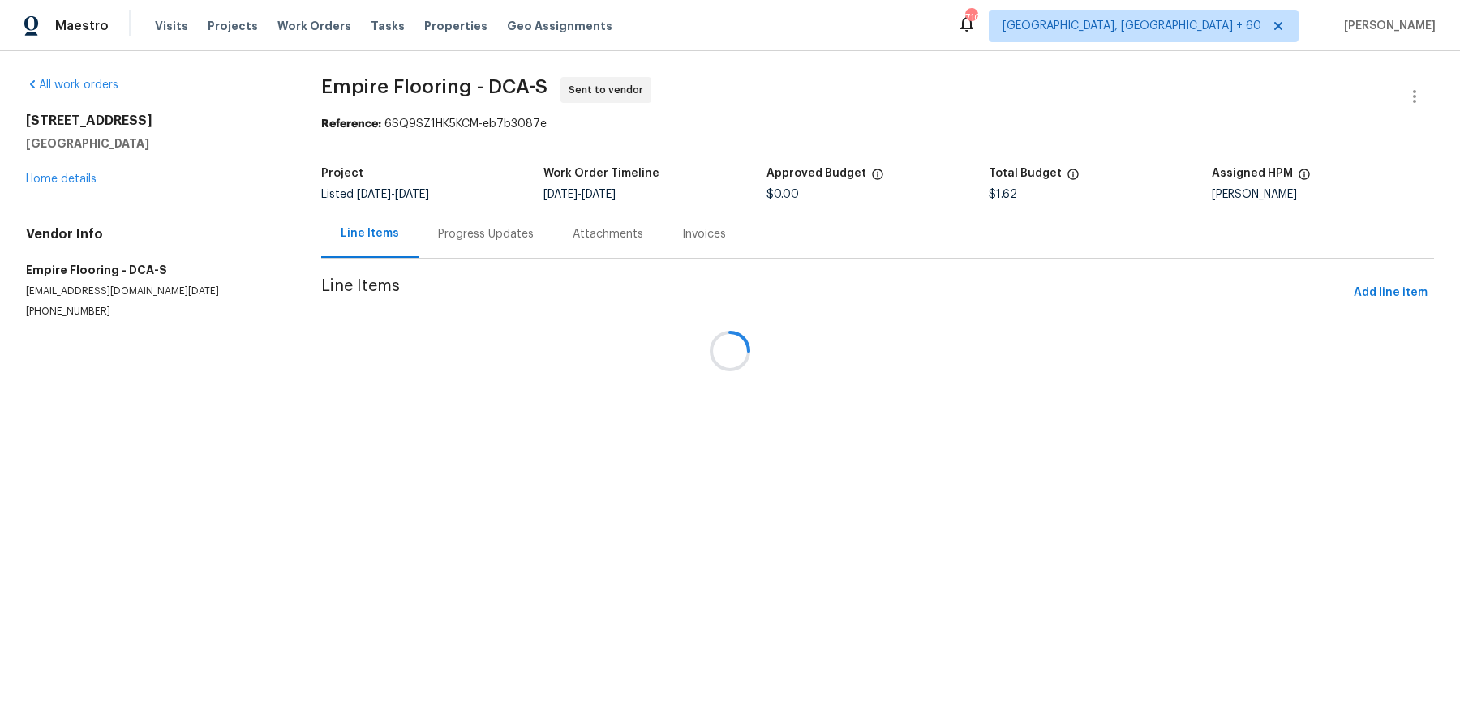
click at [84, 178] on div at bounding box center [730, 351] width 1460 height 702
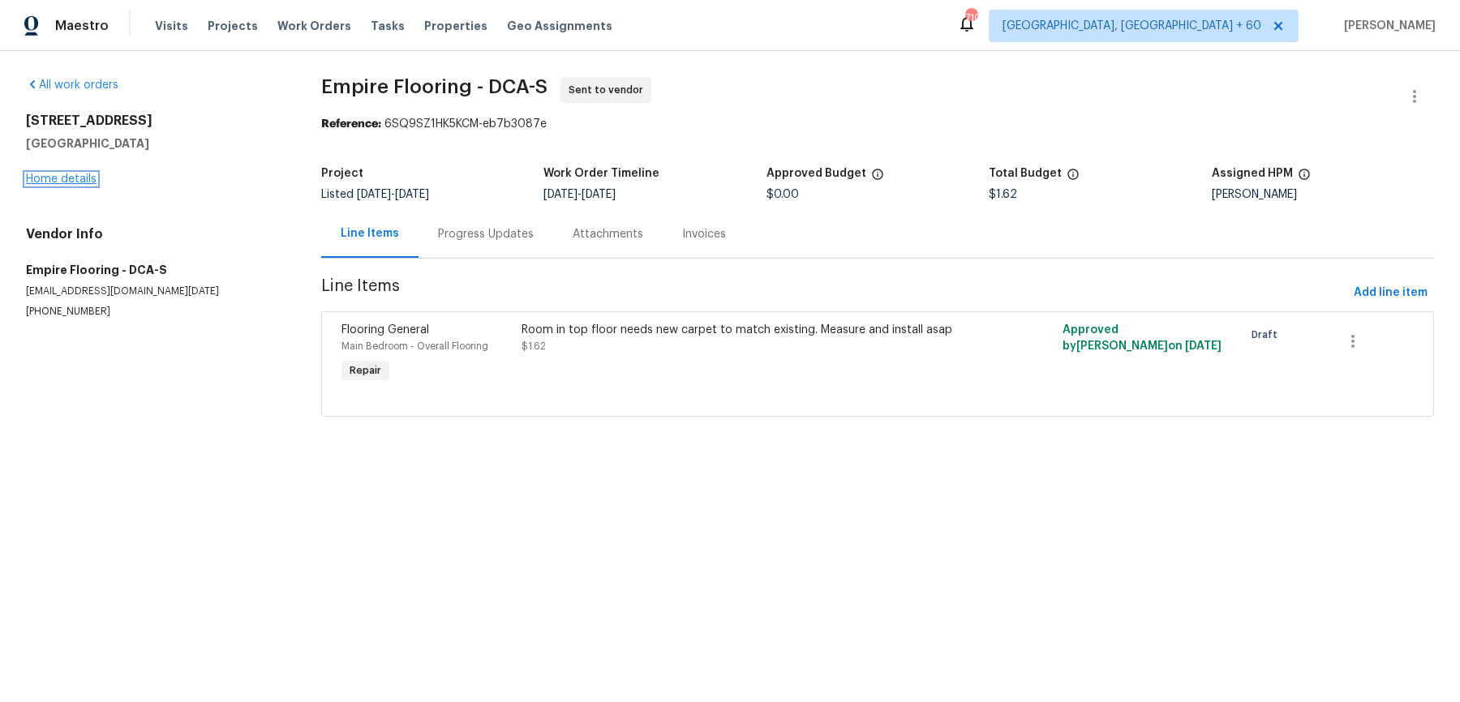
click at [84, 182] on link "Home details" at bounding box center [61, 179] width 71 height 11
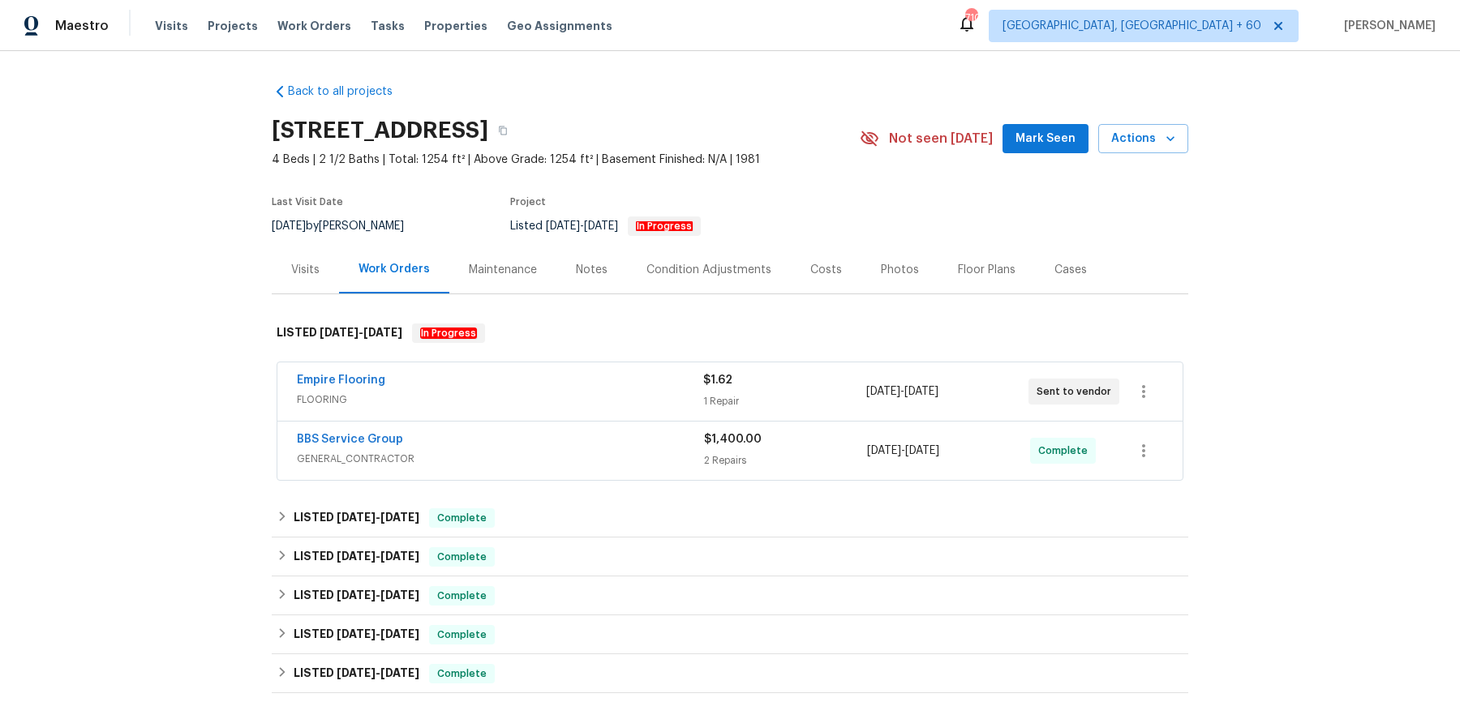
click at [552, 375] on div "Empire Flooring" at bounding box center [500, 381] width 406 height 19
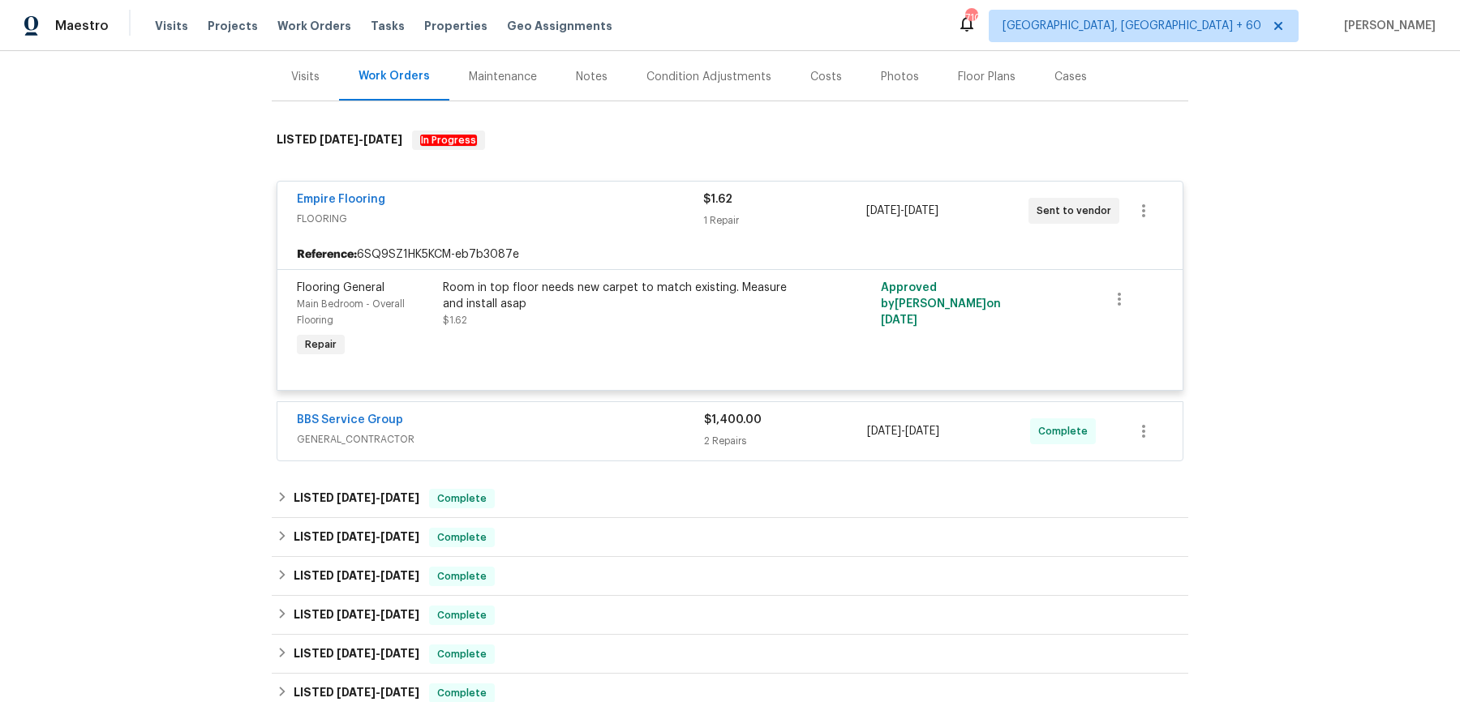
click at [555, 432] on span "GENERAL_CONTRACTOR" at bounding box center [500, 440] width 407 height 16
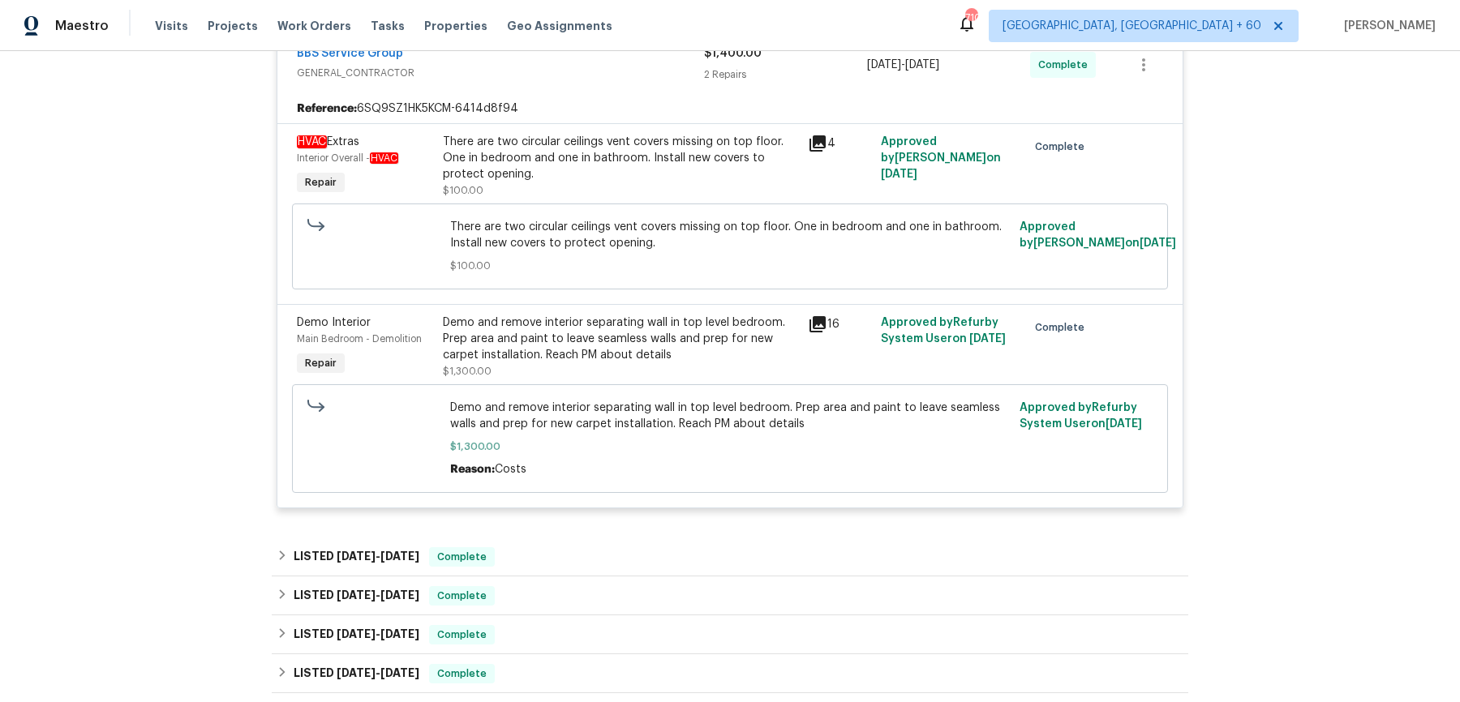
scroll to position [599, 0]
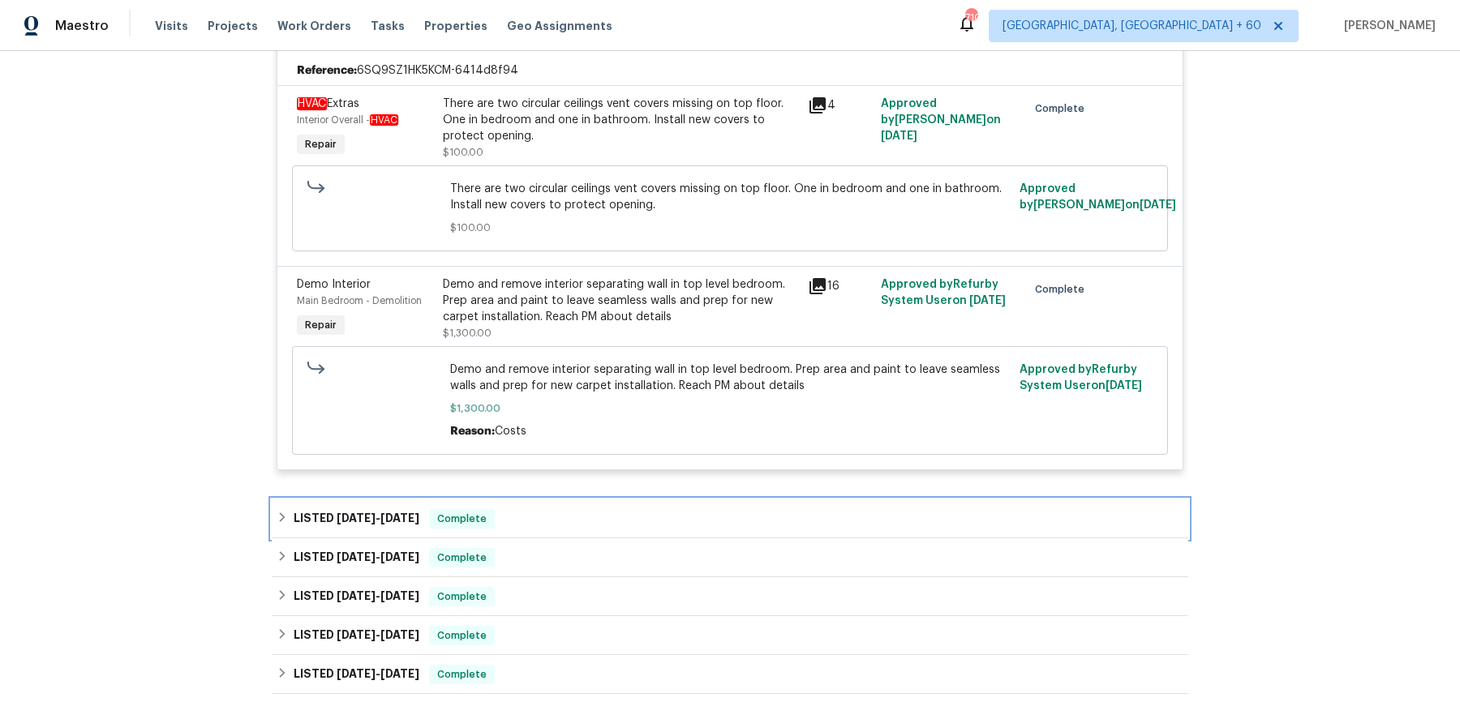
click at [524, 530] on div "LISTED 7/31/25 - 8/8/25 Complete" at bounding box center [730, 519] width 917 height 39
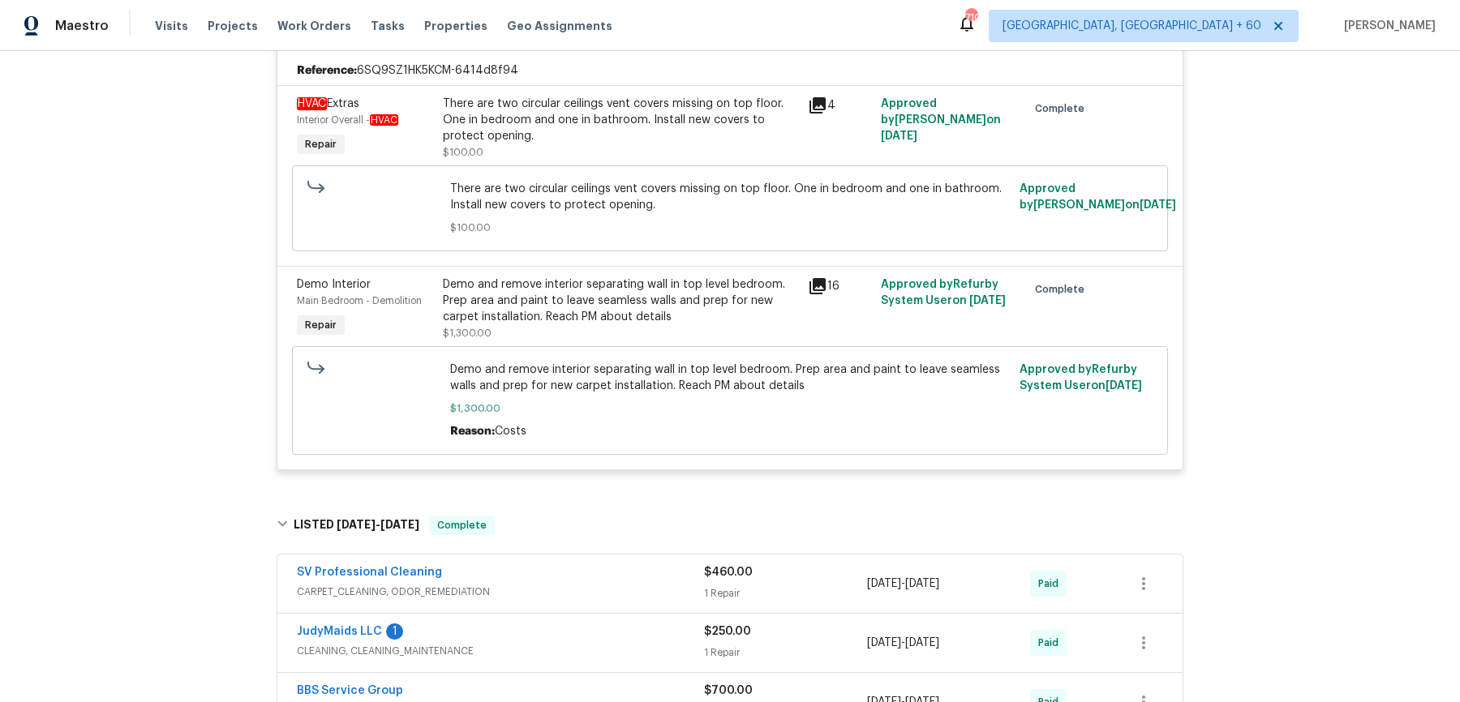
click at [535, 580] on div "SV Professional Cleaning" at bounding box center [500, 574] width 407 height 19
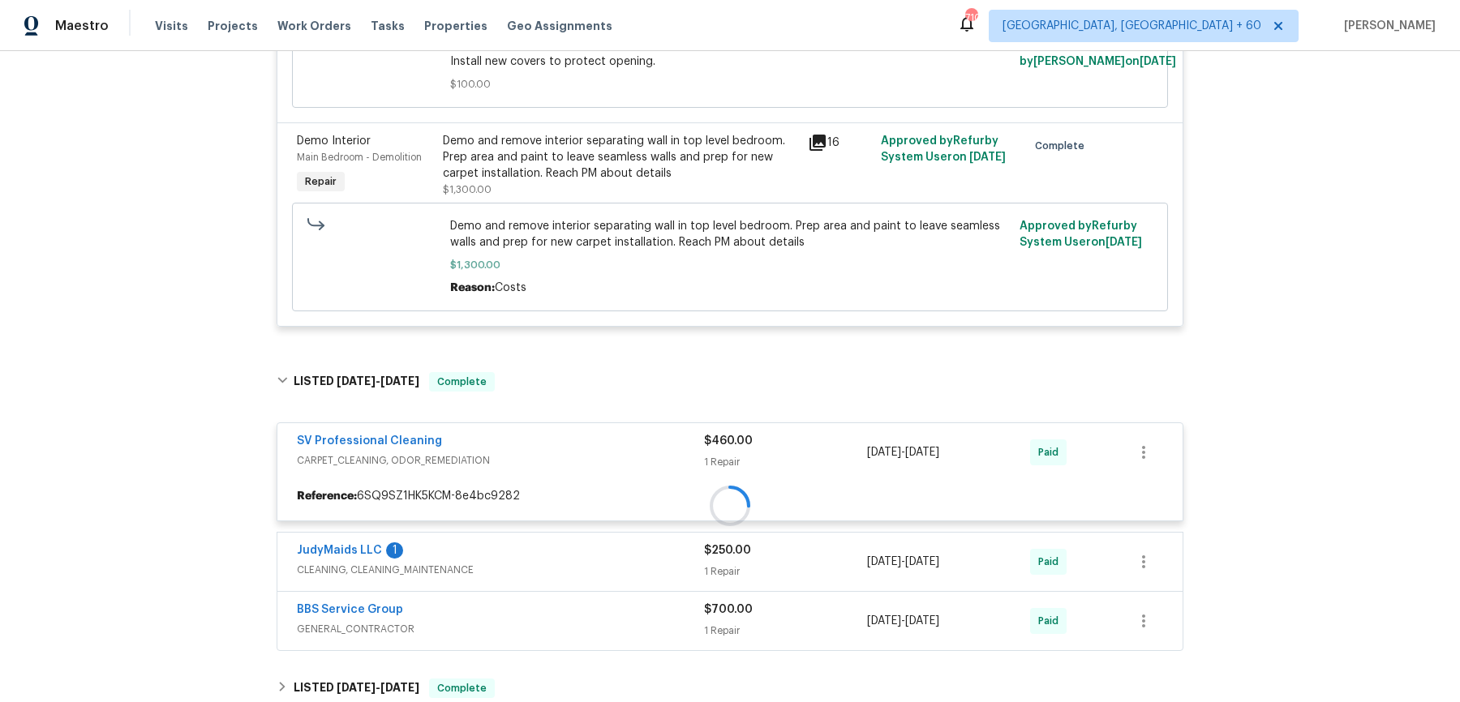
scroll to position [865, 0]
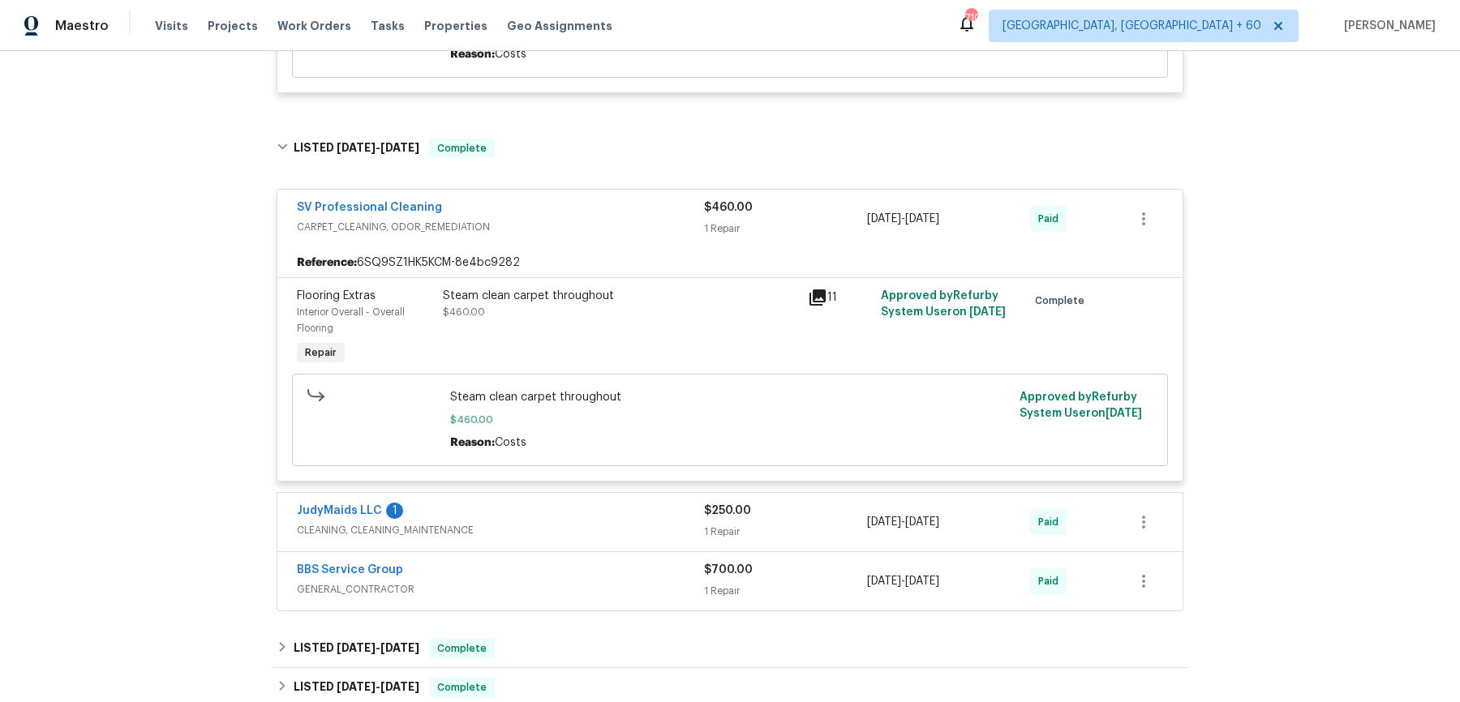
click at [563, 519] on div "JudyMaids LLC 1" at bounding box center [500, 512] width 407 height 19
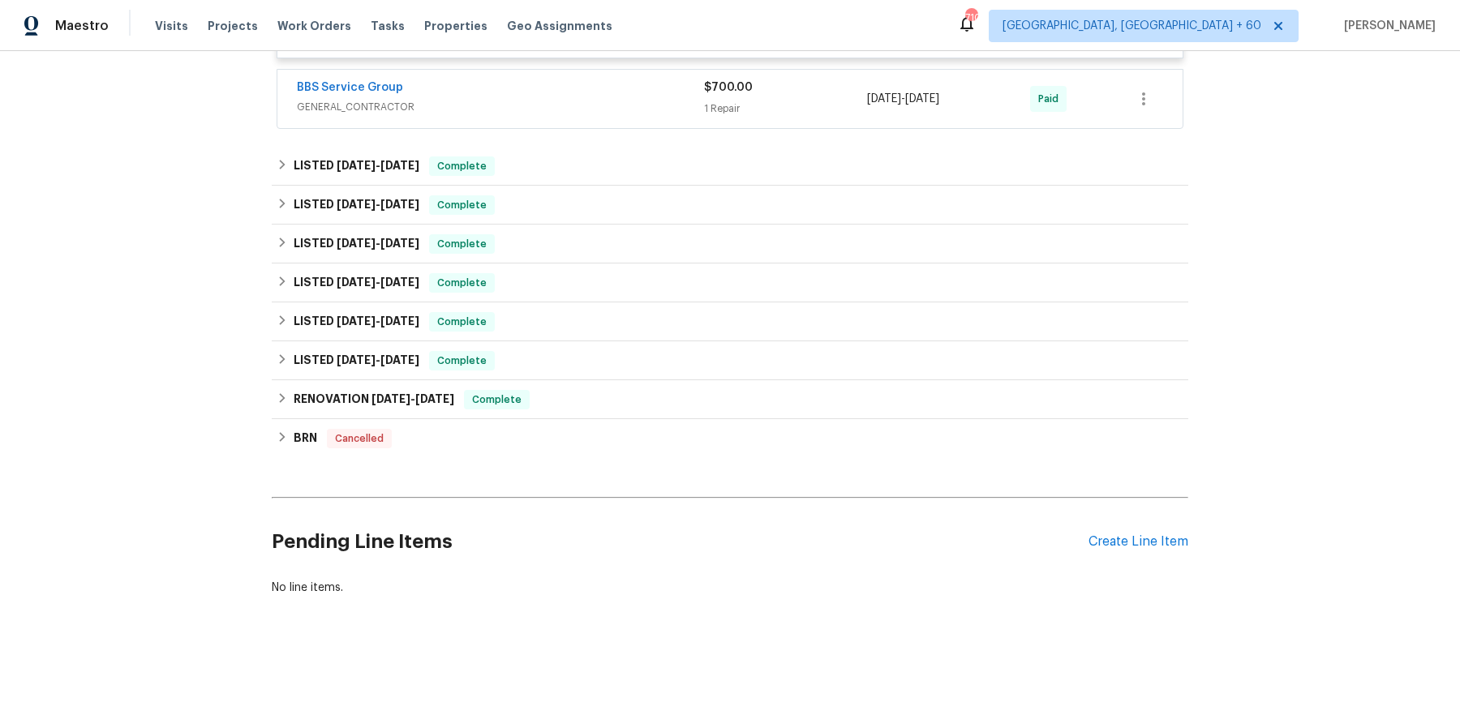
scroll to position [1785, 0]
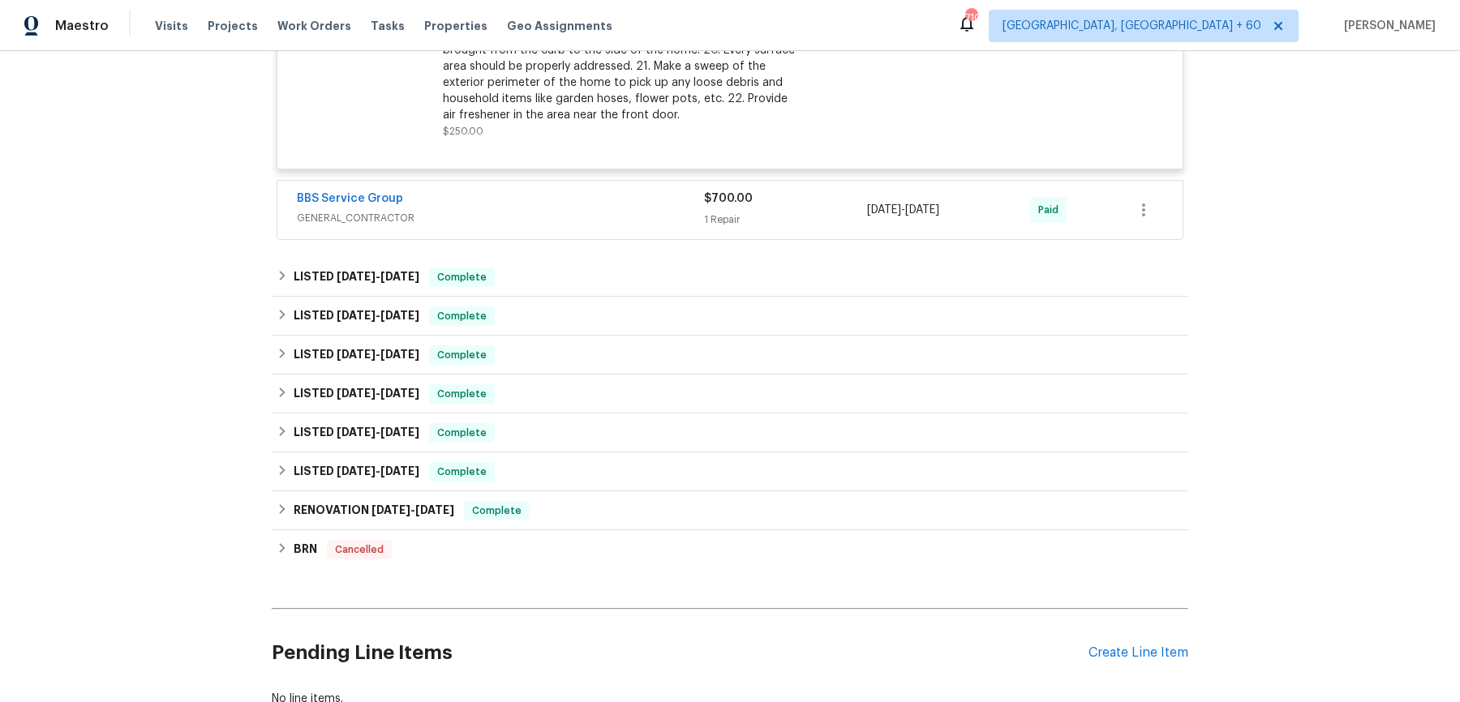
click at [622, 217] on span "GENERAL_CONTRACTOR" at bounding box center [500, 218] width 407 height 16
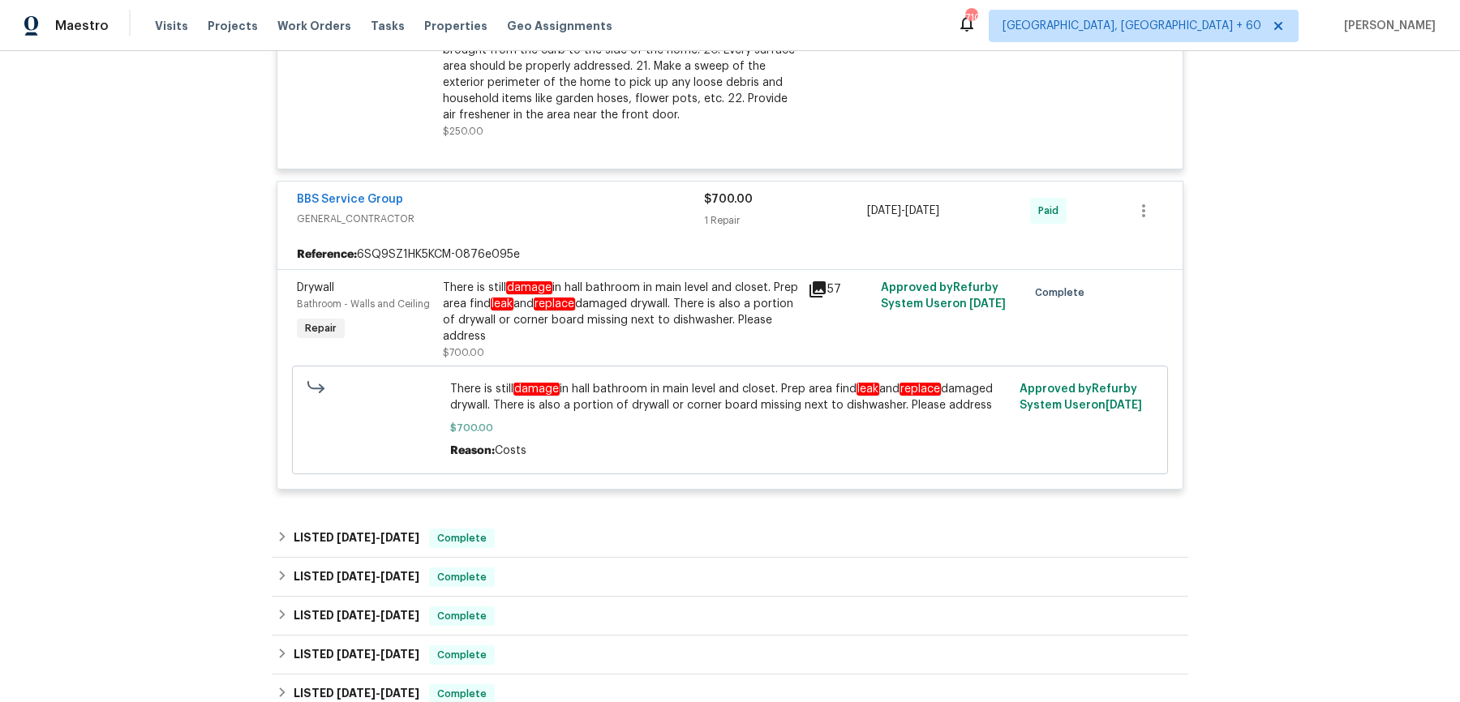
scroll to position [0, 0]
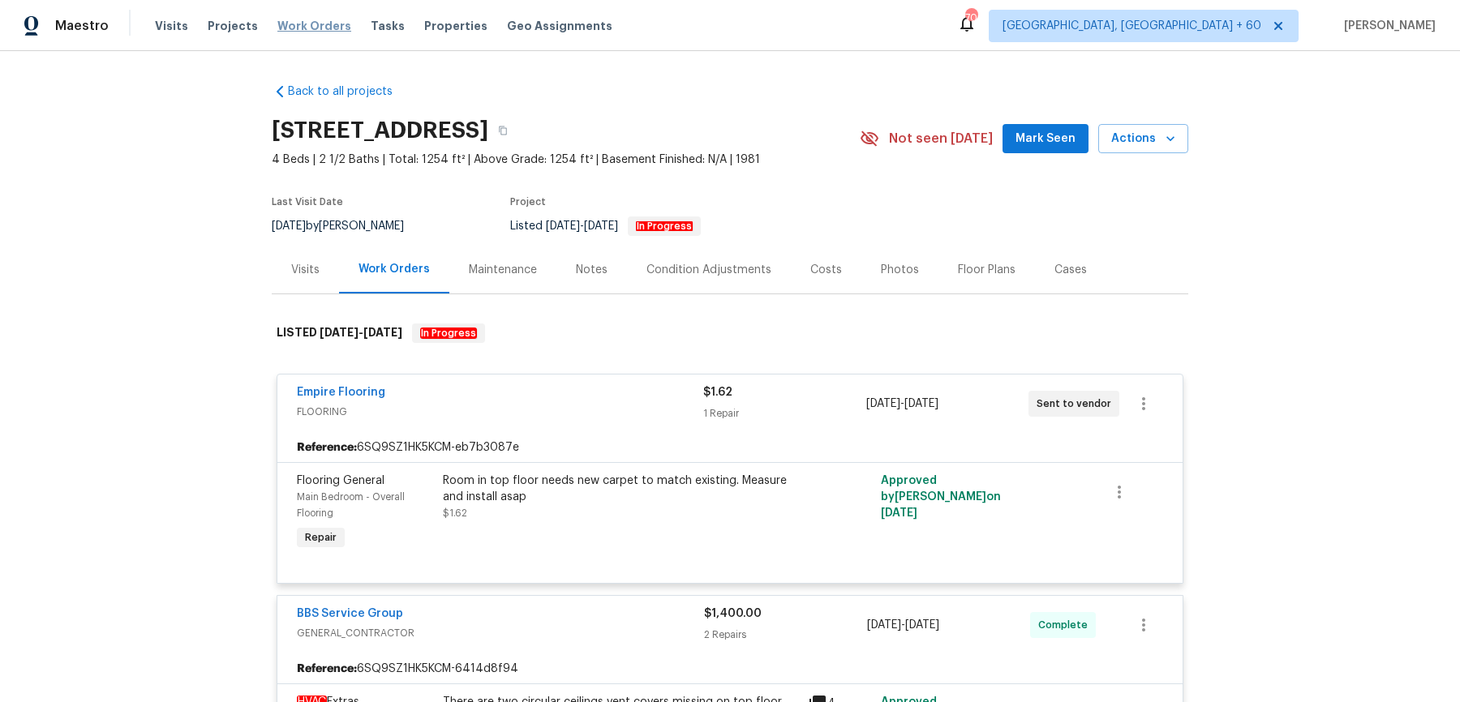
click at [317, 28] on span "Work Orders" at bounding box center [314, 26] width 74 height 16
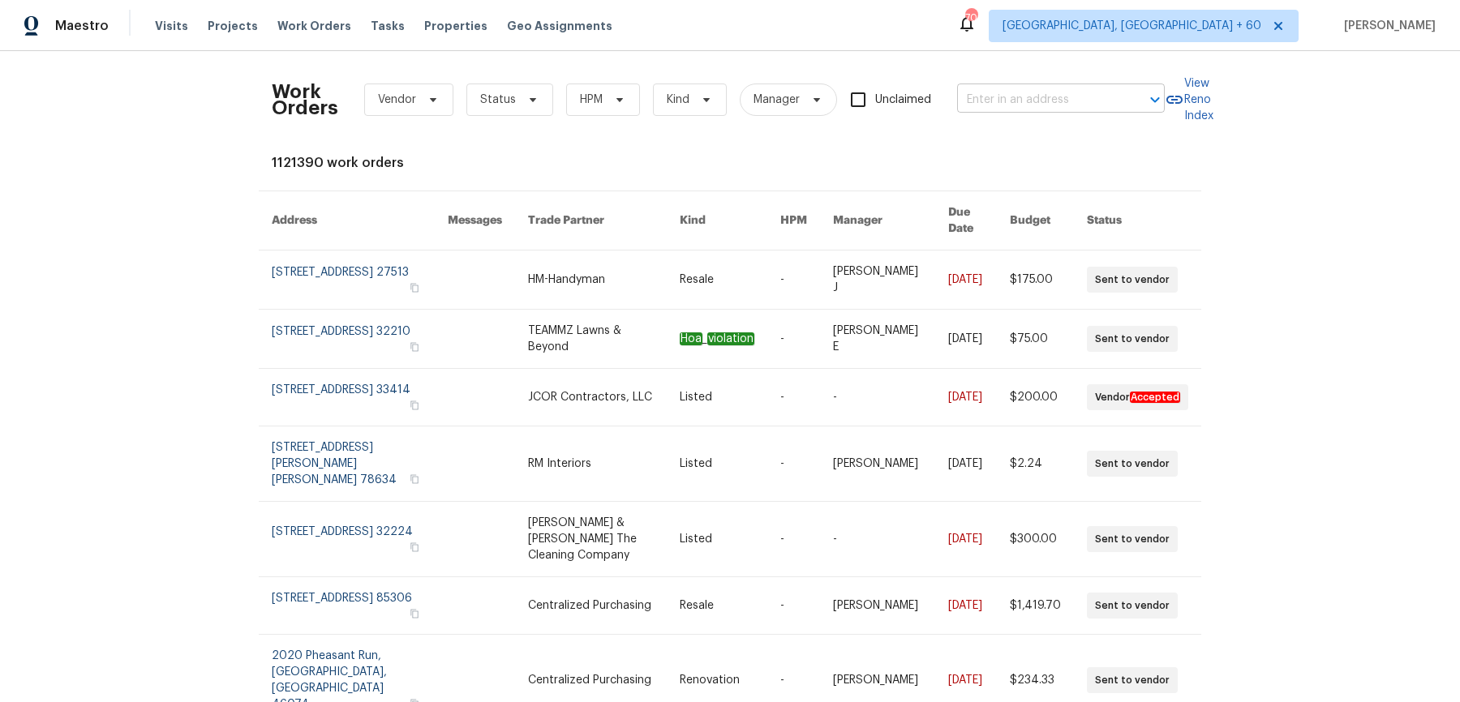
click at [1019, 104] on input "text" at bounding box center [1038, 100] width 162 height 25
paste input "10310 Dayflower Dr Twinsburg, OH 44087"
type input "10310 Dayflower Dr Twinsburg, OH 44087"
click at [1011, 125] on li "10310 Dayflower Dr, Twinsburg, OH 44087" at bounding box center [1059, 135] width 208 height 27
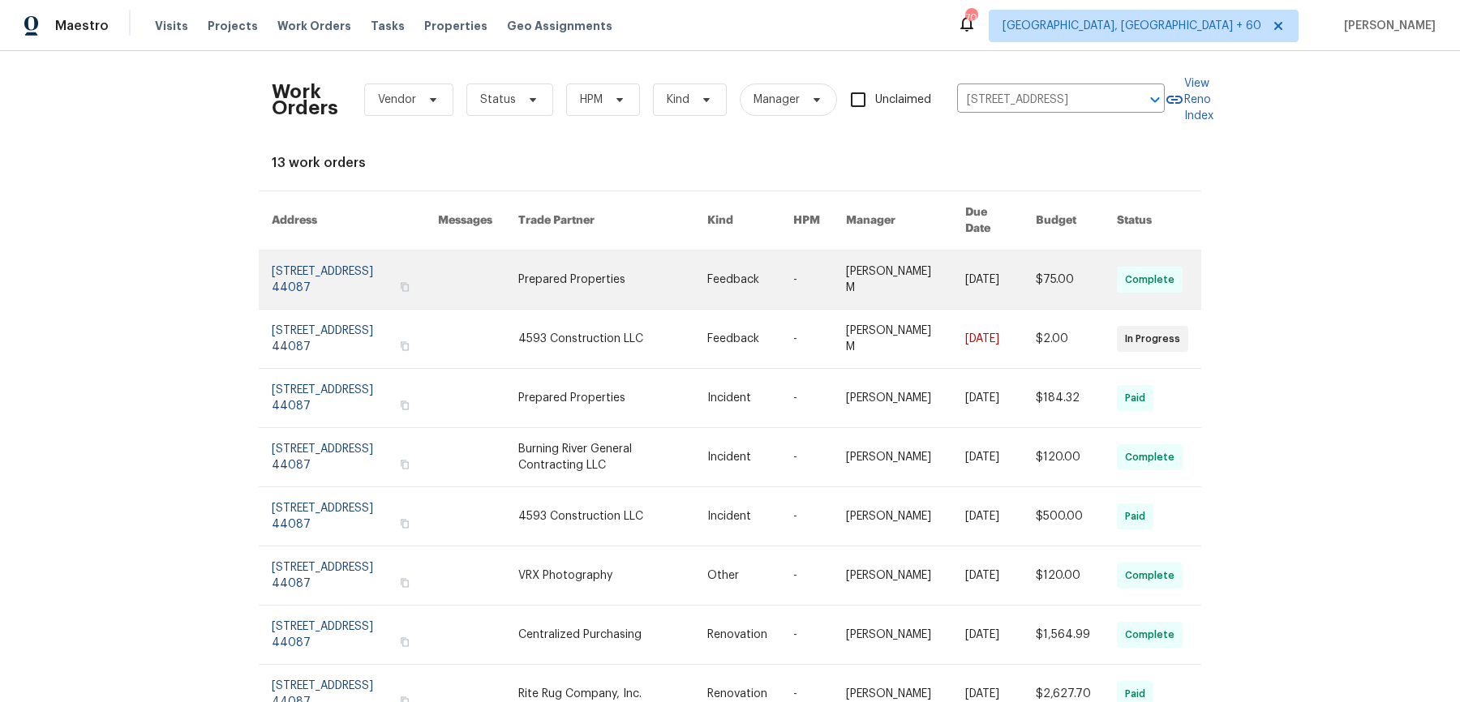
click at [892, 251] on link at bounding box center [905, 280] width 119 height 58
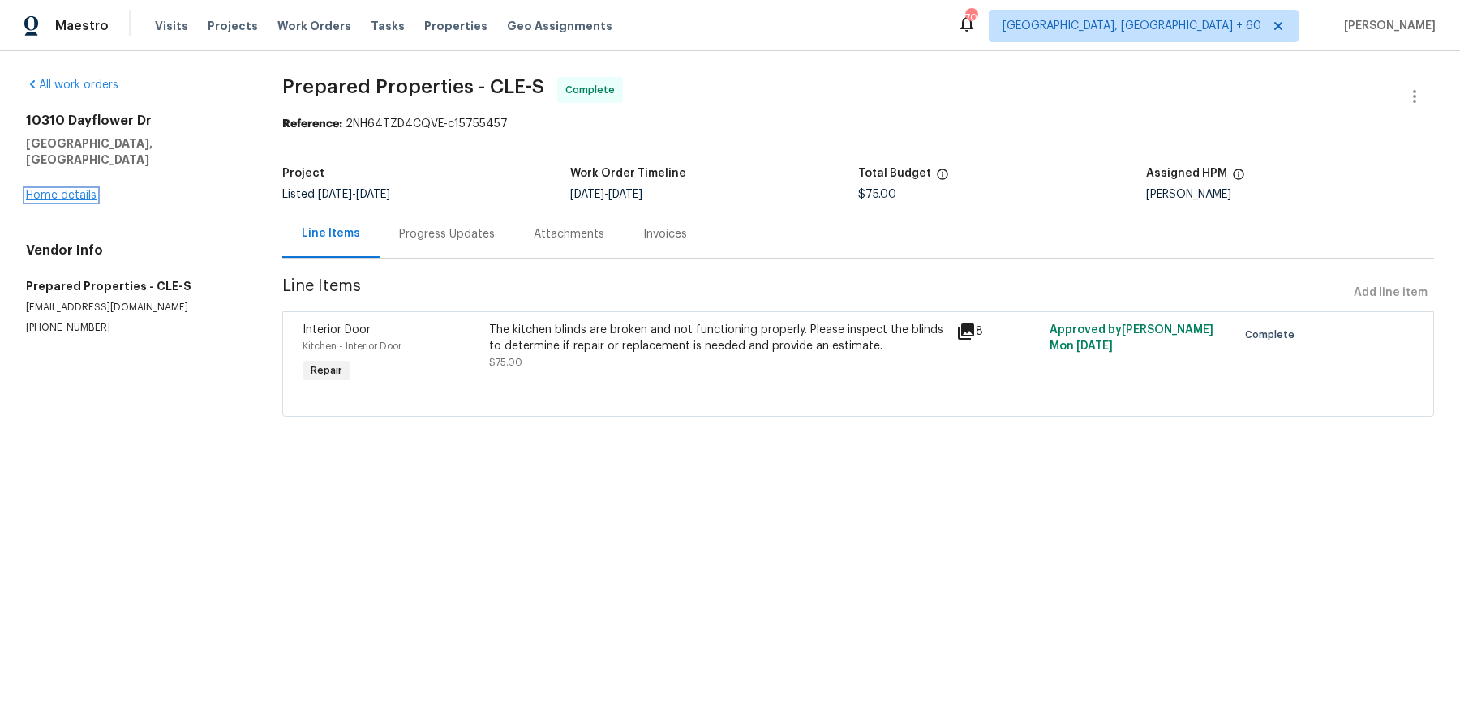
click at [89, 190] on link "Home details" at bounding box center [61, 195] width 71 height 11
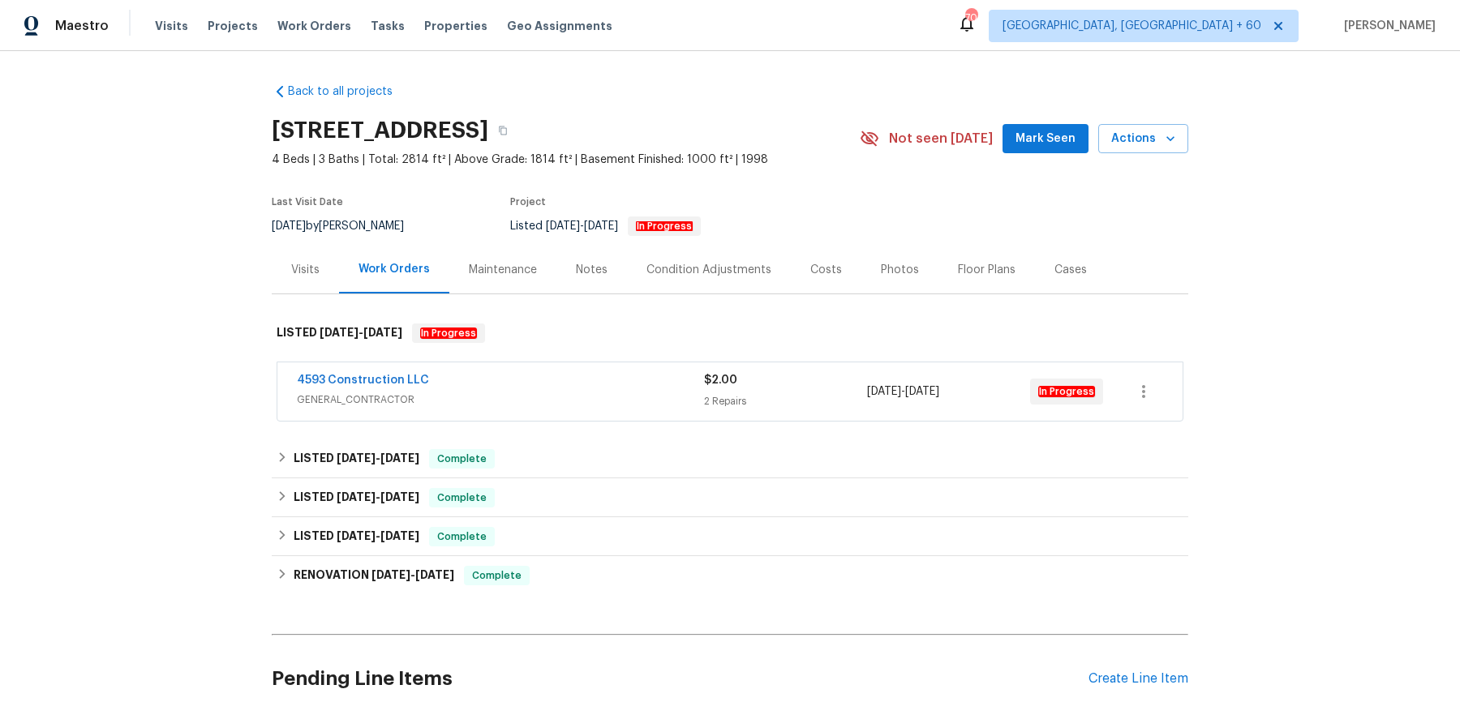
click at [572, 383] on div "4593 Construction LLC" at bounding box center [500, 381] width 407 height 19
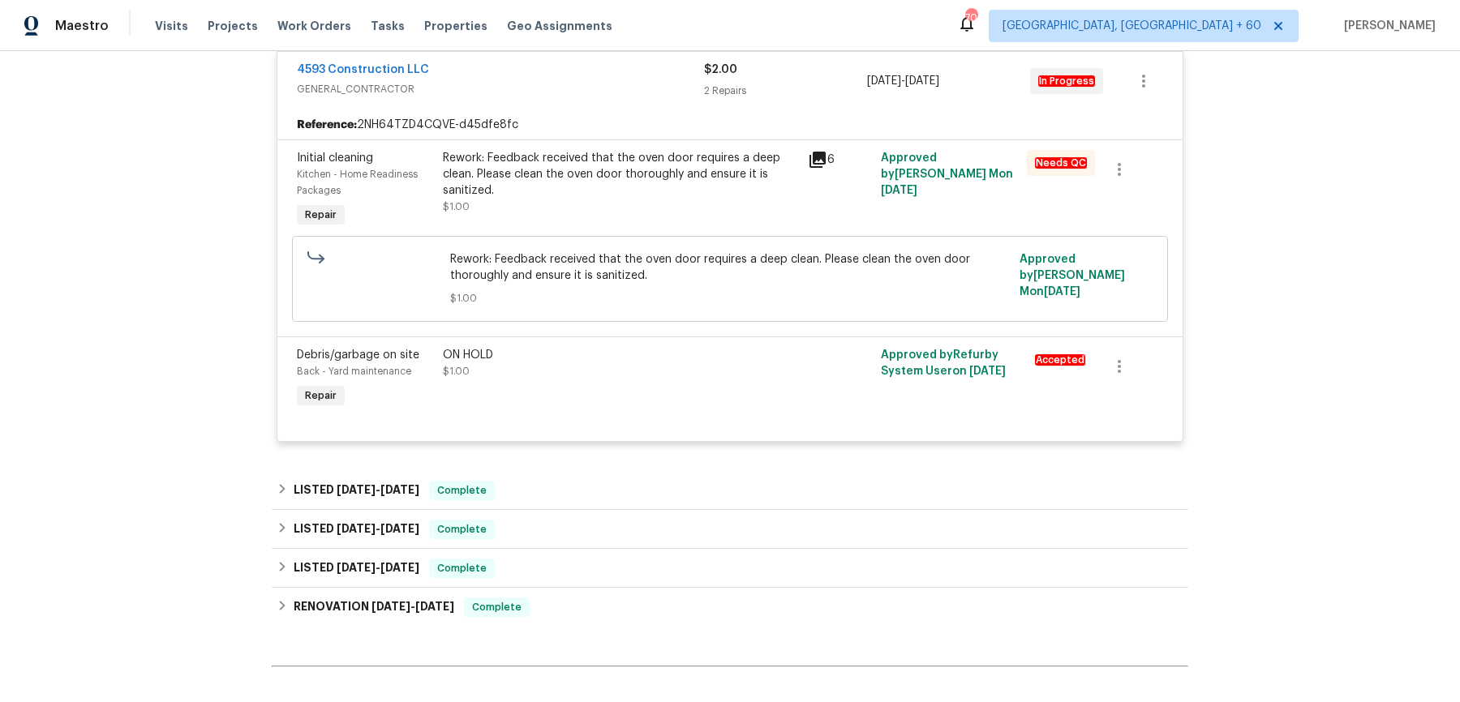
scroll to position [324, 0]
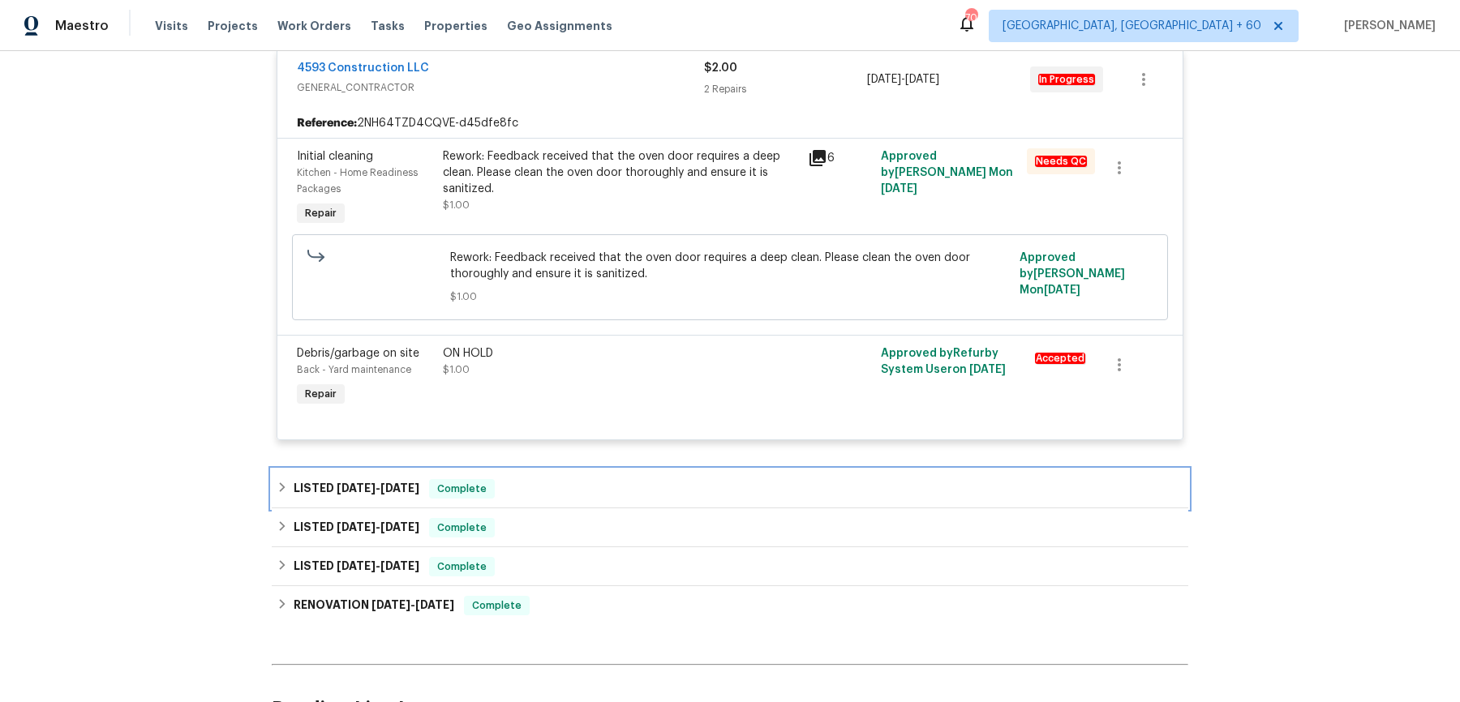
click at [547, 483] on div "LISTED 9/19/25 - 9/23/25 Complete" at bounding box center [730, 488] width 907 height 19
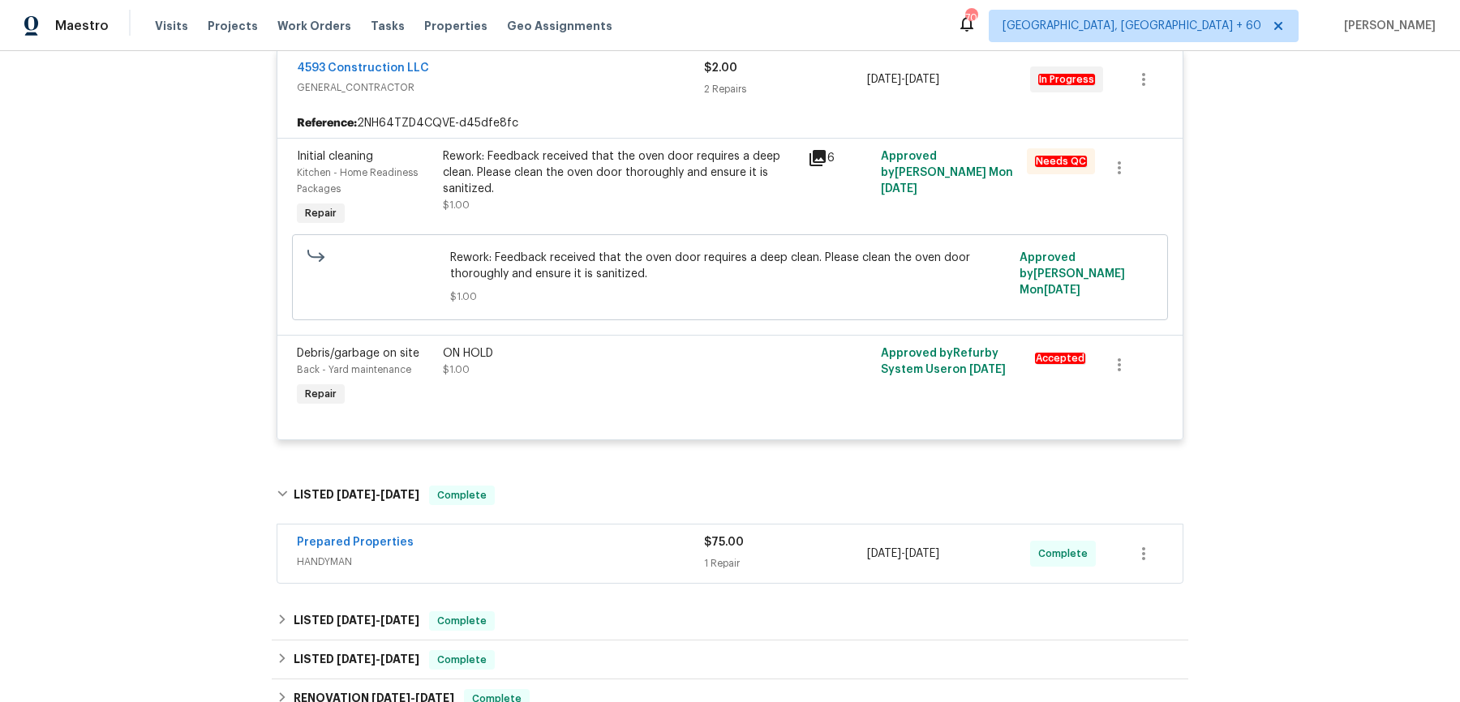
click at [557, 551] on div "Prepared Properties" at bounding box center [500, 544] width 407 height 19
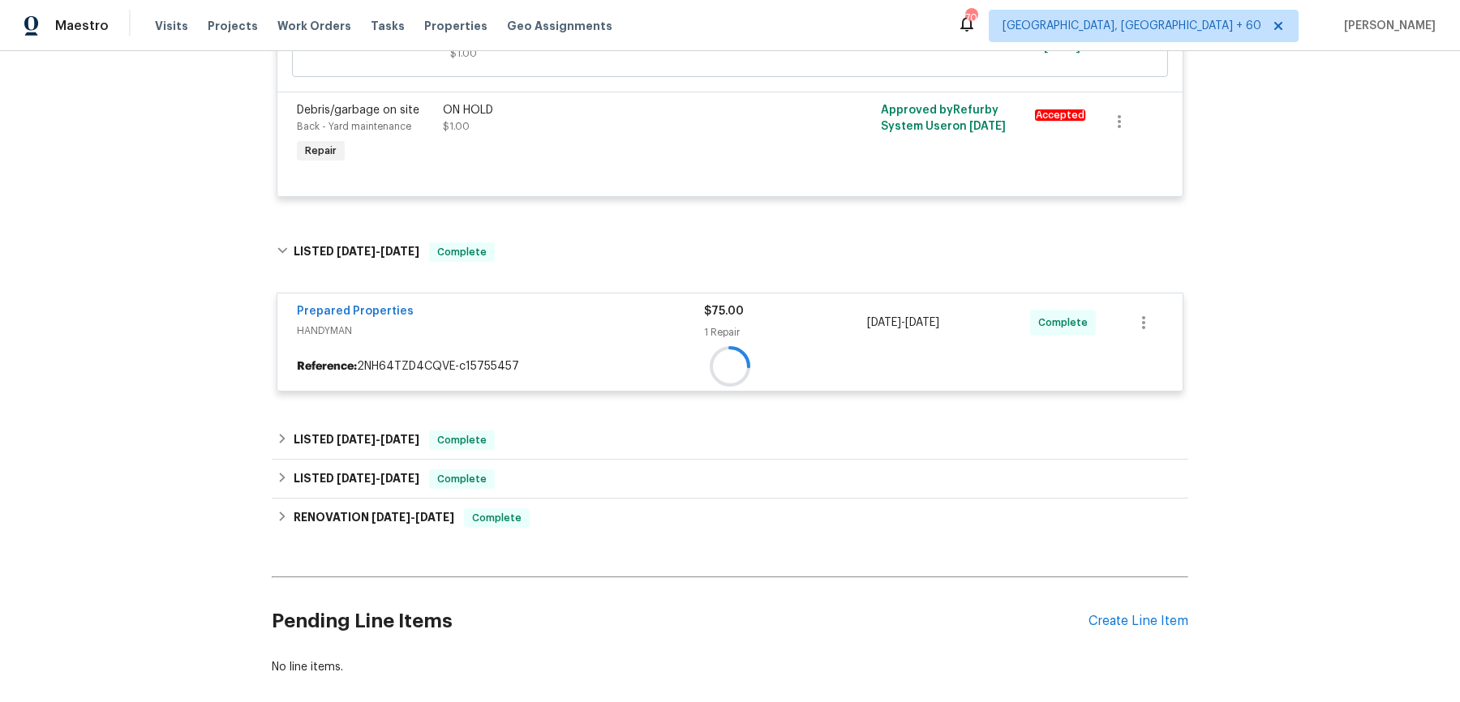
scroll to position [565, 0]
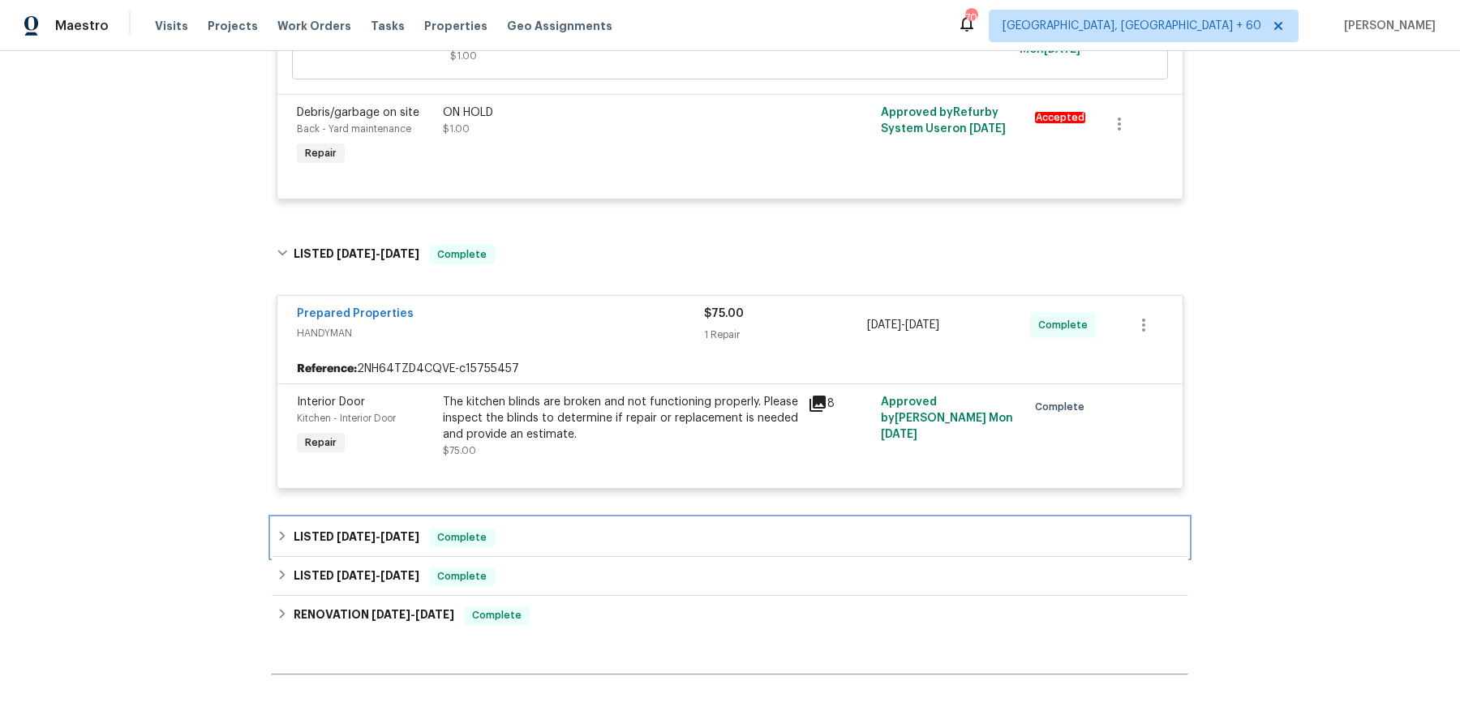
click at [564, 536] on div "LISTED 9/5/25 - 9/10/25 Complete" at bounding box center [730, 537] width 907 height 19
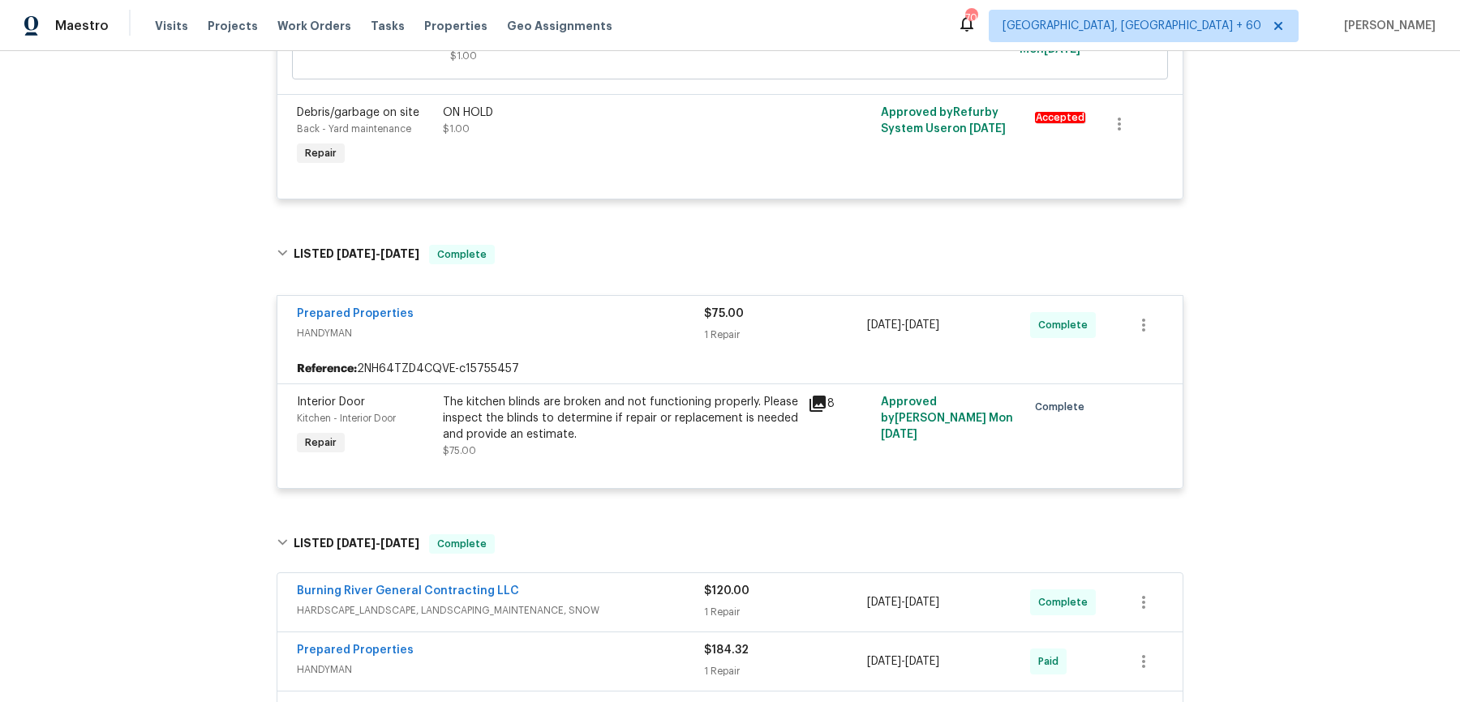
click at [539, 589] on div "Burning River General Contracting LLC" at bounding box center [500, 592] width 407 height 19
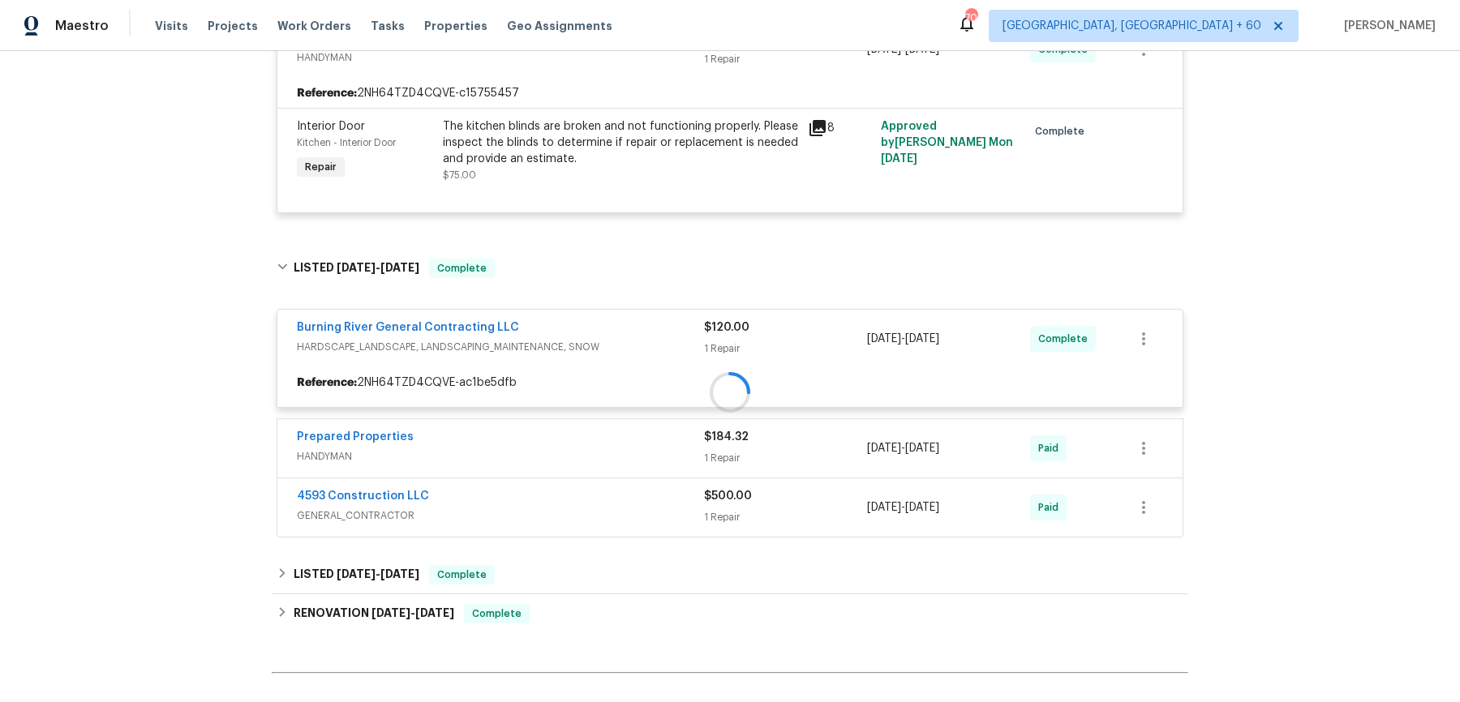
scroll to position [844, 0]
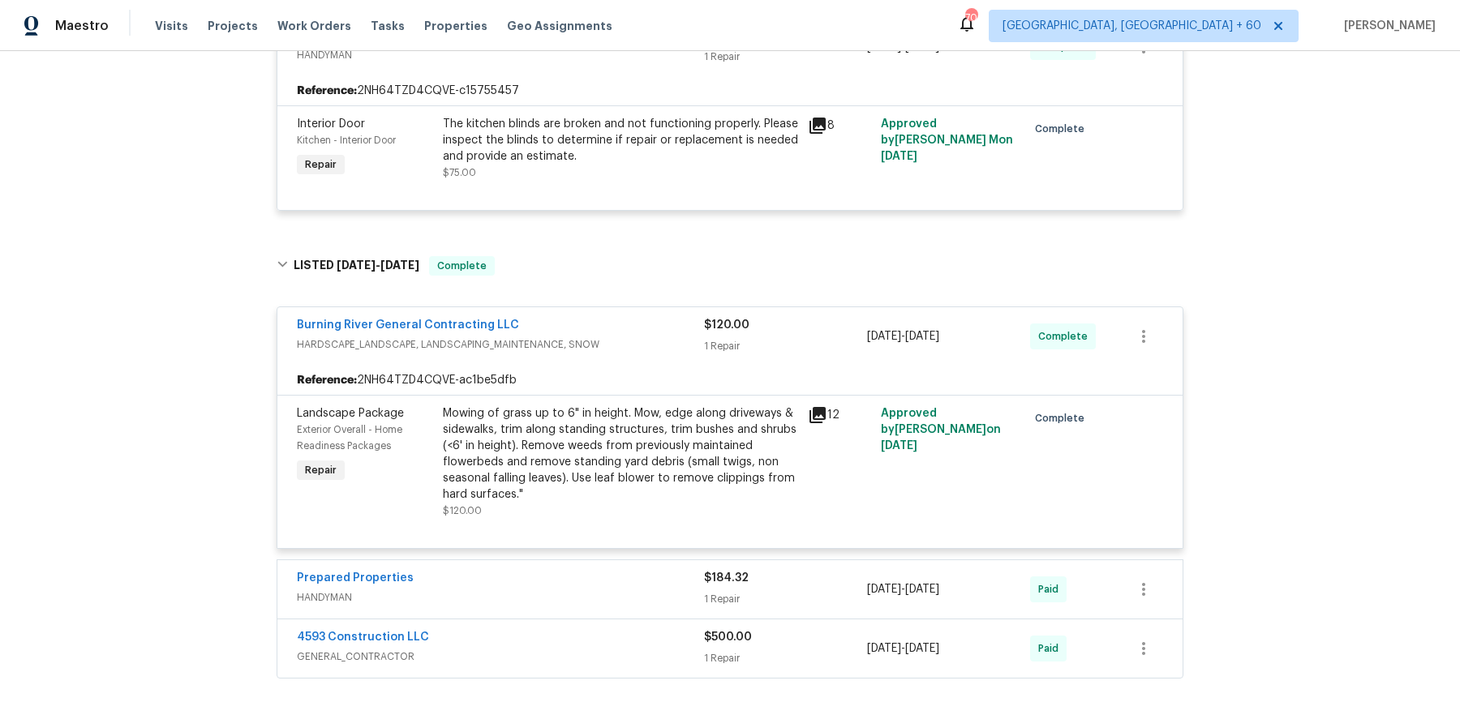
click at [652, 582] on div "Prepared Properties" at bounding box center [500, 579] width 407 height 19
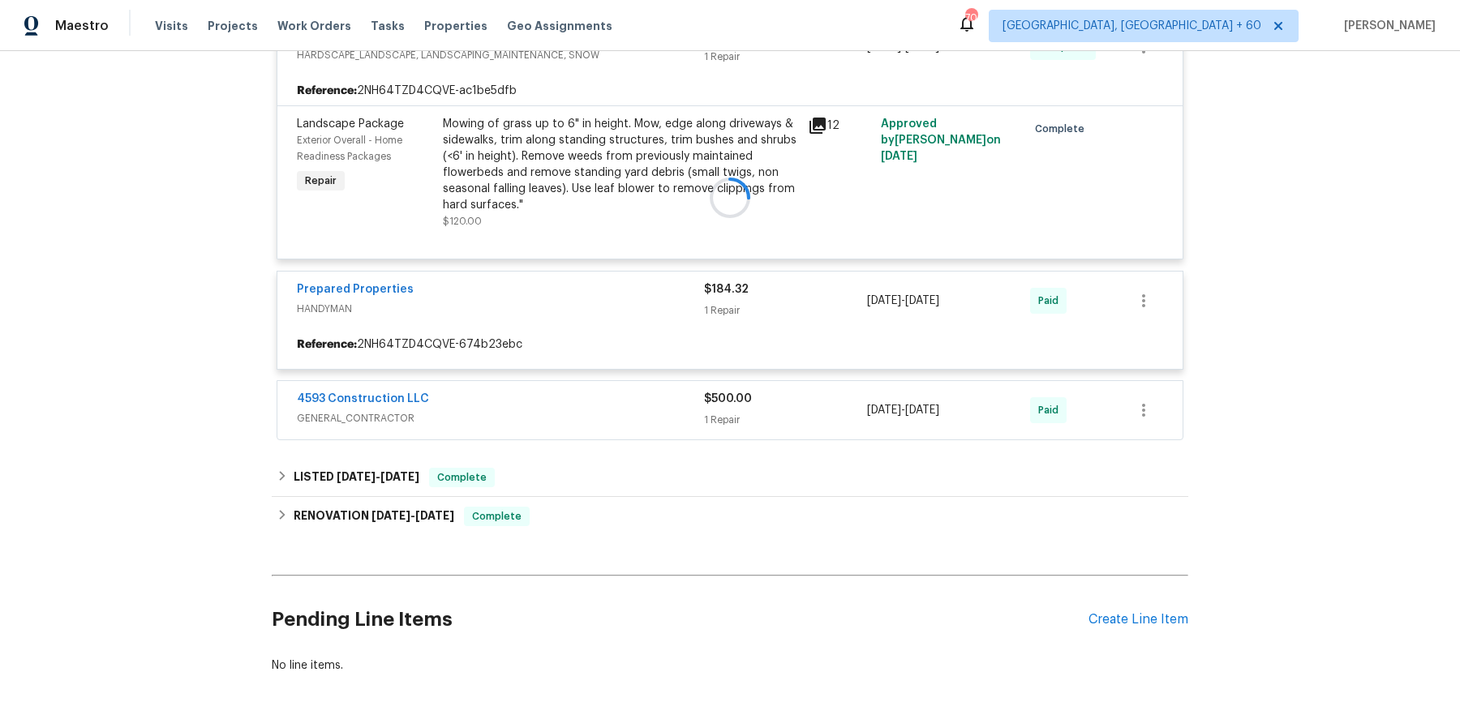
scroll to position [1136, 0]
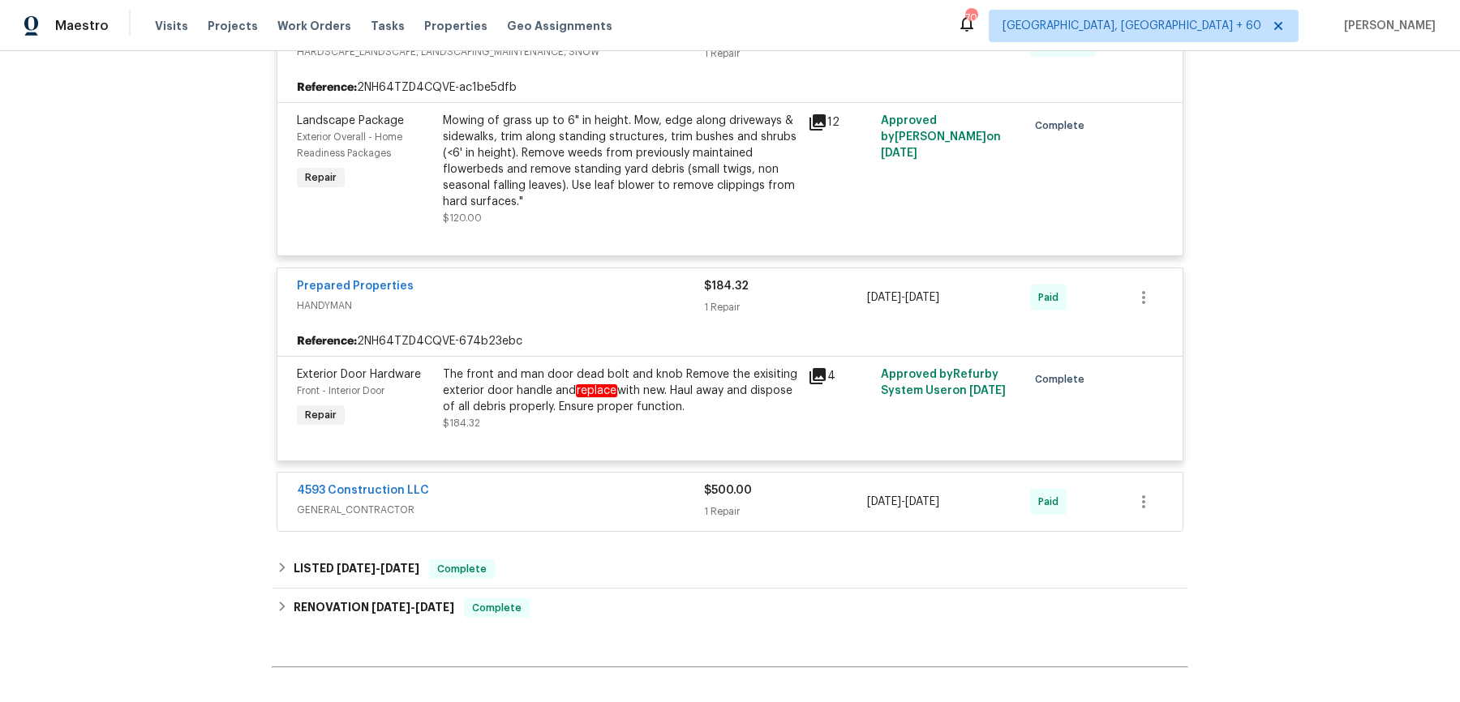
click at [651, 488] on div "4593 Construction LLC" at bounding box center [500, 492] width 407 height 19
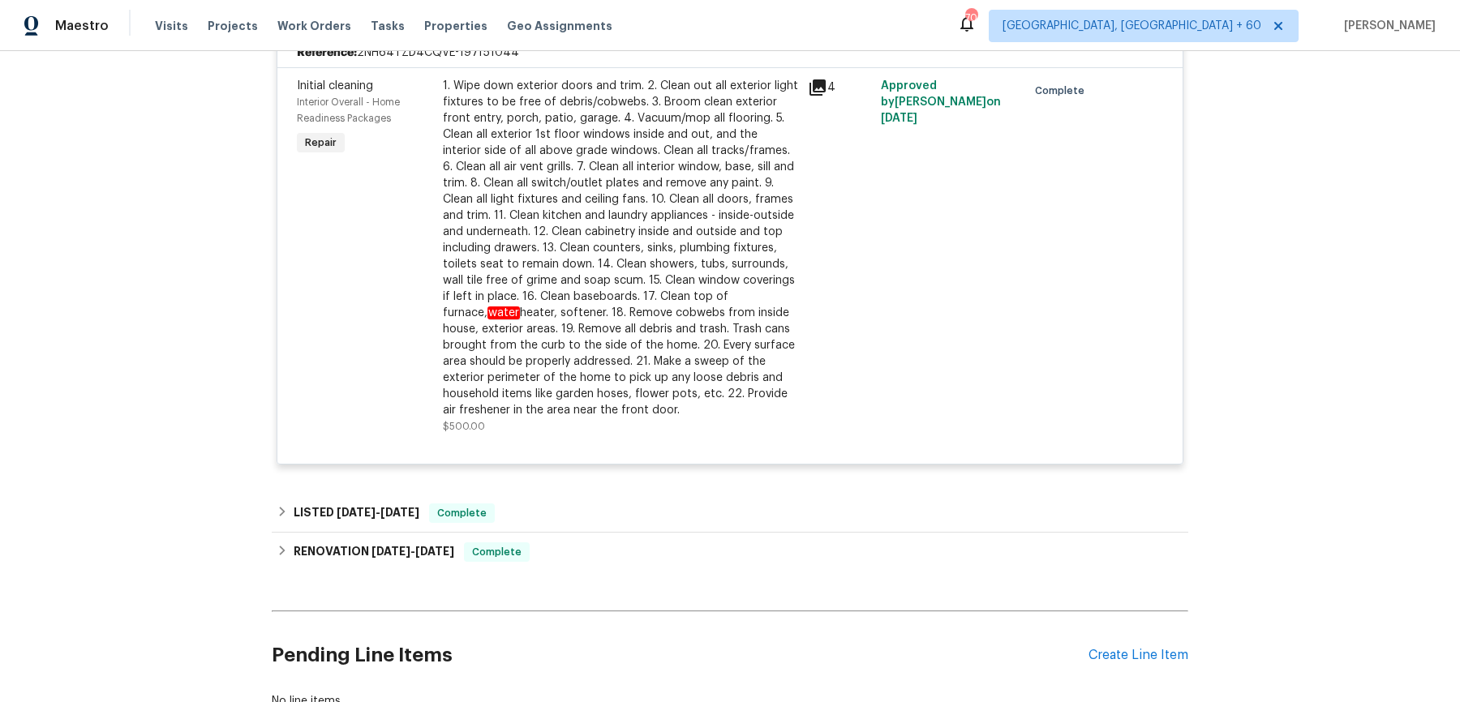
scroll to position [1631, 0]
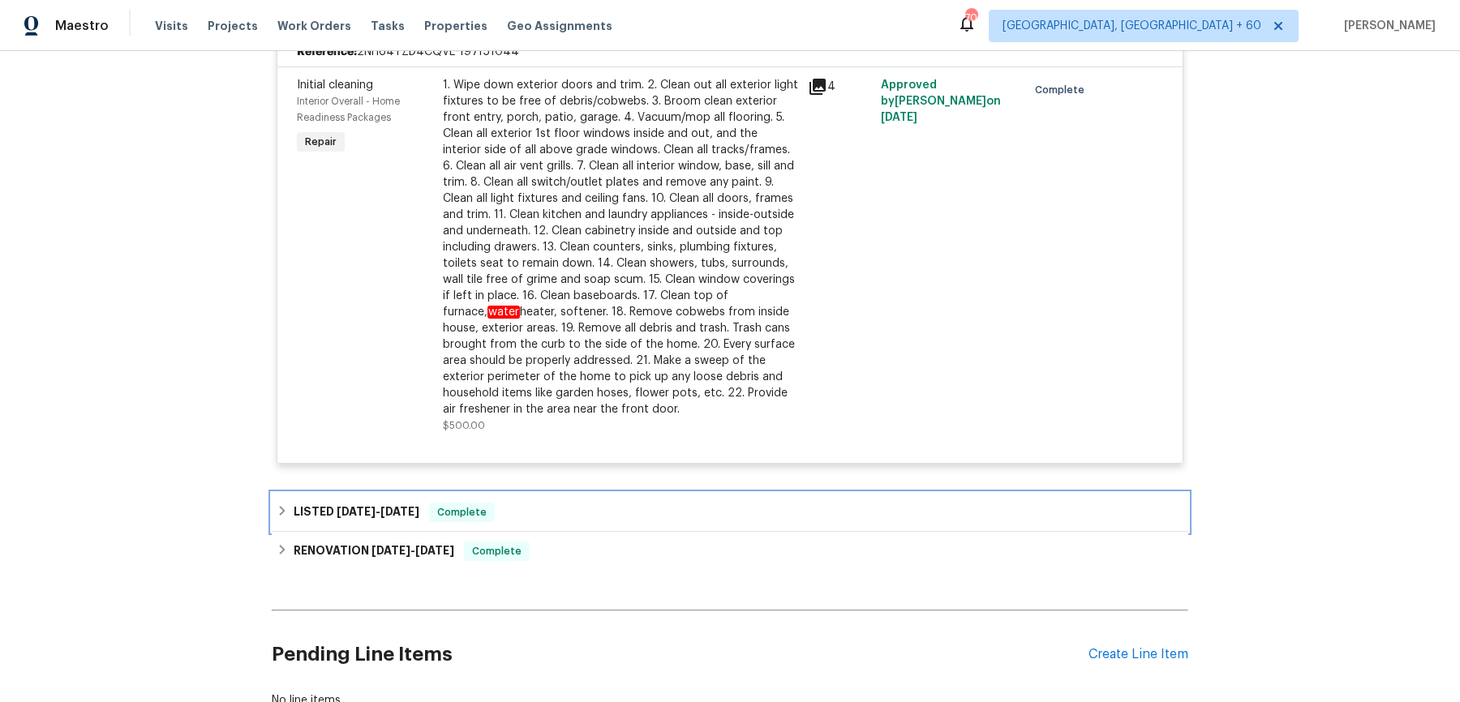
click at [645, 509] on div "LISTED 8/12/25 - 8/13/25 Complete" at bounding box center [730, 512] width 907 height 19
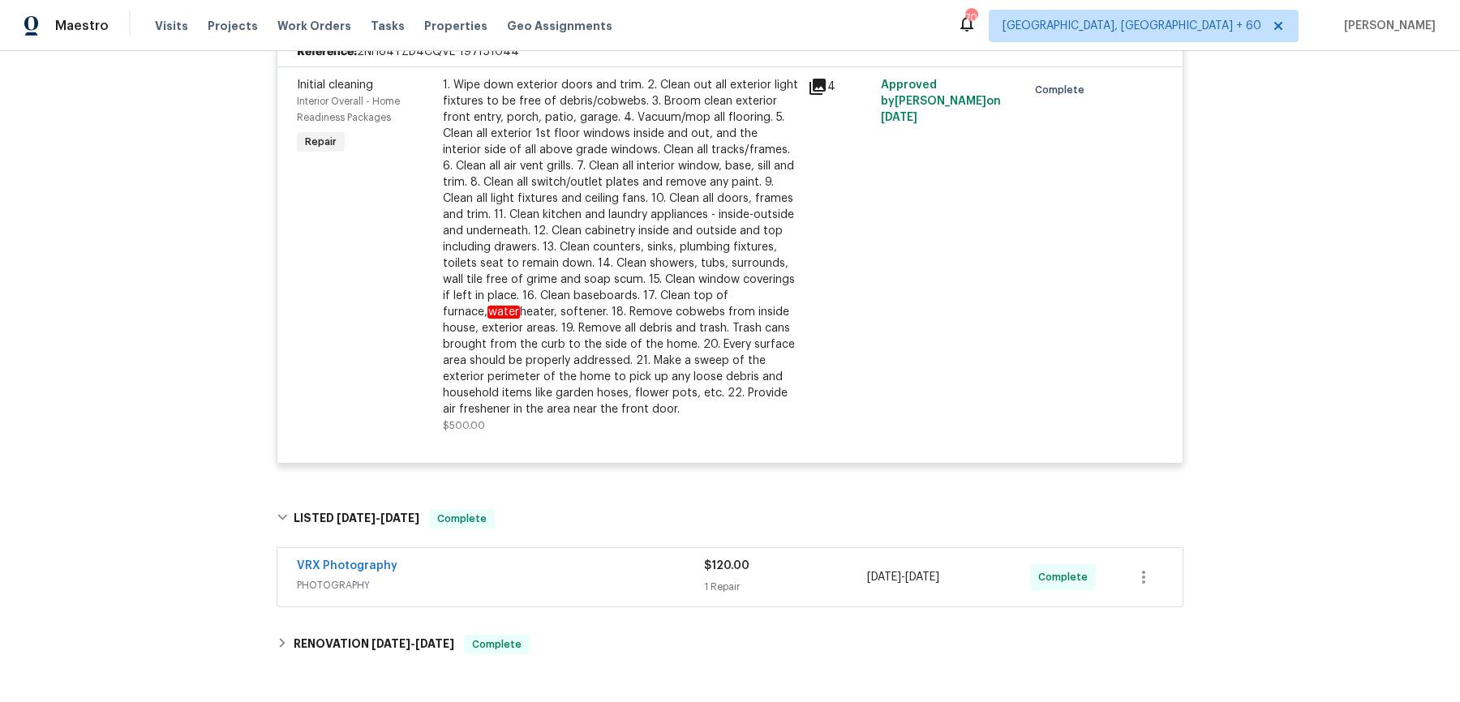
click at [612, 572] on div "VRX Photography" at bounding box center [500, 567] width 407 height 19
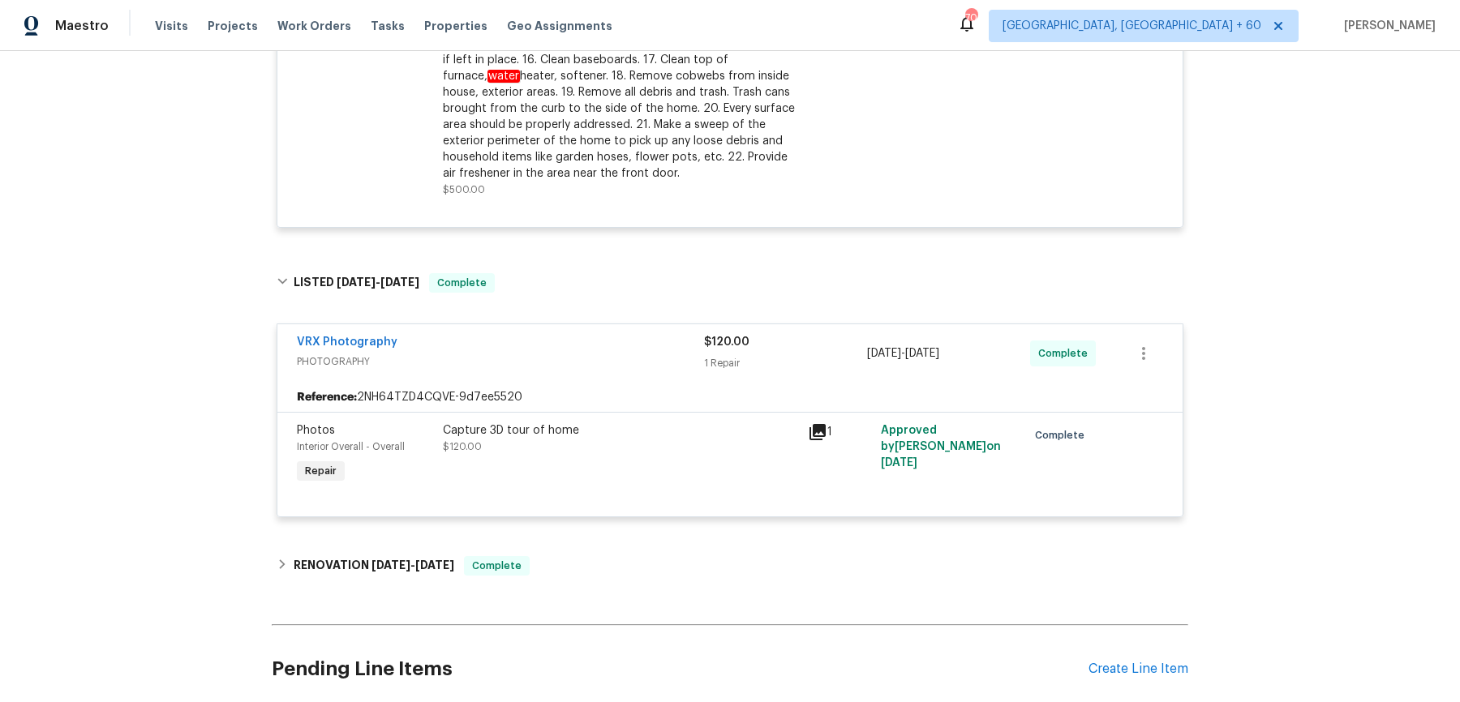
scroll to position [1875, 0]
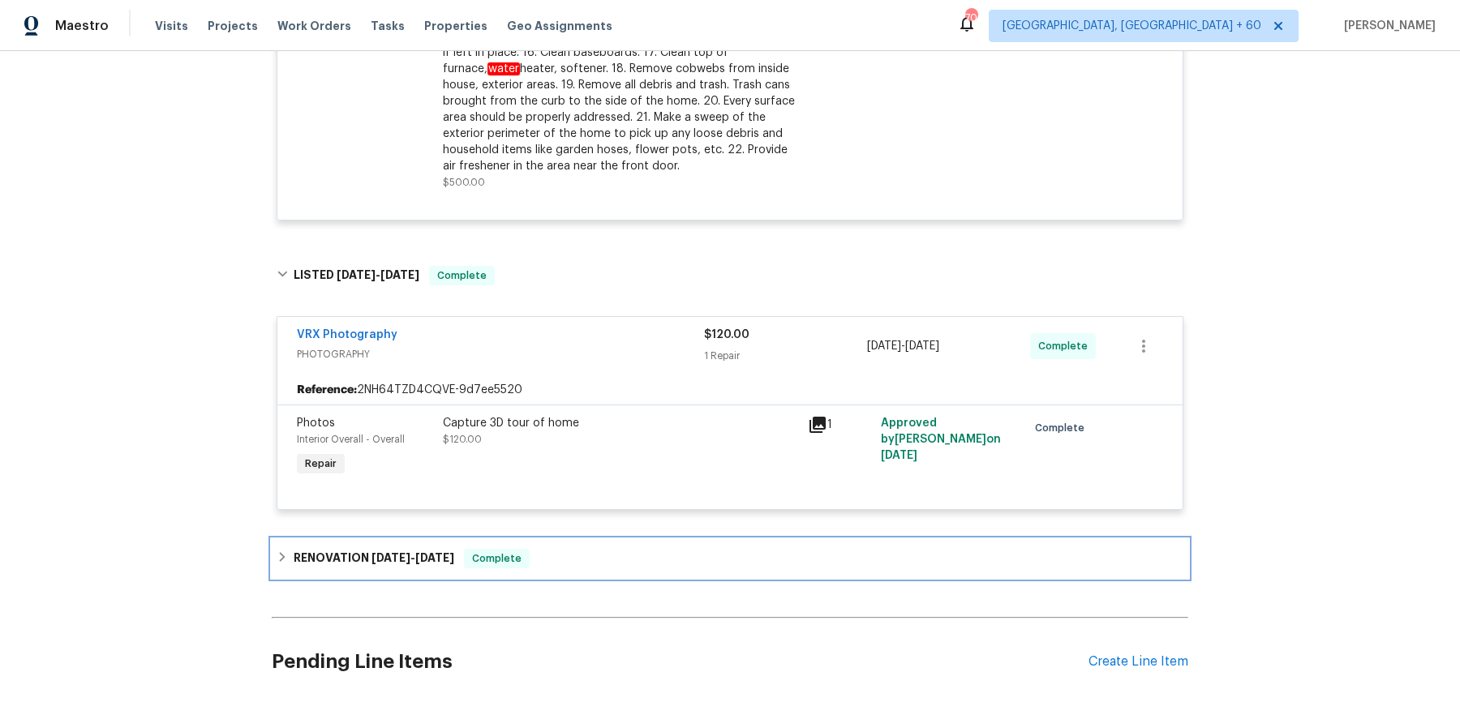
click at [612, 561] on div "RENOVATION 7/21/25 - 8/7/25 Complete" at bounding box center [730, 558] width 907 height 19
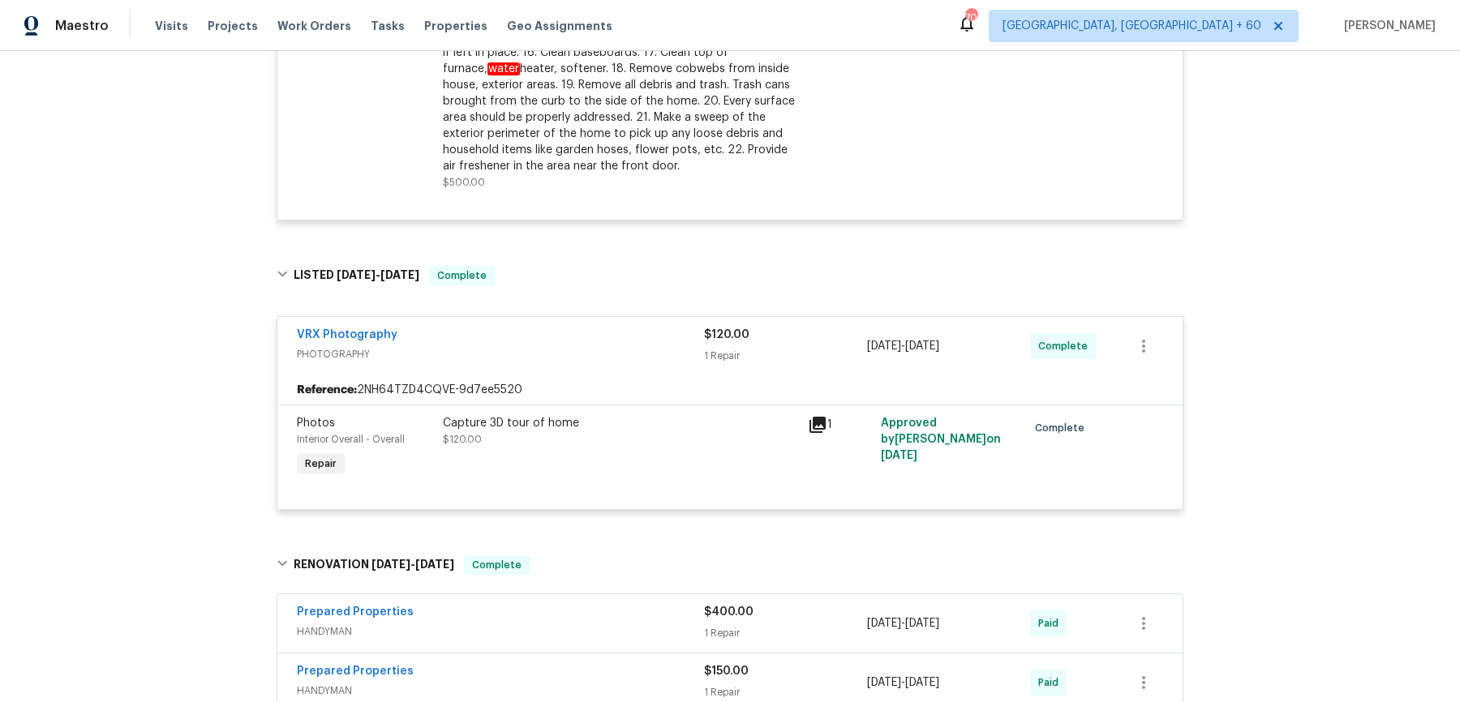
click at [610, 624] on span "HANDYMAN" at bounding box center [500, 632] width 407 height 16
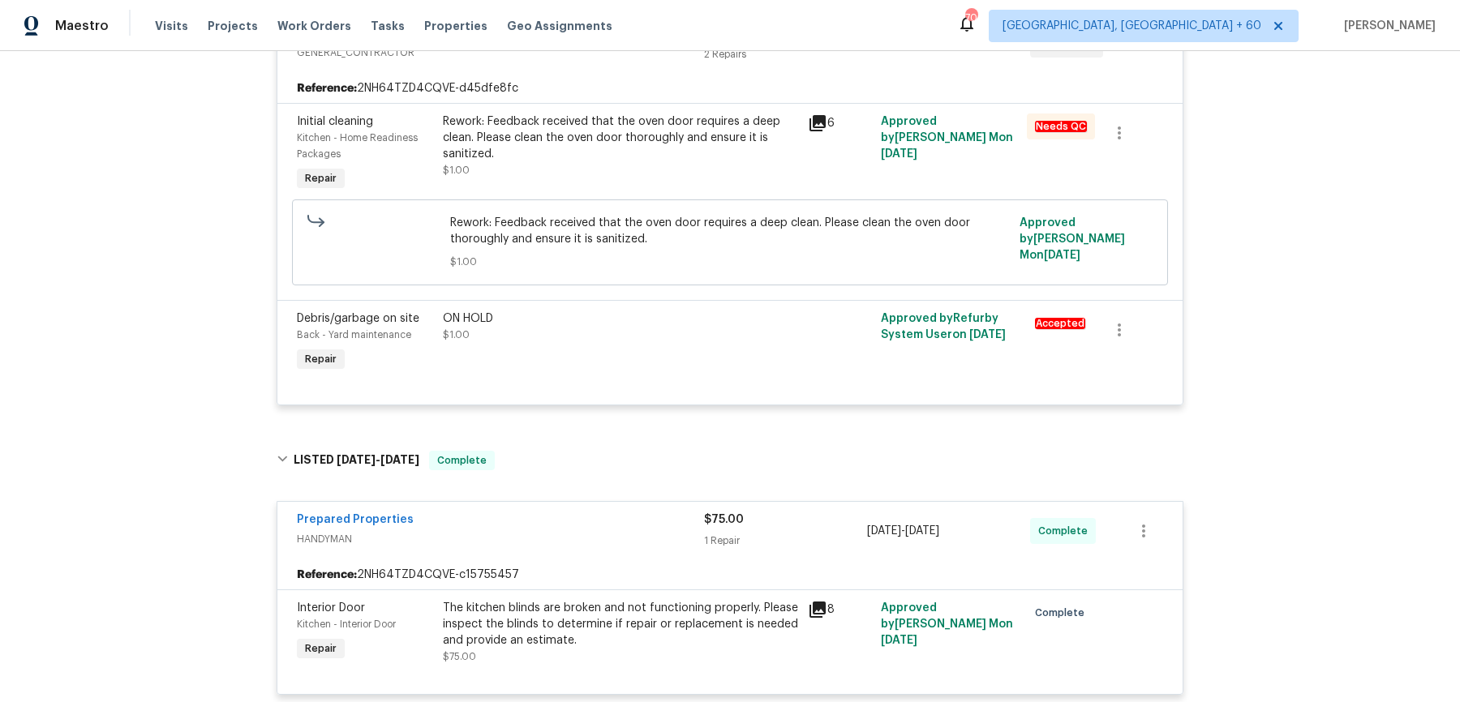
scroll to position [0, 0]
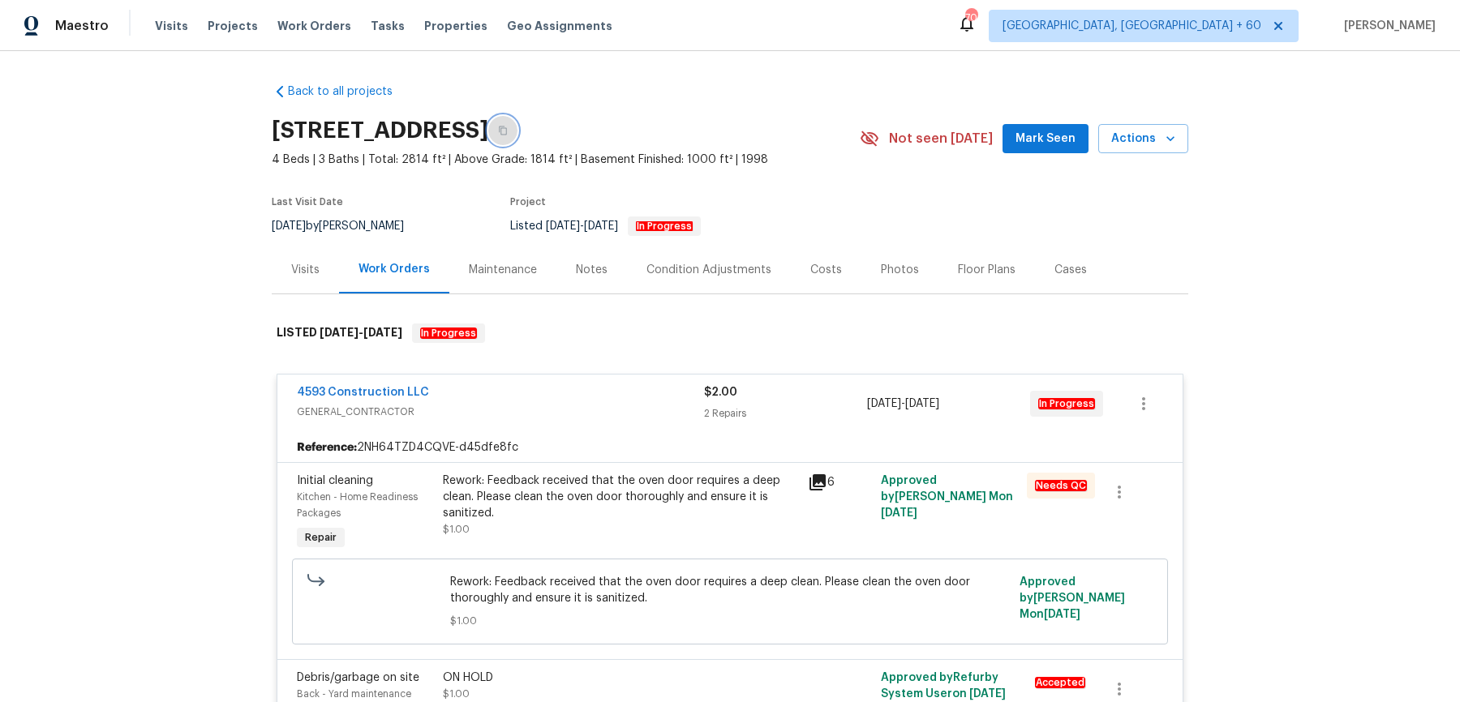
click at [508, 126] on icon "button" at bounding box center [503, 131] width 10 height 10
